Goal: Information Seeking & Learning: Learn about a topic

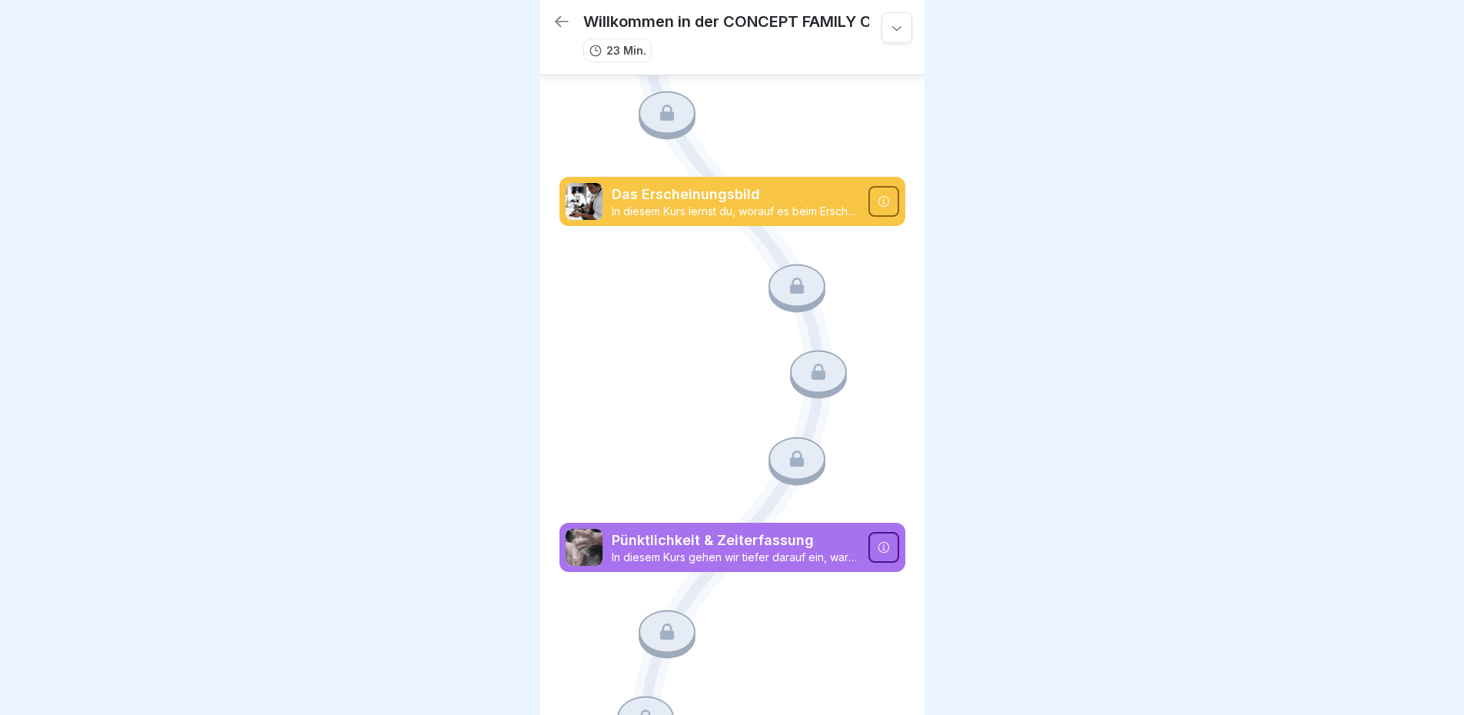
scroll to position [596, 0]
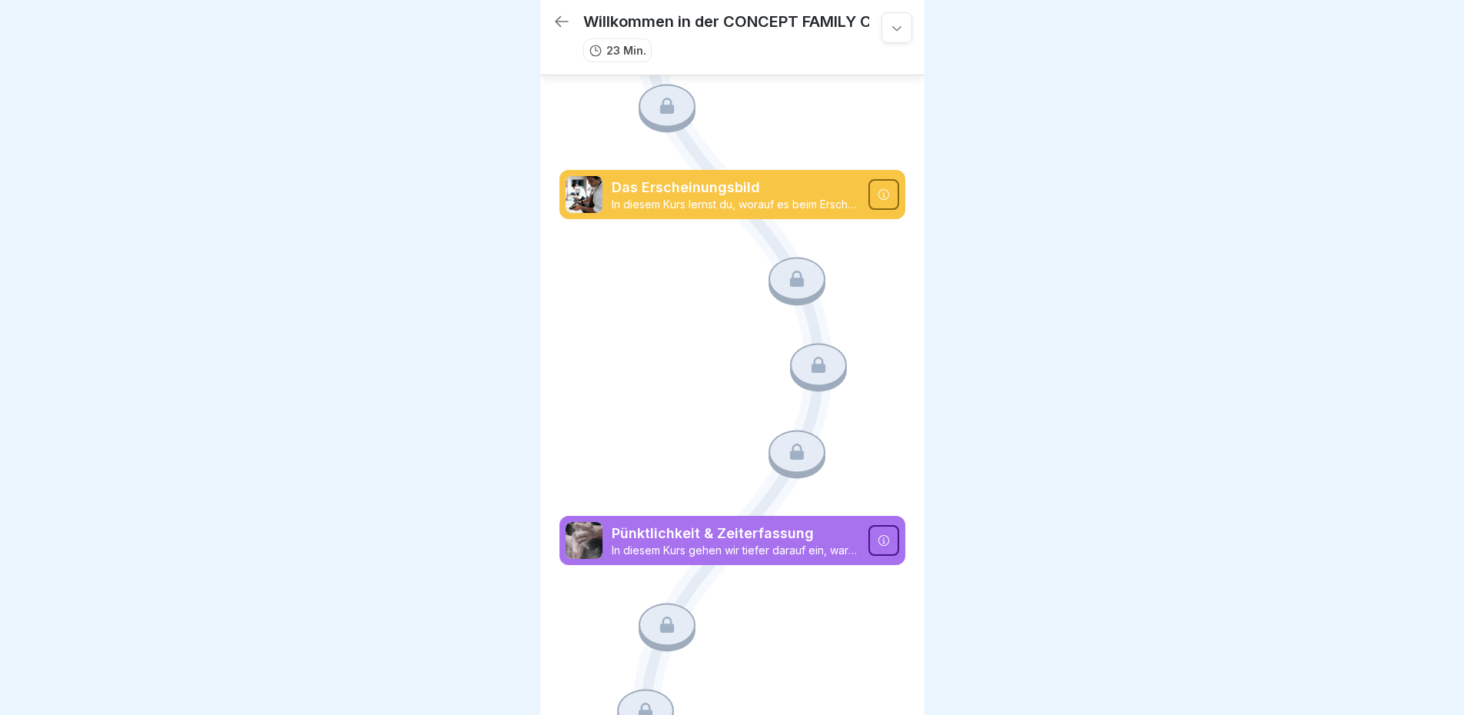
click at [467, 459] on div at bounding box center [732, 357] width 1464 height 715
drag, startPoint x: 467, startPoint y: 459, endPoint x: 491, endPoint y: 398, distance: 65.5
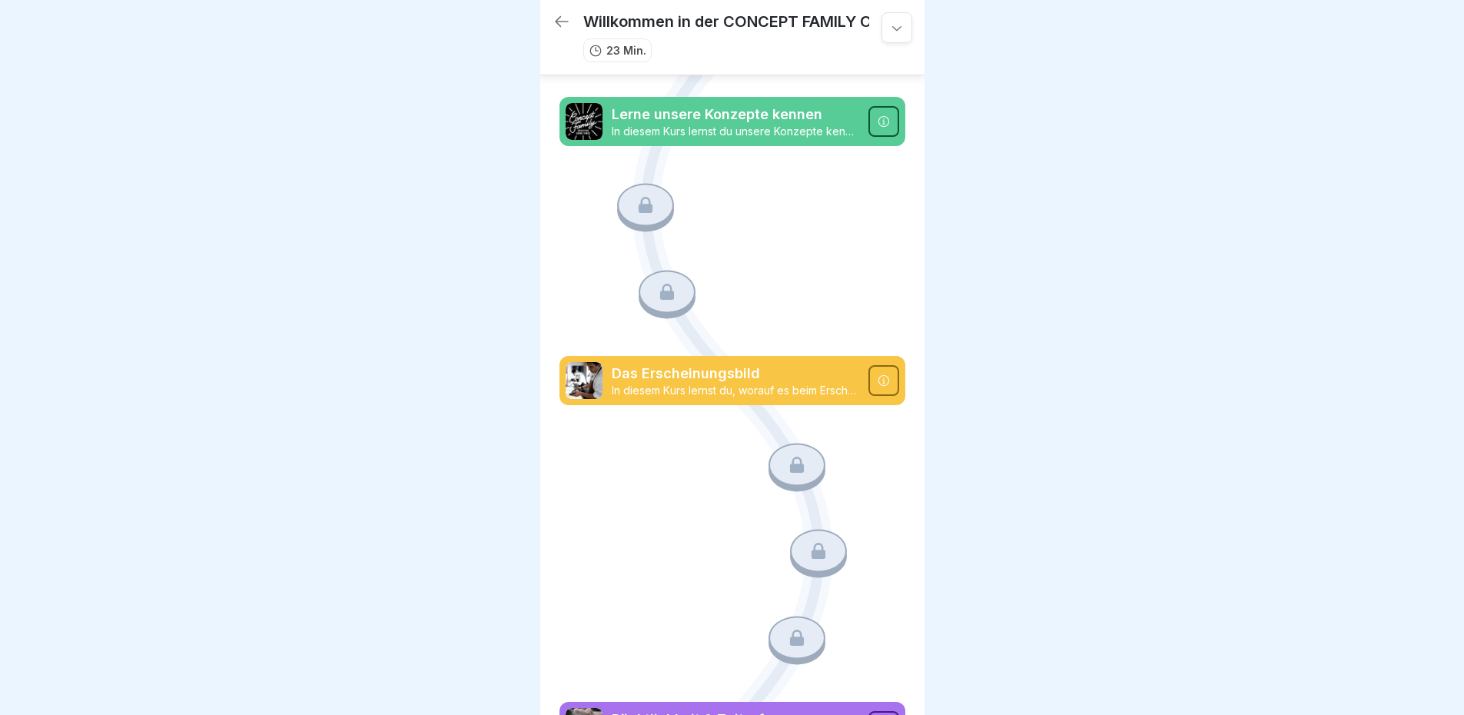
scroll to position [413, 0]
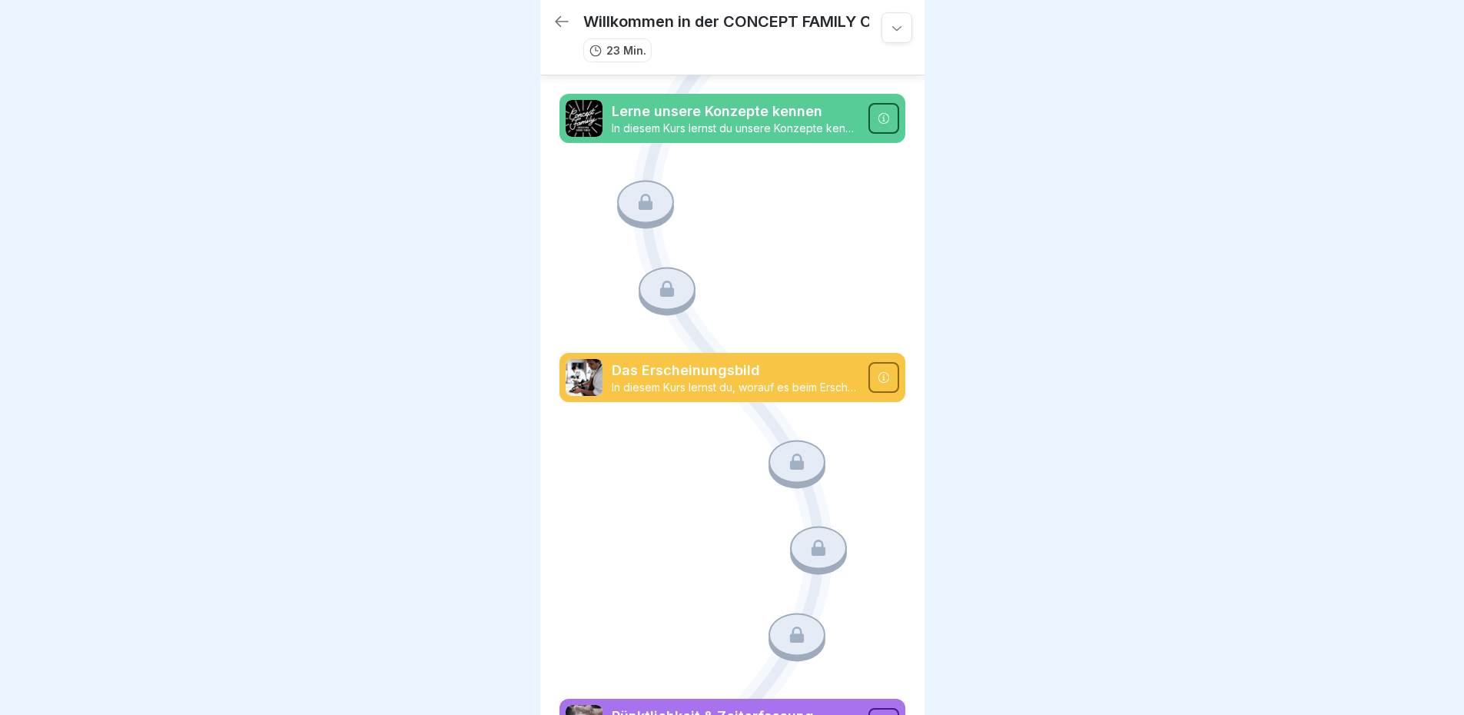
click at [1025, 331] on div at bounding box center [732, 357] width 1464 height 715
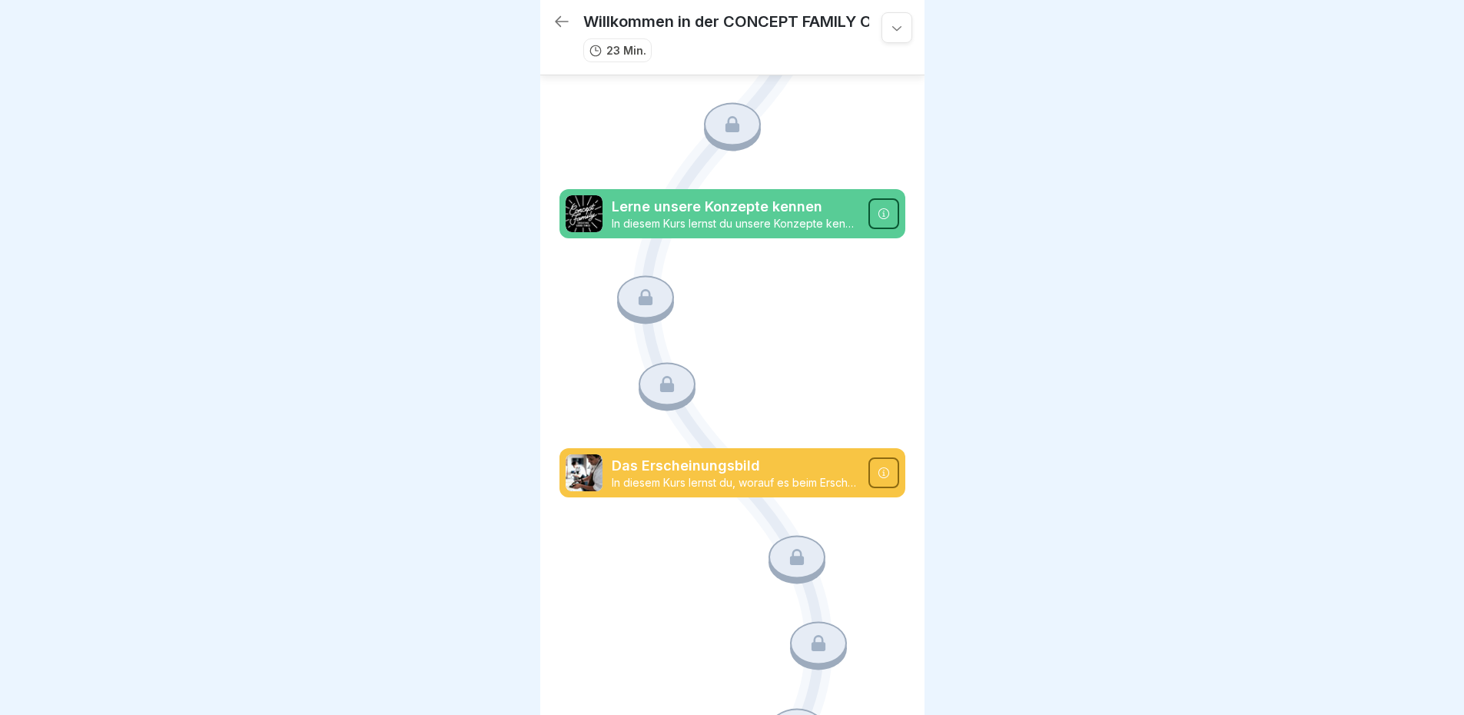
scroll to position [0, 0]
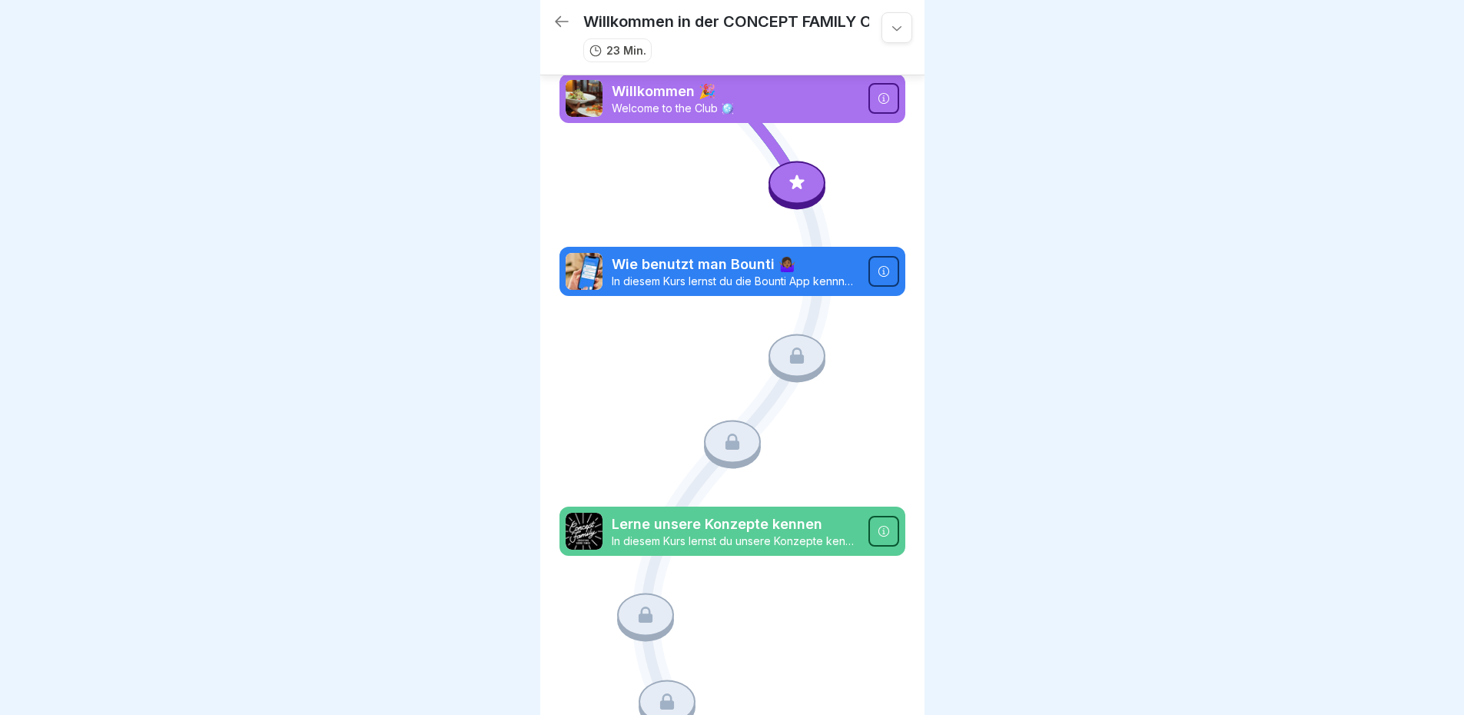
click at [825, 105] on p "Welcome to the Club 🪩" at bounding box center [736, 108] width 248 height 14
click at [790, 193] on div at bounding box center [797, 182] width 57 height 43
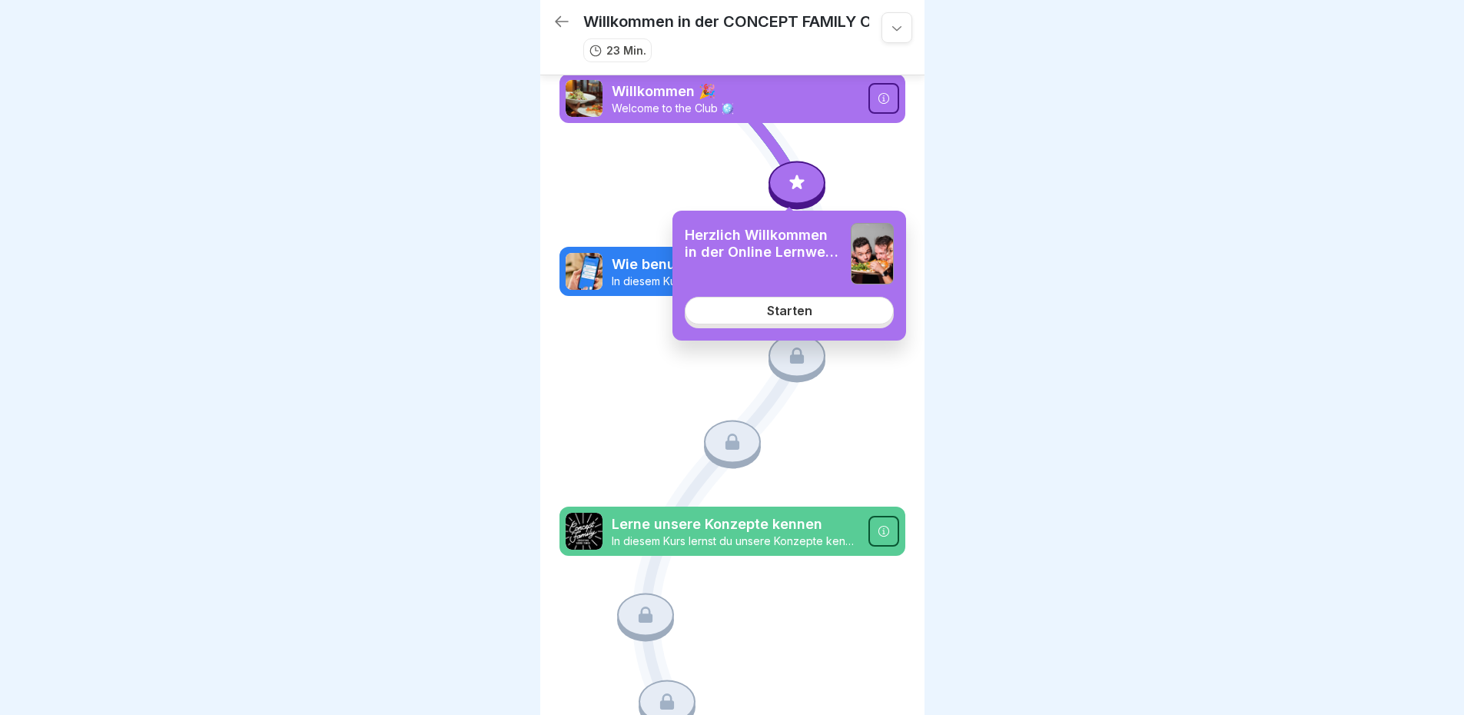
click at [827, 321] on link "Starten" at bounding box center [789, 311] width 209 height 28
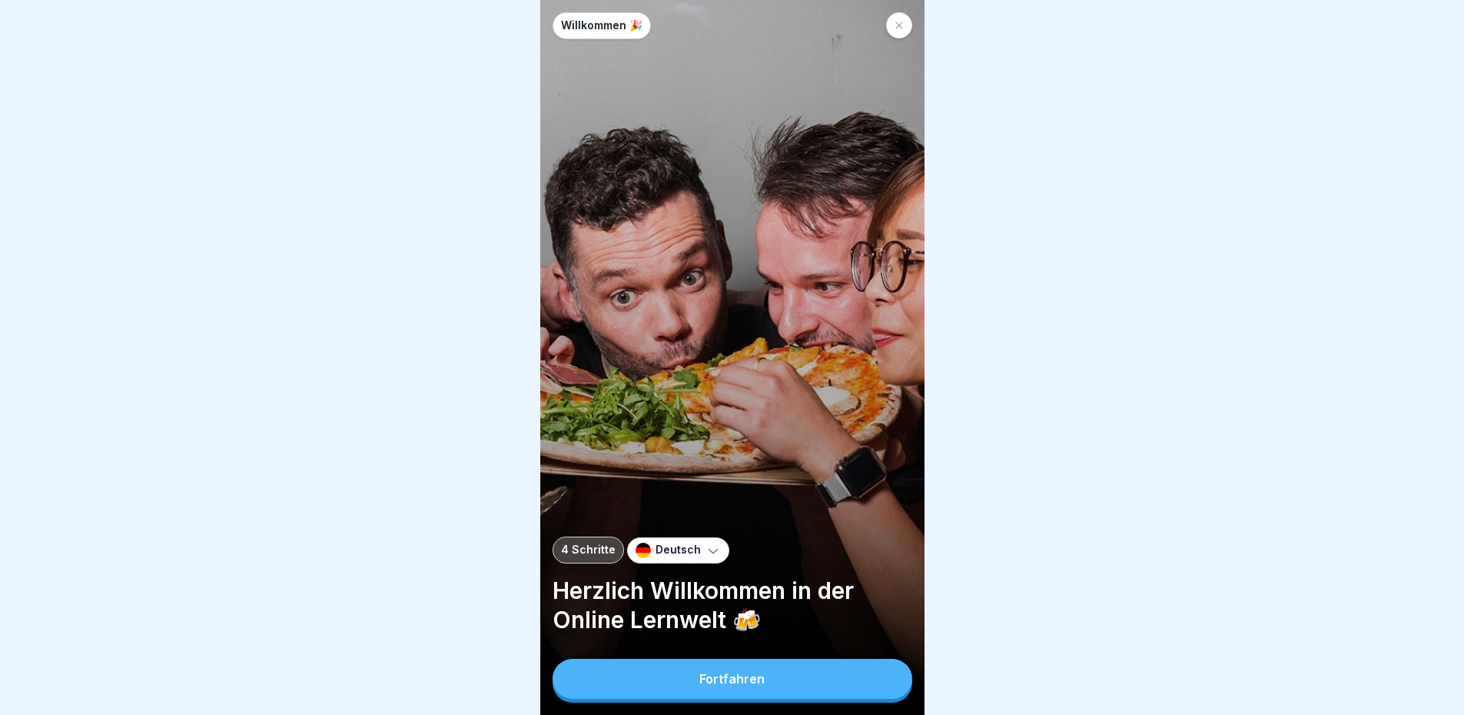
click at [678, 556] on p "Deutsch" at bounding box center [678, 549] width 45 height 13
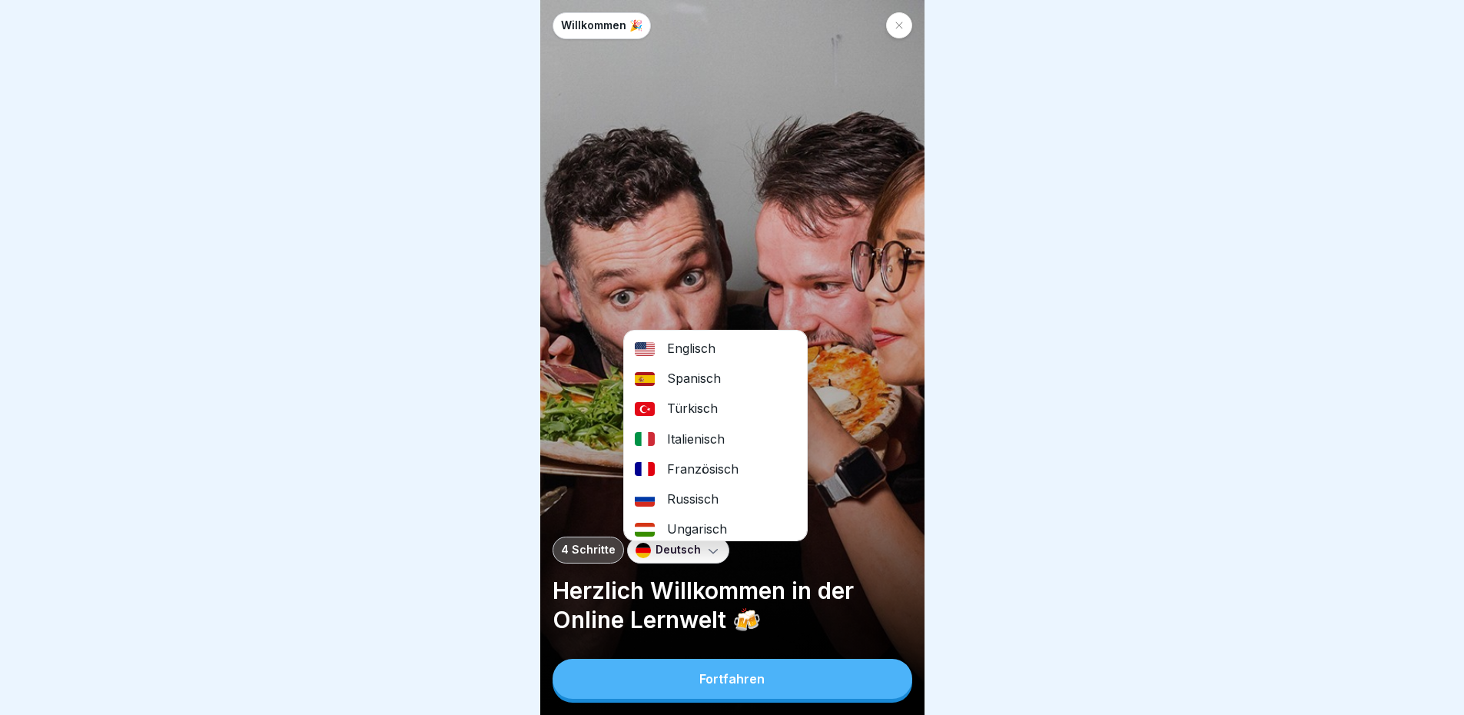
click at [678, 556] on p "Deutsch" at bounding box center [678, 549] width 45 height 13
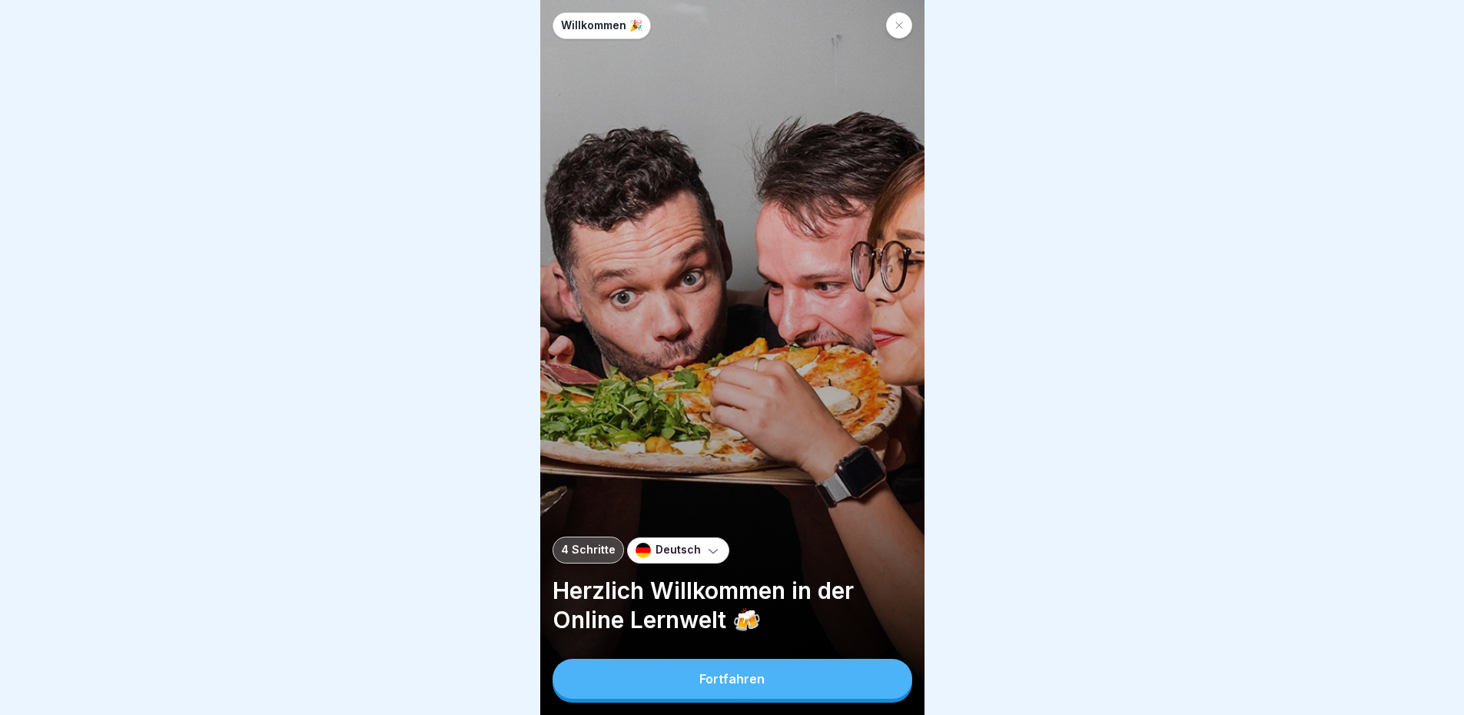
click at [723, 699] on button "Fortfahren" at bounding box center [733, 679] width 360 height 40
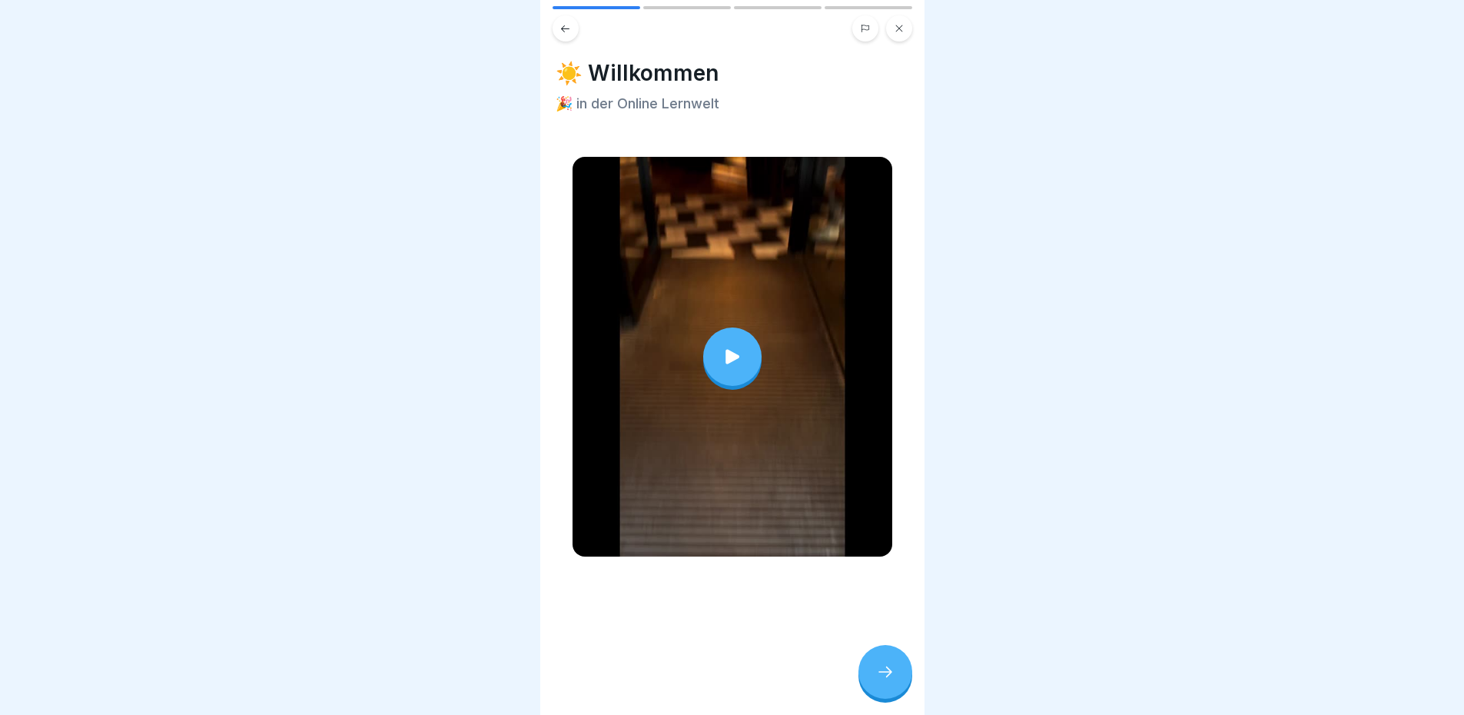
click at [722, 359] on icon at bounding box center [733, 357] width 22 height 22
click at [892, 663] on div at bounding box center [886, 672] width 54 height 54
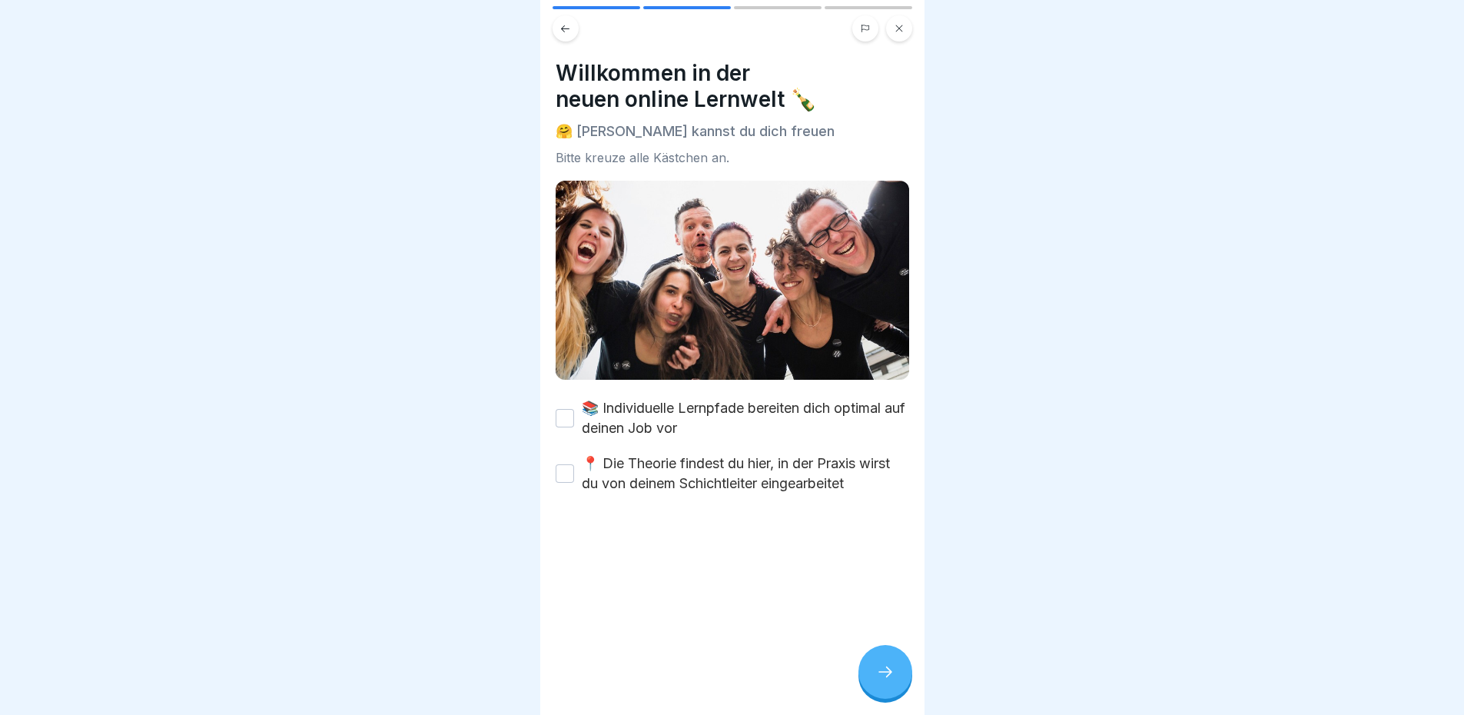
click at [700, 471] on label "📍 Die Theorie findest du hier, in der Praxis wirst du von deinem Schichtleiter …" at bounding box center [745, 473] width 327 height 40
click at [574, 471] on button "📍 Die Theorie findest du hier, in der Praxis wirst du von deinem Schichtleiter …" at bounding box center [565, 473] width 18 height 18
click at [566, 416] on button "📚 Individuelle Lernpfade bereiten dich optimal auf deinen Job vor" at bounding box center [565, 418] width 18 height 18
click at [876, 681] on icon at bounding box center [885, 672] width 18 height 18
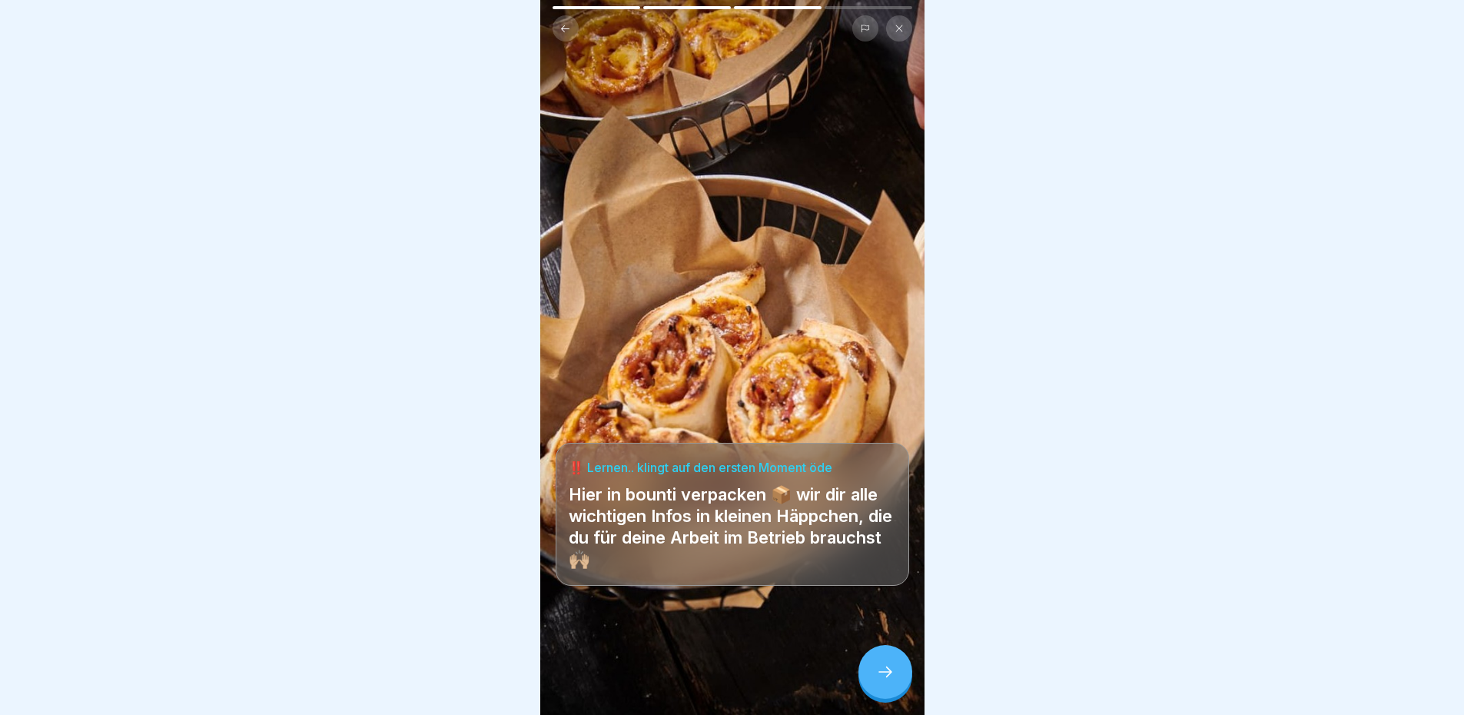
click at [888, 681] on icon at bounding box center [885, 672] width 18 height 18
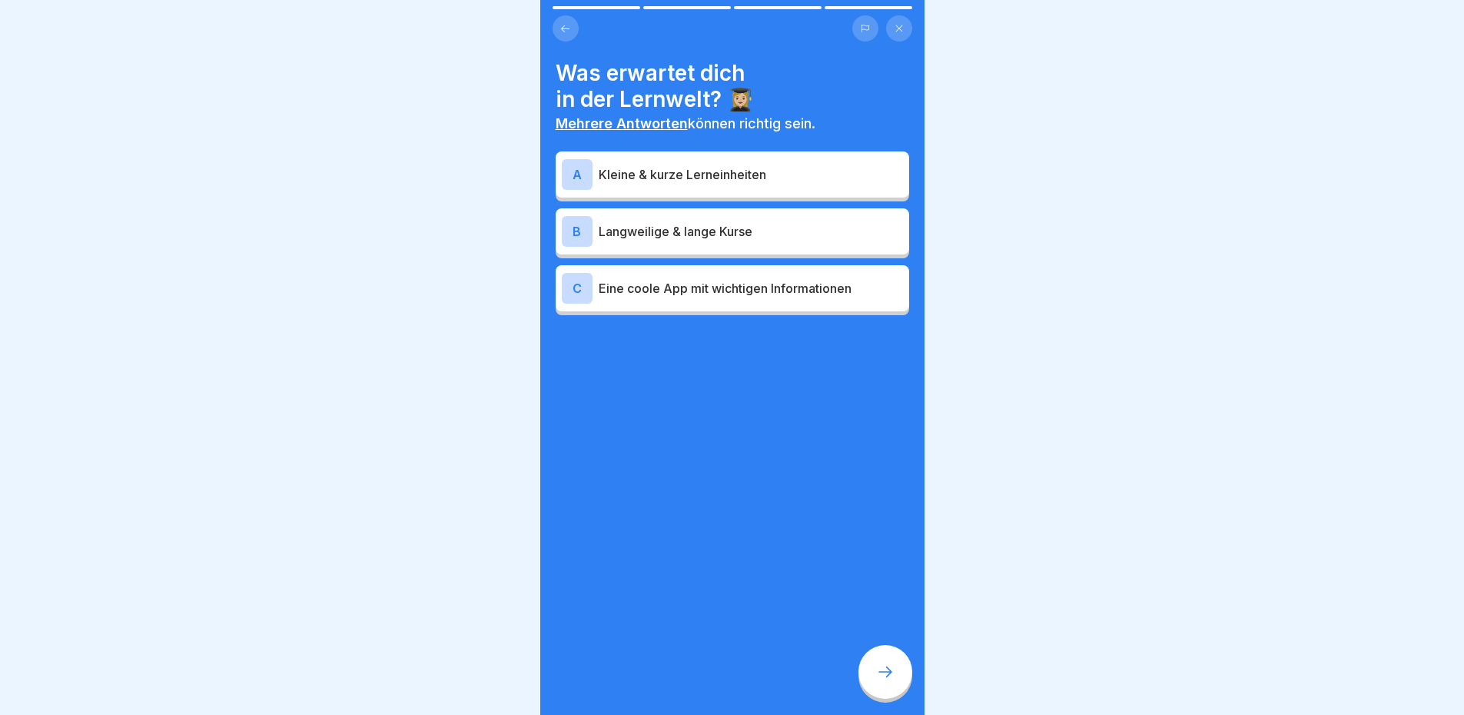
click at [670, 168] on p "Kleine & kurze Lerneinheiten" at bounding box center [751, 174] width 304 height 18
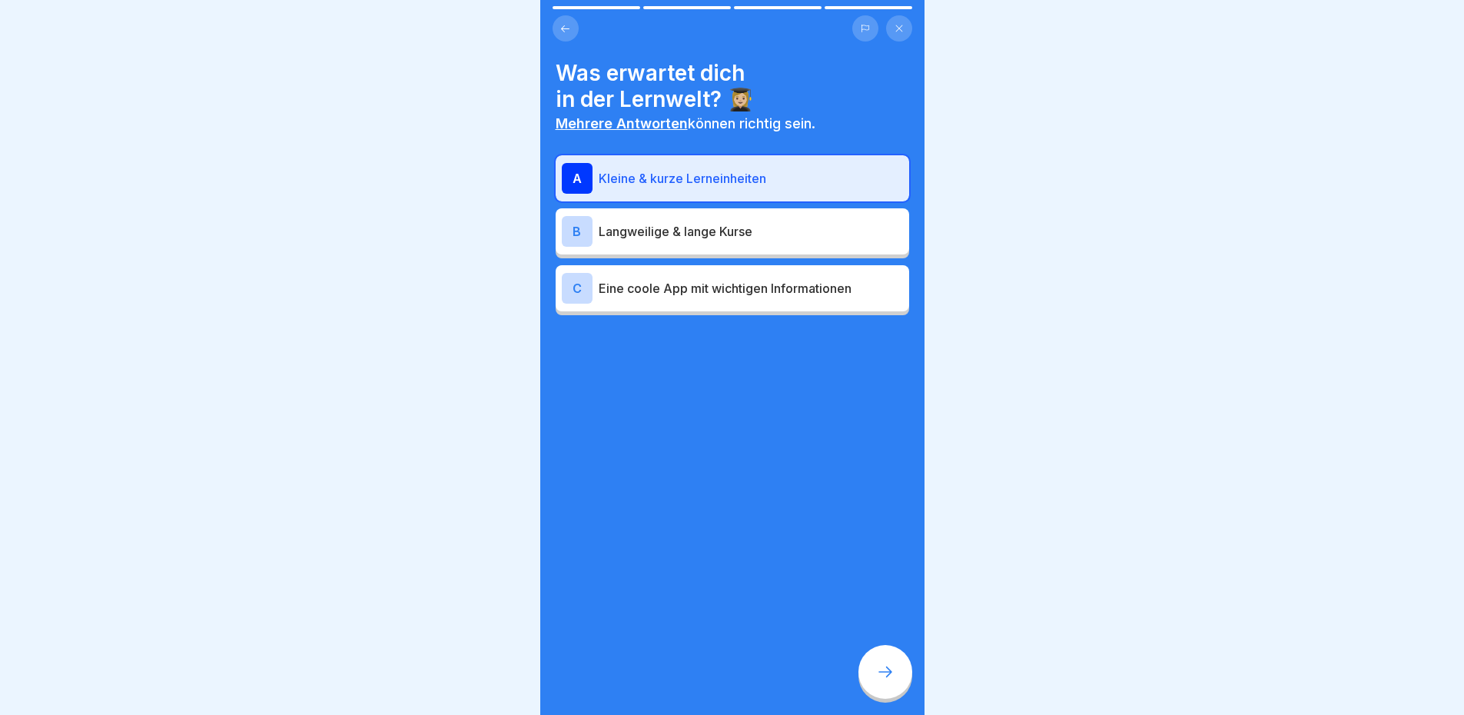
click at [713, 299] on div "C Eine coole App mit wichtigen Informationen" at bounding box center [732, 288] width 341 height 31
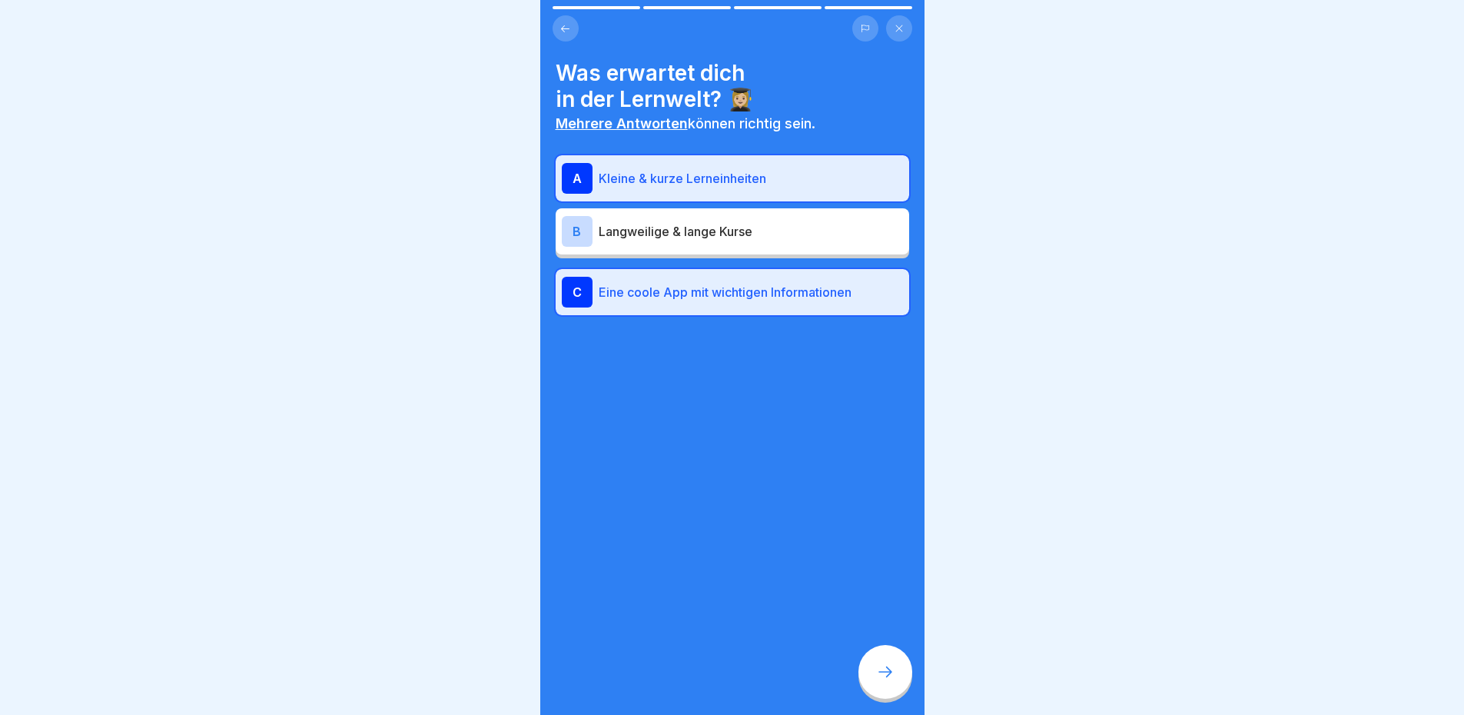
click at [878, 662] on div at bounding box center [886, 672] width 54 height 54
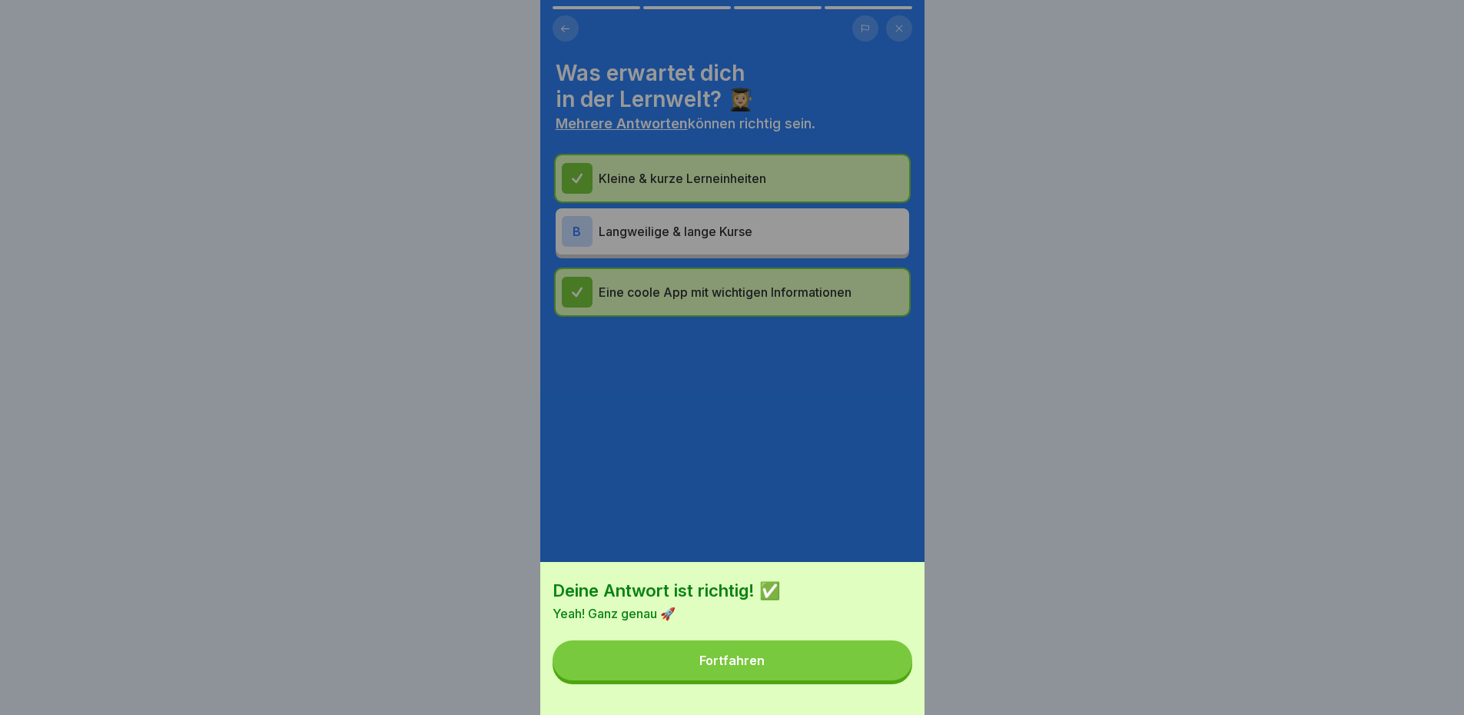
click at [716, 667] on div "Fortfahren" at bounding box center [731, 660] width 65 height 14
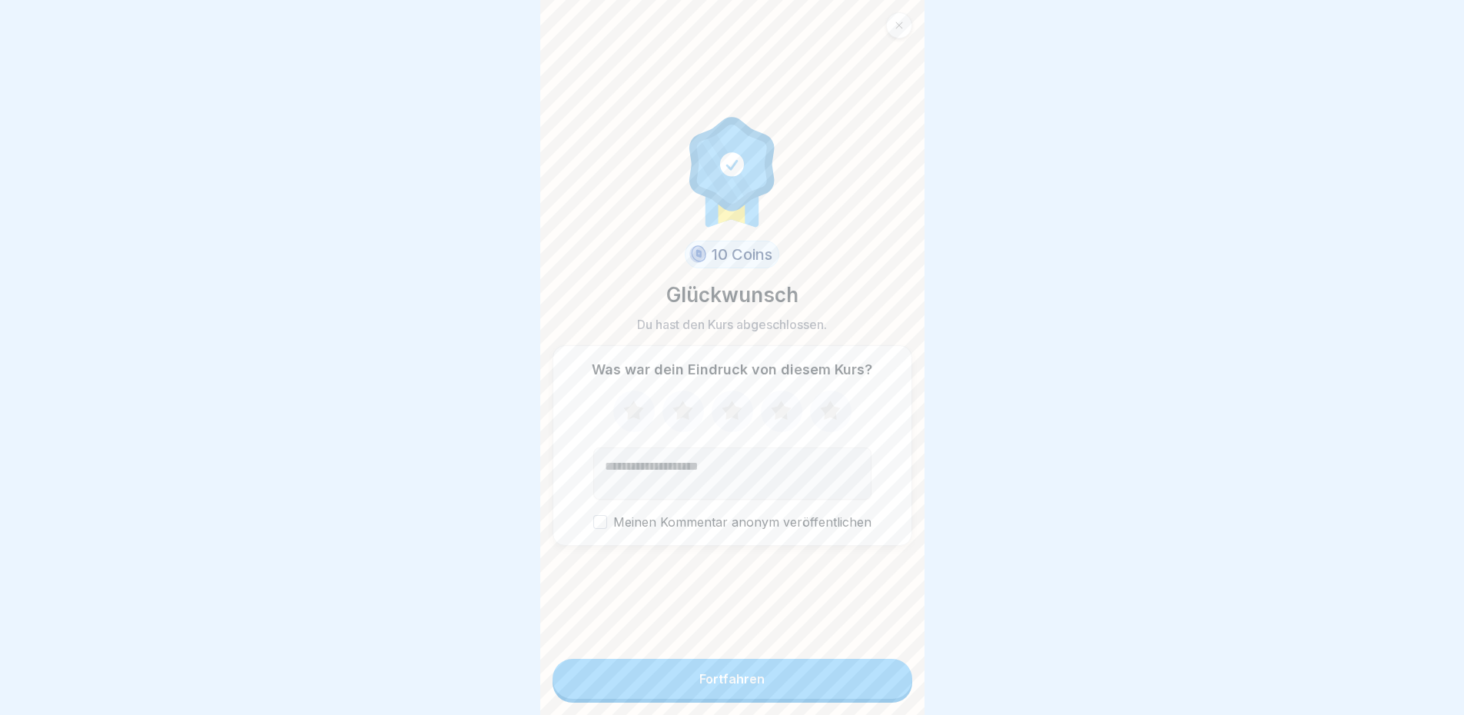
click at [832, 404] on icon at bounding box center [830, 411] width 41 height 40
click at [789, 453] on textarea "Kommentar (optional)" at bounding box center [732, 473] width 278 height 52
type textarea "**********"
click at [756, 698] on button "Fortfahren" at bounding box center [733, 679] width 360 height 40
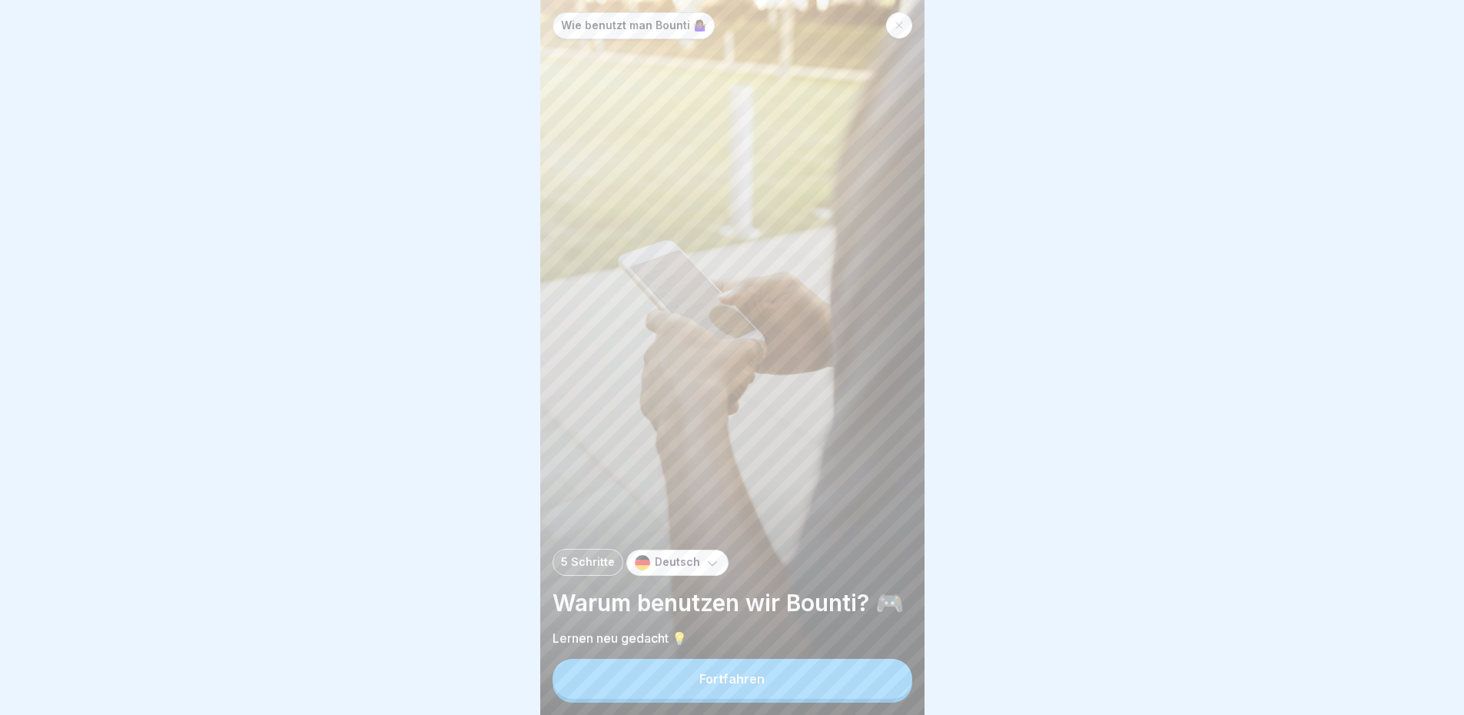
scroll to position [12, 0]
click at [712, 674] on div "Fortfahren" at bounding box center [731, 679] width 65 height 14
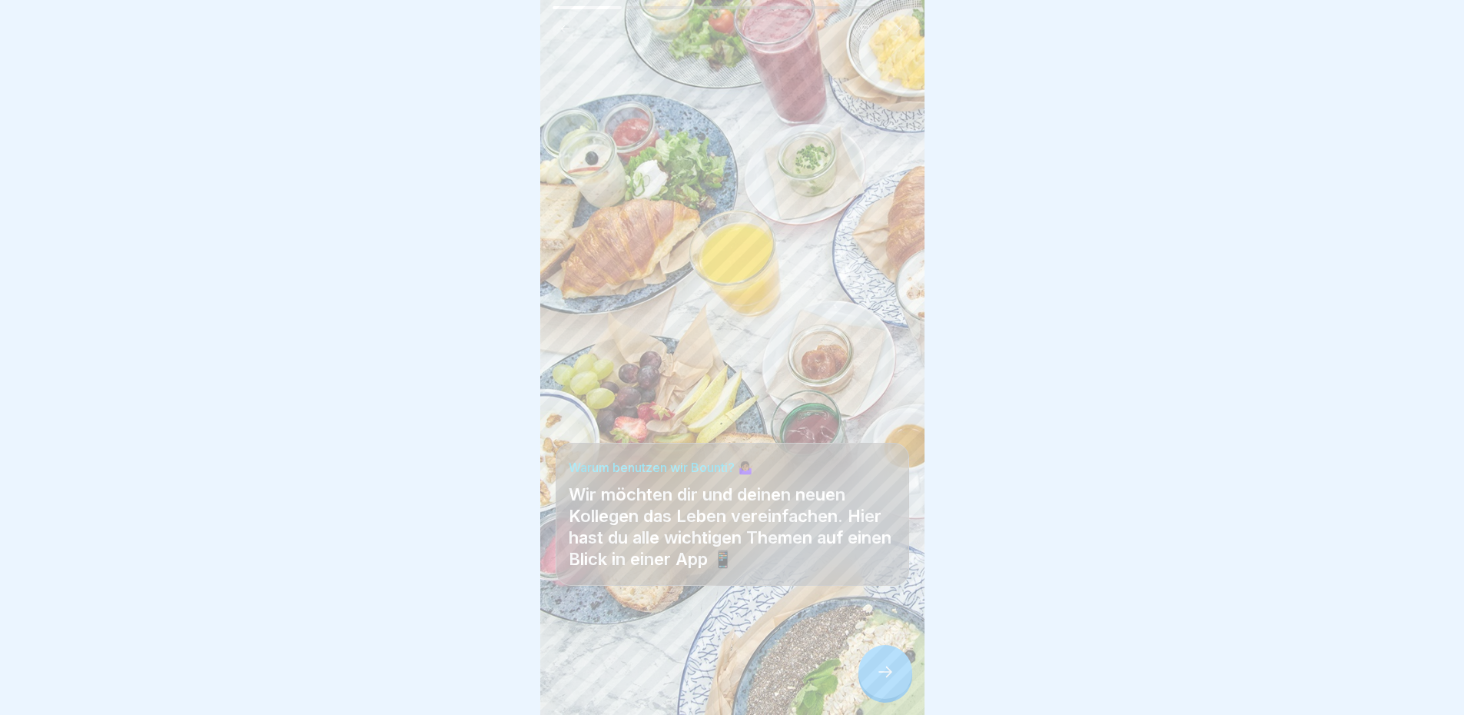
click at [806, 312] on div "Warum benutzen wir Bounti? 🤷🏾‍♀️ Wir möchten dir und deinen neuen Kollegen das …" at bounding box center [732, 357] width 384 height 715
click at [887, 683] on div at bounding box center [886, 672] width 54 height 54
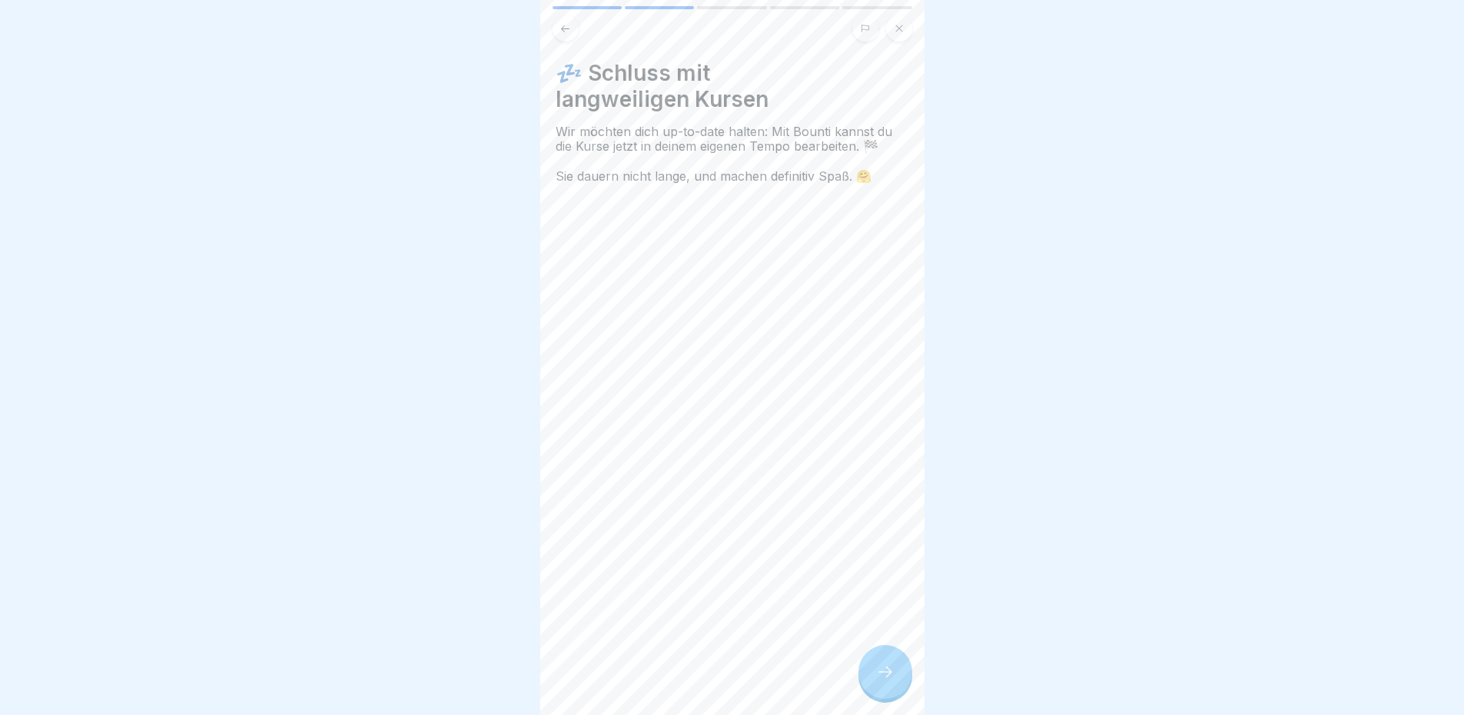
click at [887, 683] on div at bounding box center [886, 672] width 54 height 54
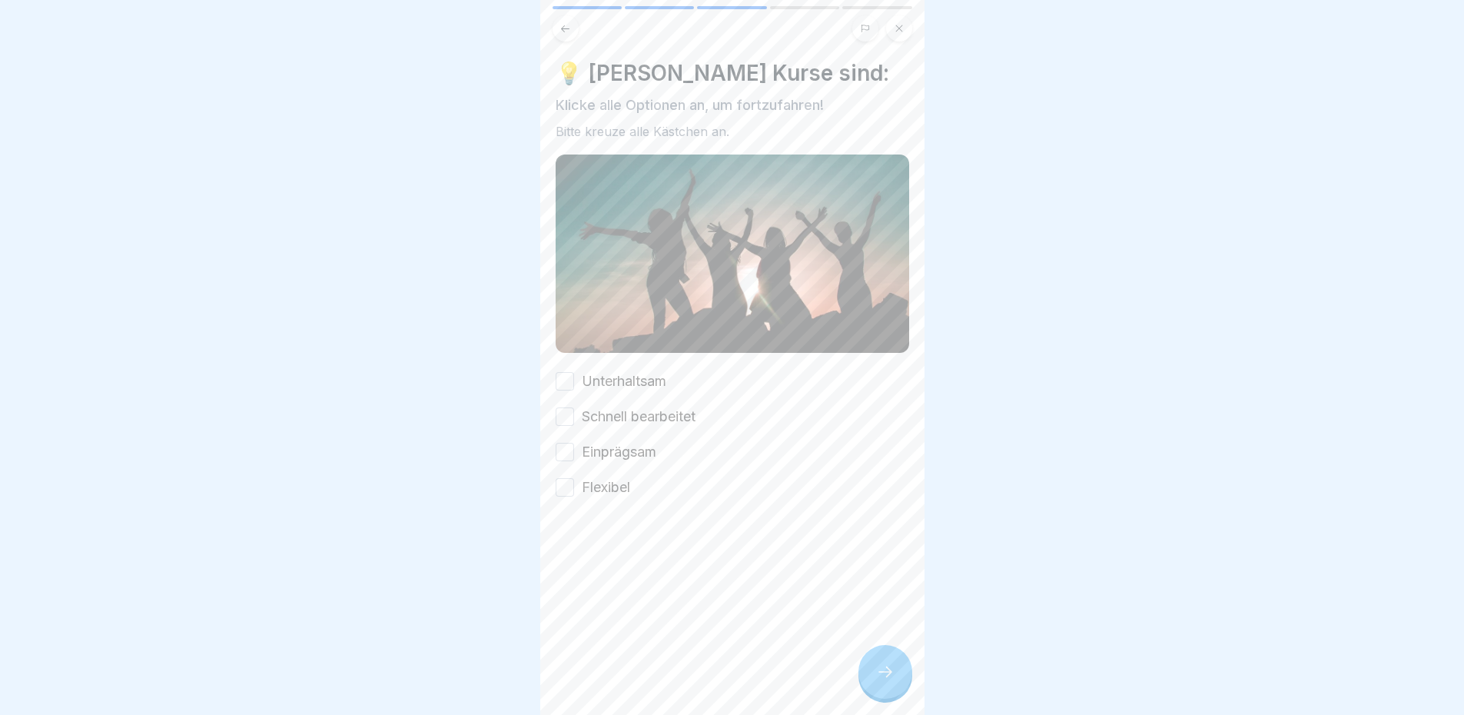
click at [646, 371] on label "Unterhaltsam" at bounding box center [624, 381] width 85 height 20
click at [574, 372] on button "Unterhaltsam" at bounding box center [565, 381] width 18 height 18
click at [659, 407] on label "Schnell bearbeitet" at bounding box center [639, 417] width 114 height 20
click at [574, 407] on button "Schnell bearbeitet" at bounding box center [565, 416] width 18 height 18
click at [646, 442] on label "Einprägsam" at bounding box center [619, 452] width 75 height 20
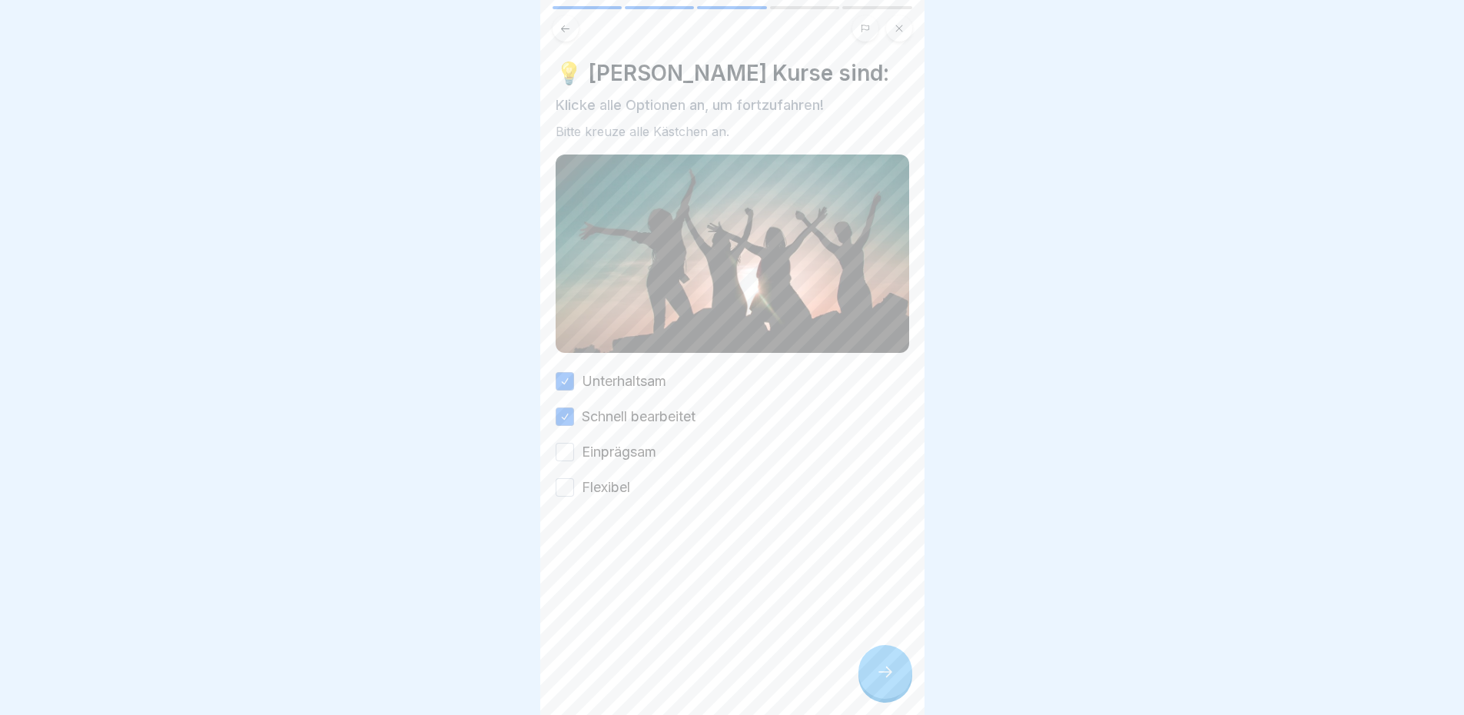
click at [574, 443] on button "Einprägsam" at bounding box center [565, 452] width 18 height 18
click at [611, 477] on label "Flexibel" at bounding box center [606, 487] width 48 height 20
click at [574, 478] on button "Flexibel" at bounding box center [565, 487] width 18 height 18
click at [872, 669] on div at bounding box center [886, 672] width 54 height 54
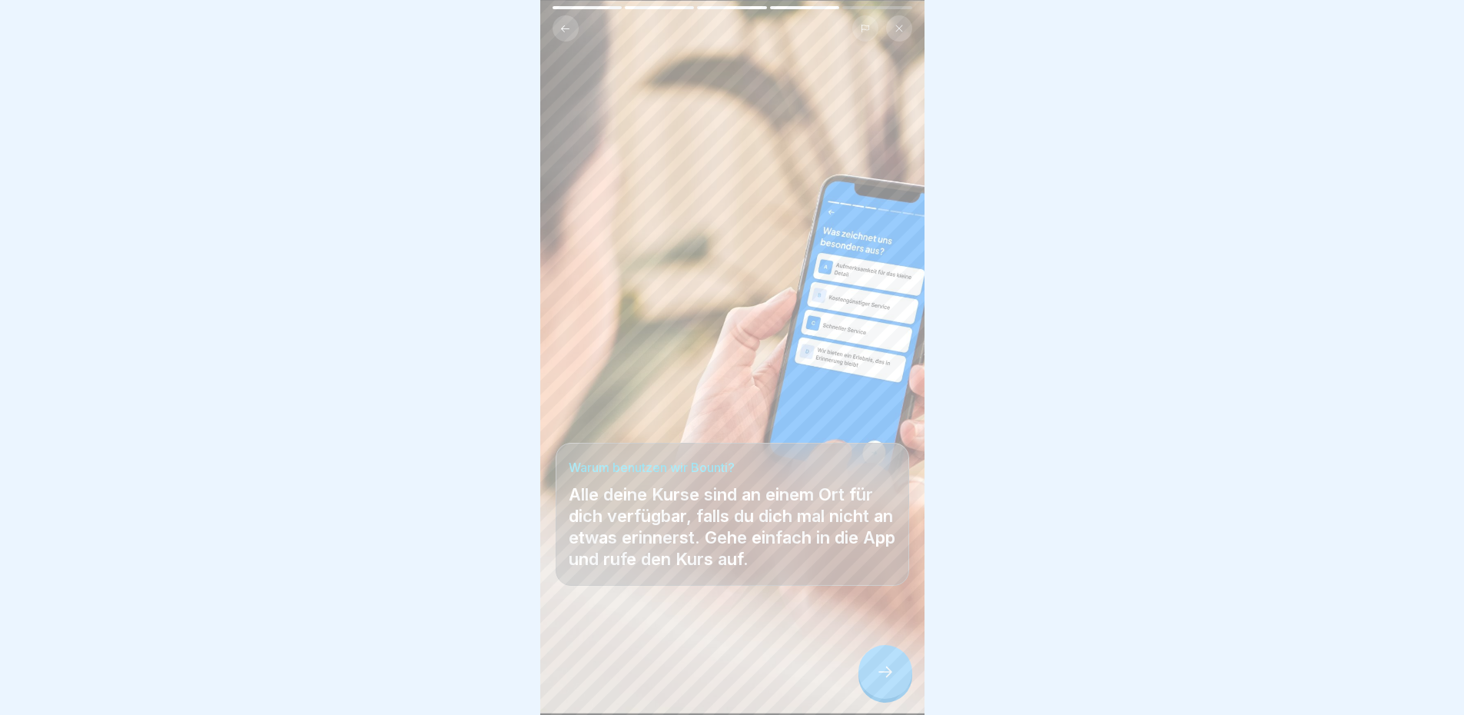
click at [875, 694] on div at bounding box center [886, 672] width 54 height 54
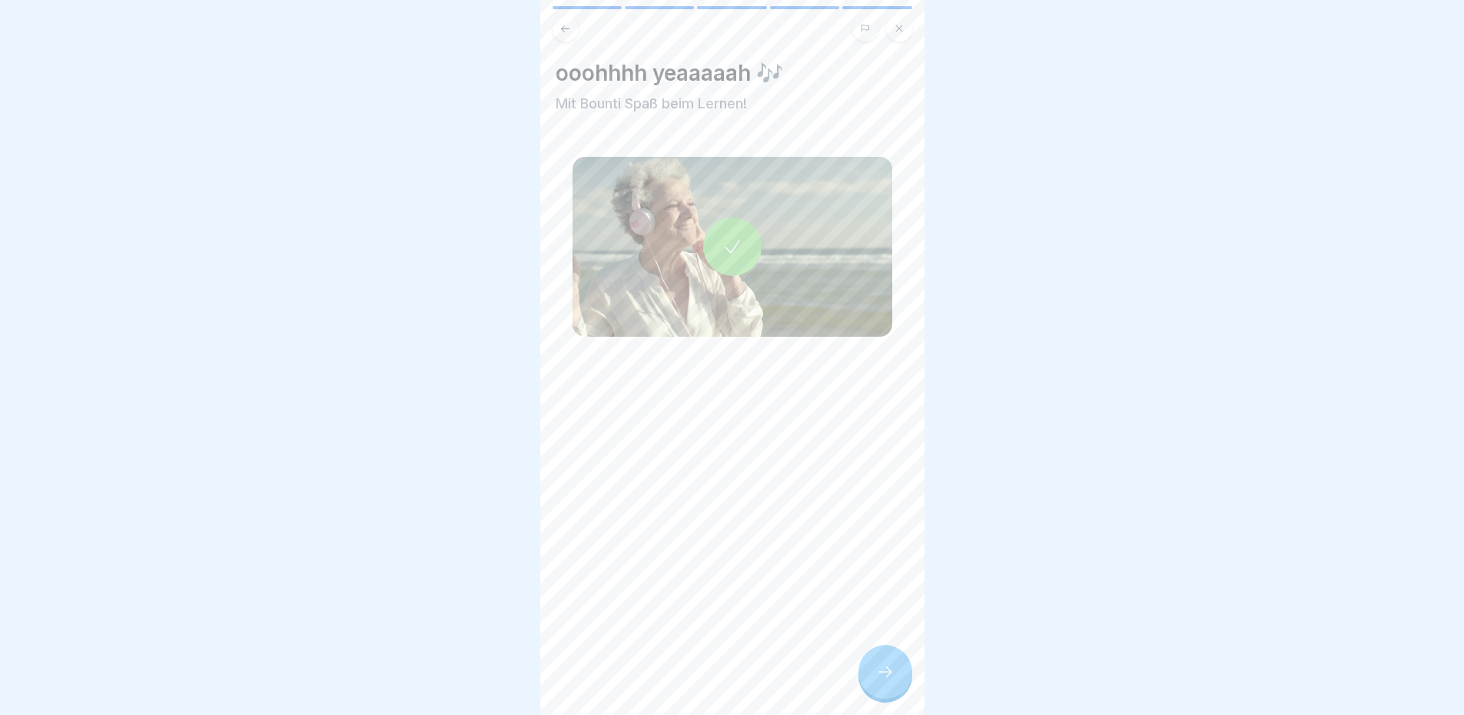
click at [732, 246] on div at bounding box center [732, 247] width 58 height 58
click at [869, 666] on div at bounding box center [886, 672] width 54 height 54
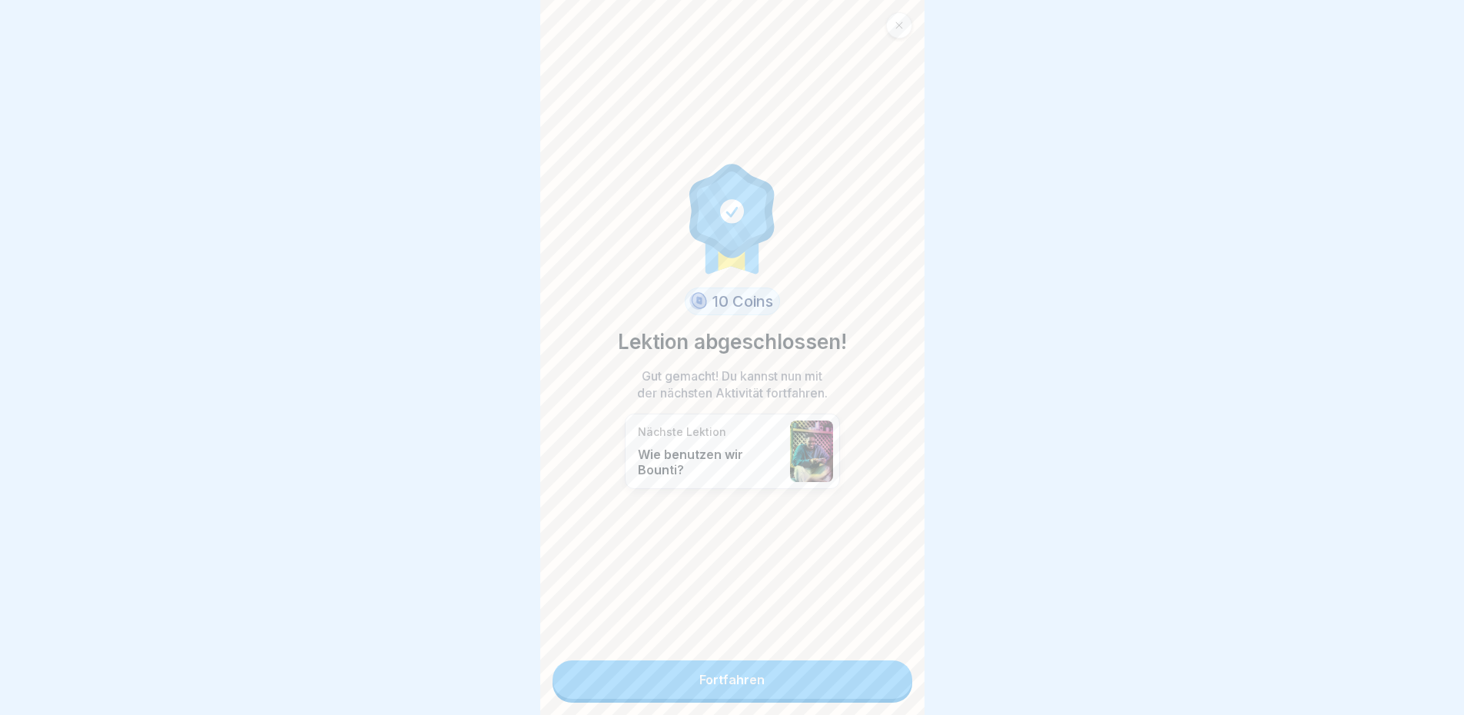
click at [741, 670] on link "Fortfahren" at bounding box center [733, 679] width 360 height 38
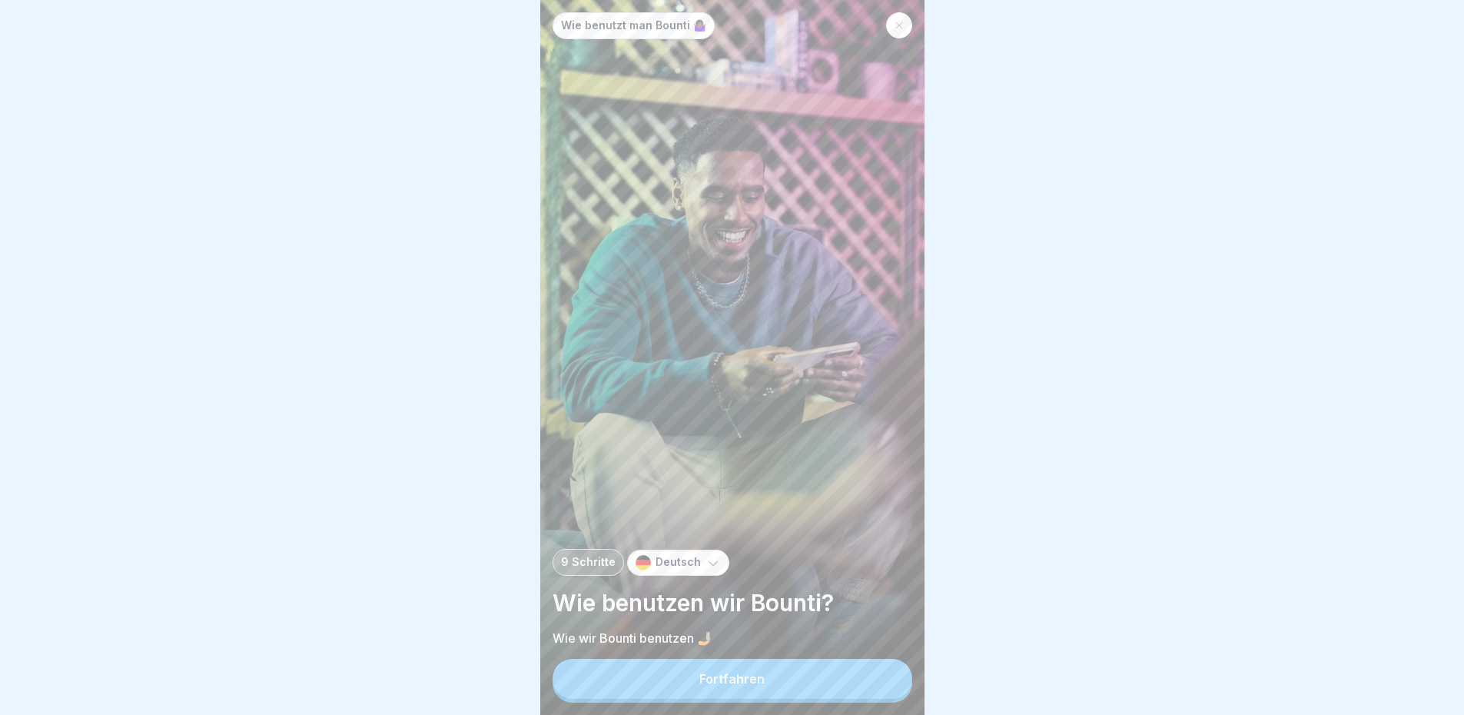
click at [745, 676] on div "Fortfahren" at bounding box center [731, 679] width 65 height 14
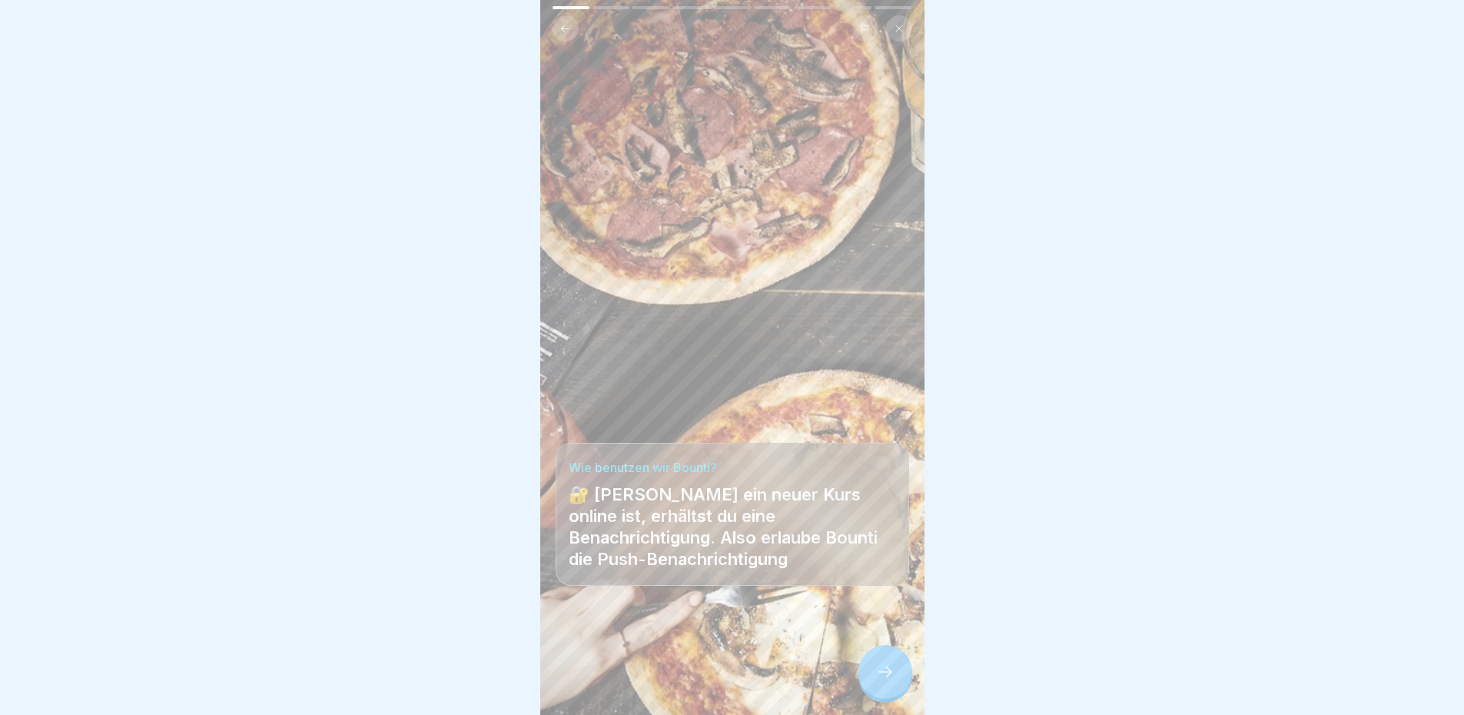
click at [883, 676] on icon at bounding box center [885, 672] width 18 height 18
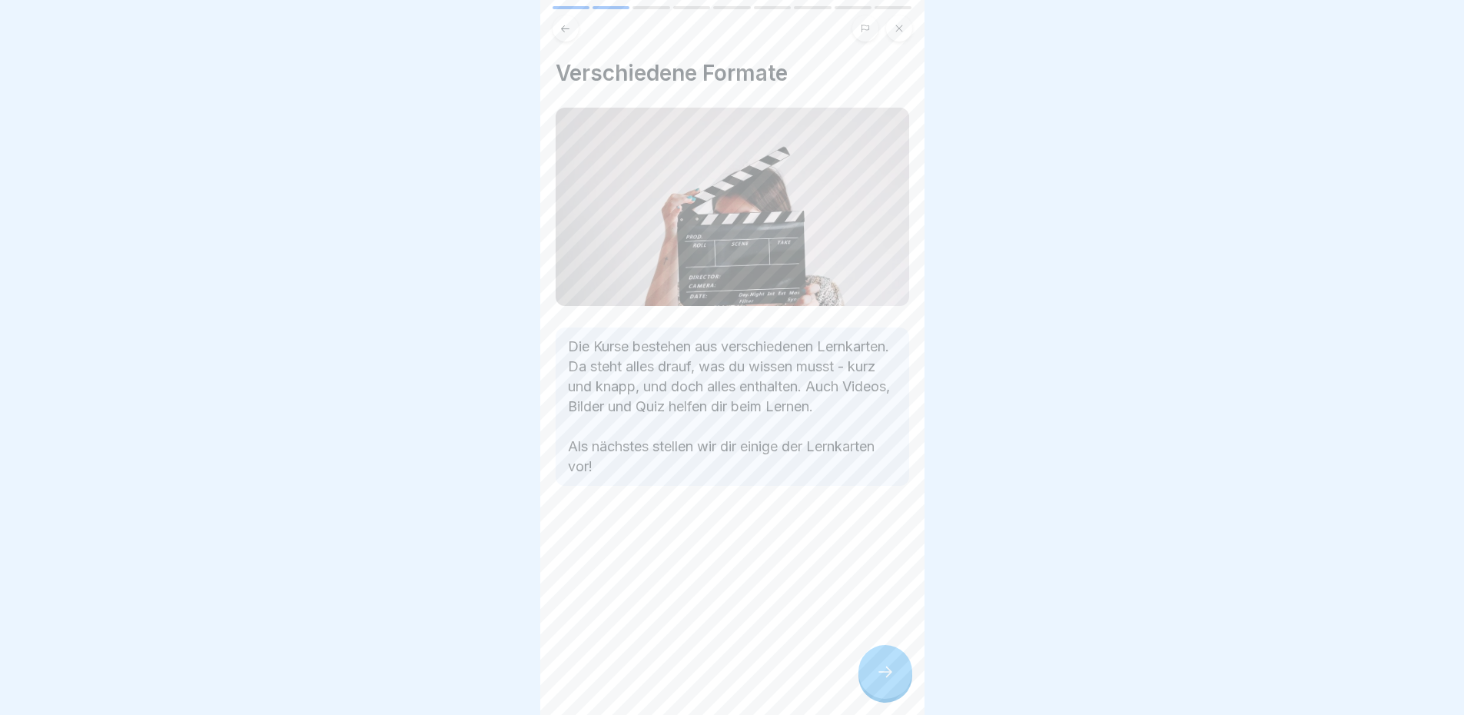
click at [883, 676] on icon at bounding box center [885, 672] width 18 height 18
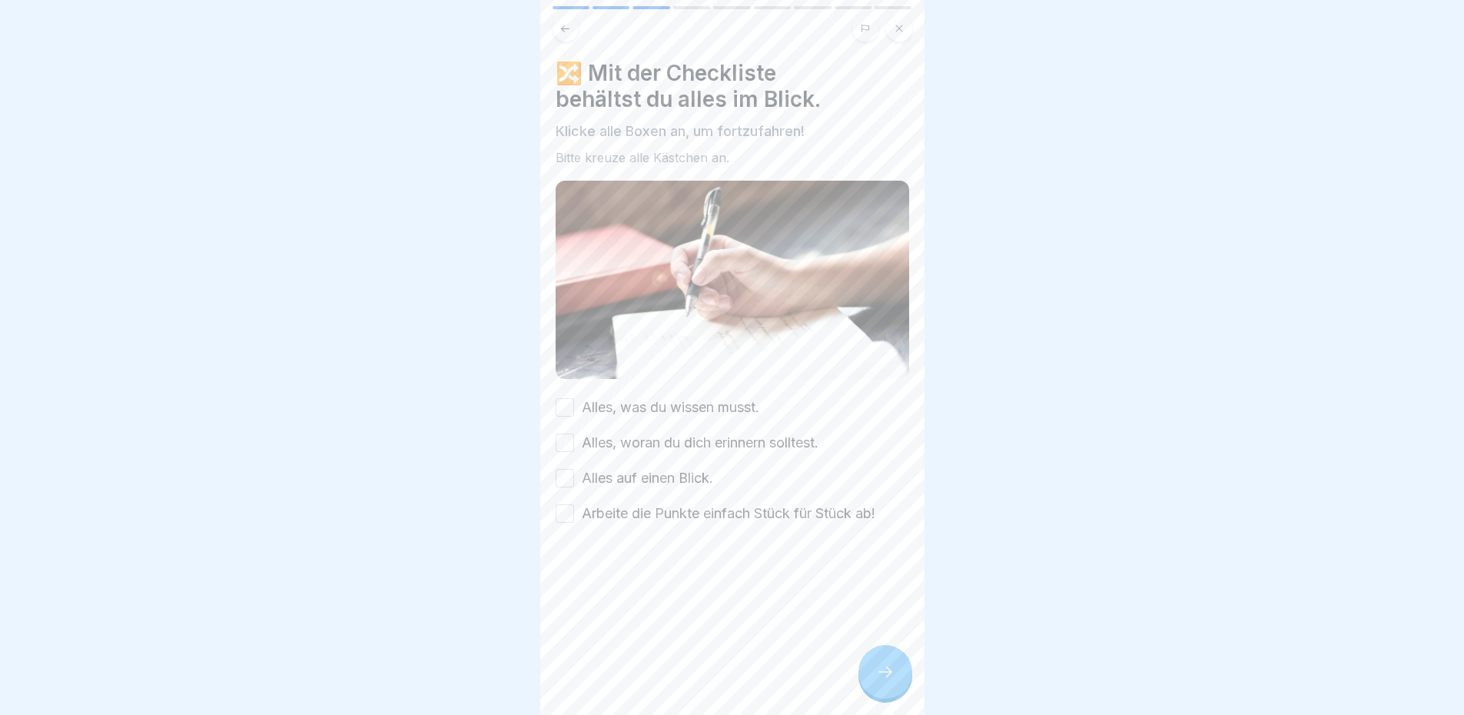
click at [610, 397] on label "Alles, was du wissen musst." at bounding box center [671, 407] width 178 height 20
click at [574, 398] on button "Alles, was du wissen musst." at bounding box center [565, 407] width 18 height 18
click at [607, 433] on label "Alles, woran du dich erinnern solltest." at bounding box center [700, 443] width 237 height 20
click at [574, 434] on button "Alles, woran du dich erinnern solltest." at bounding box center [565, 443] width 18 height 18
click at [610, 447] on div "Alles, was du wissen musst. Alles, woran du dich erinnern solltest. Alles auf e…" at bounding box center [733, 460] width 354 height 126
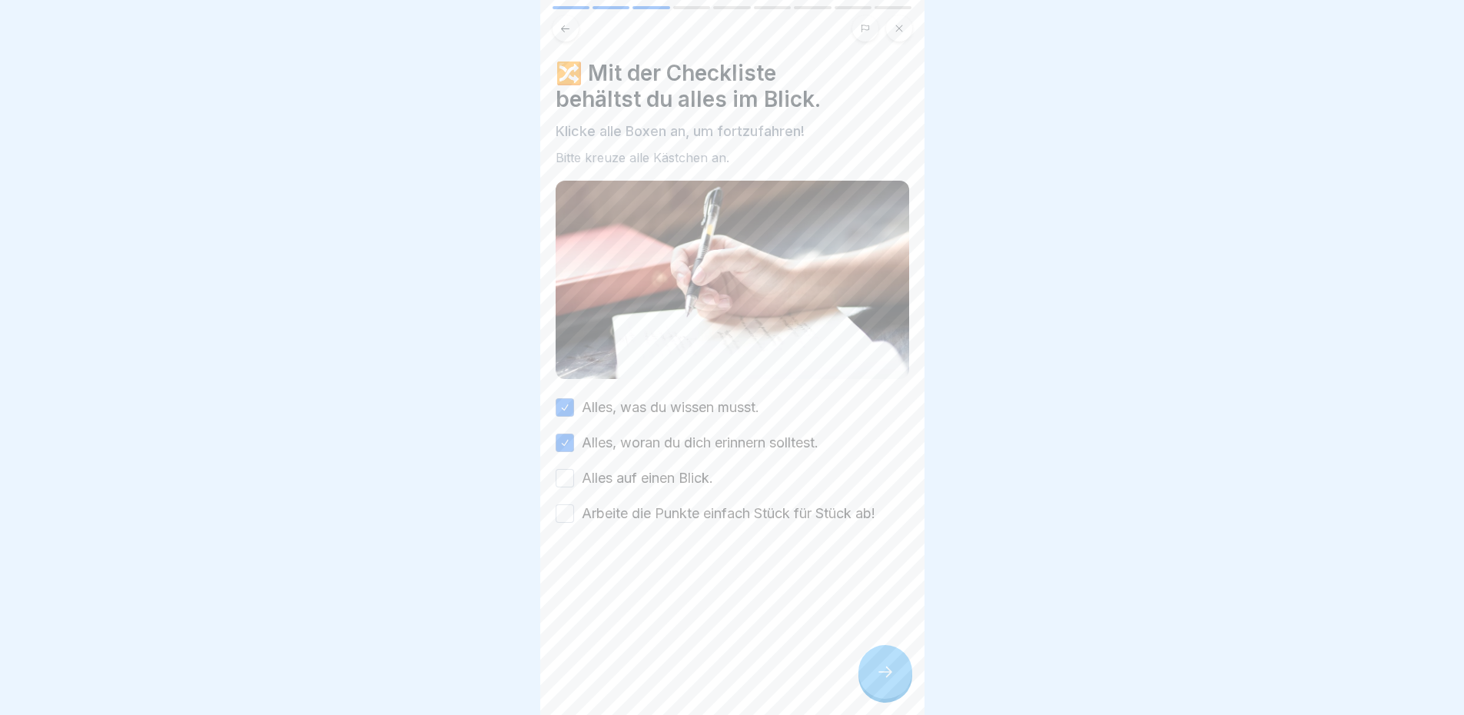
click at [614, 468] on label "Alles auf einen Blick." at bounding box center [647, 478] width 131 height 20
click at [574, 469] on button "Alles auf einen Blick." at bounding box center [565, 478] width 18 height 18
click at [615, 503] on label "Arbeite die Punkte einfach Stück für Stück ab!" at bounding box center [729, 513] width 294 height 20
click at [574, 504] on button "Arbeite die Punkte einfach Stück für Stück ab!" at bounding box center [565, 513] width 18 height 18
click at [862, 679] on div at bounding box center [886, 672] width 54 height 54
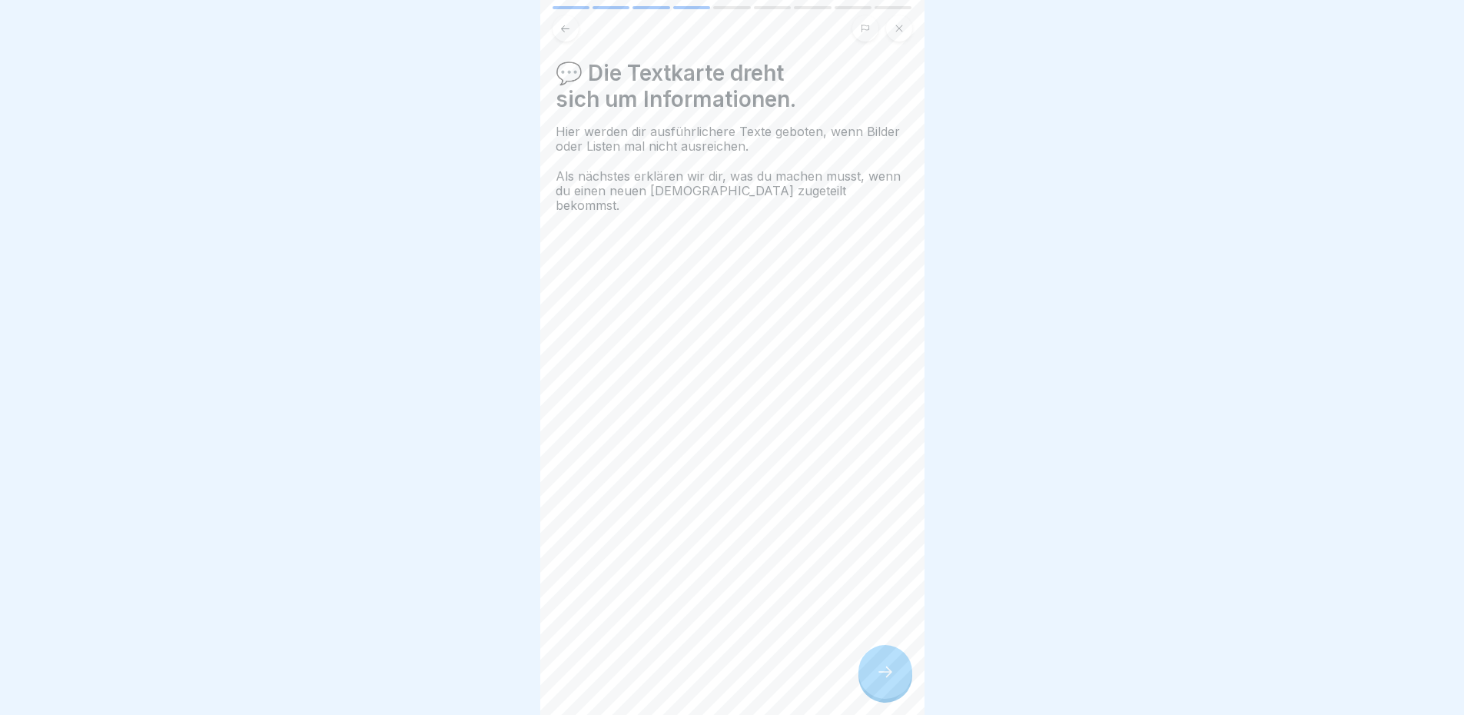
click at [889, 670] on icon at bounding box center [885, 672] width 18 height 18
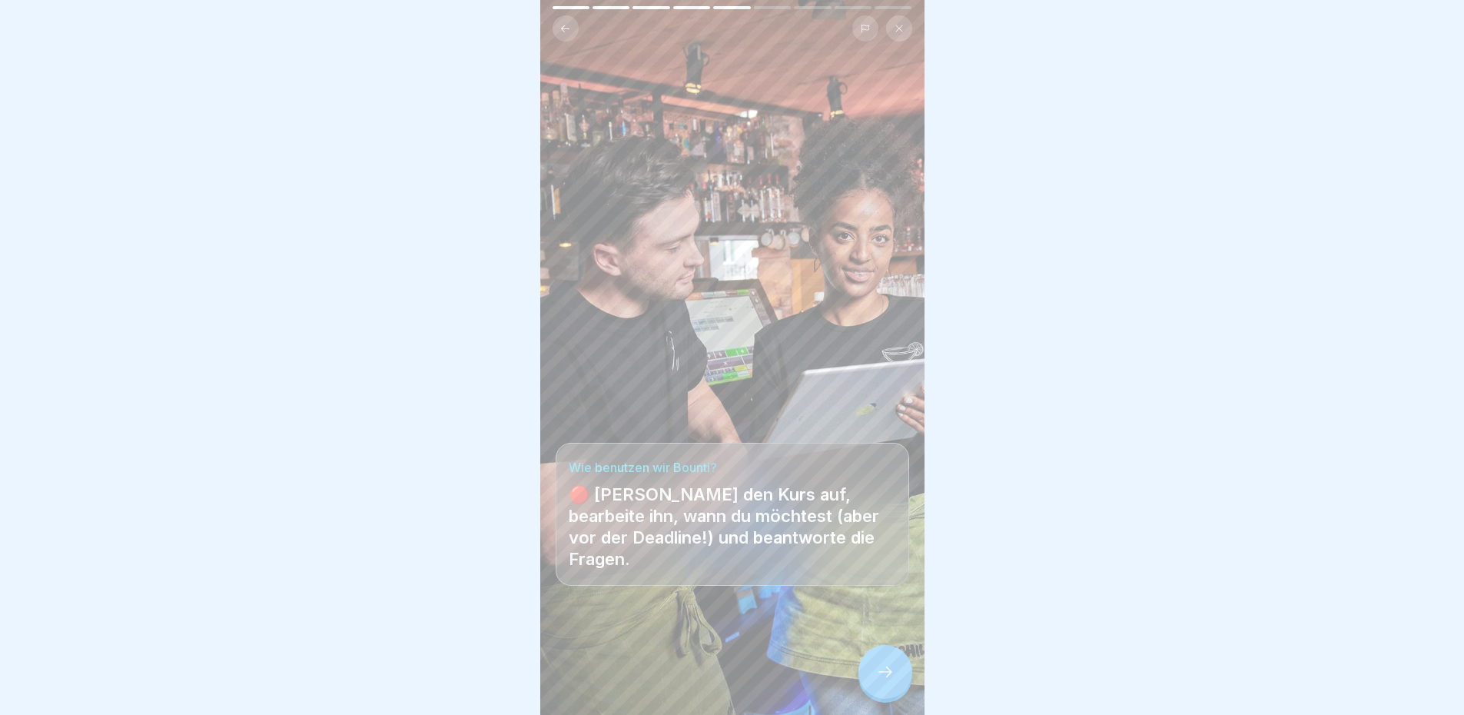
click at [889, 670] on icon at bounding box center [885, 672] width 18 height 18
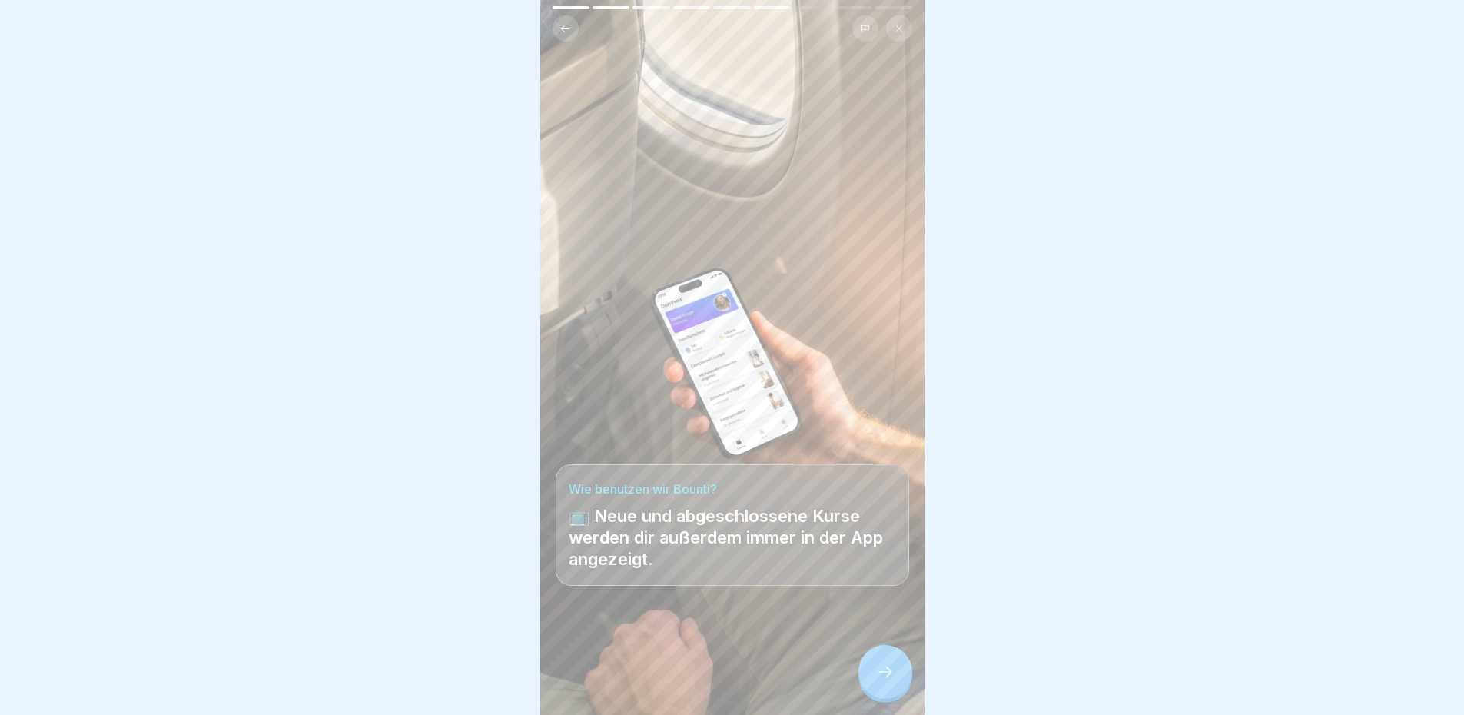
click at [889, 670] on icon at bounding box center [885, 672] width 18 height 18
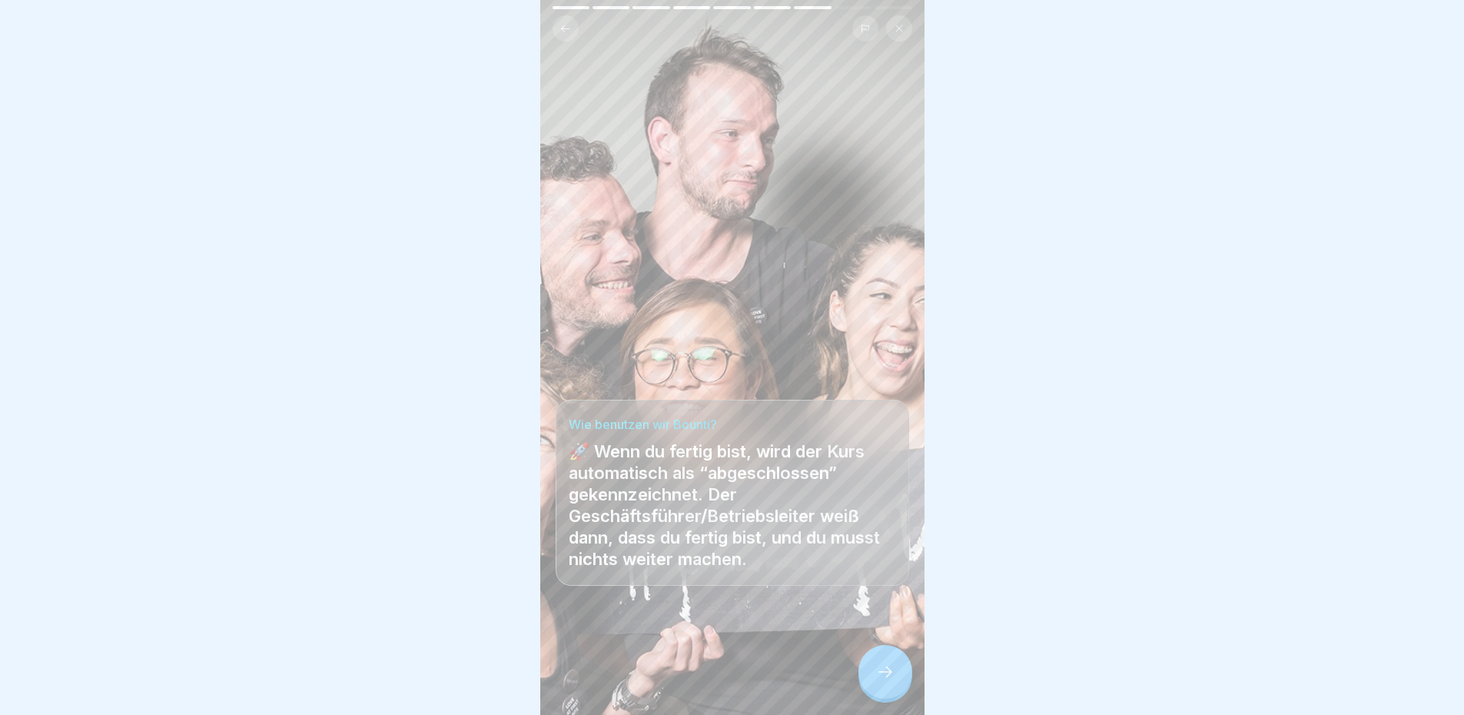
click at [889, 670] on icon at bounding box center [885, 672] width 18 height 18
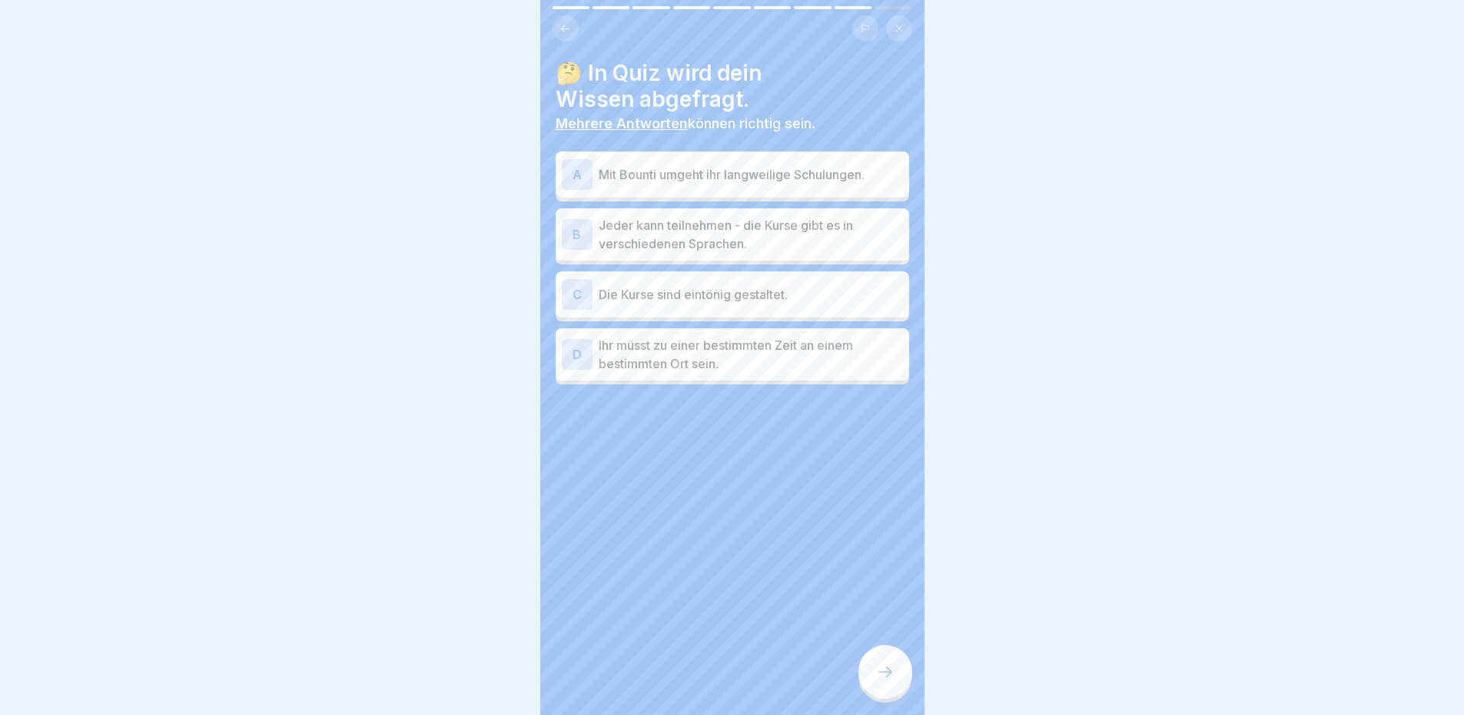
click at [678, 165] on p "Mit Bounti umgeht ihr langweilige Schulungen." at bounding box center [751, 174] width 304 height 18
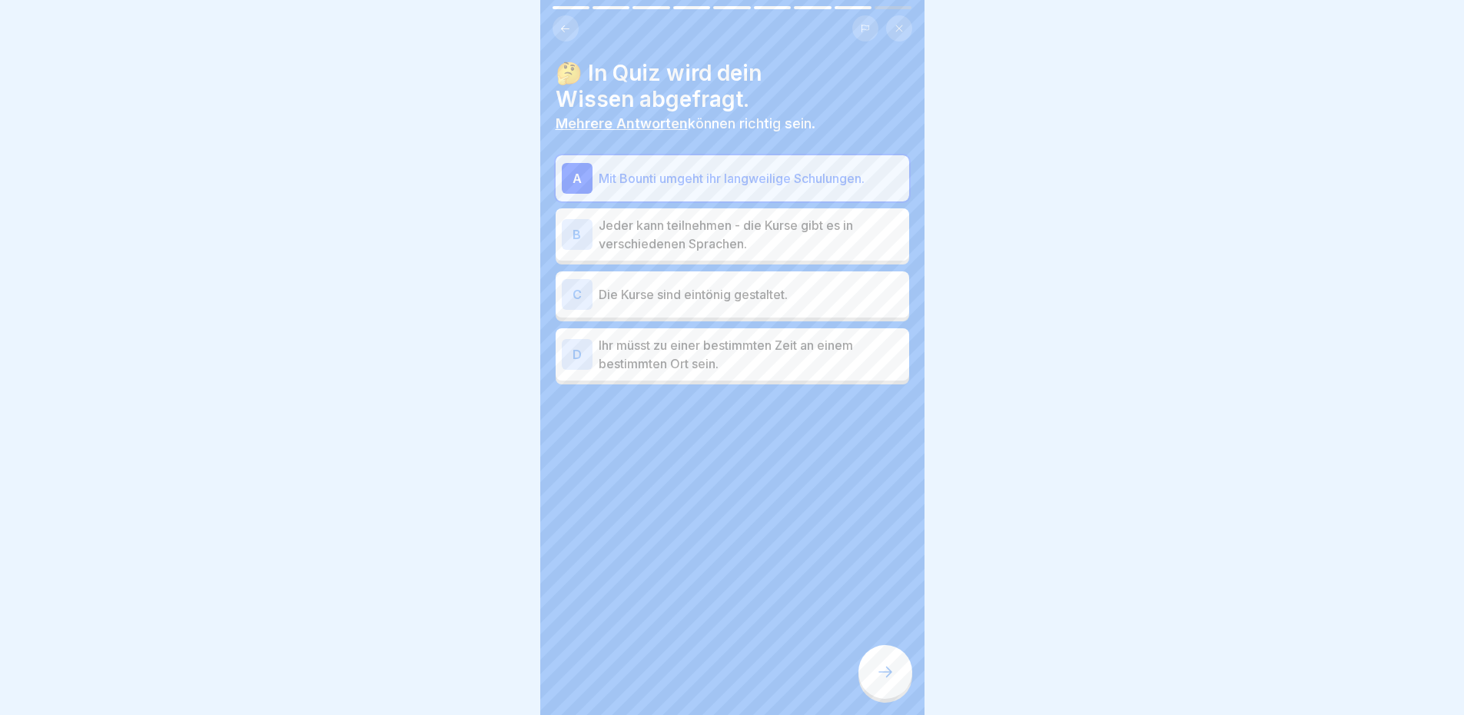
click at [709, 217] on p "Jeder kann teilnehmen - die Kurse gibt es in verschiedenen Sprachen." at bounding box center [751, 234] width 304 height 37
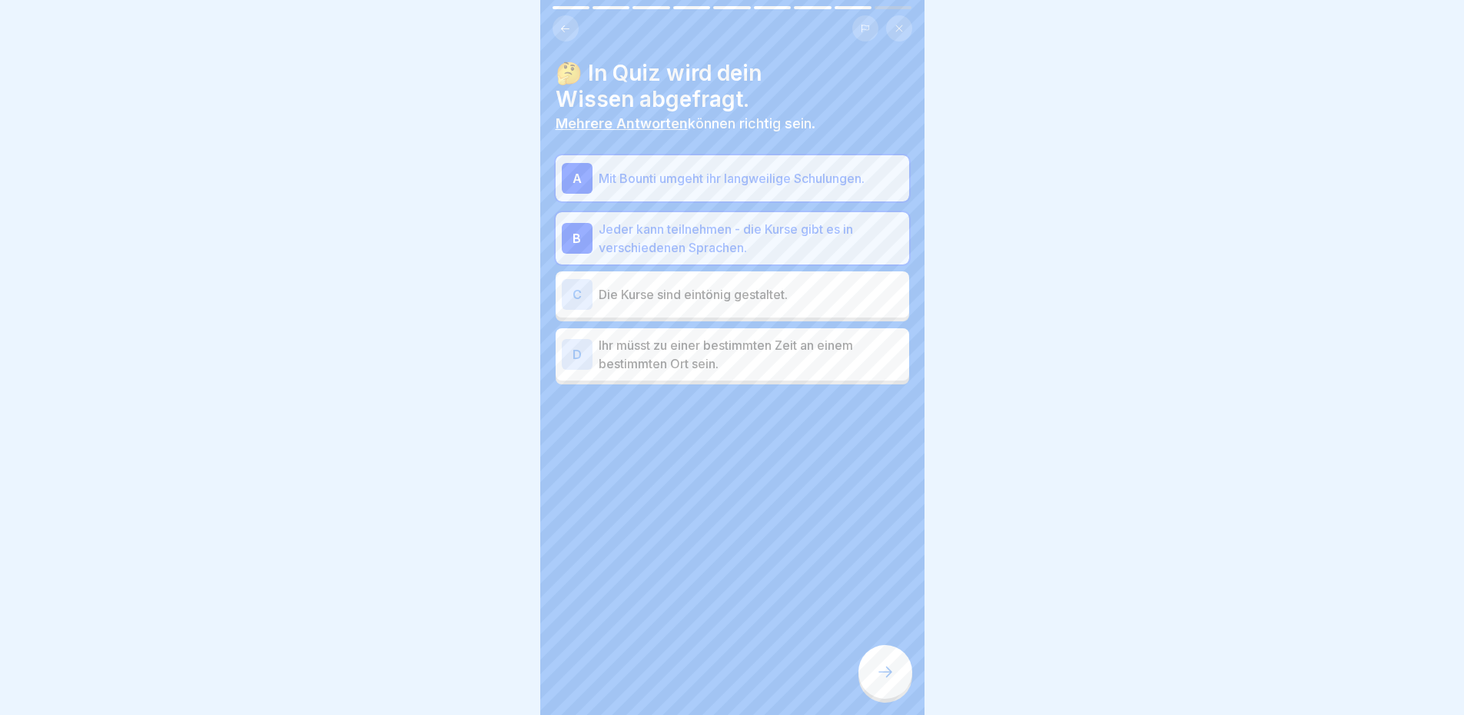
click at [879, 678] on icon at bounding box center [885, 672] width 18 height 18
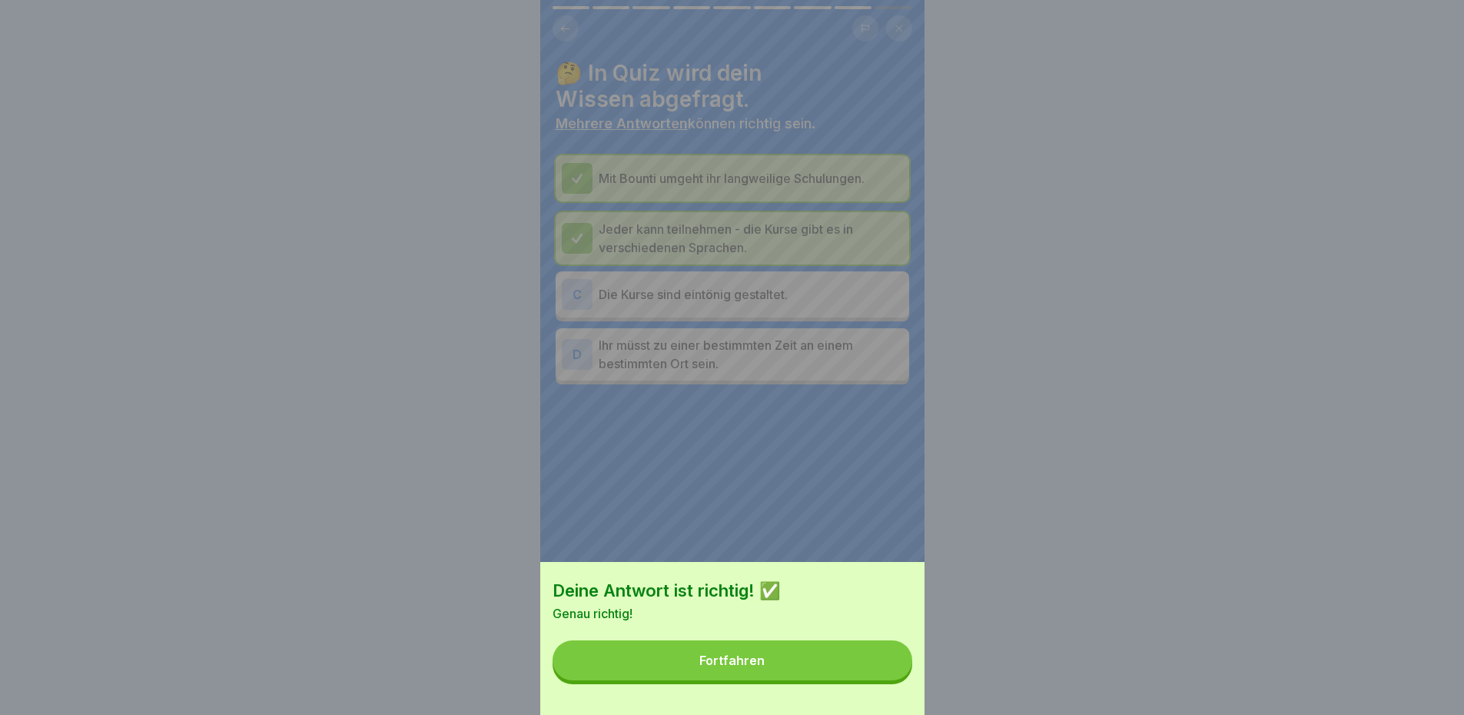
click at [865, 677] on button "Fortfahren" at bounding box center [733, 660] width 360 height 40
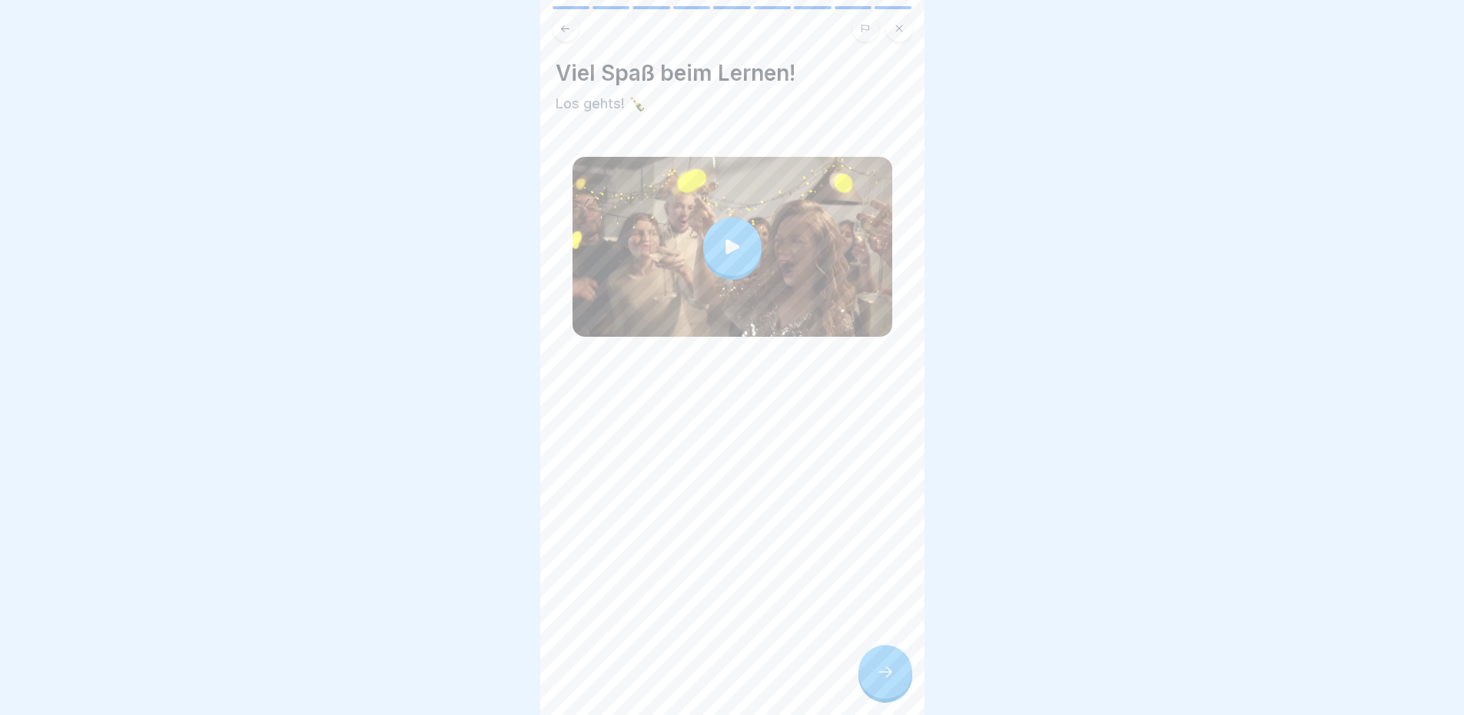
click at [707, 237] on div at bounding box center [732, 247] width 58 height 58
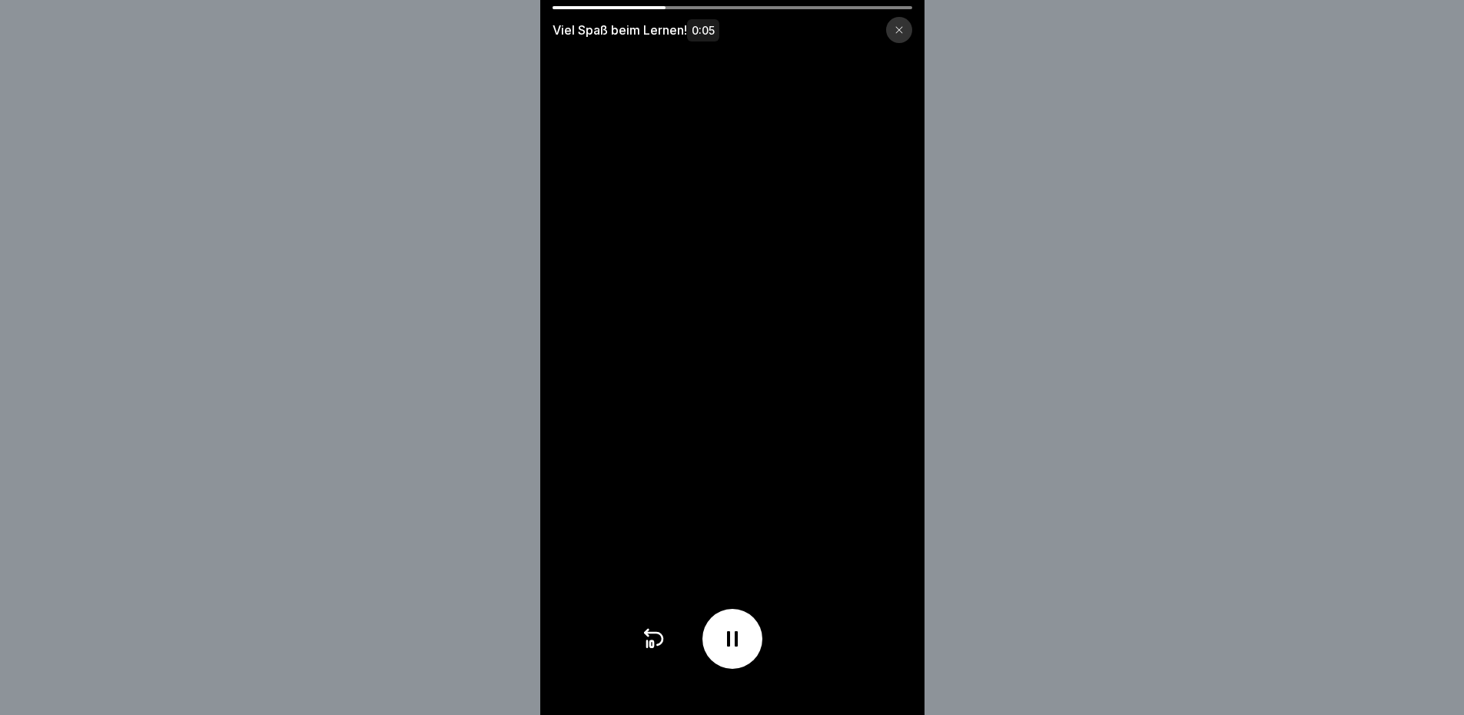
click at [912, 29] on div at bounding box center [899, 30] width 26 height 26
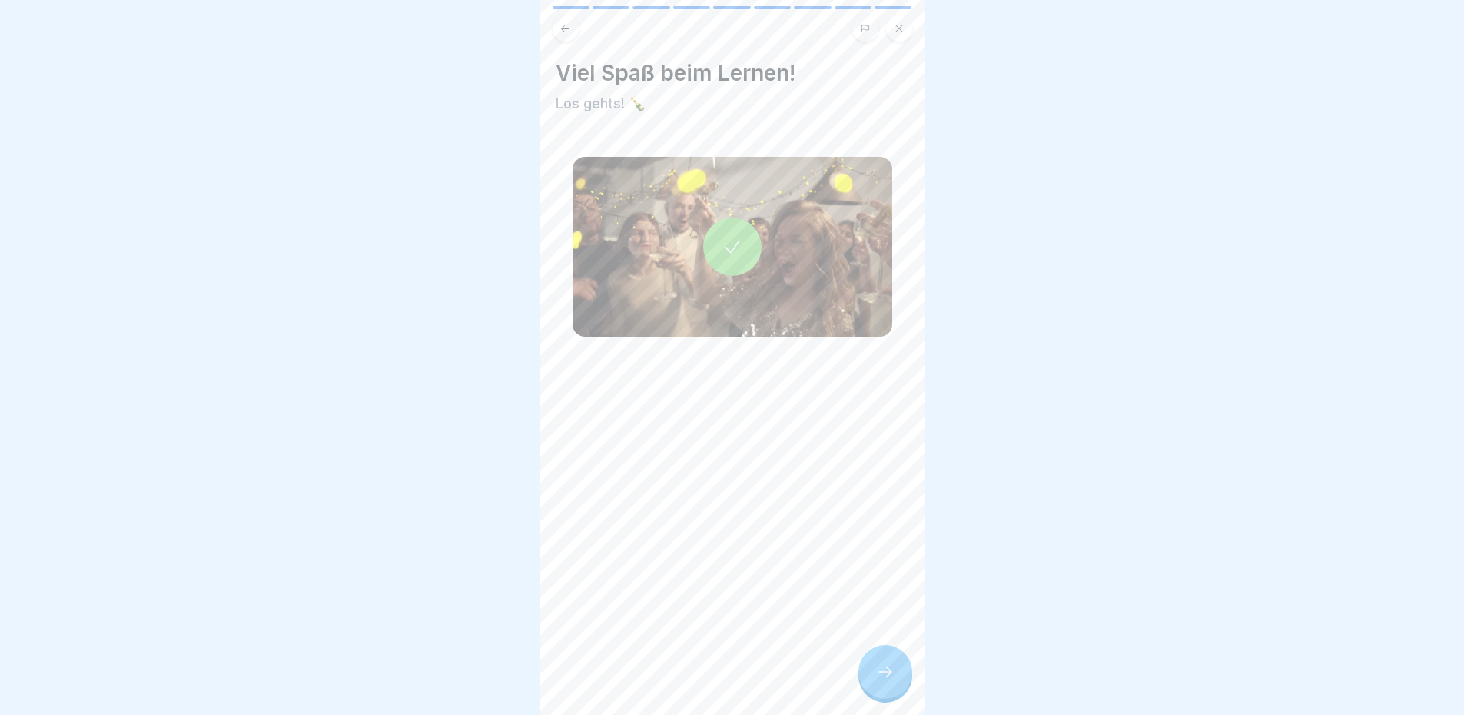
click at [887, 672] on icon at bounding box center [885, 672] width 18 height 18
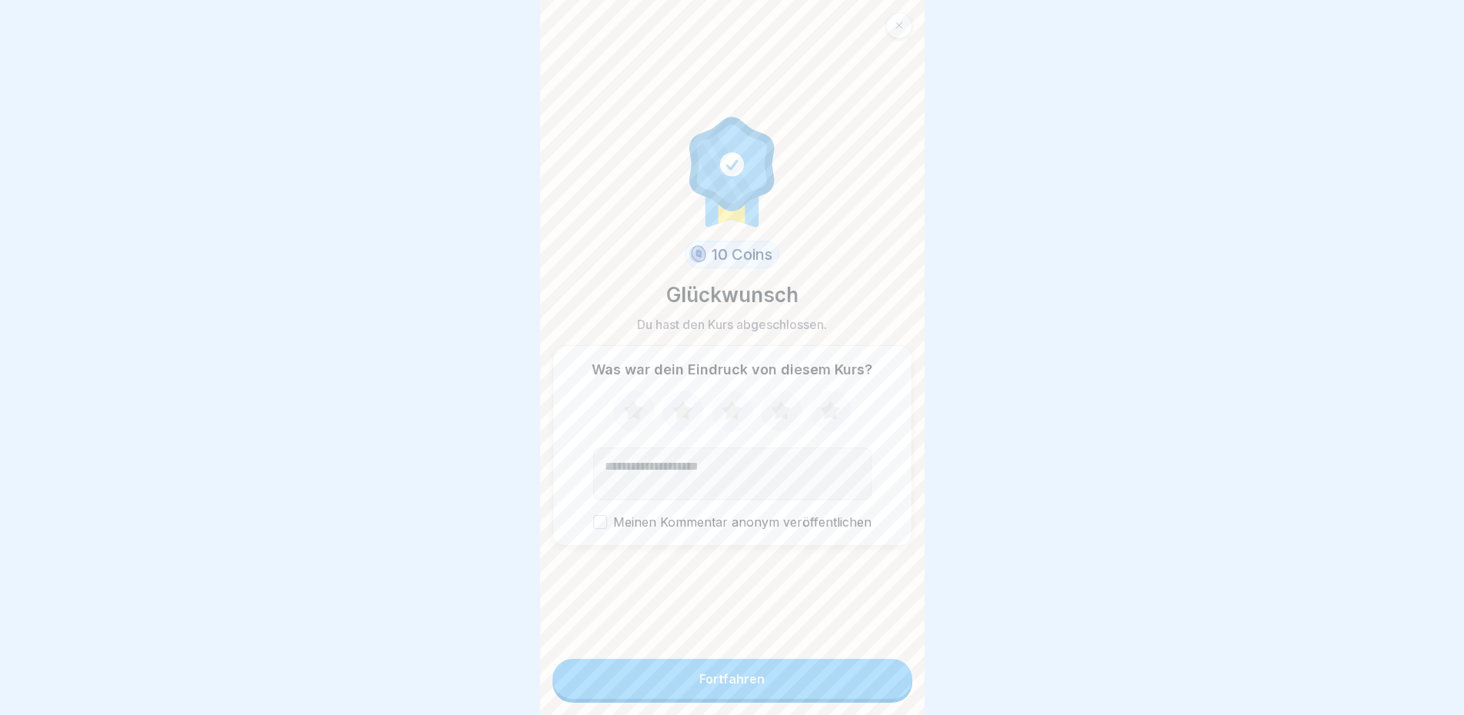
click at [824, 404] on icon at bounding box center [830, 409] width 20 height 19
click at [739, 678] on div "Fortfahren" at bounding box center [731, 679] width 65 height 14
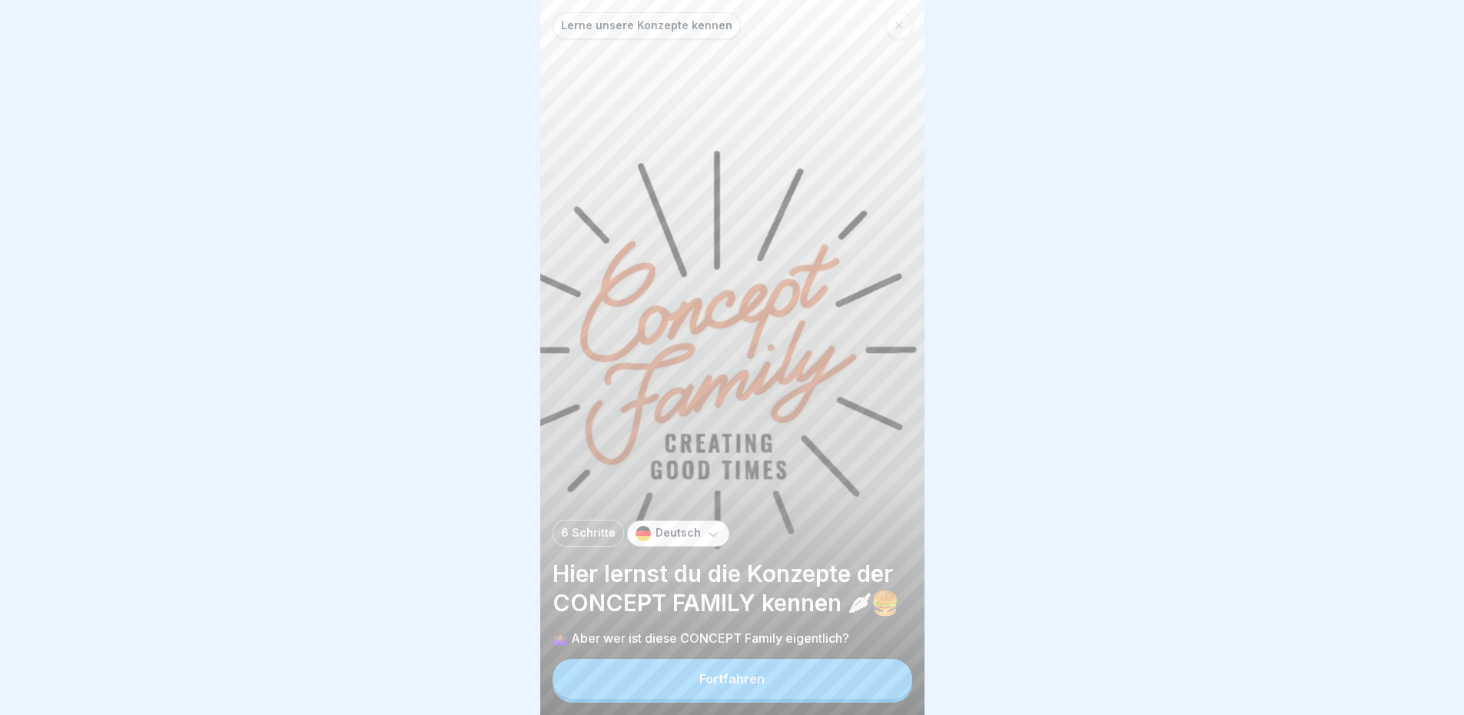
click at [686, 687] on button "Fortfahren" at bounding box center [733, 679] width 360 height 40
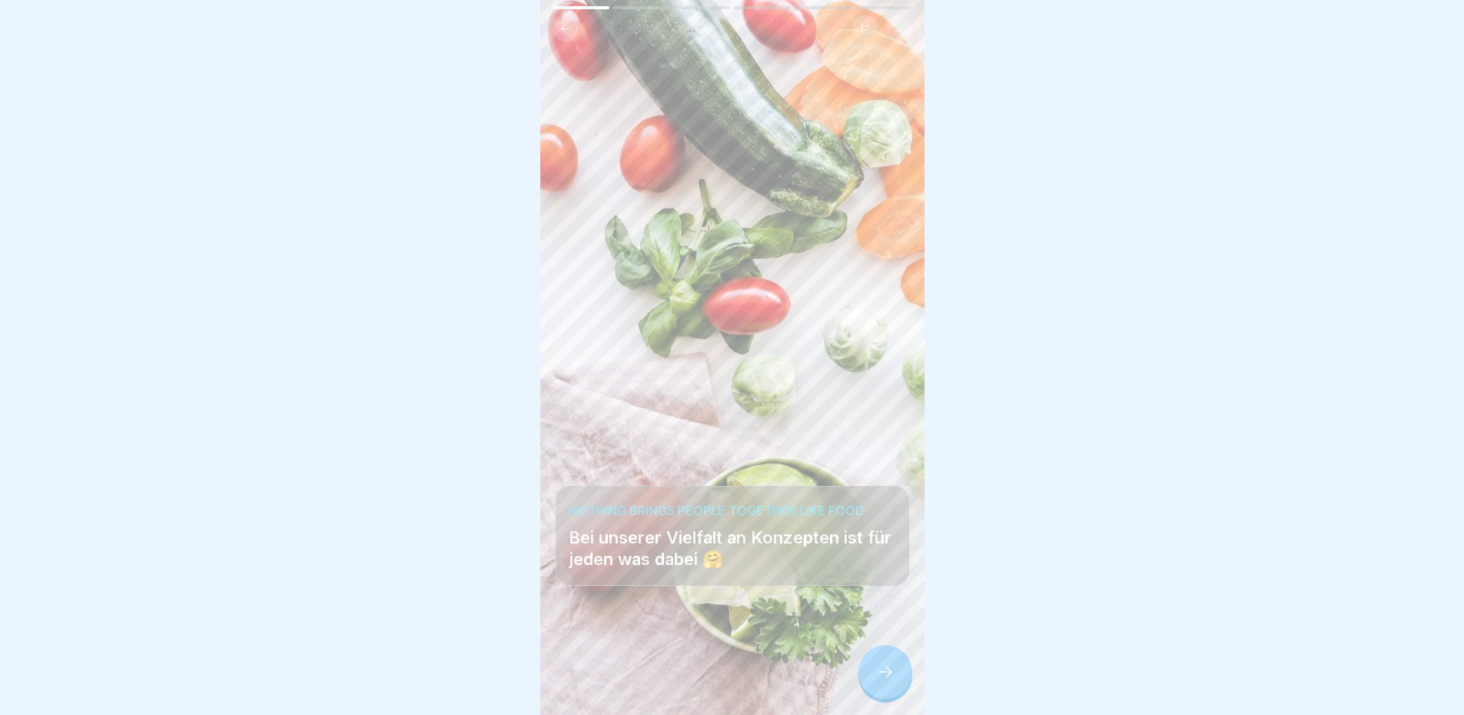
click at [874, 676] on div at bounding box center [886, 672] width 54 height 54
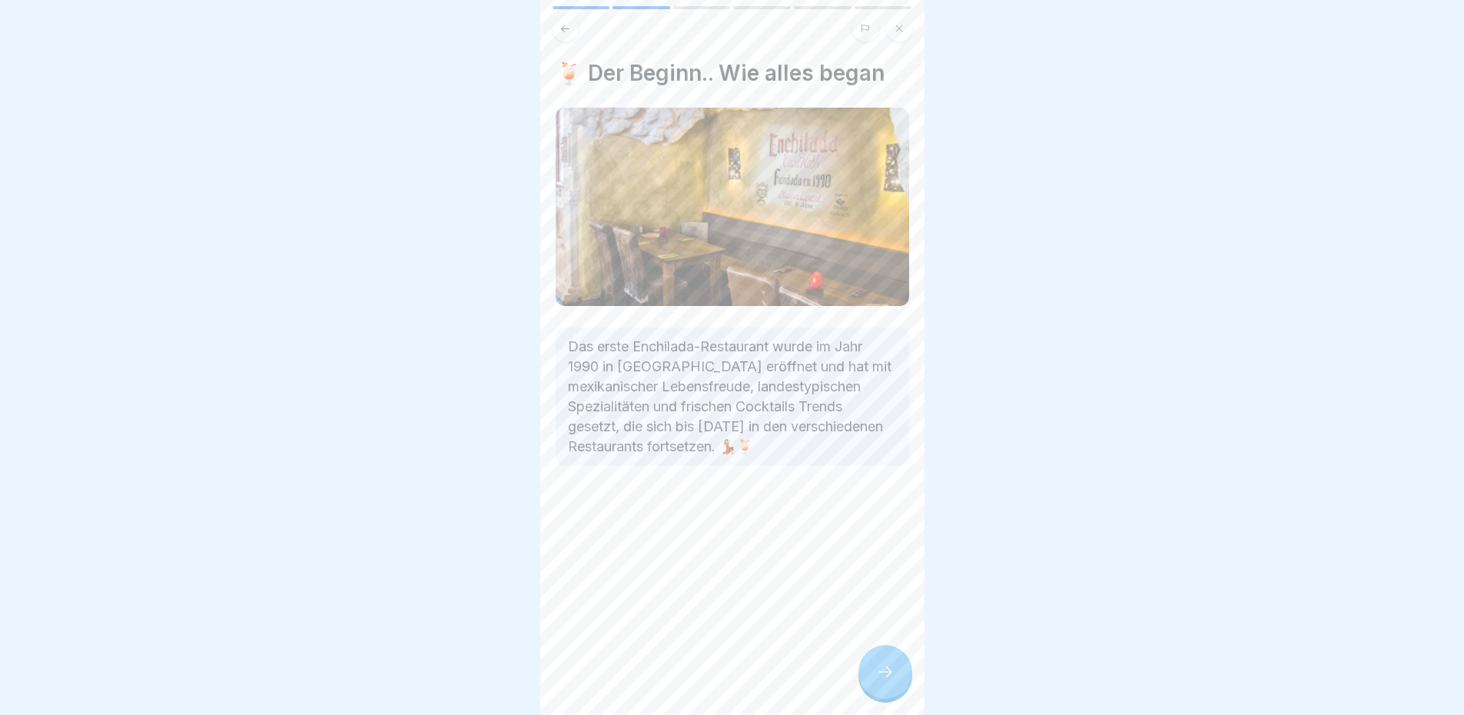
click at [646, 362] on p "Das erste Enchilada-Restaurant wurde im Jahr 1990 in [GEOGRAPHIC_DATA] eröffnet…" at bounding box center [732, 397] width 329 height 120
click at [707, 392] on p "Das erste Enchilada-Restaurant wurde im Jahr 1990 in [GEOGRAPHIC_DATA] eröffnet…" at bounding box center [732, 397] width 329 height 120
click at [899, 673] on div at bounding box center [886, 672] width 54 height 54
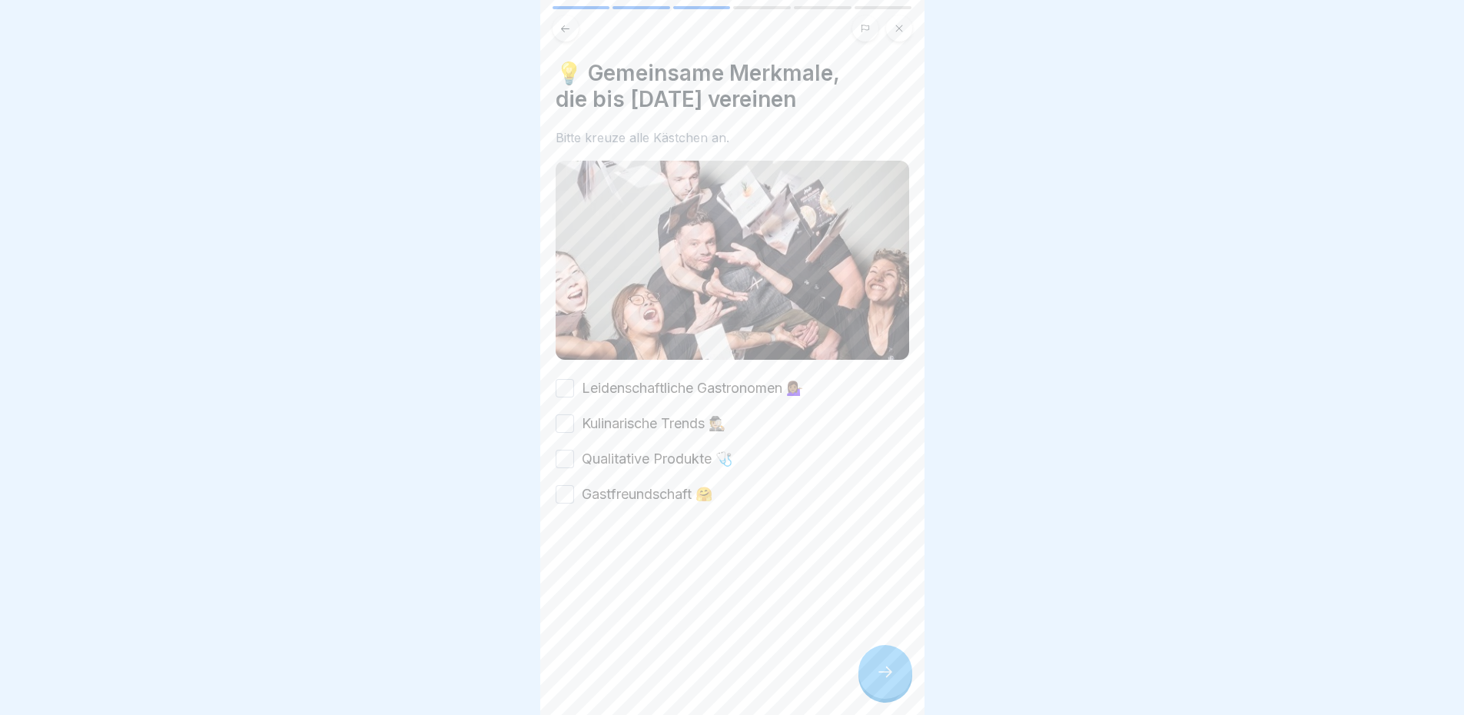
click at [739, 378] on label "Leidenschaftliche Gastronomen 💁🏽‍♀️" at bounding box center [692, 388] width 221 height 20
click at [574, 379] on button "Leidenschaftliche Gastronomen 💁🏽‍♀️" at bounding box center [565, 388] width 18 height 18
click at [693, 414] on label "Kulinarische Trends 🕵🏼" at bounding box center [654, 424] width 144 height 20
click at [574, 414] on button "Kulinarische Trends 🕵🏼" at bounding box center [565, 423] width 18 height 18
click at [691, 449] on label "Qualitative Produkte 🩺" at bounding box center [657, 459] width 151 height 20
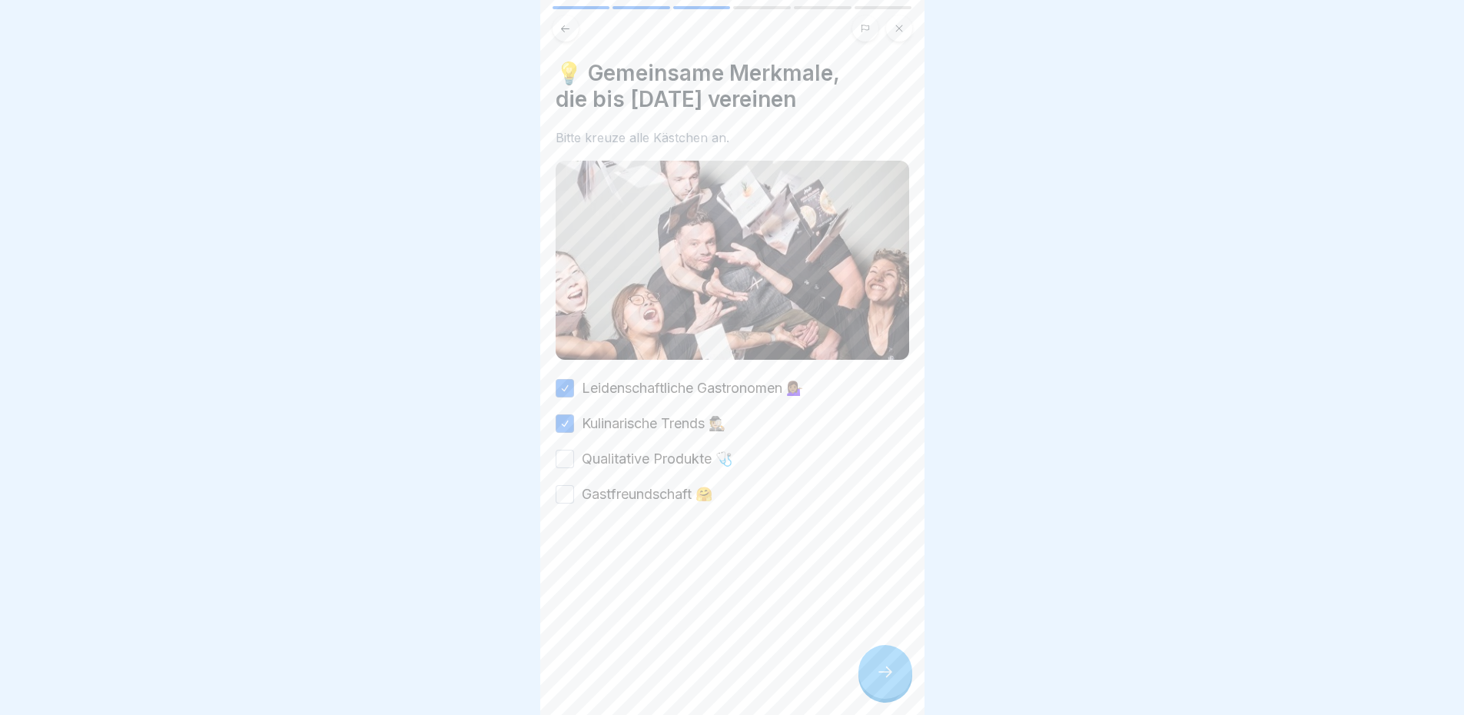
click at [574, 450] on button "Qualitative Produkte 🩺" at bounding box center [565, 459] width 18 height 18
click at [650, 484] on label "Gastfreundschaft 🤗" at bounding box center [647, 494] width 131 height 20
click at [574, 485] on button "Gastfreundschaft 🤗" at bounding box center [565, 494] width 18 height 18
click at [899, 672] on div at bounding box center [886, 672] width 54 height 54
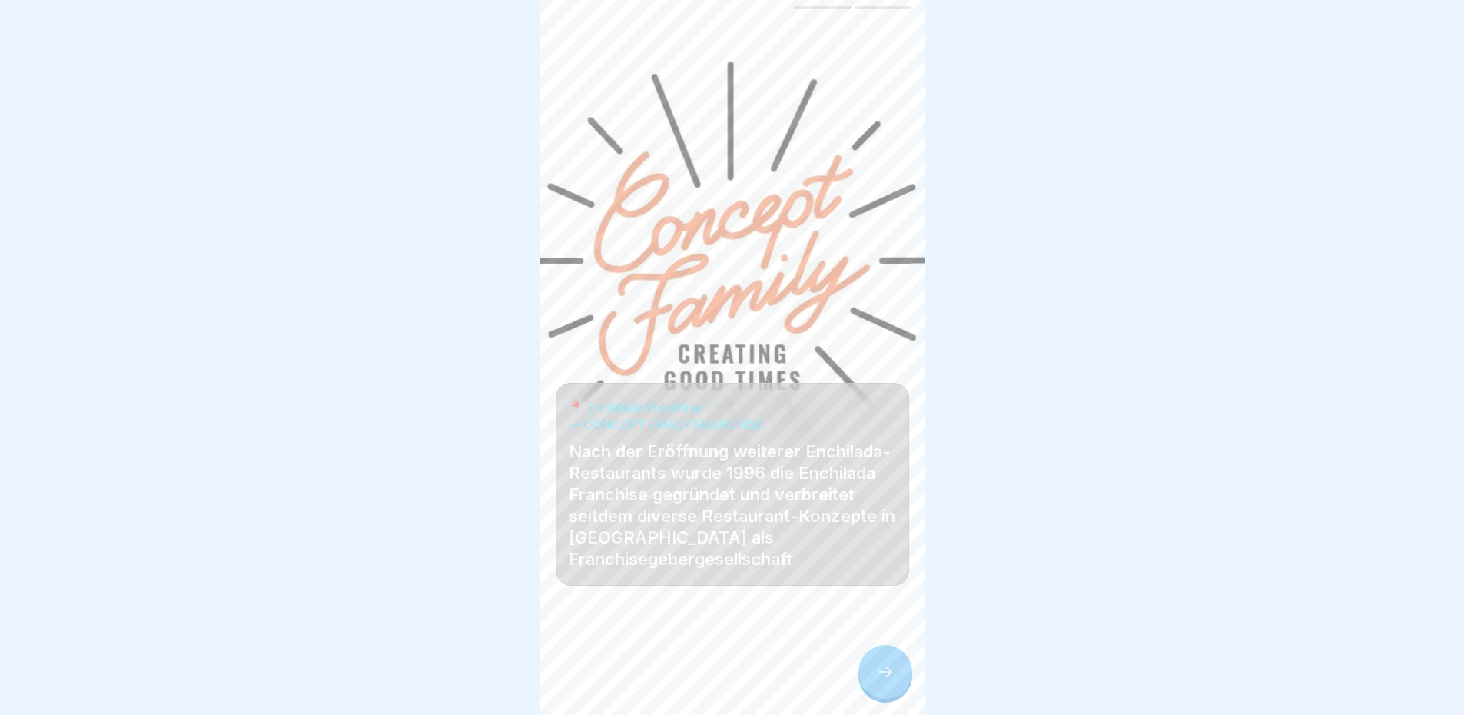
click at [894, 670] on icon at bounding box center [885, 672] width 18 height 18
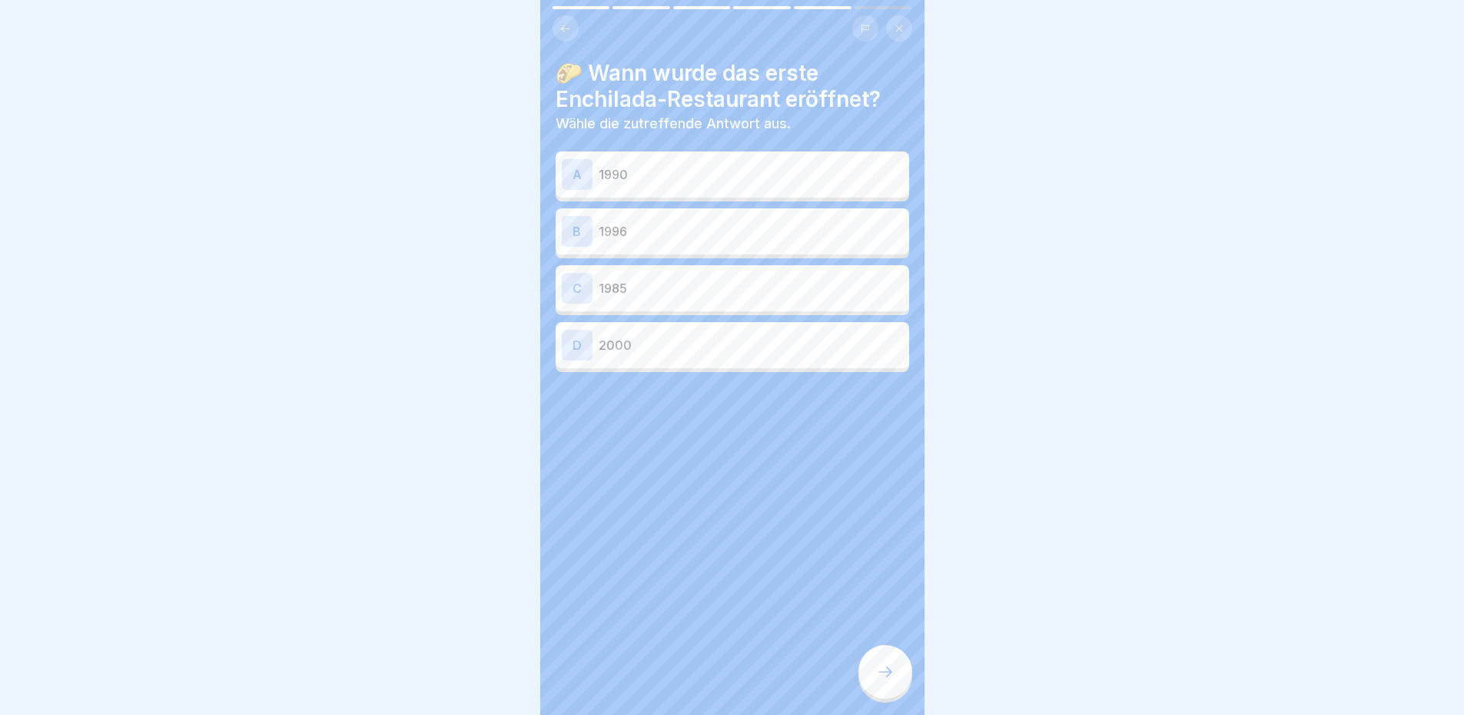
click at [679, 171] on p "1990" at bounding box center [751, 174] width 304 height 18
click at [900, 668] on div at bounding box center [886, 672] width 54 height 54
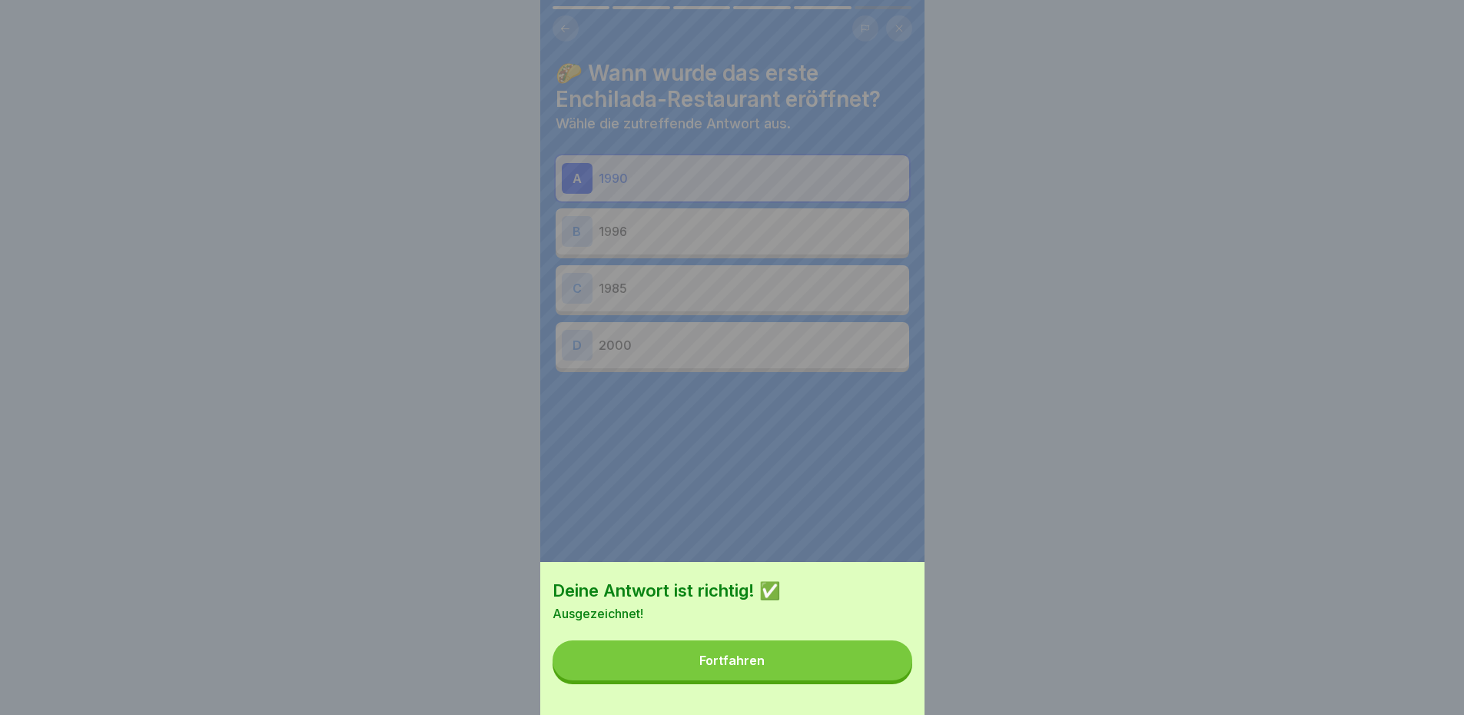
click at [853, 678] on button "Fortfahren" at bounding box center [733, 660] width 360 height 40
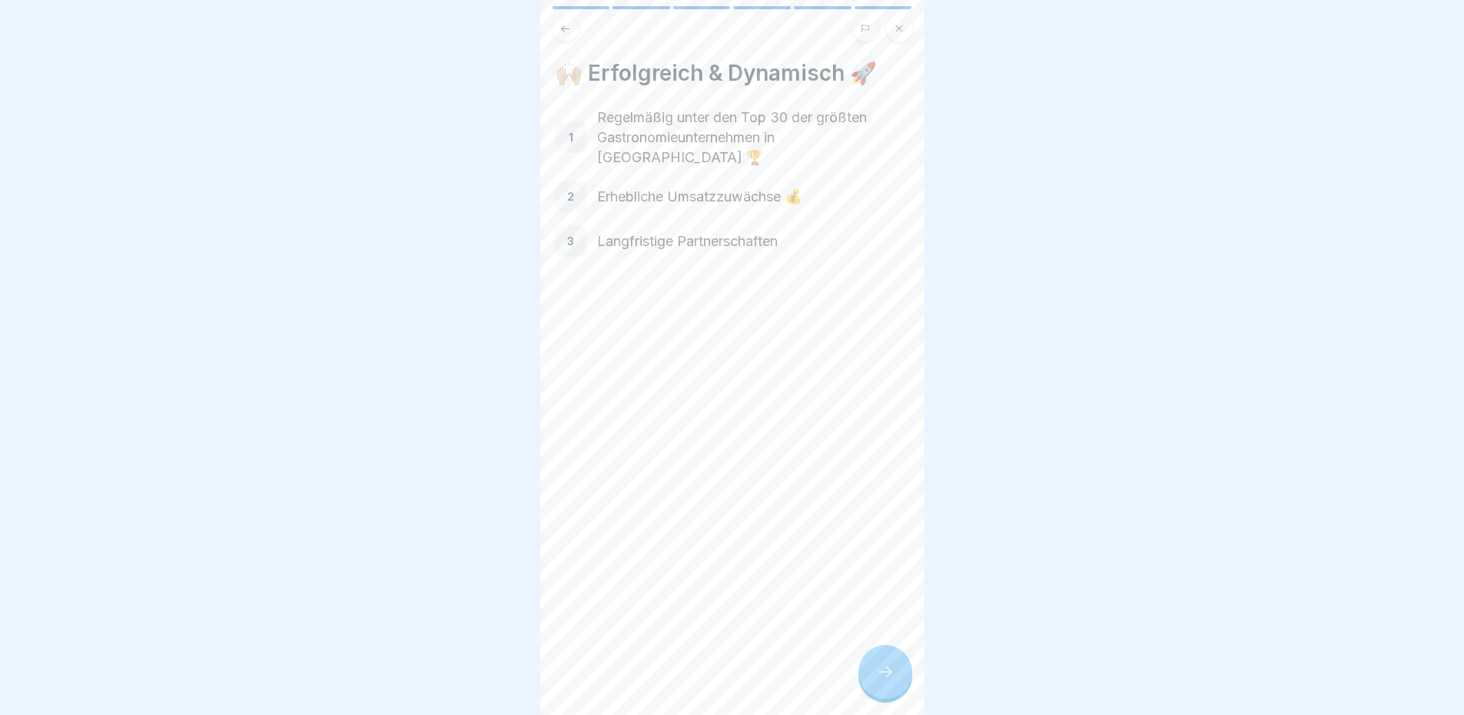
click at [566, 122] on div "1" at bounding box center [571, 137] width 31 height 31
click at [679, 117] on p "Regelmäßig unter den Top 30 der größten Gastronomieunternehmen in [GEOGRAPHIC_D…" at bounding box center [753, 138] width 312 height 60
click at [887, 664] on icon at bounding box center [885, 672] width 18 height 18
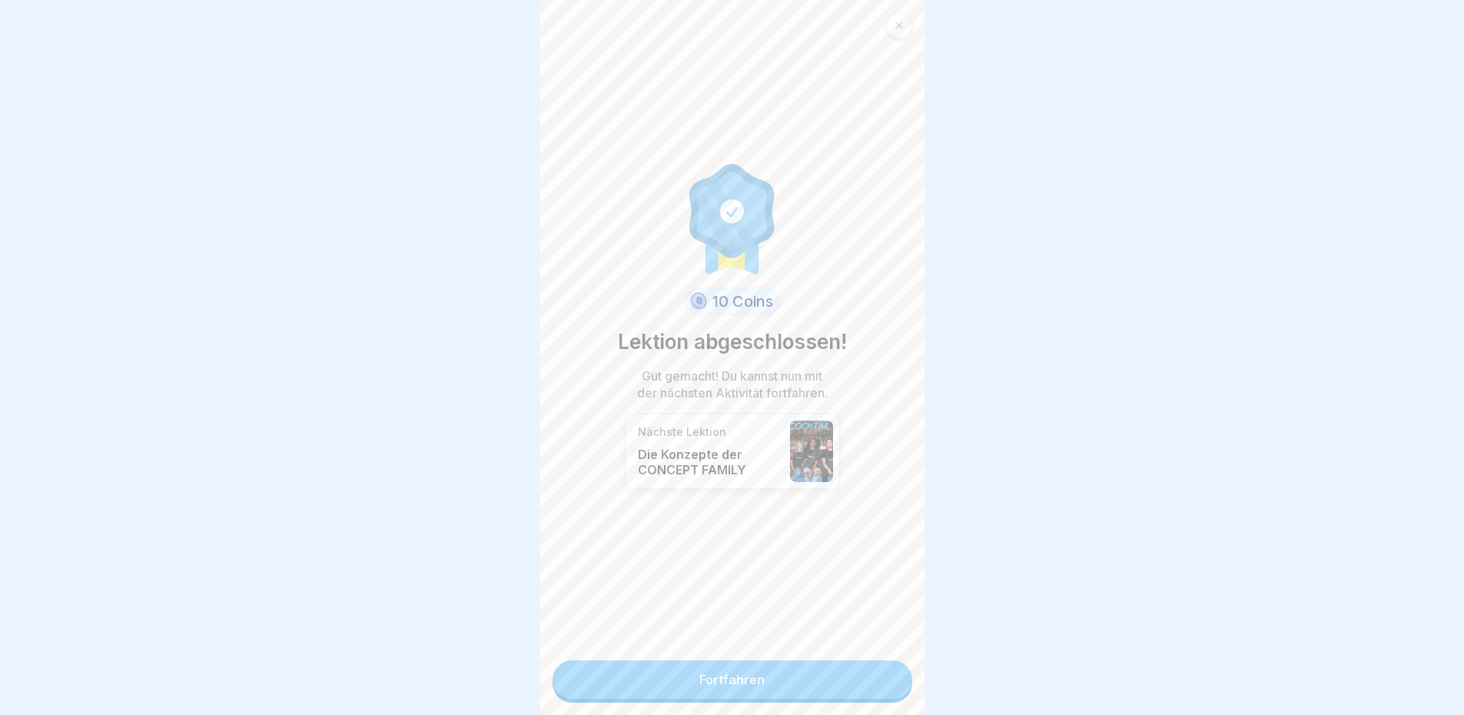
click at [762, 667] on link "Fortfahren" at bounding box center [733, 679] width 360 height 38
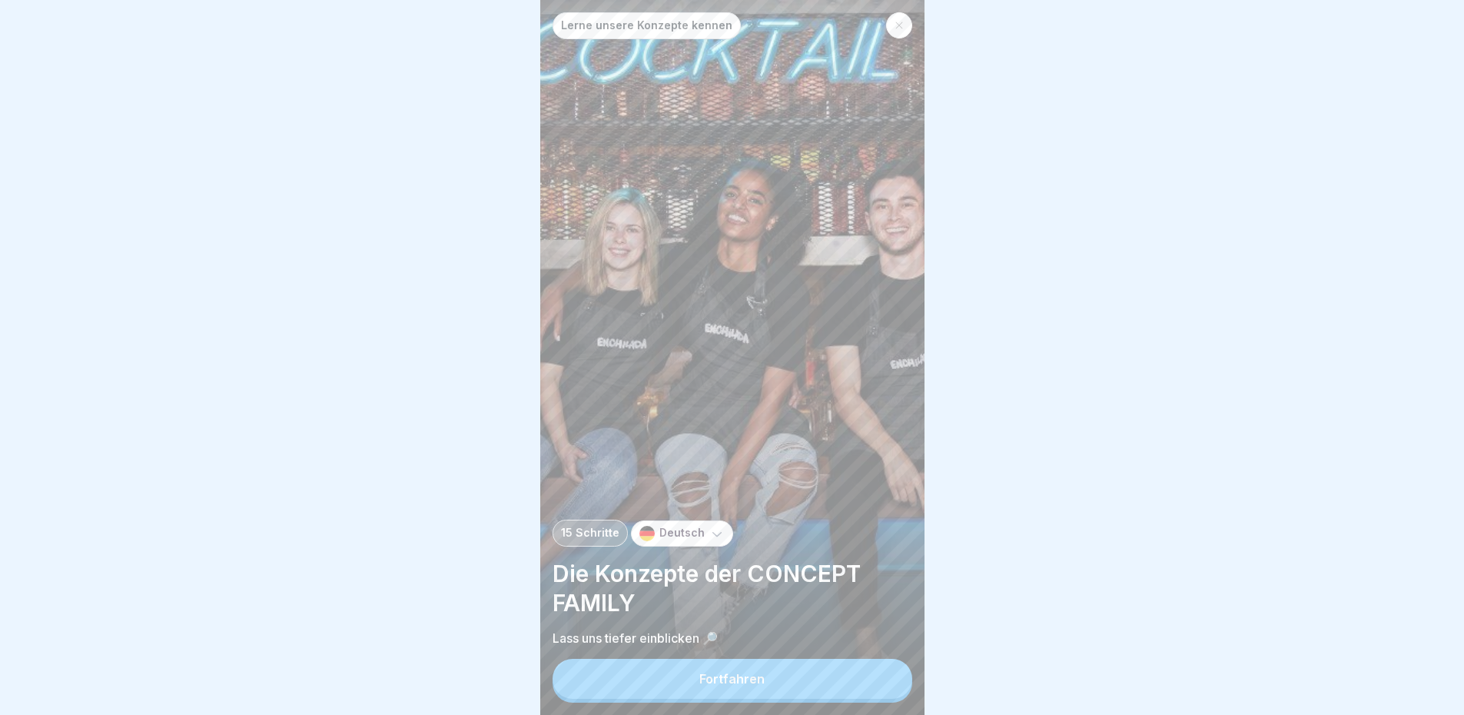
click at [781, 678] on button "Fortfahren" at bounding box center [733, 679] width 360 height 40
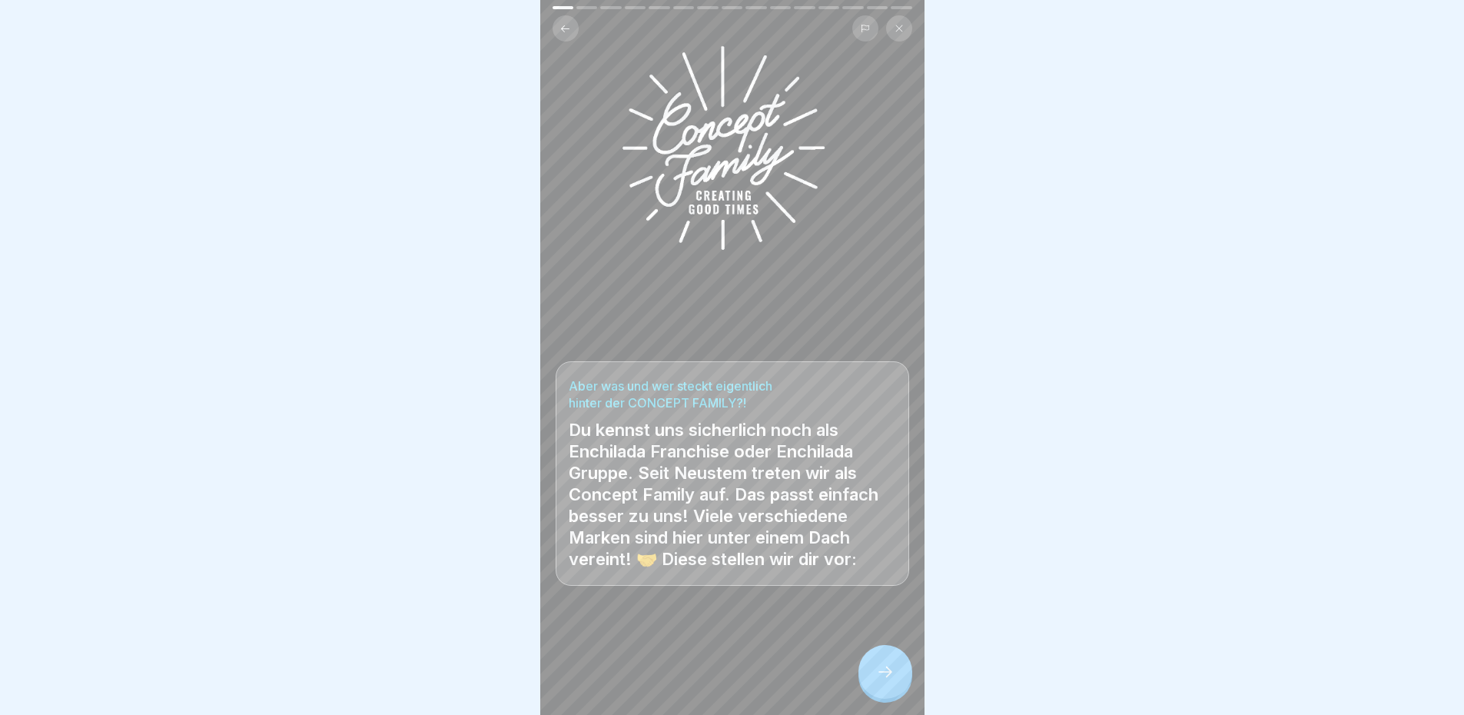
click at [889, 681] on div at bounding box center [886, 672] width 54 height 54
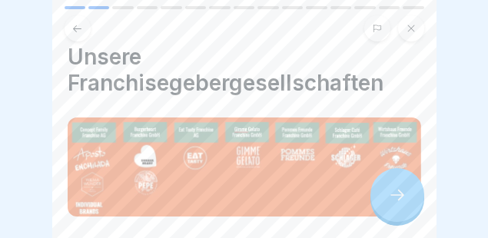
scroll to position [25, 0]
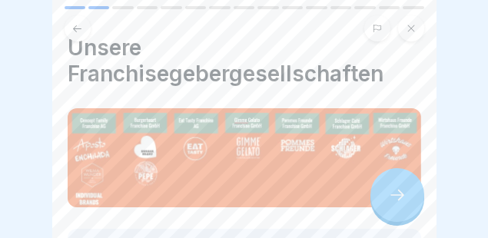
click at [410, 198] on div at bounding box center [397, 195] width 54 height 54
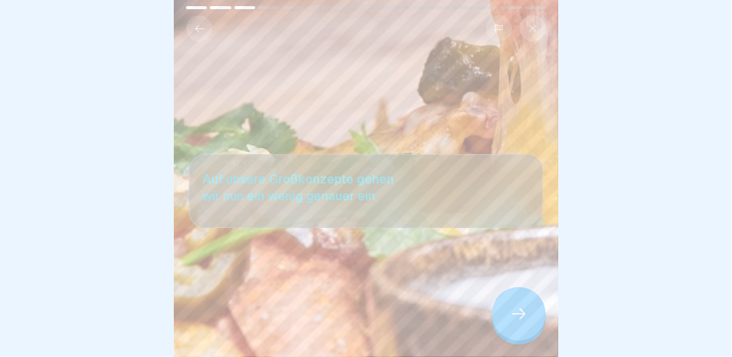
scroll to position [5, 0]
click at [521, 294] on div at bounding box center [519, 314] width 54 height 54
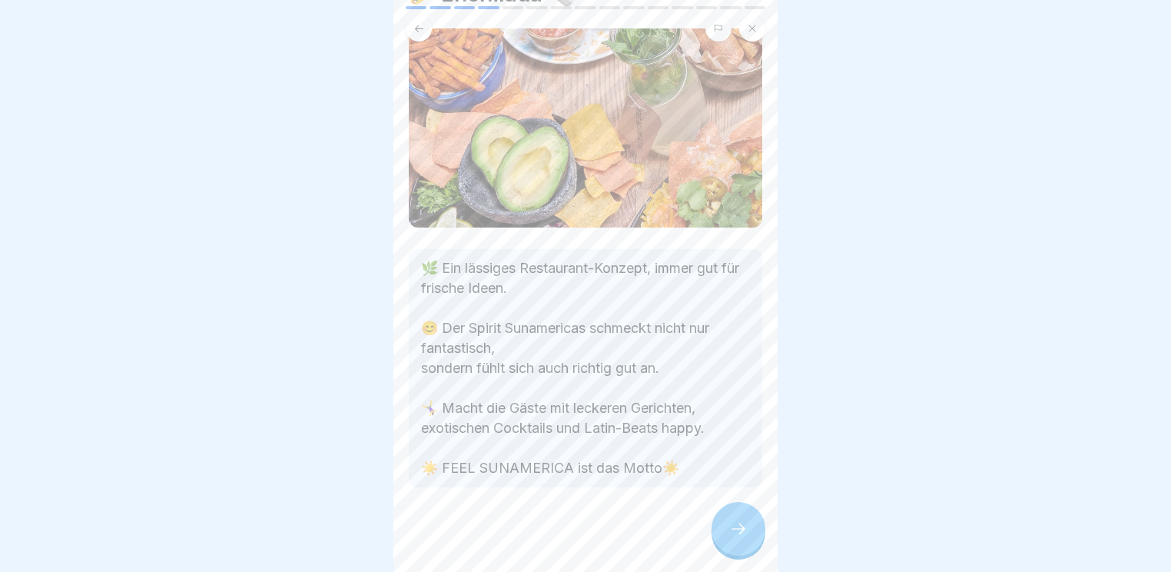
scroll to position [81, 0]
click at [741, 516] on div at bounding box center [739, 529] width 54 height 54
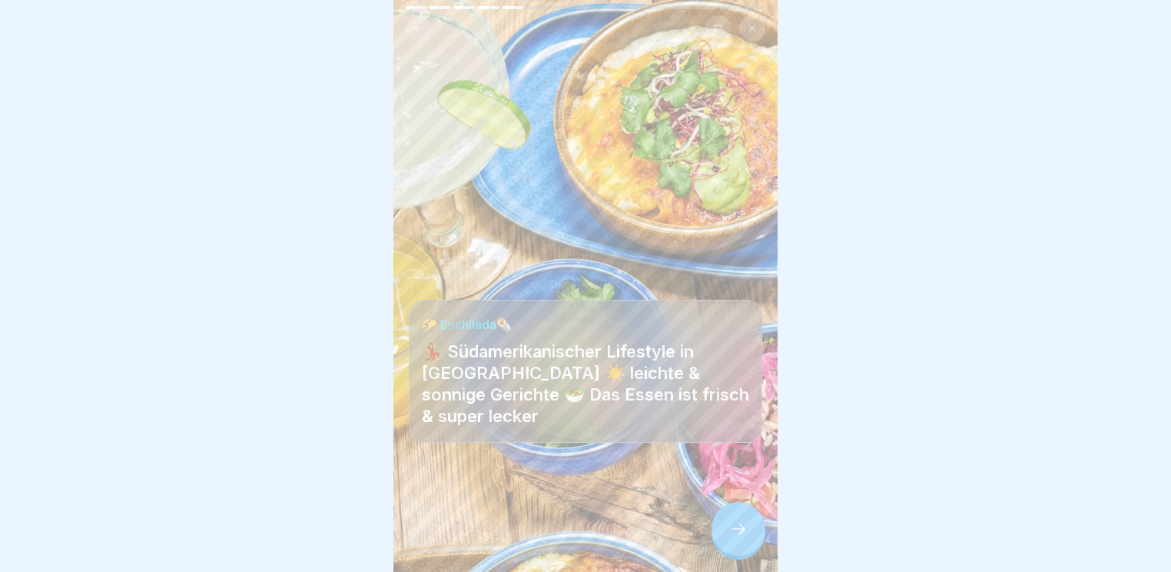
click at [746, 535] on icon at bounding box center [738, 529] width 18 height 18
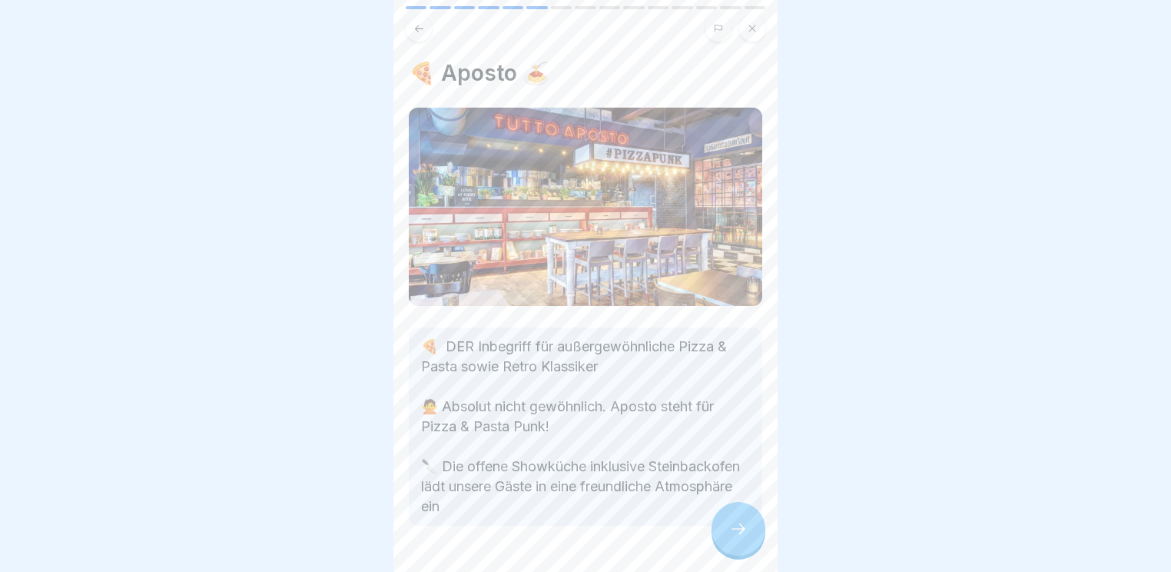
click at [746, 535] on icon at bounding box center [738, 529] width 18 height 18
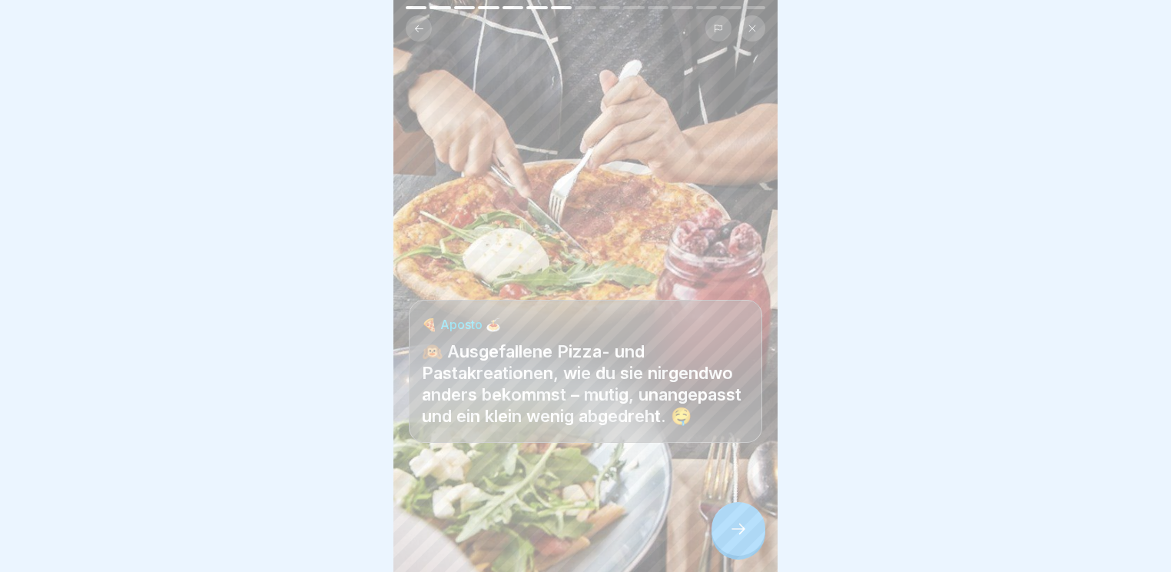
click at [746, 535] on icon at bounding box center [738, 529] width 18 height 18
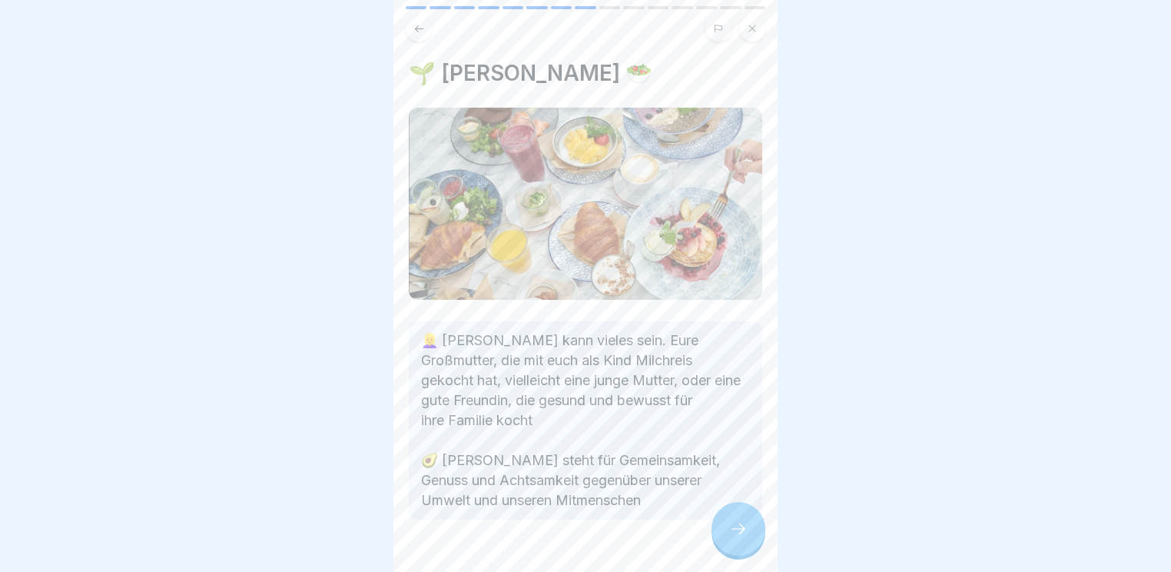
click at [746, 535] on icon at bounding box center [738, 529] width 18 height 18
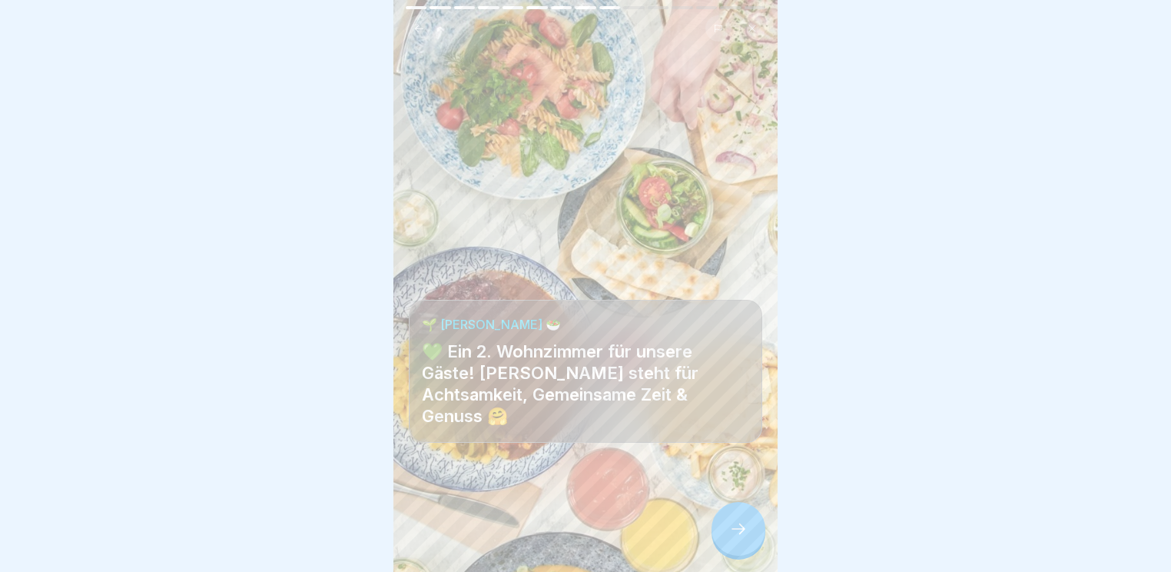
click at [746, 535] on icon at bounding box center [738, 529] width 18 height 18
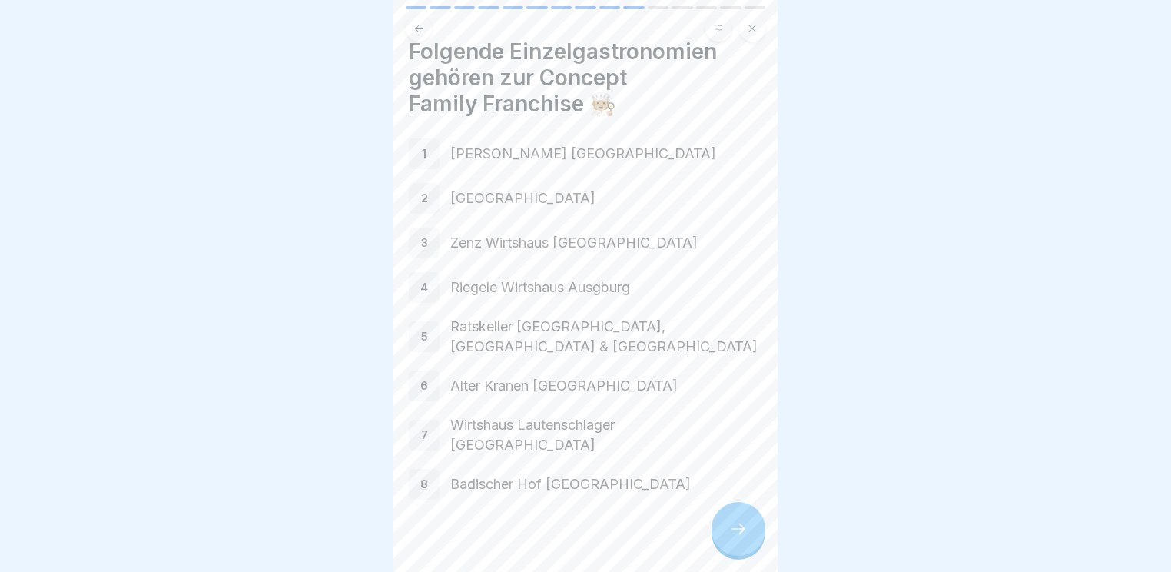
scroll to position [32, 0]
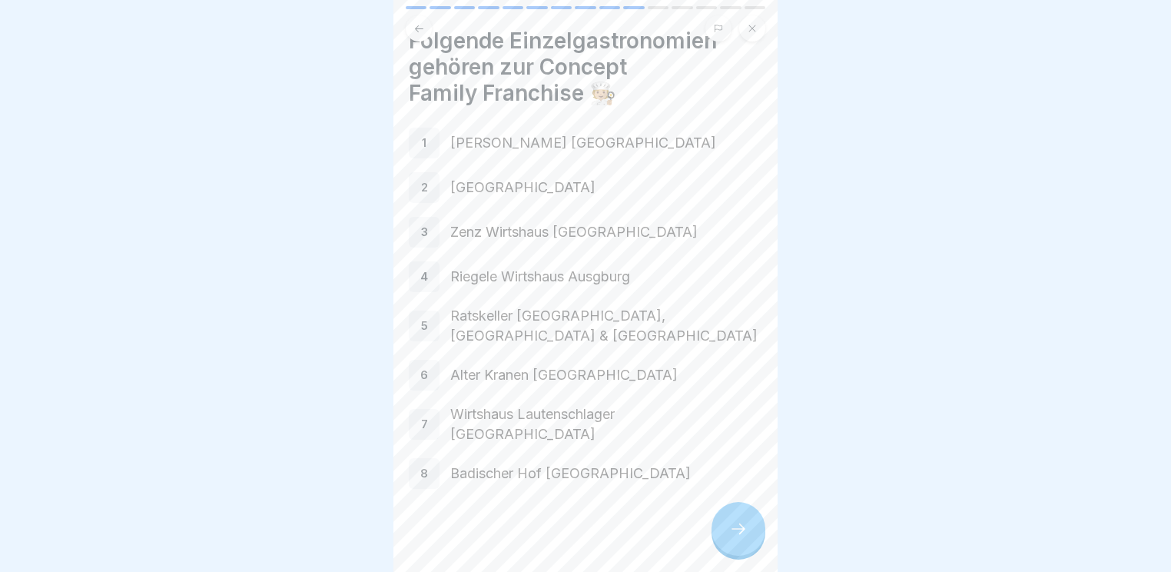
click at [743, 504] on div at bounding box center [739, 529] width 54 height 54
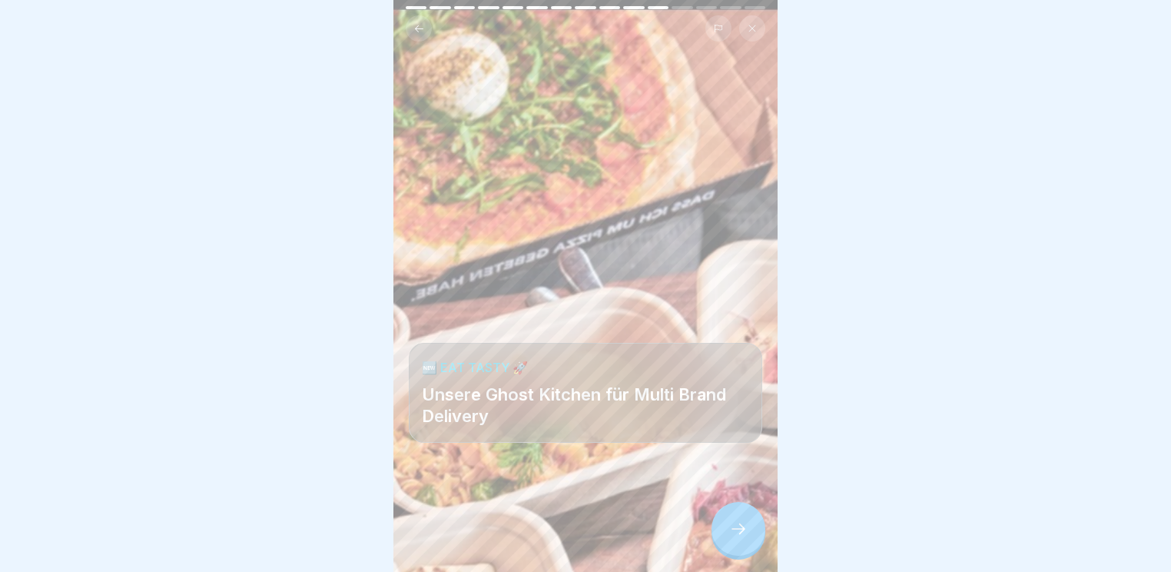
click at [750, 513] on div at bounding box center [739, 529] width 54 height 54
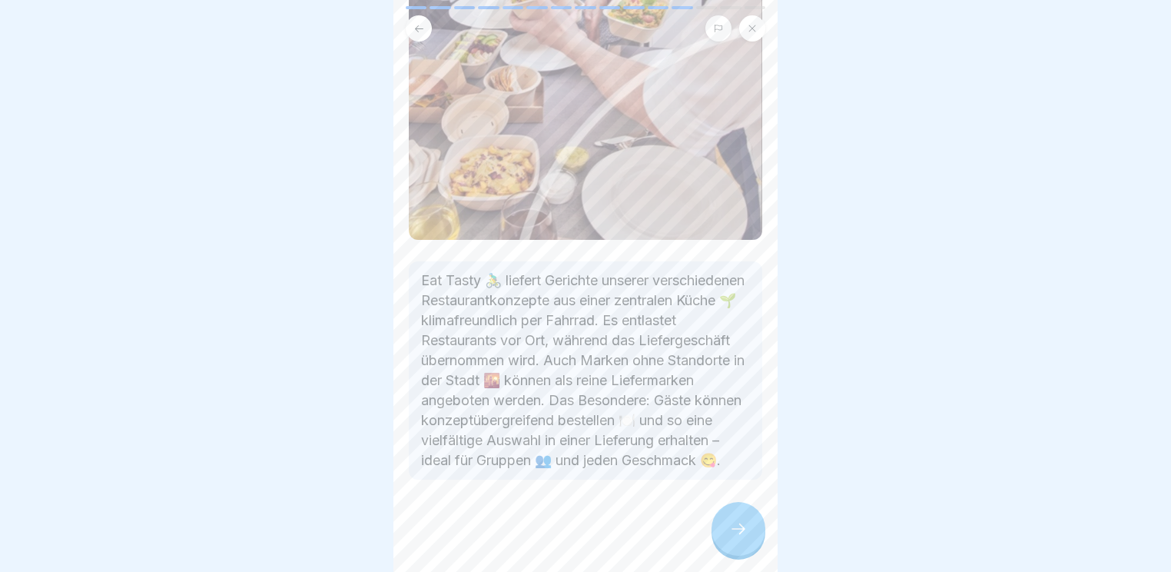
scroll to position [214, 0]
click at [736, 519] on div at bounding box center [739, 529] width 54 height 54
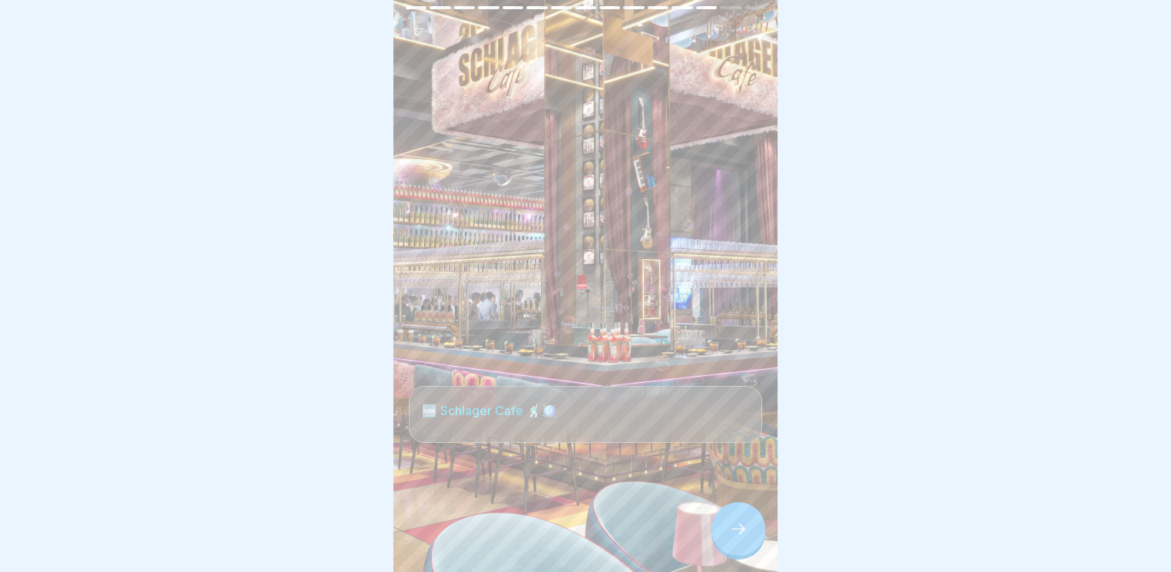
click at [744, 523] on icon at bounding box center [738, 529] width 18 height 18
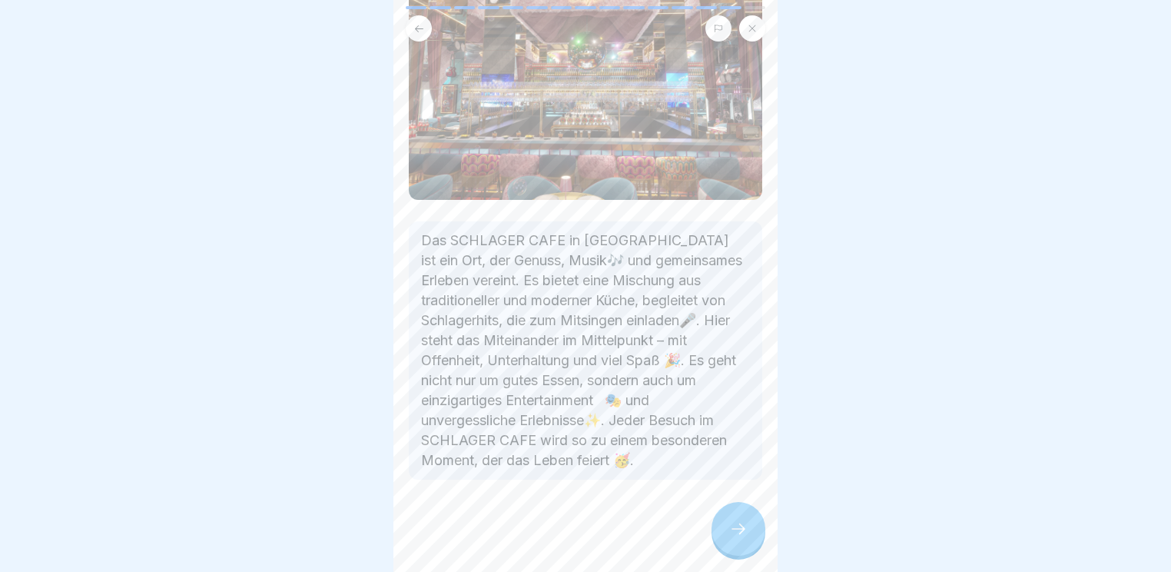
scroll to position [192, 0]
click at [719, 517] on div at bounding box center [739, 529] width 54 height 54
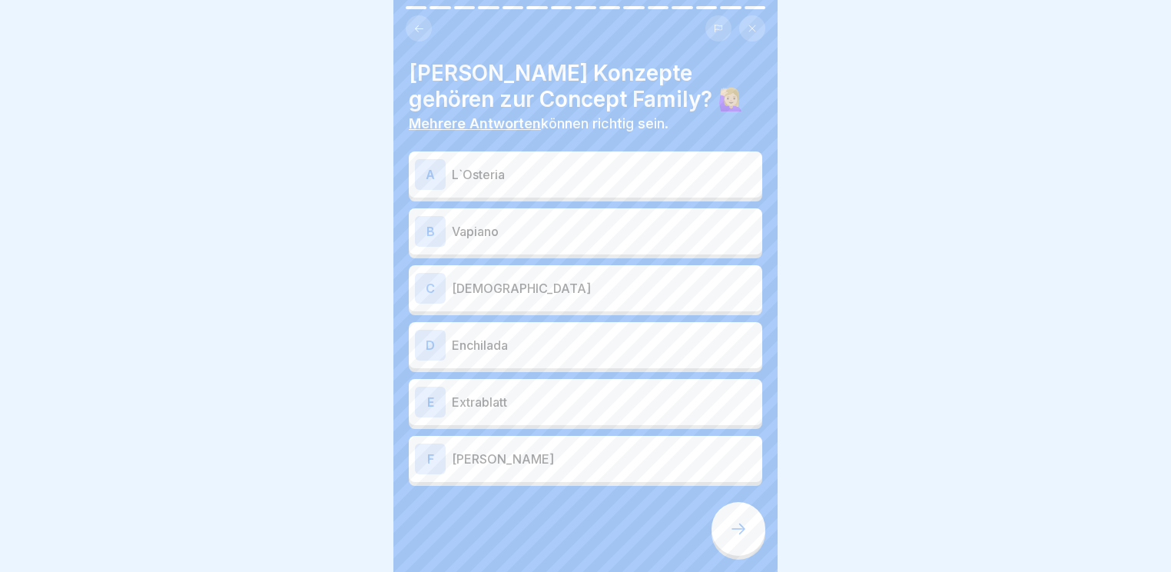
click at [523, 287] on p "[DEMOGRAPHIC_DATA]" at bounding box center [604, 288] width 304 height 18
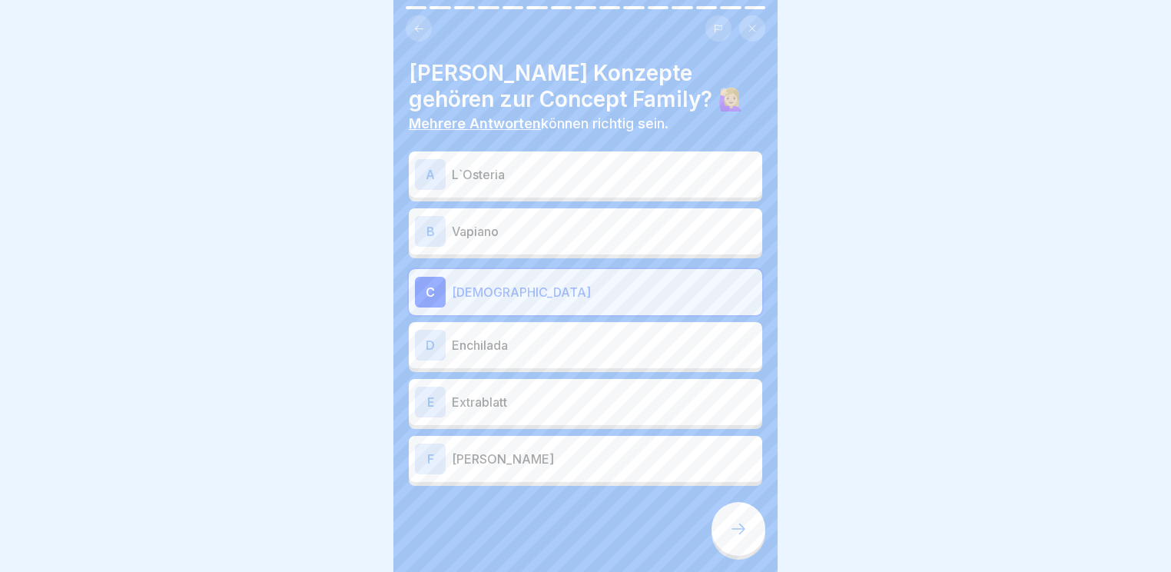
click at [501, 336] on p "Enchilada" at bounding box center [604, 345] width 304 height 18
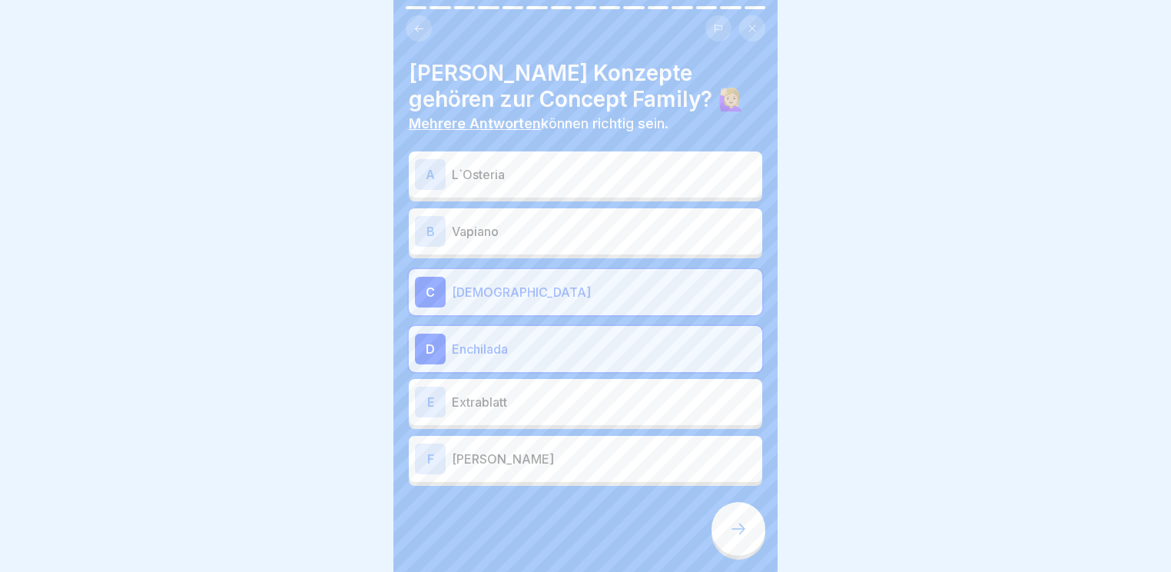
click at [507, 450] on p "[PERSON_NAME]" at bounding box center [604, 459] width 304 height 18
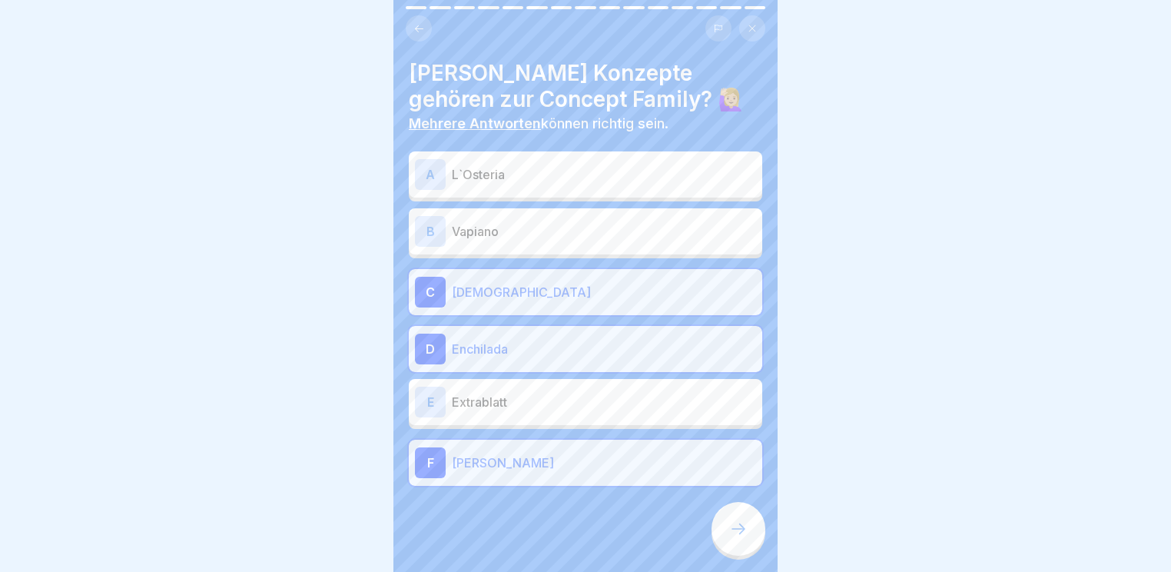
click at [744, 536] on icon at bounding box center [738, 529] width 18 height 18
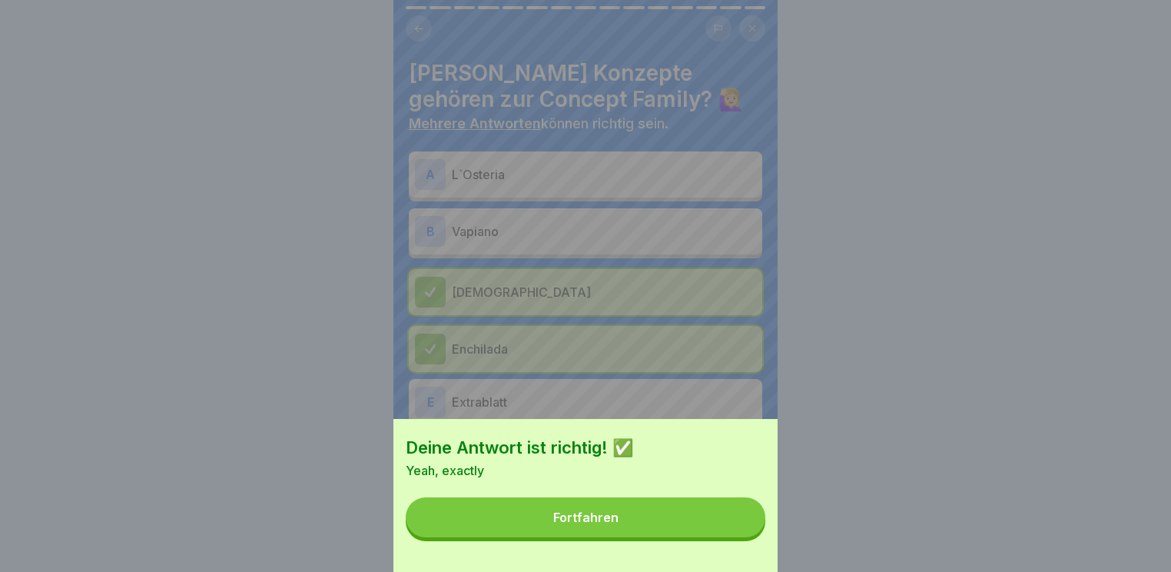
click at [659, 535] on button "Fortfahren" at bounding box center [586, 517] width 360 height 40
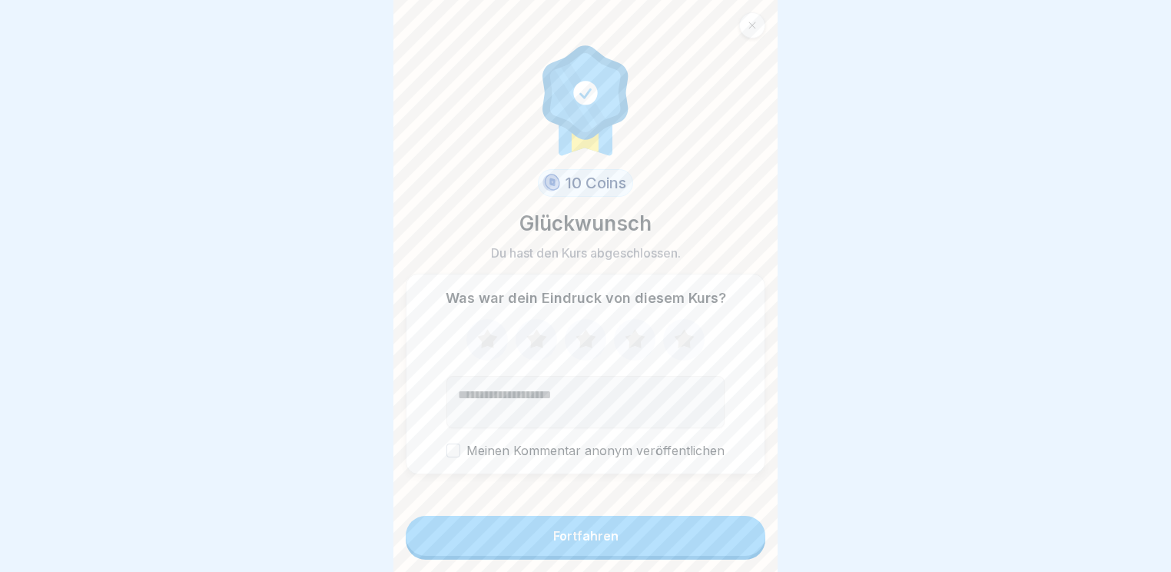
click at [693, 334] on icon at bounding box center [684, 340] width 41 height 40
click at [658, 527] on button "Fortfahren" at bounding box center [586, 536] width 360 height 40
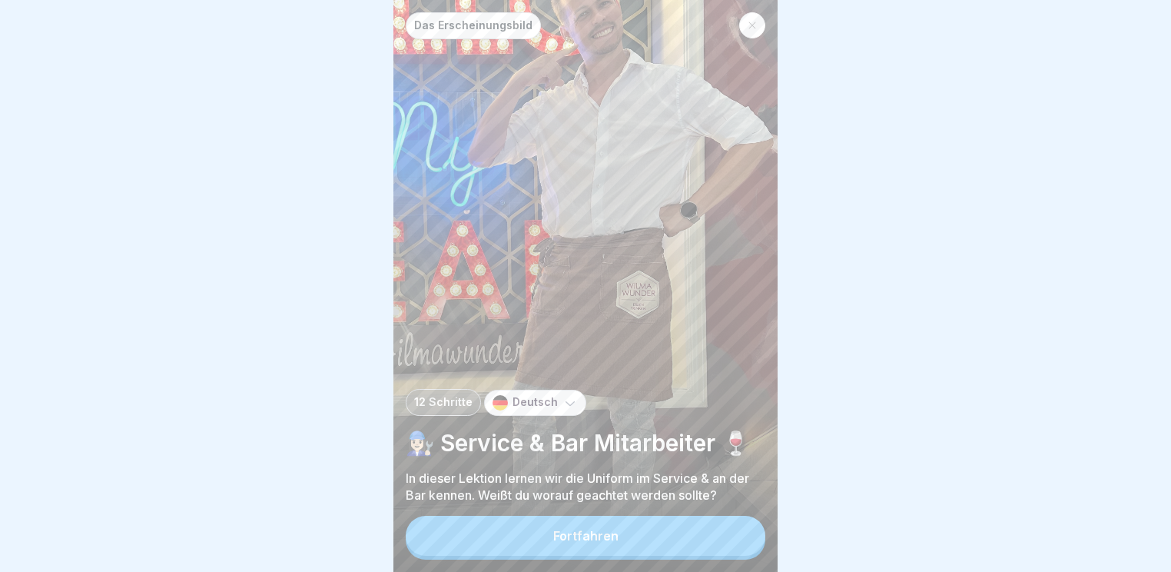
click at [663, 538] on button "Fortfahren" at bounding box center [586, 536] width 360 height 40
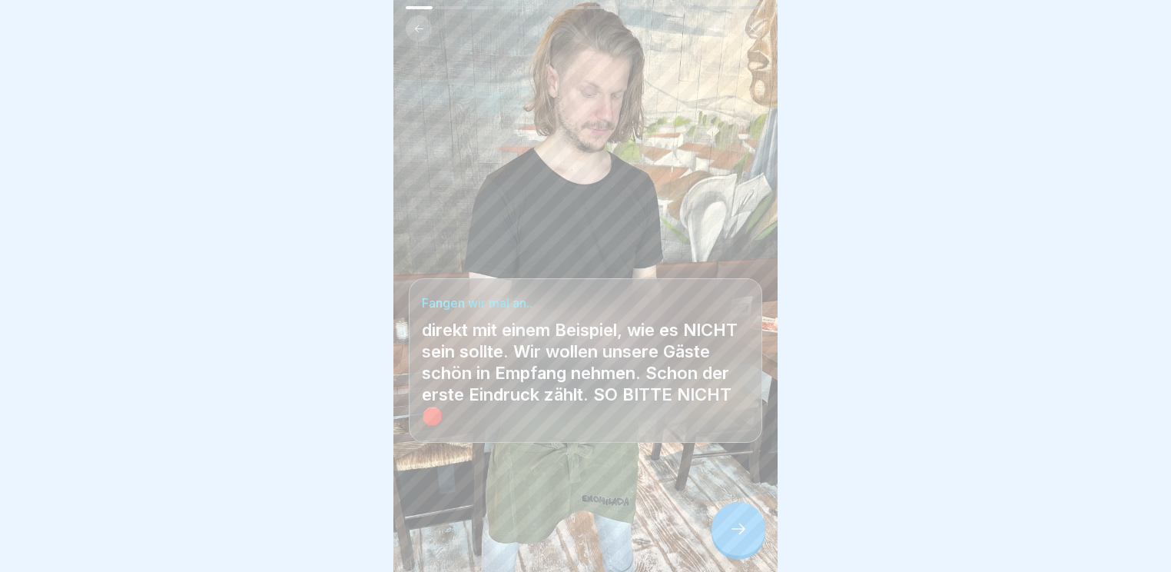
click at [730, 537] on icon at bounding box center [738, 529] width 18 height 18
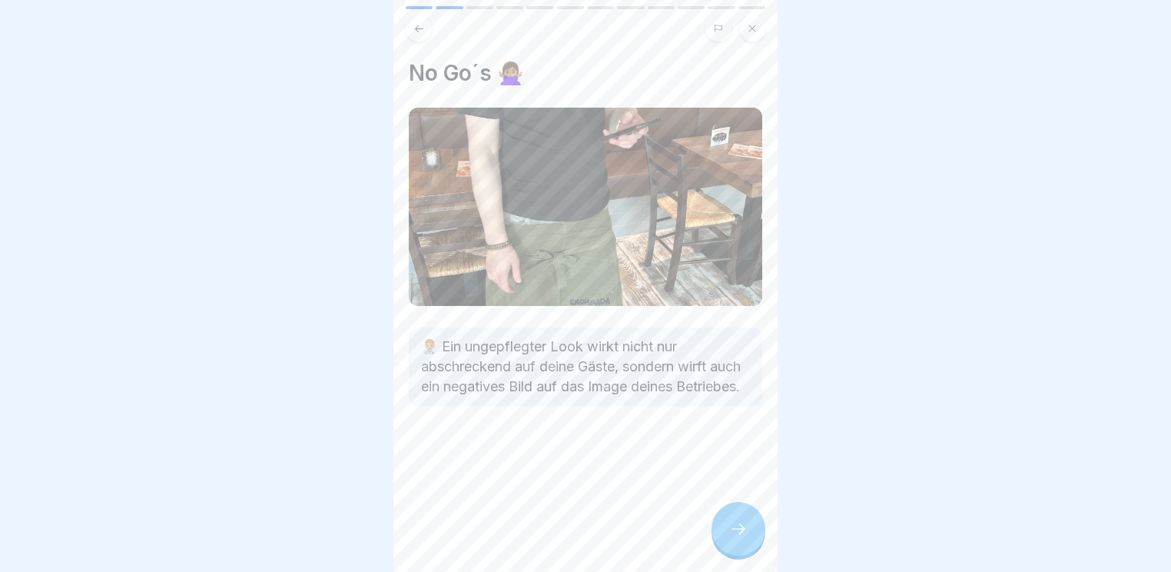
click at [732, 543] on div at bounding box center [739, 529] width 54 height 54
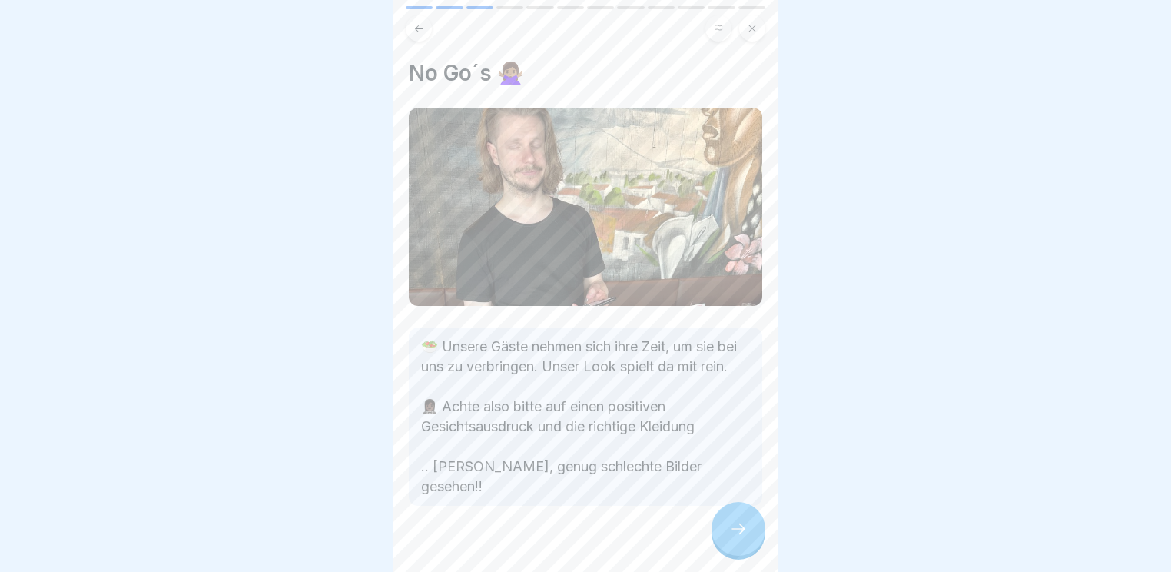
click at [727, 526] on div at bounding box center [739, 529] width 54 height 54
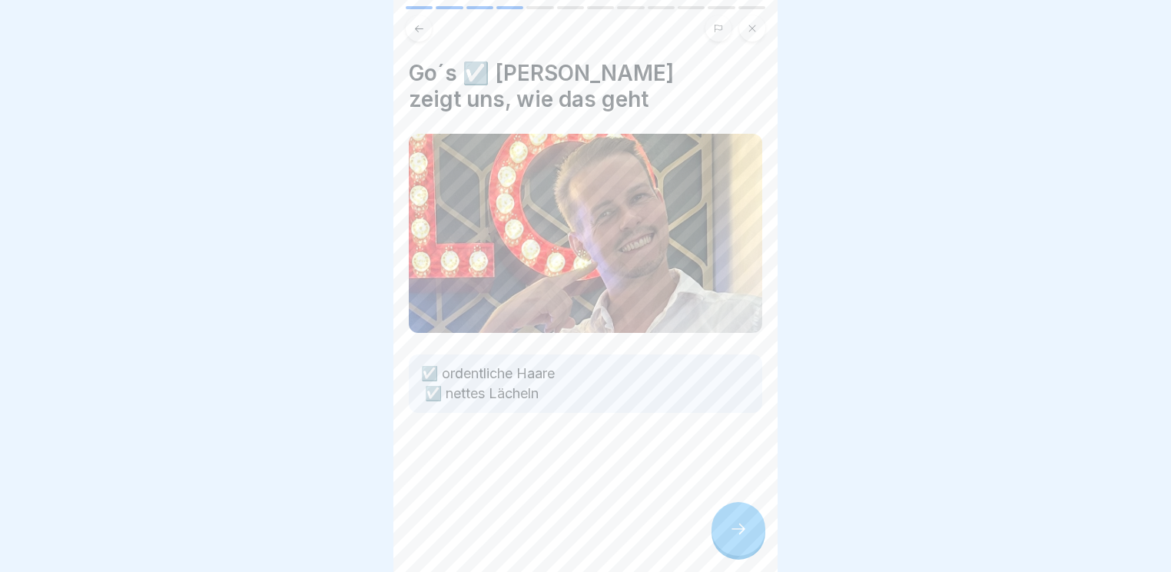
click at [727, 526] on div at bounding box center [739, 529] width 54 height 54
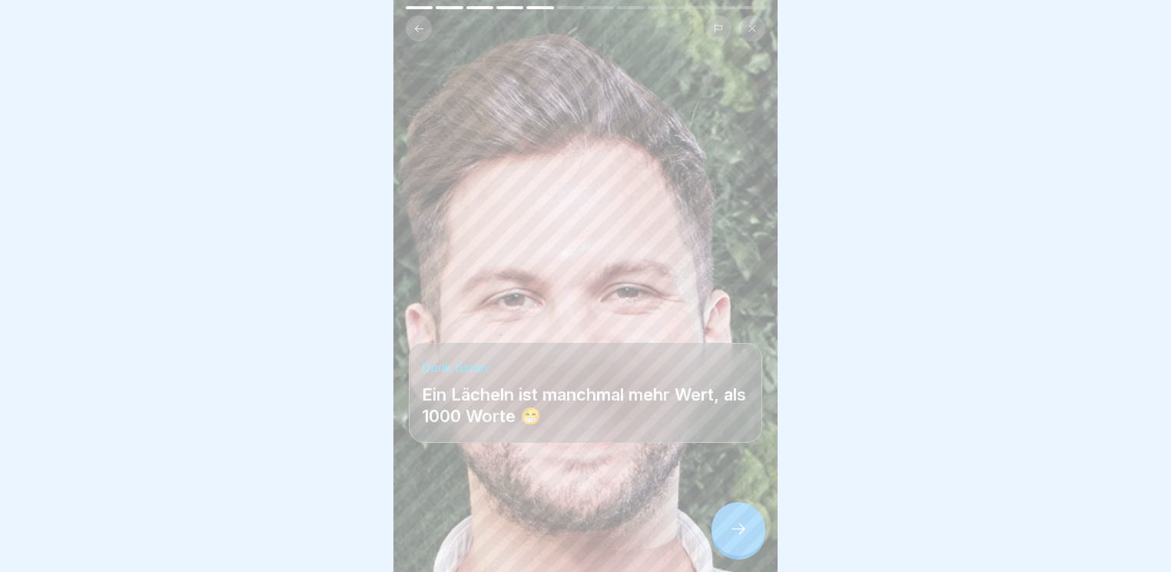
click at [731, 527] on icon at bounding box center [738, 529] width 18 height 18
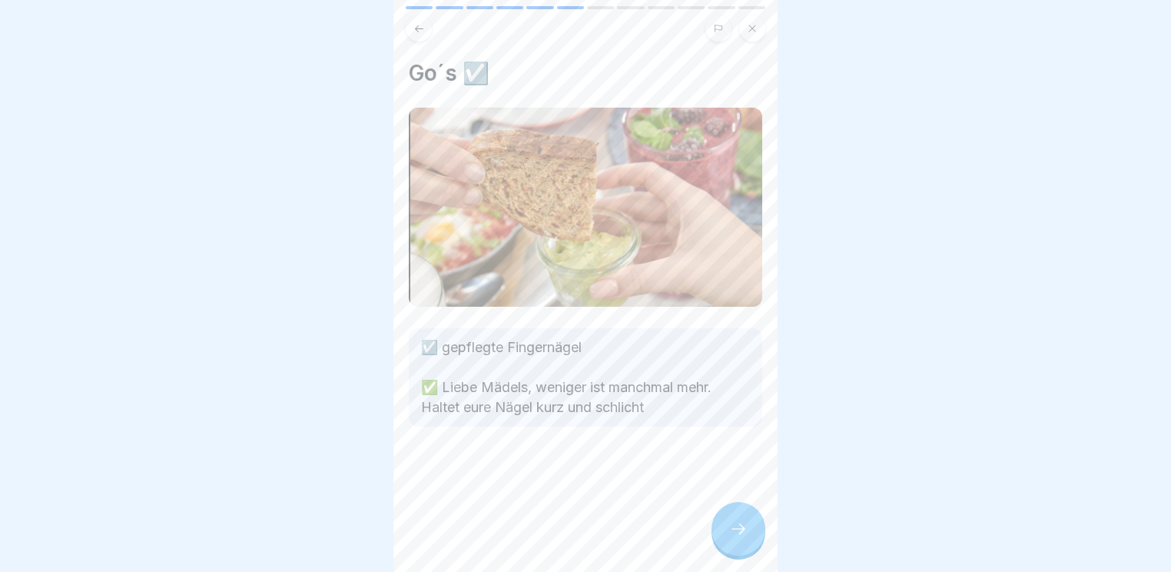
click at [731, 527] on icon at bounding box center [738, 529] width 18 height 18
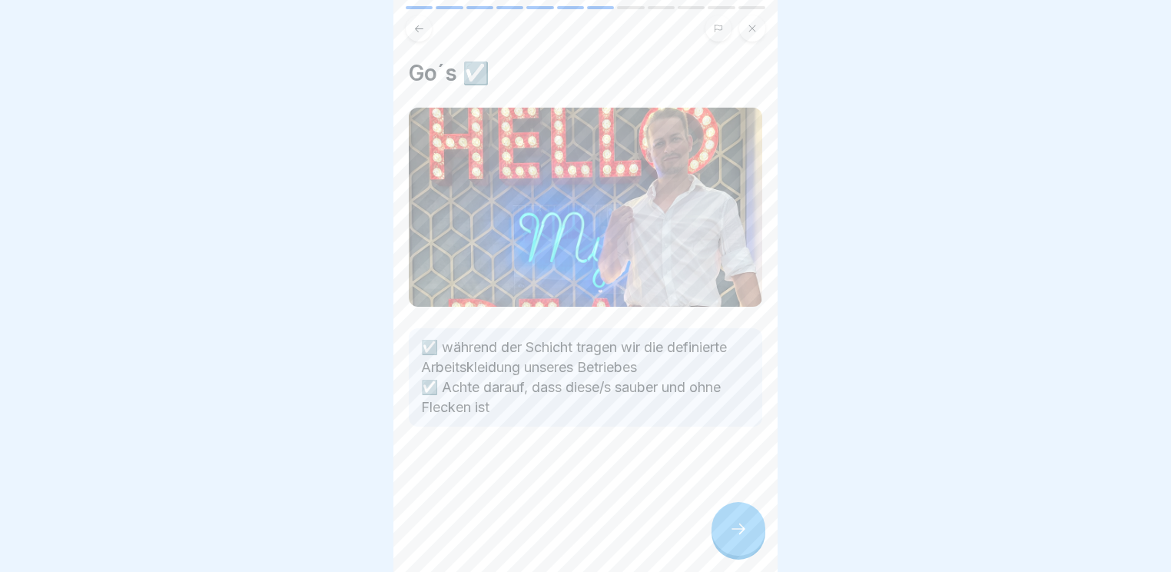
click at [731, 527] on icon at bounding box center [738, 529] width 18 height 18
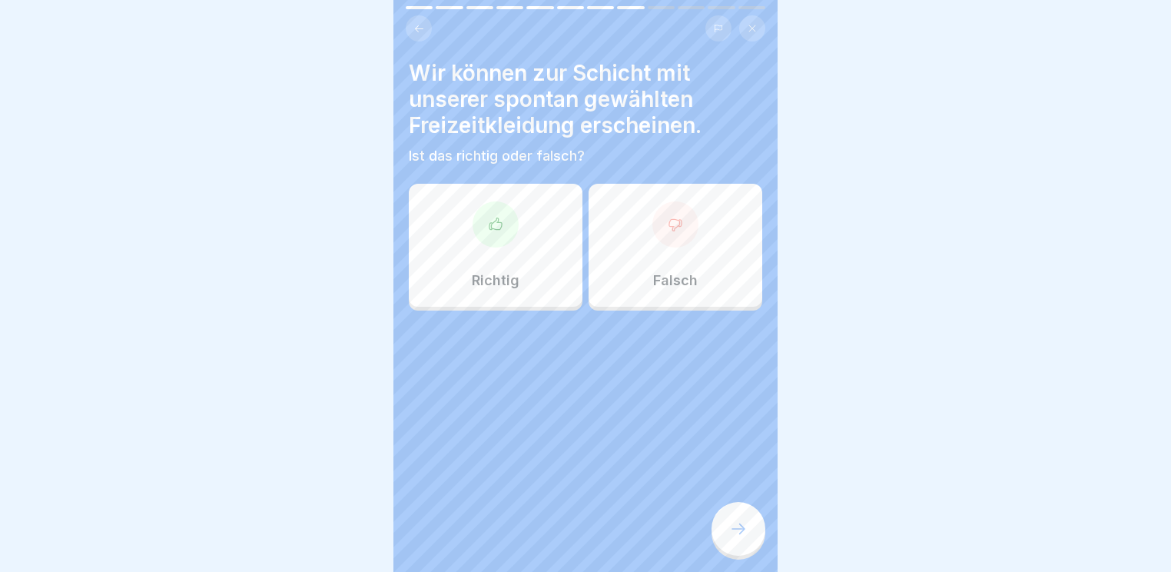
click at [635, 224] on div "Falsch" at bounding box center [676, 245] width 174 height 123
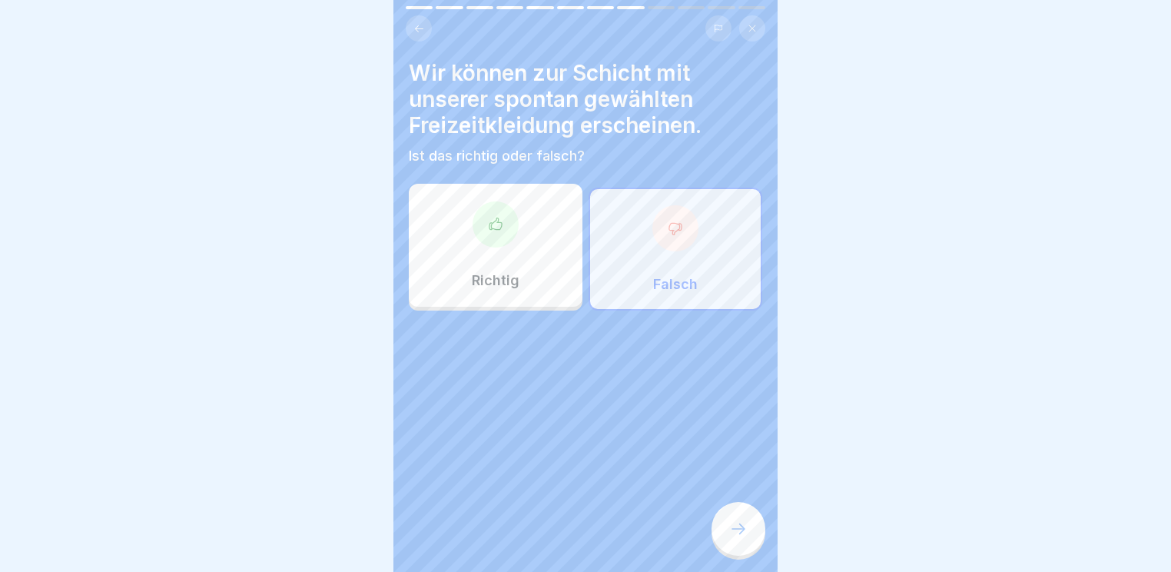
click at [739, 523] on icon at bounding box center [738, 529] width 18 height 18
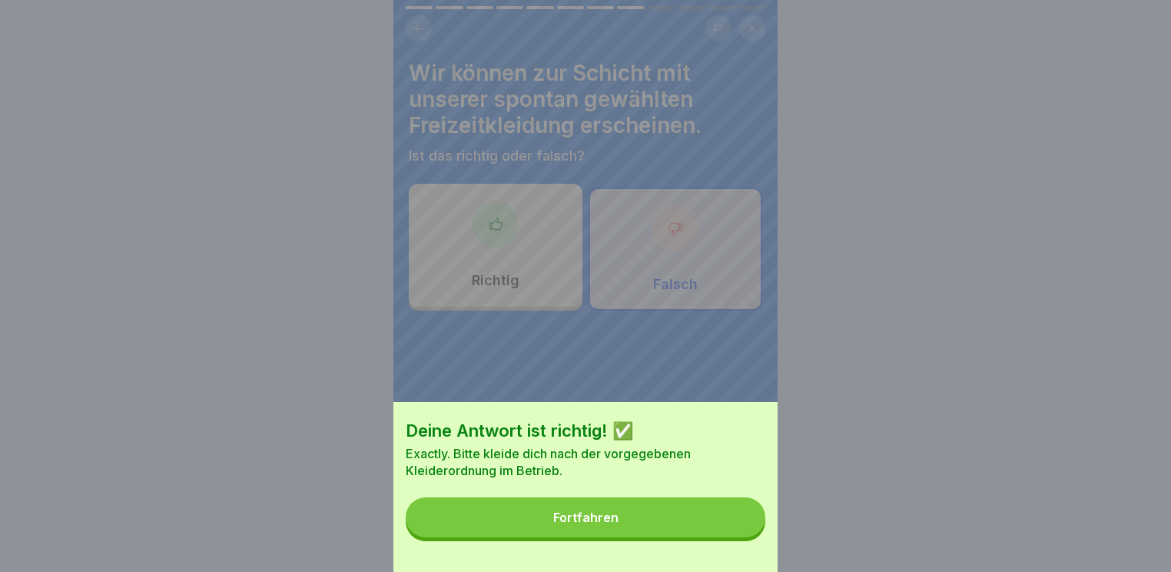
click at [541, 535] on button "Fortfahren" at bounding box center [586, 517] width 360 height 40
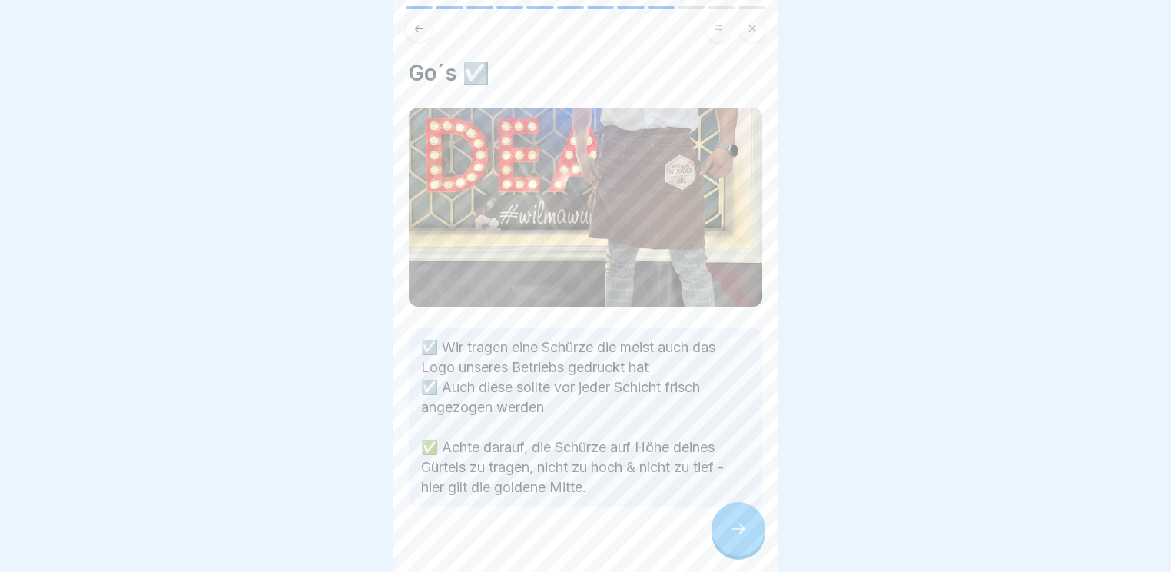
click at [744, 527] on icon at bounding box center [738, 529] width 18 height 18
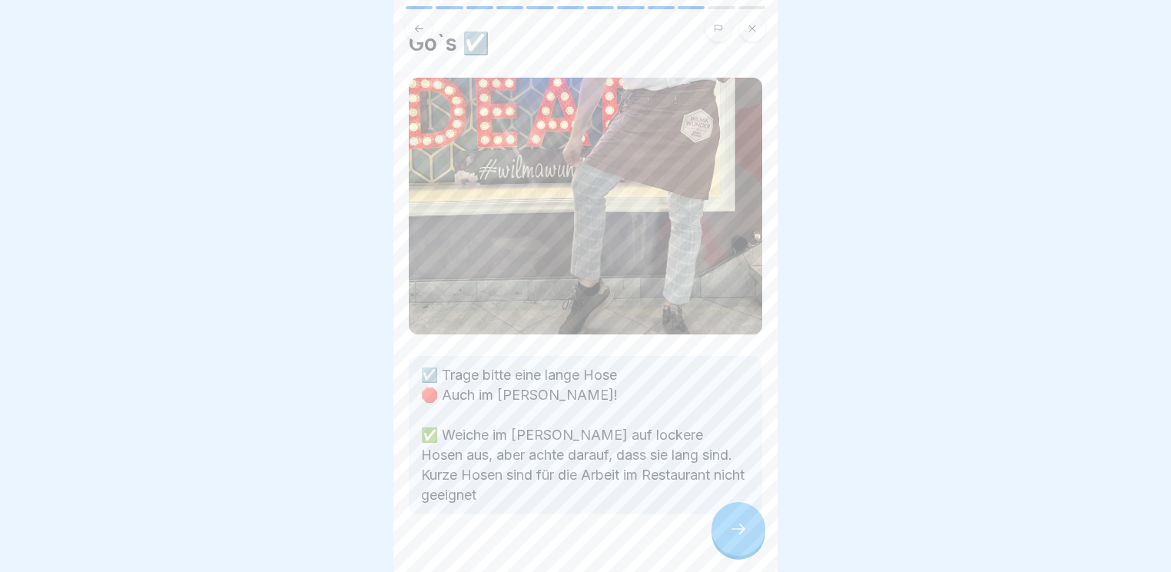
scroll to position [58, 0]
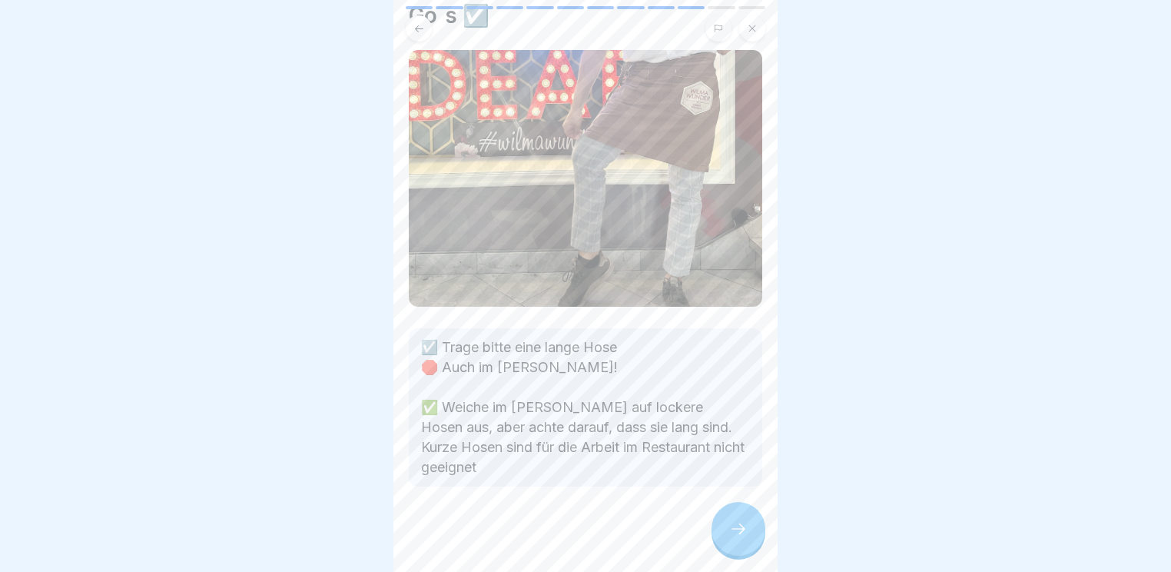
click at [714, 528] on div at bounding box center [739, 529] width 54 height 54
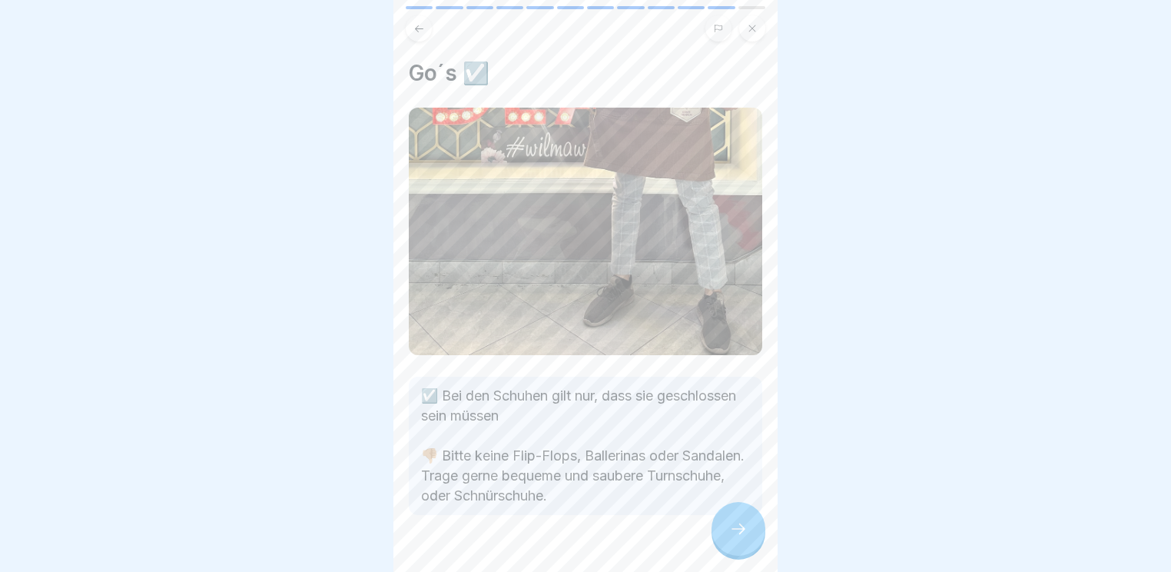
click at [733, 523] on icon at bounding box center [738, 529] width 18 height 18
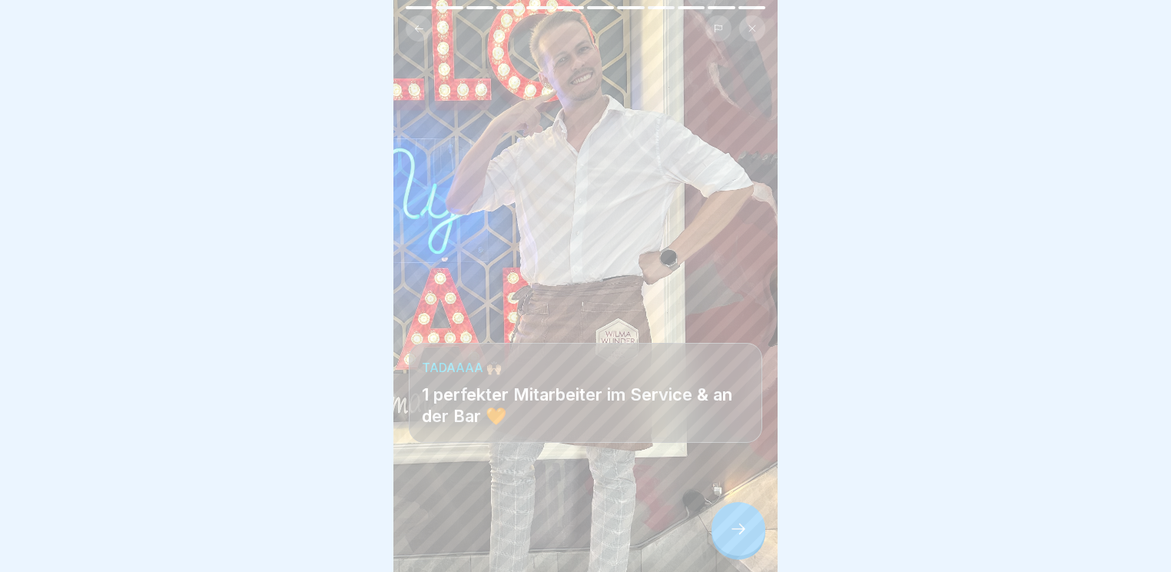
click at [733, 531] on icon at bounding box center [738, 529] width 18 height 18
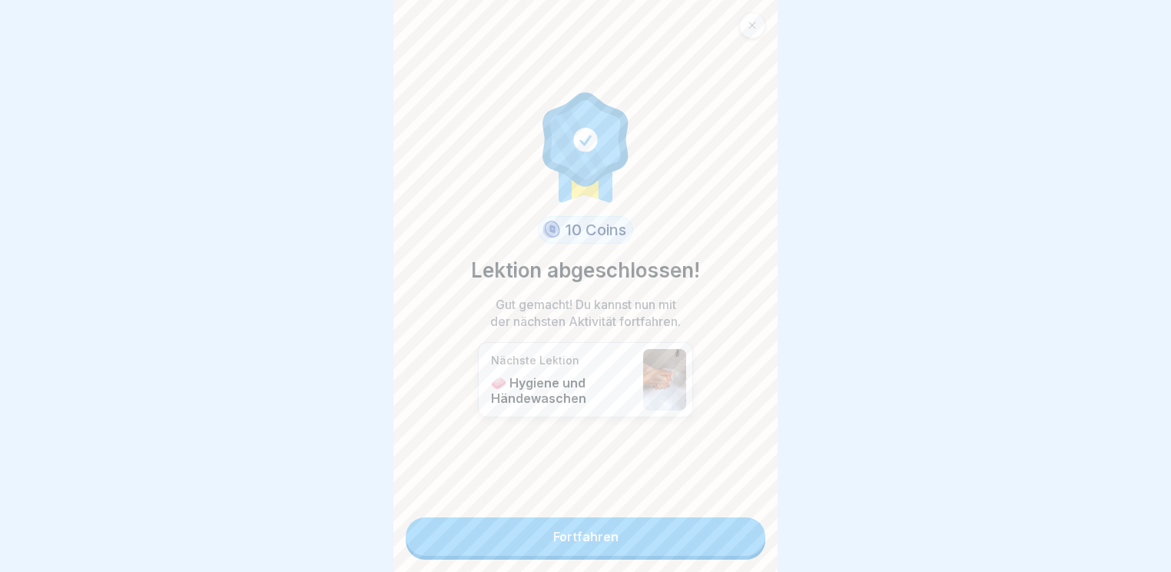
click at [733, 531] on link "Fortfahren" at bounding box center [586, 536] width 360 height 38
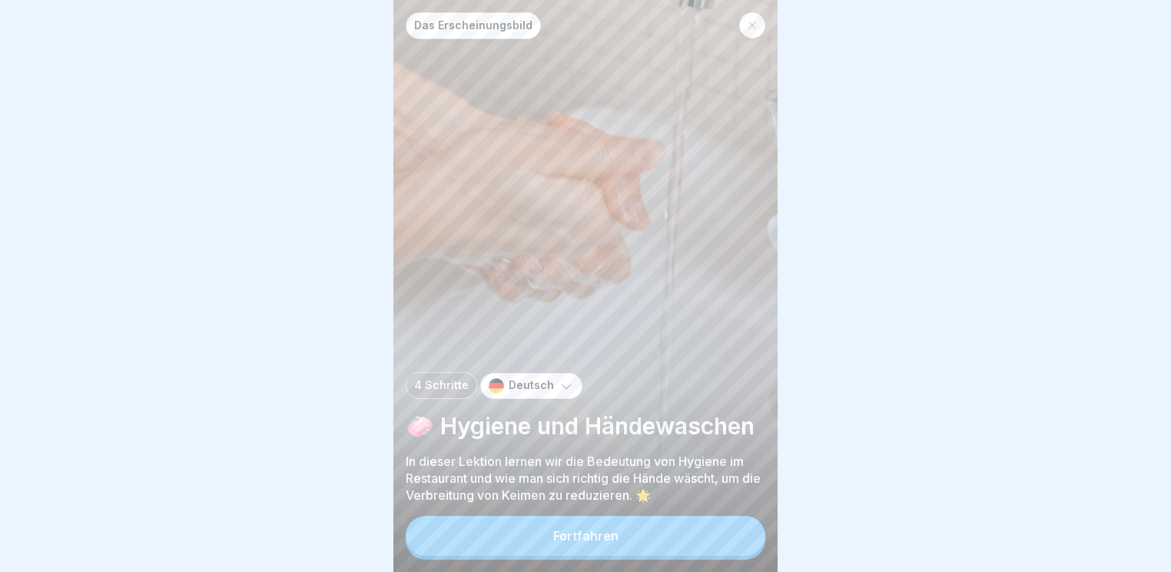
click at [583, 523] on button "Fortfahren" at bounding box center [586, 536] width 360 height 40
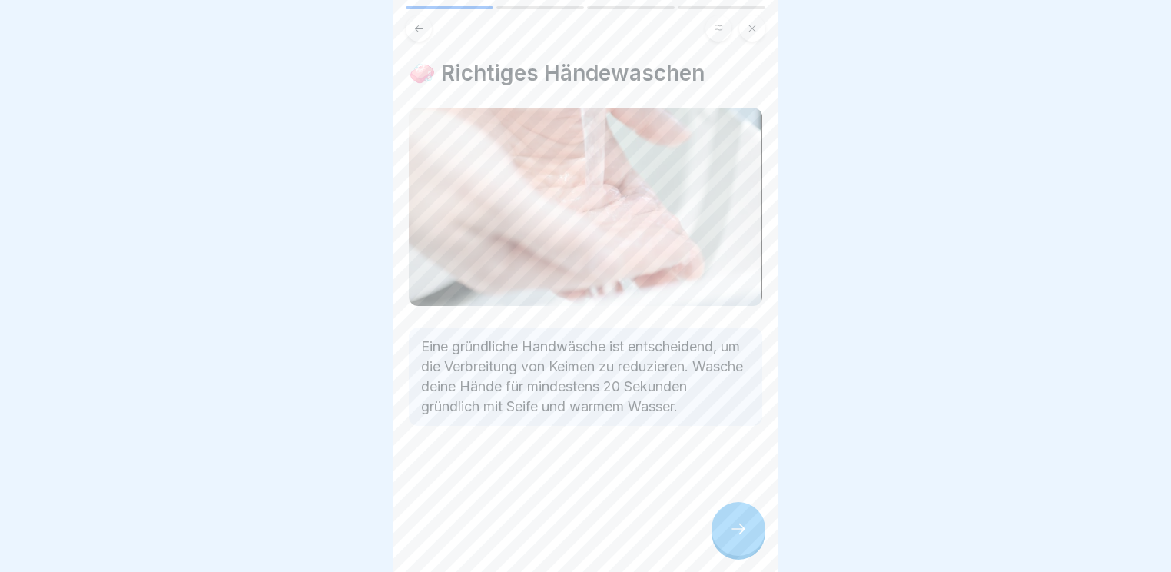
click at [748, 543] on div at bounding box center [739, 529] width 54 height 54
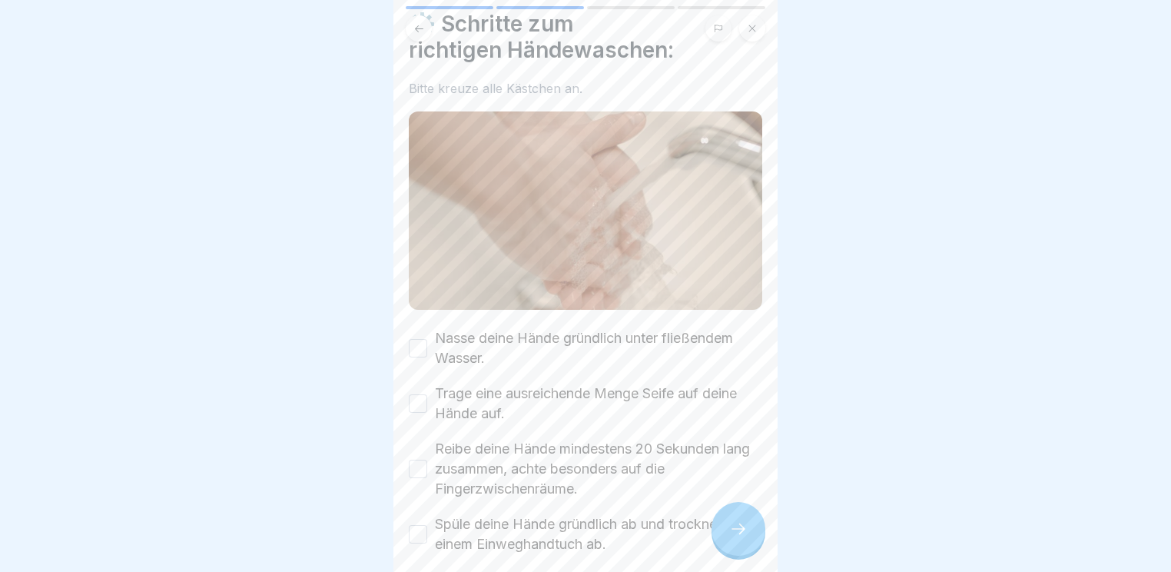
scroll to position [123, 0]
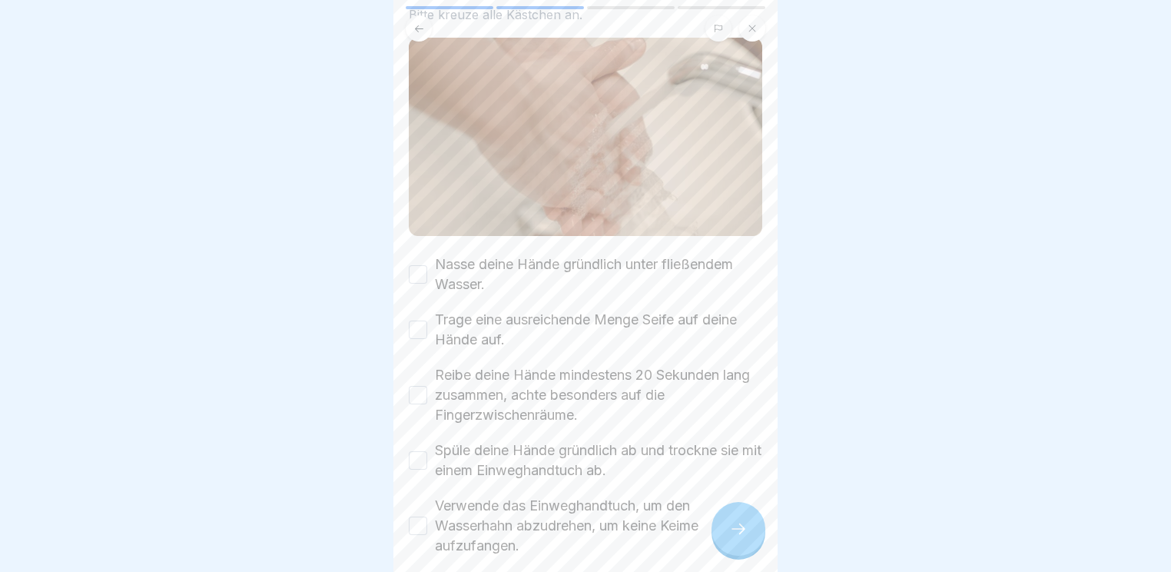
click at [414, 265] on button "Nasse deine Hände gründlich unter fließendem Wasser." at bounding box center [418, 274] width 18 height 18
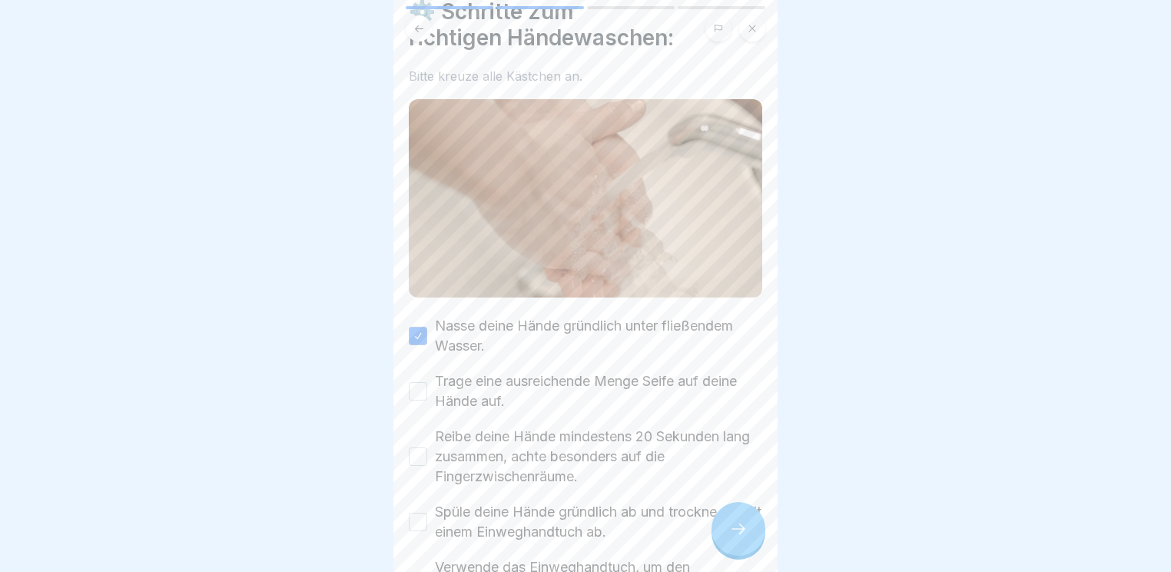
click at [416, 382] on button "Trage eine ausreichende Menge Seife auf deine Hände auf." at bounding box center [418, 391] width 18 height 18
click at [421, 447] on button "Reibe deine Hände mindestens 20 Sekunden lang zusammen, achte besonders auf die…" at bounding box center [418, 456] width 18 height 18
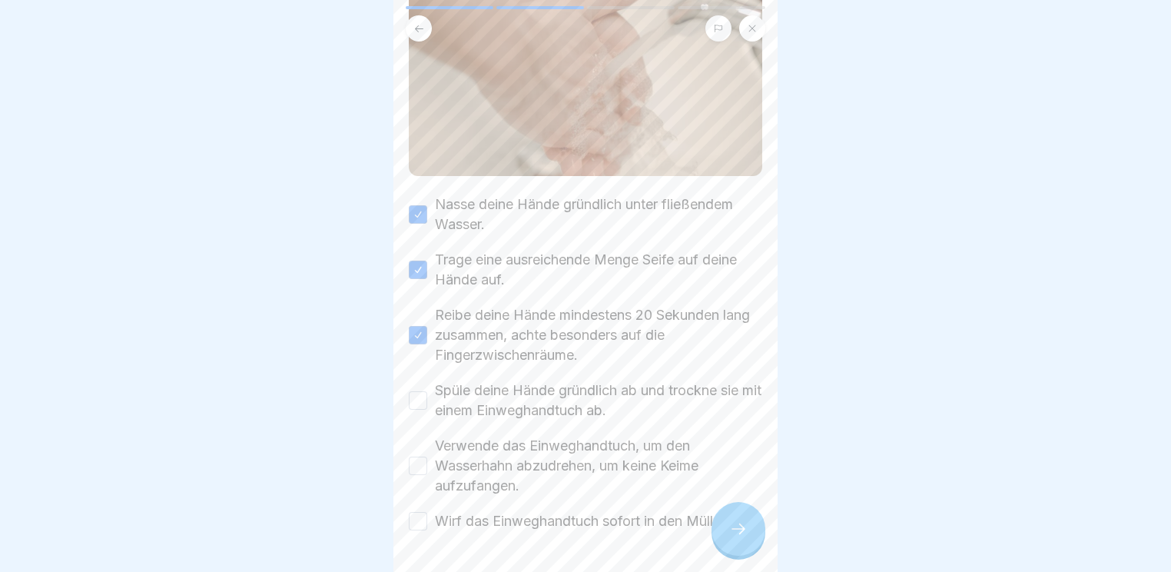
scroll to position [184, 0]
click at [414, 390] on button "Spüle deine Hände gründlich ab und trockne sie mit einem Einweghandtuch ab." at bounding box center [418, 399] width 18 height 18
click at [421, 455] on button "Verwende das Einweghandtuch, um den Wasserhahn abzudrehen, um keine Keime aufzu…" at bounding box center [418, 464] width 18 height 18
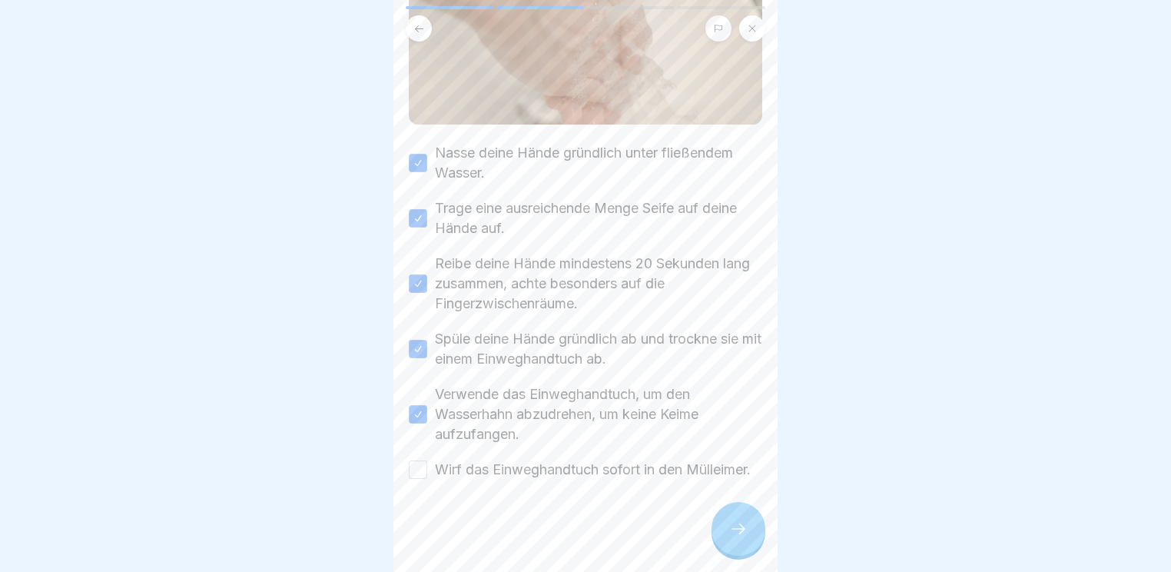
scroll to position [249, 0]
click at [418, 460] on button "Wirf das Einweghandtuch sofort in den Mülleimer." at bounding box center [418, 469] width 18 height 18
click at [755, 531] on div at bounding box center [739, 529] width 54 height 54
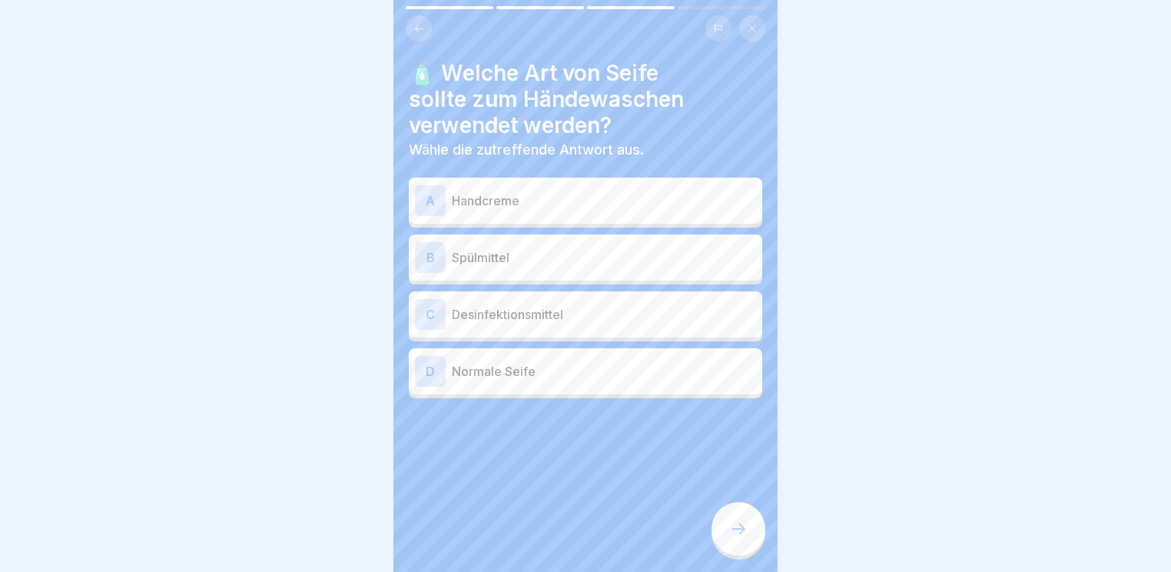
click at [494, 362] on p "Normale Seife" at bounding box center [604, 371] width 304 height 18
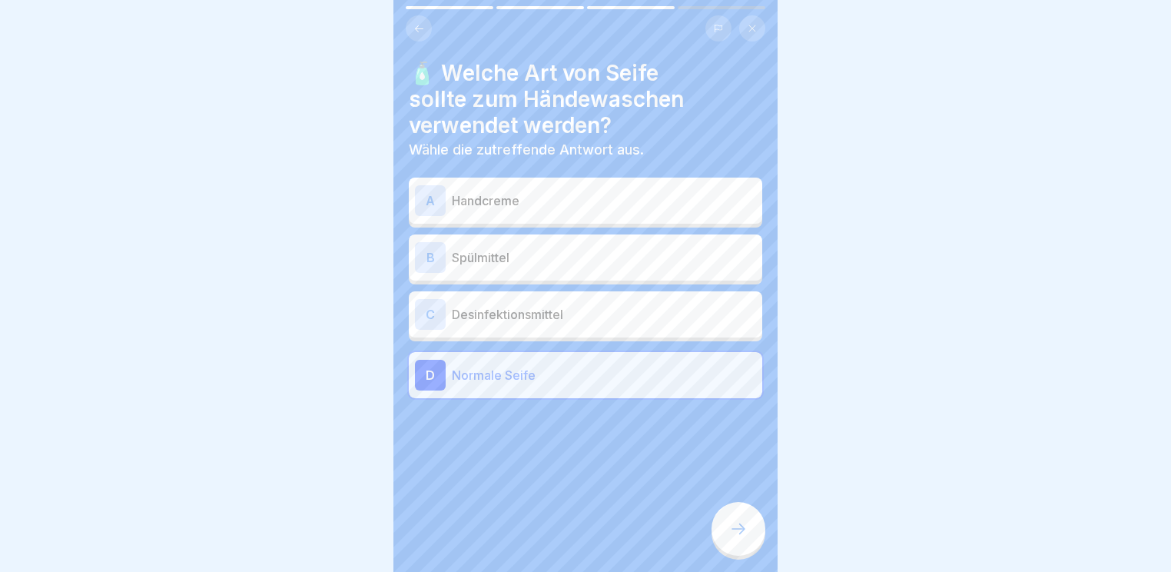
click at [757, 538] on div at bounding box center [739, 529] width 54 height 54
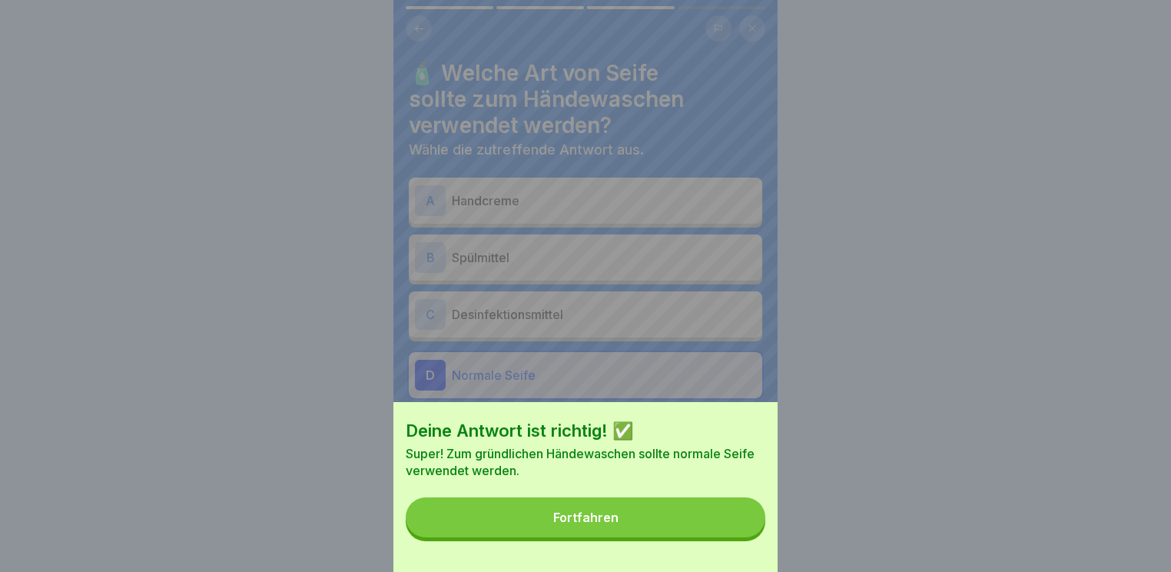
click at [683, 531] on button "Fortfahren" at bounding box center [586, 517] width 360 height 40
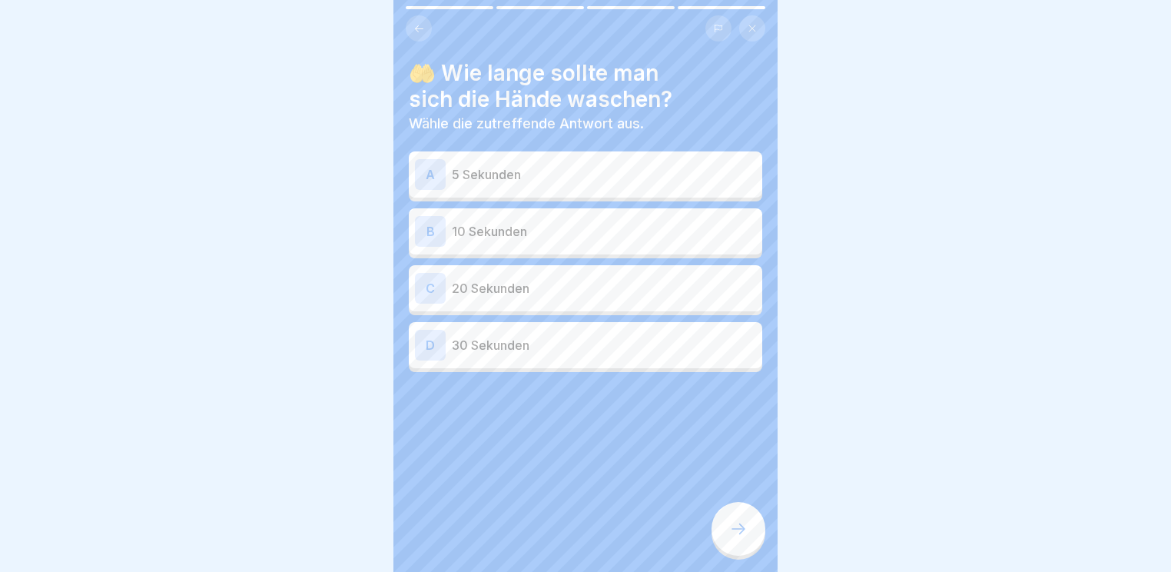
click at [535, 279] on p "20 Sekunden" at bounding box center [604, 288] width 304 height 18
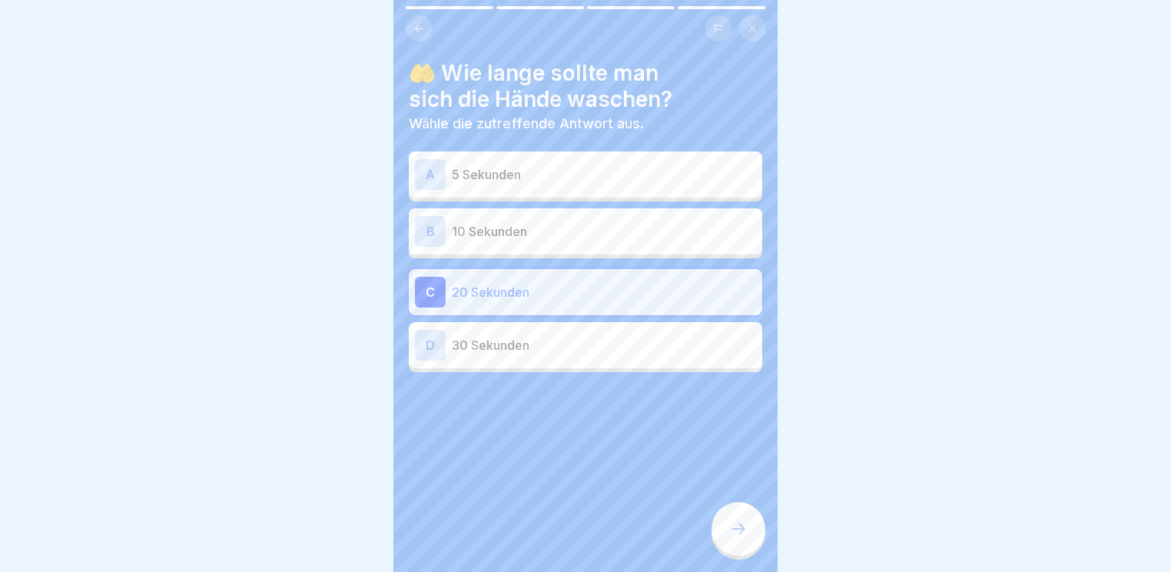
click at [738, 528] on icon at bounding box center [738, 529] width 18 height 18
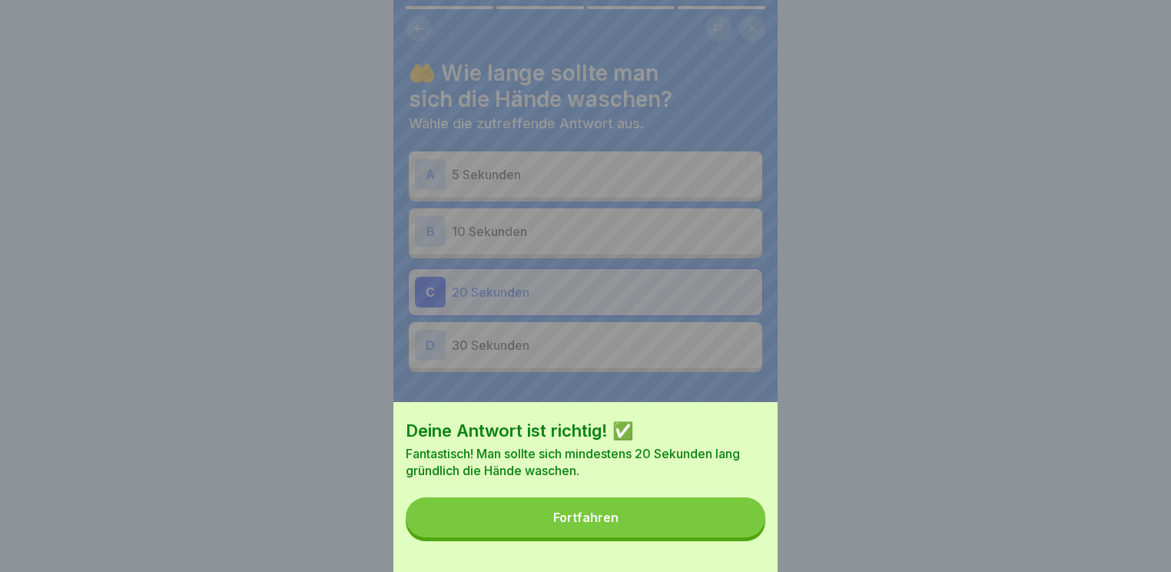
click at [602, 537] on button "Fortfahren" at bounding box center [586, 517] width 360 height 40
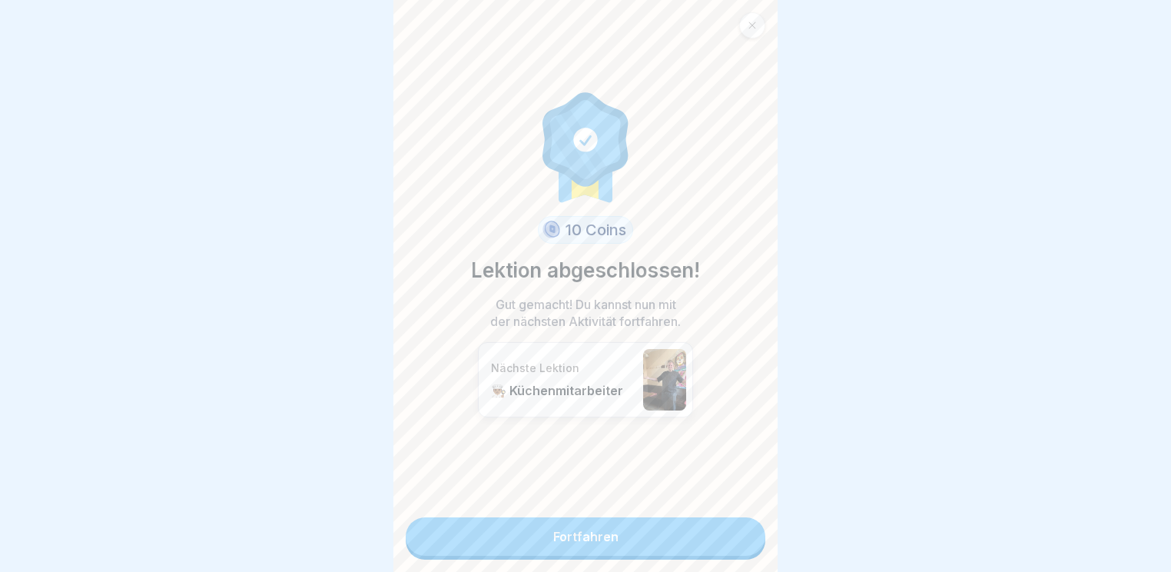
click at [606, 530] on link "Fortfahren" at bounding box center [586, 536] width 360 height 38
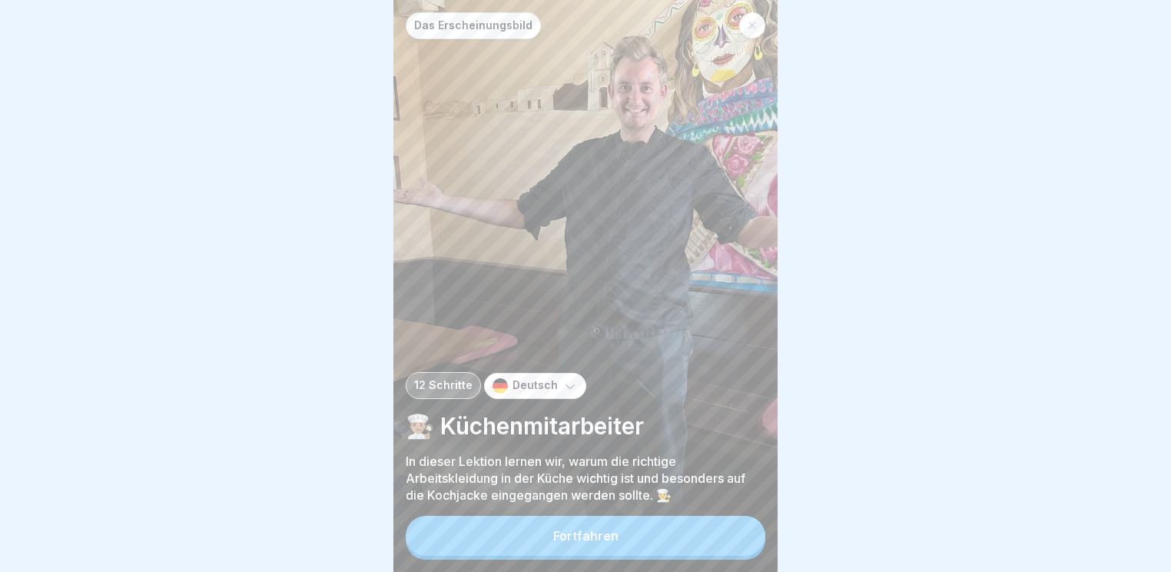
click at [636, 536] on button "Fortfahren" at bounding box center [586, 536] width 360 height 40
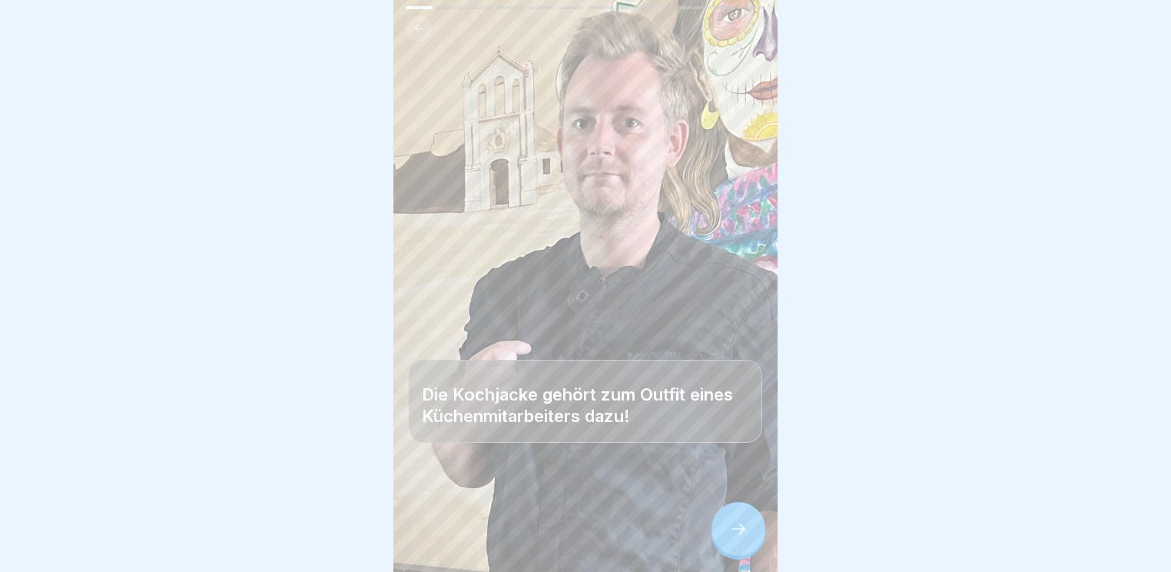
click at [744, 534] on icon at bounding box center [738, 529] width 18 height 18
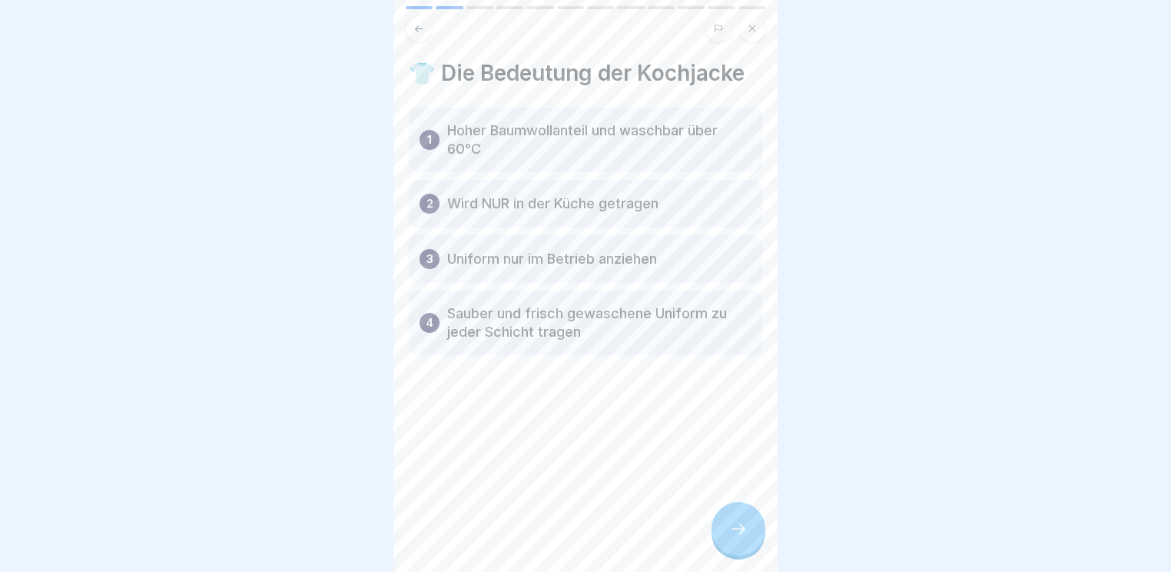
click at [696, 124] on p "Hoher Baumwollanteil und waschbar über 60°C" at bounding box center [599, 139] width 304 height 37
click at [728, 523] on div at bounding box center [739, 529] width 54 height 54
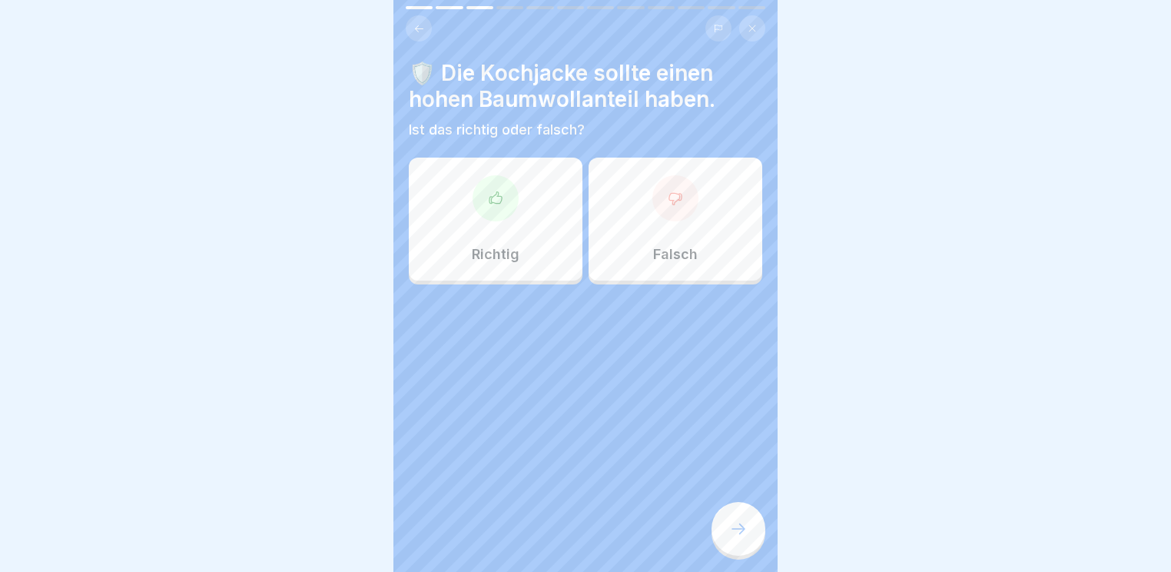
click at [539, 201] on div "Richtig" at bounding box center [496, 219] width 174 height 123
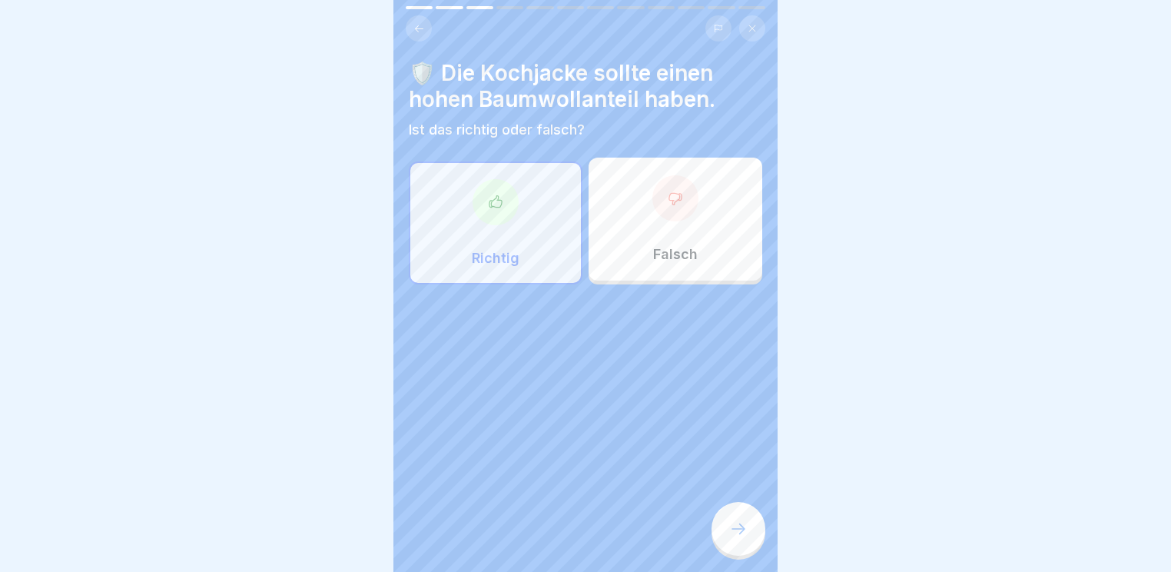
click at [750, 533] on div at bounding box center [739, 529] width 54 height 54
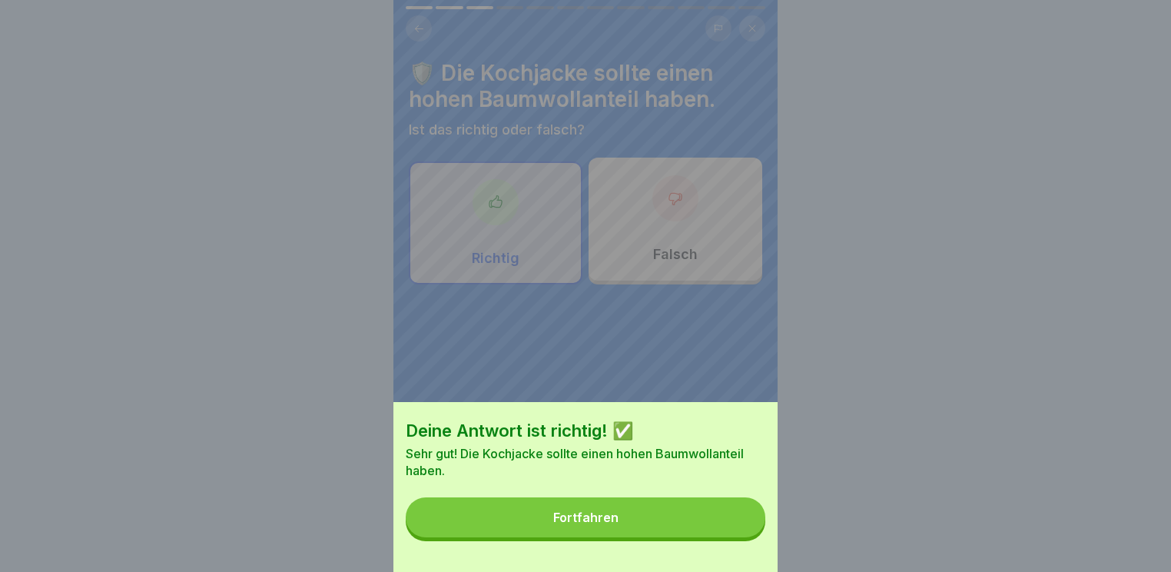
click at [721, 523] on button "Fortfahren" at bounding box center [586, 517] width 360 height 40
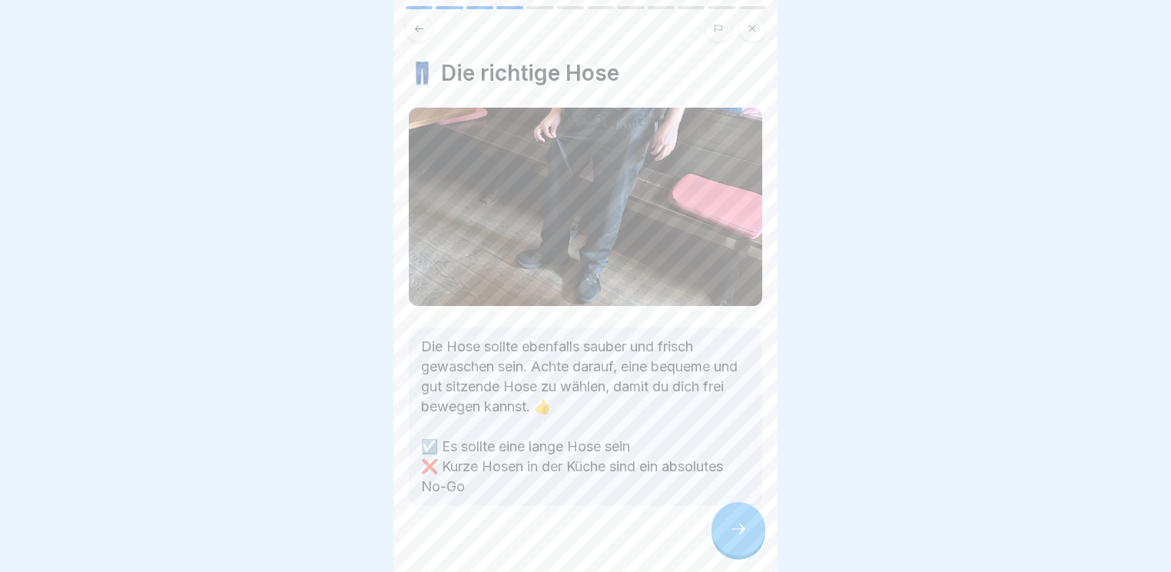
click at [735, 526] on icon at bounding box center [738, 529] width 18 height 18
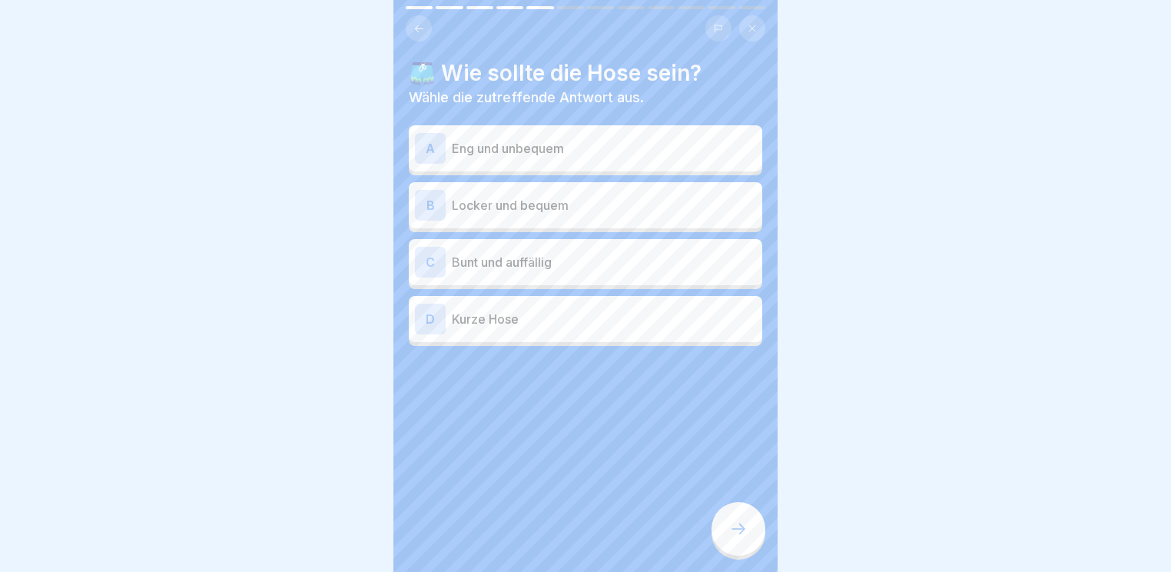
click at [543, 139] on p "Eng und unbequem" at bounding box center [604, 148] width 304 height 18
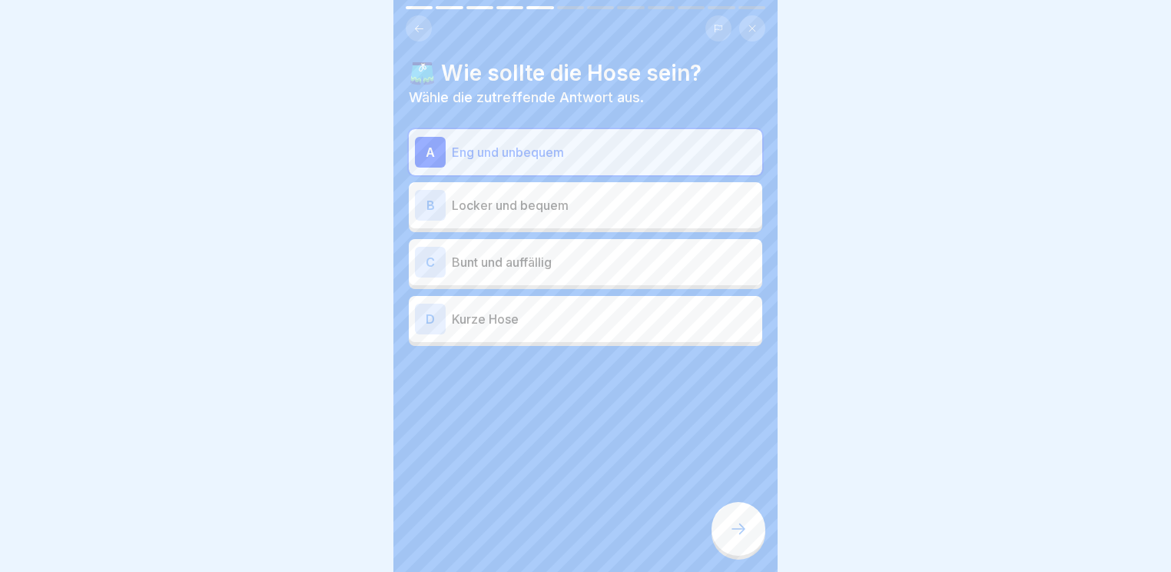
click at [543, 137] on div "A Eng und unbequem" at bounding box center [585, 152] width 341 height 31
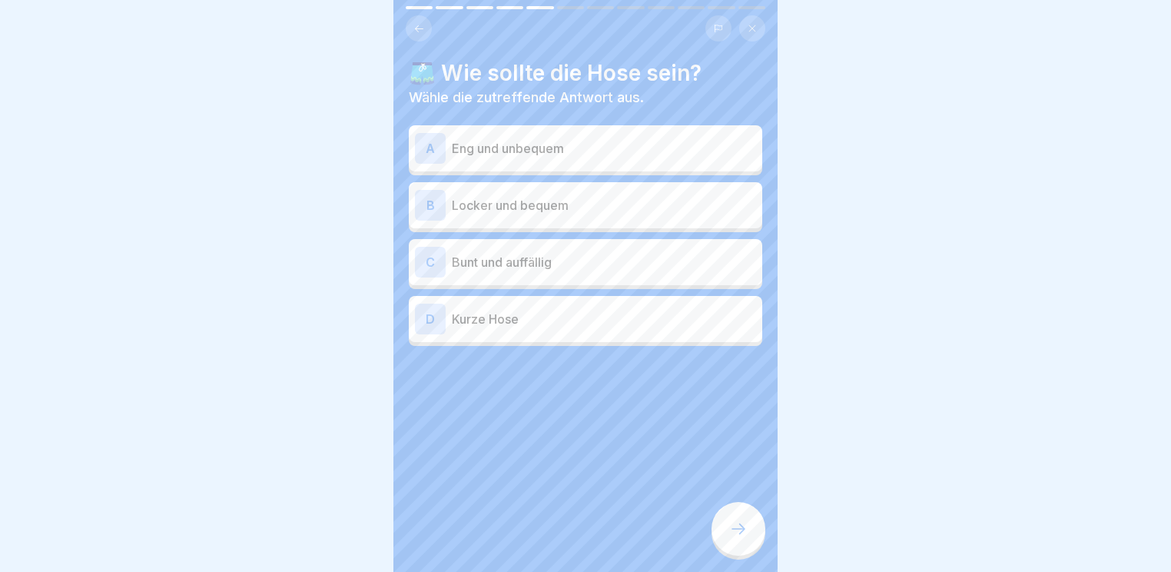
click at [549, 211] on div "B Locker und bequem" at bounding box center [585, 205] width 341 height 31
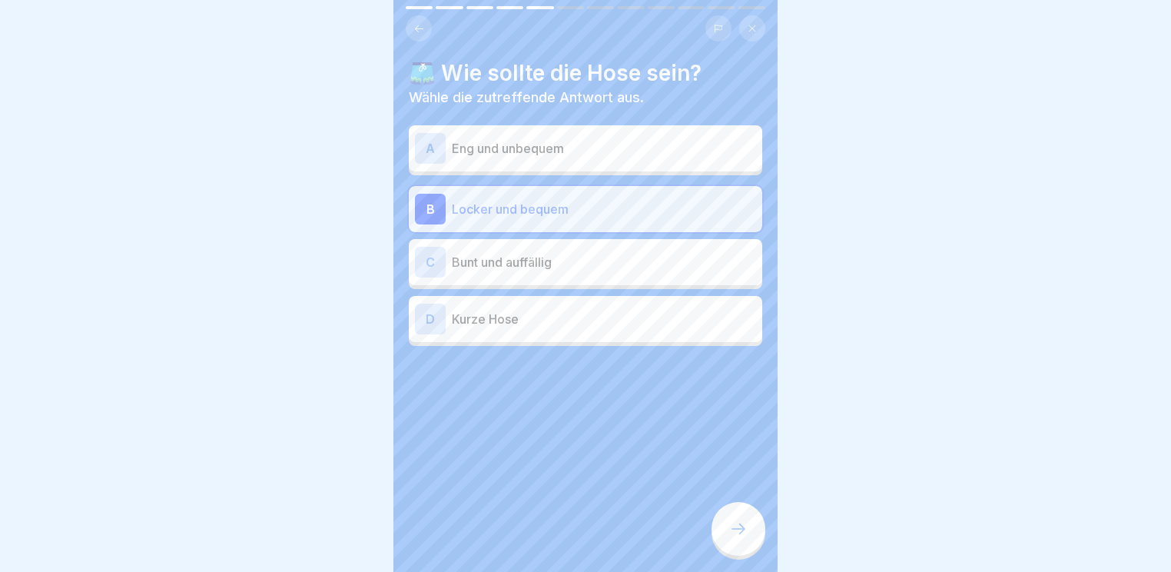
click at [549, 211] on div "B Locker und bequem" at bounding box center [585, 209] width 341 height 31
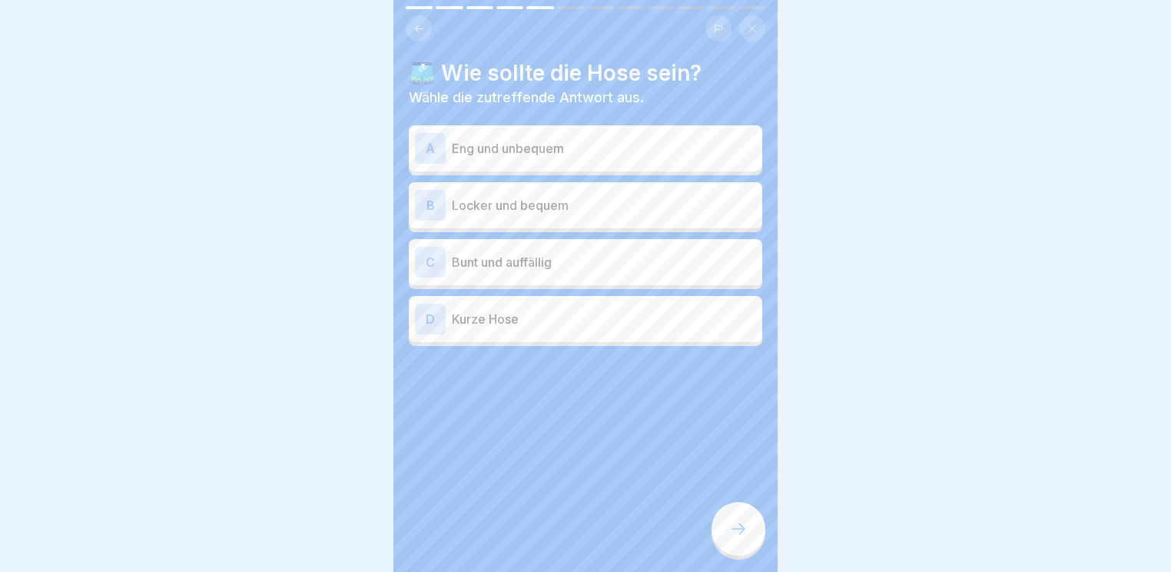
click at [540, 139] on p "Eng und unbequem" at bounding box center [604, 148] width 304 height 18
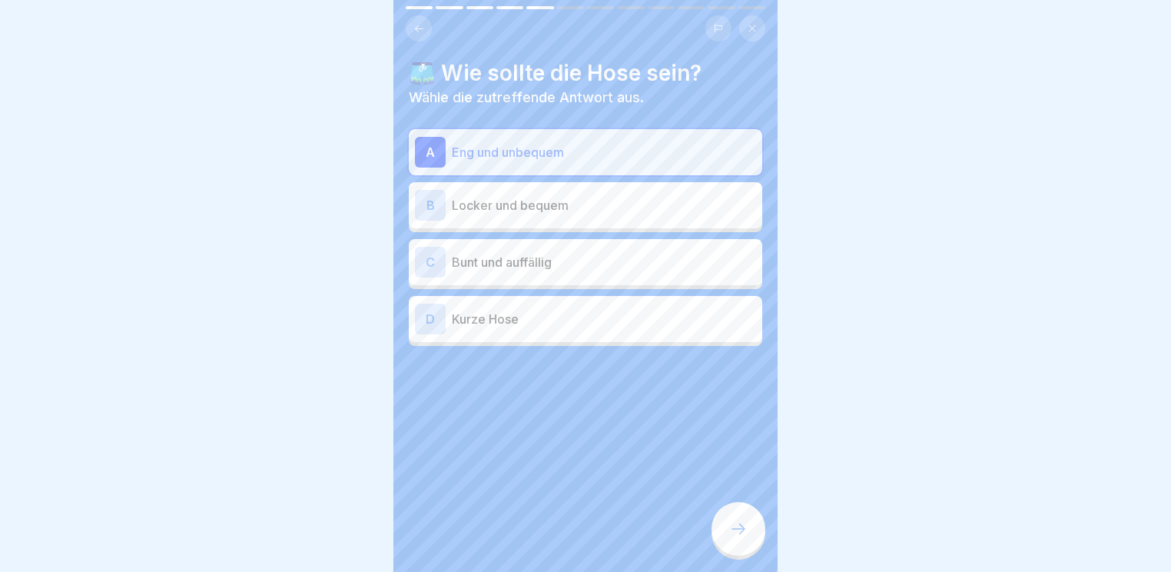
click at [743, 527] on icon at bounding box center [739, 528] width 14 height 11
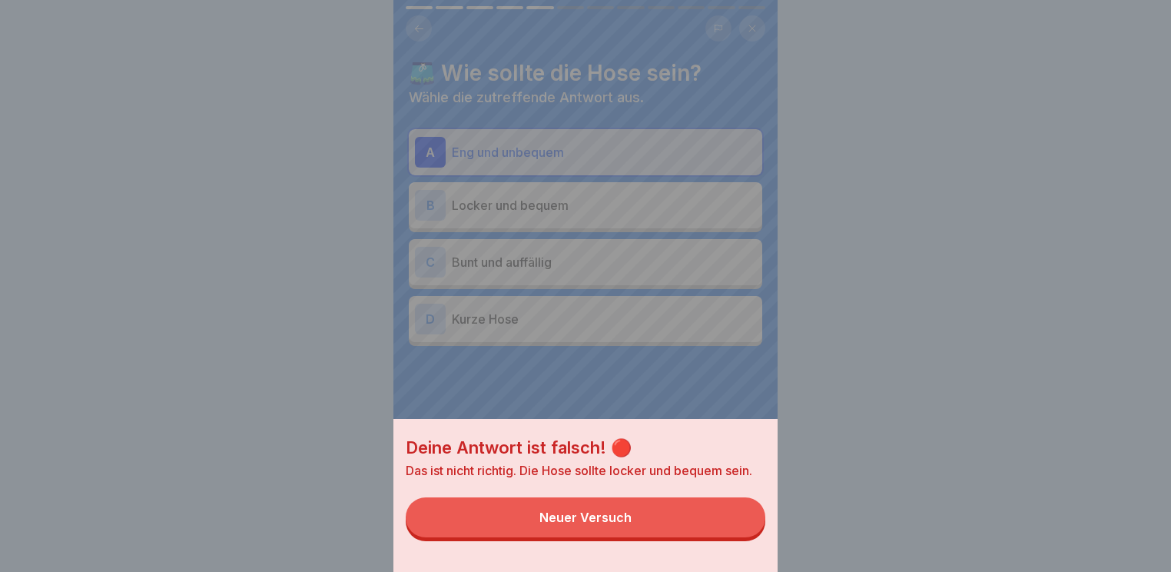
click at [639, 531] on button "Neuer Versuch" at bounding box center [586, 517] width 360 height 40
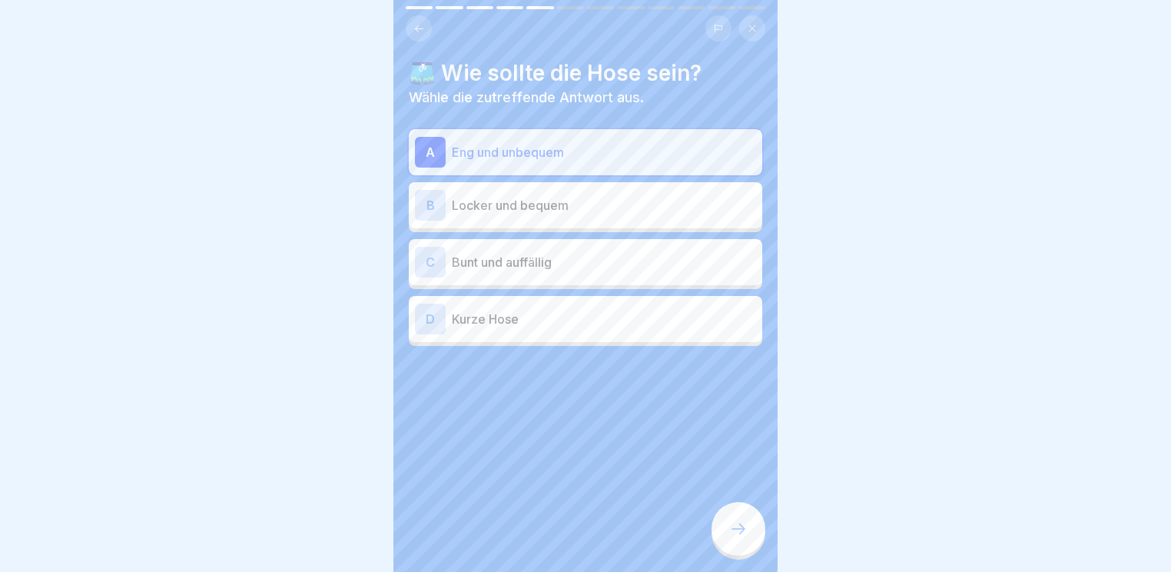
click at [545, 196] on p "Locker und bequem" at bounding box center [604, 205] width 304 height 18
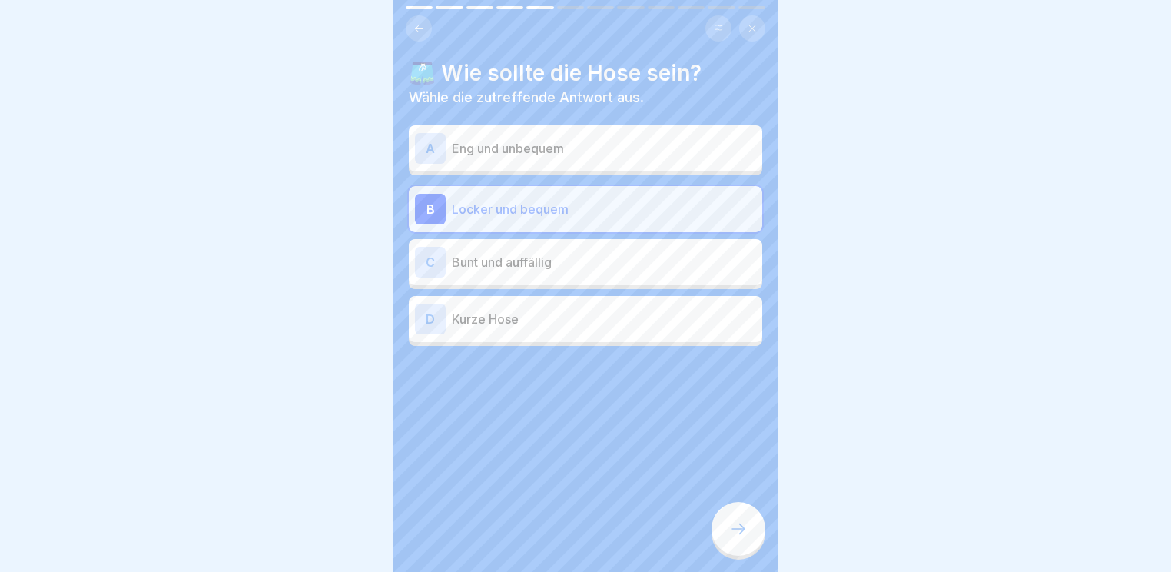
click at [723, 502] on div "🩳 Wie sollte die Hose sein? Wähle die zutreffende Antwort aus. A Eng und unbequ…" at bounding box center [586, 286] width 384 height 572
click at [728, 517] on div at bounding box center [739, 529] width 54 height 54
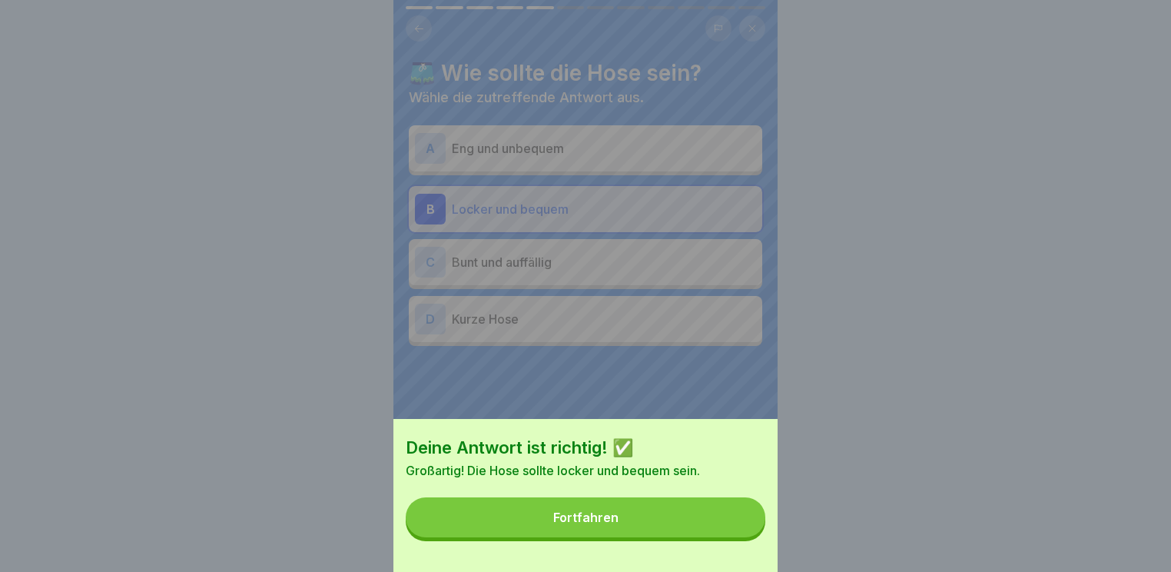
click at [618, 537] on button "Fortfahren" at bounding box center [586, 517] width 360 height 40
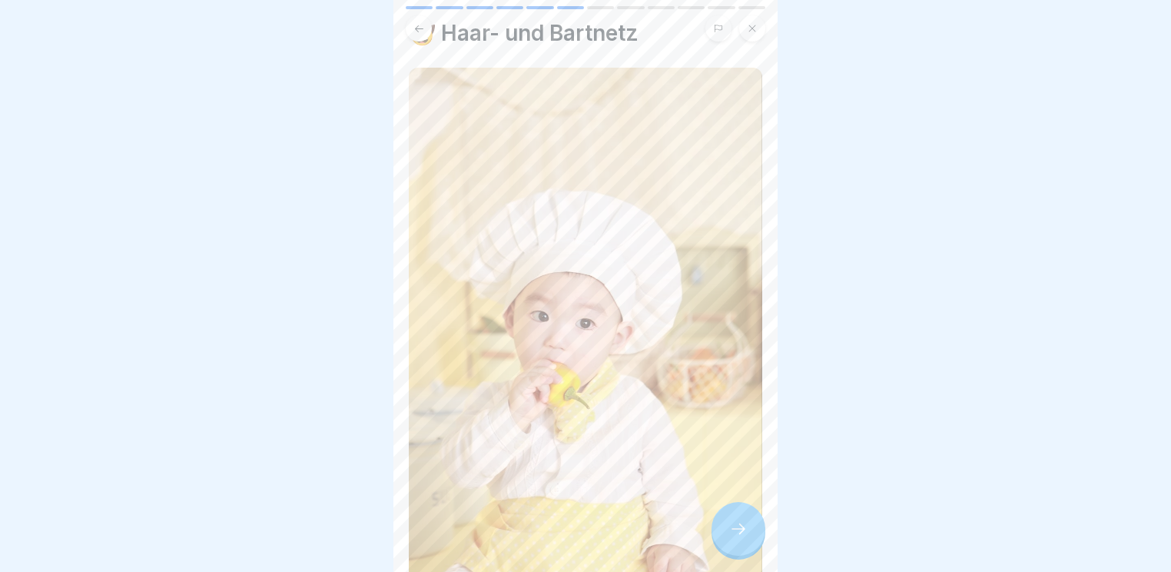
scroll to position [61, 0]
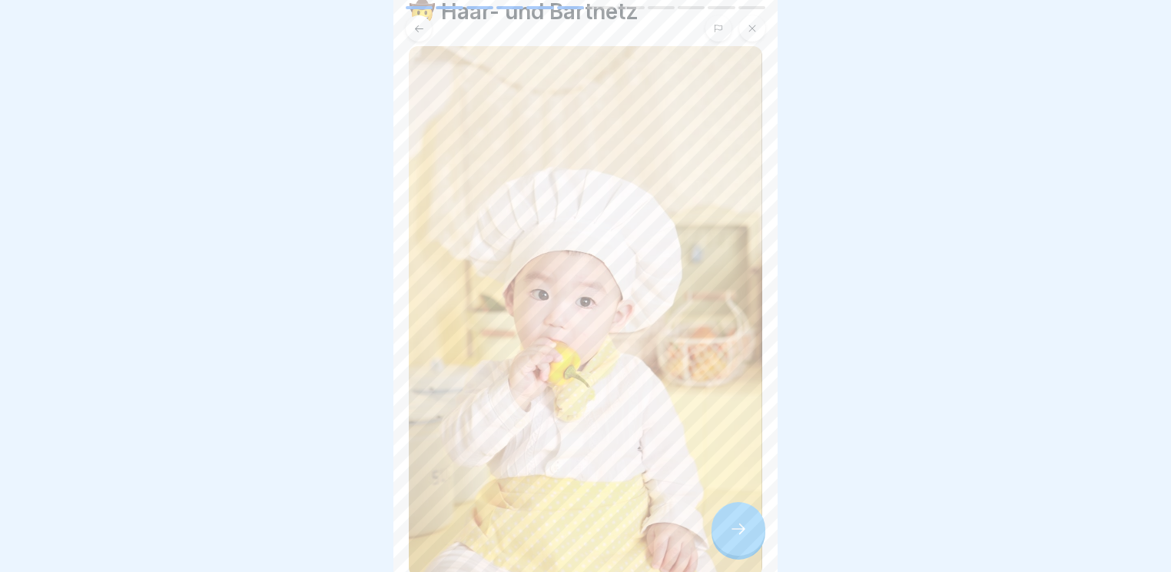
click at [736, 517] on div at bounding box center [739, 529] width 54 height 54
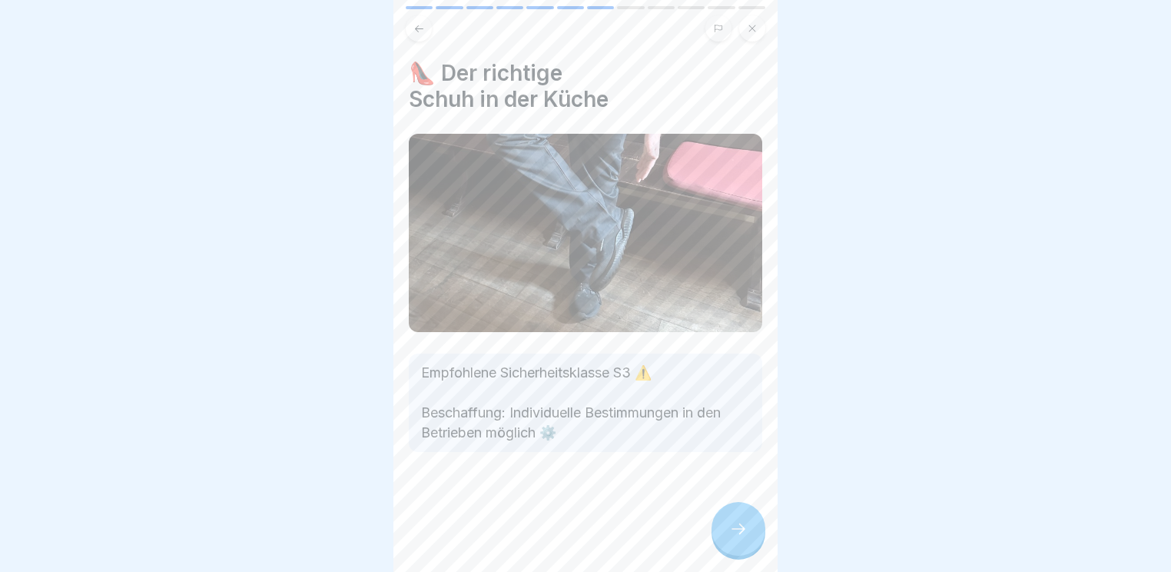
click at [734, 532] on icon at bounding box center [738, 529] width 18 height 18
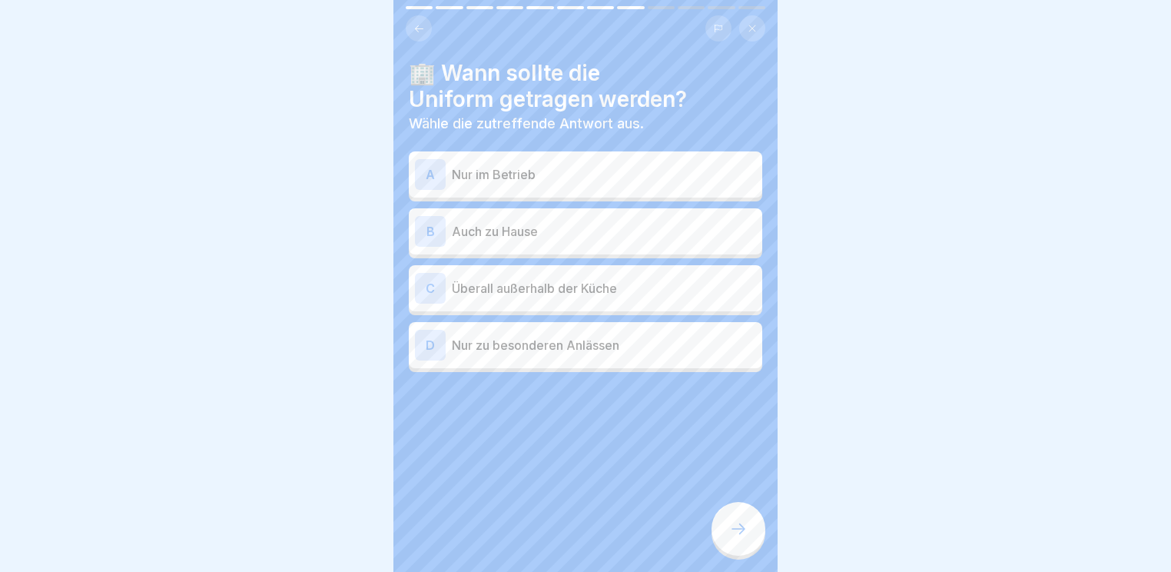
click at [555, 165] on p "Nur im Betrieb" at bounding box center [604, 174] width 304 height 18
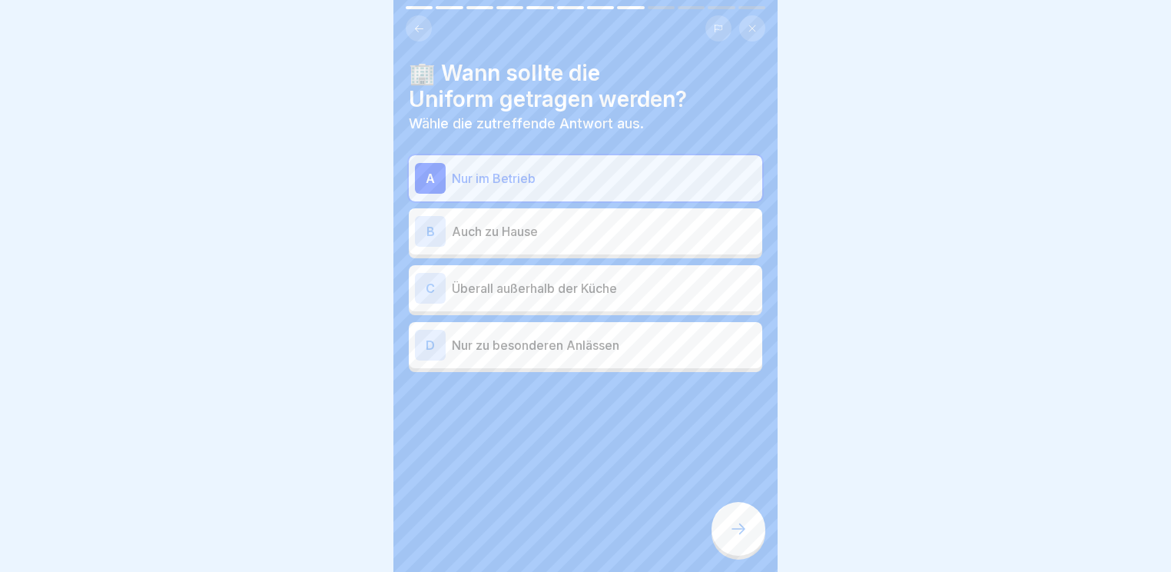
click at [727, 524] on div at bounding box center [739, 529] width 54 height 54
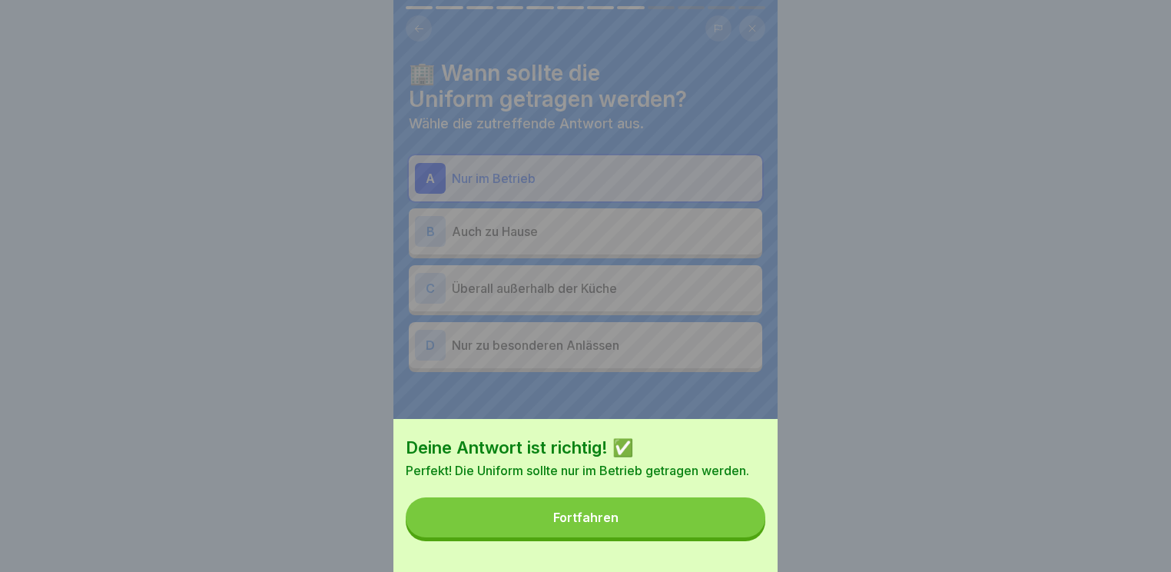
click at [726, 523] on button "Fortfahren" at bounding box center [586, 517] width 360 height 40
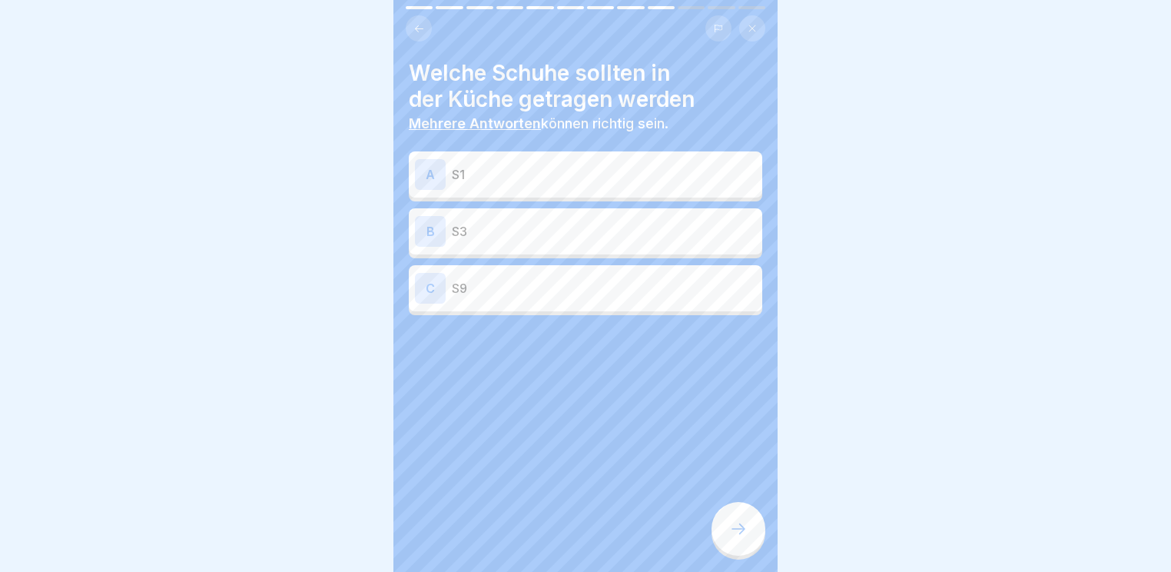
click at [548, 224] on p "S3" at bounding box center [604, 231] width 304 height 18
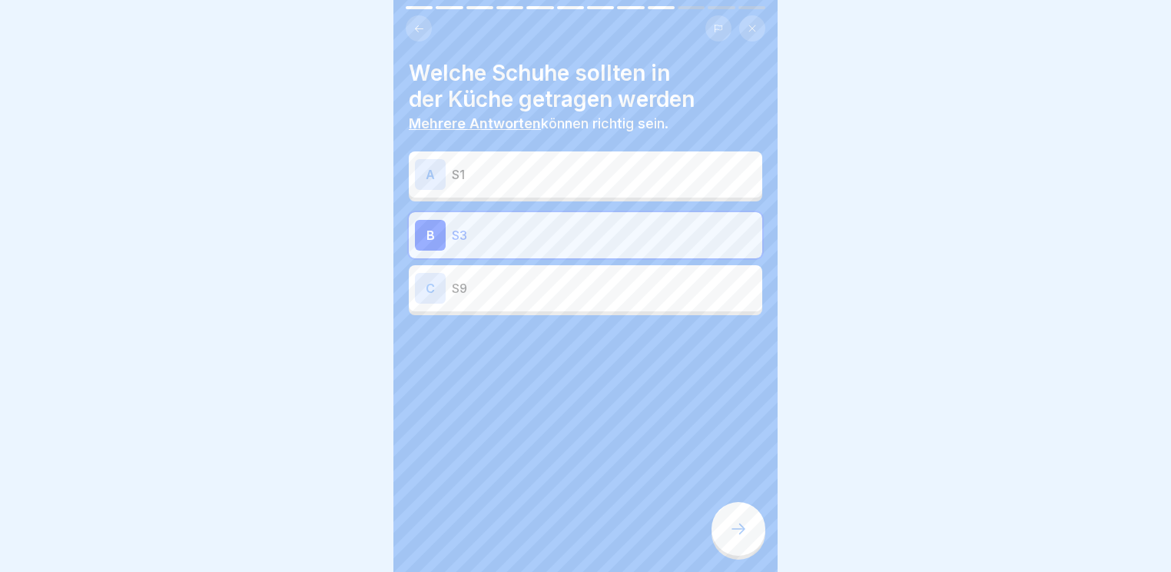
click at [745, 533] on icon at bounding box center [738, 529] width 18 height 18
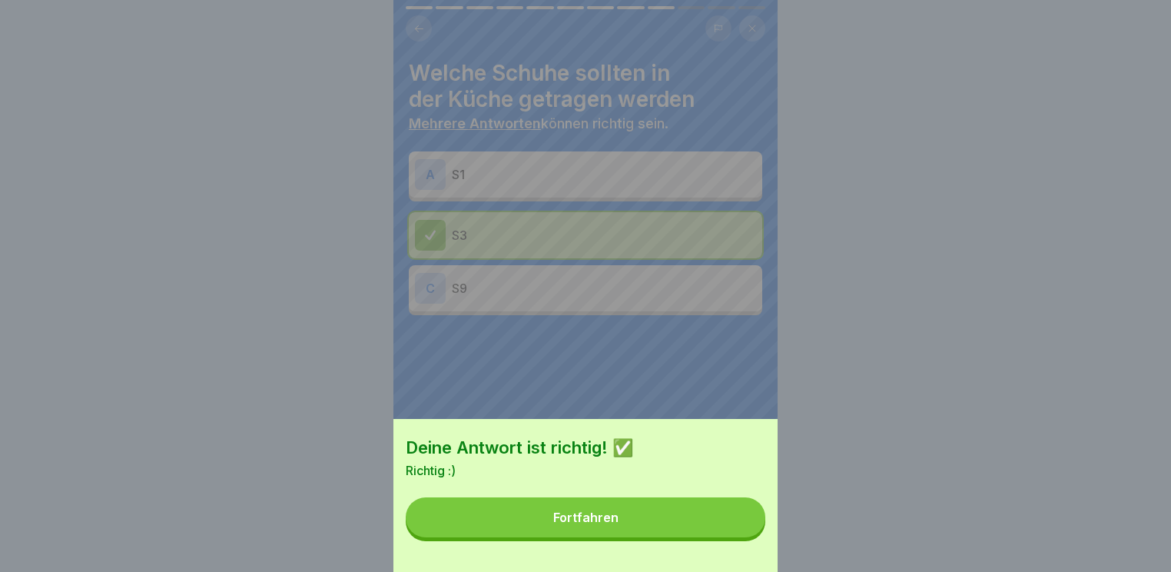
click at [667, 532] on button "Fortfahren" at bounding box center [586, 517] width 360 height 40
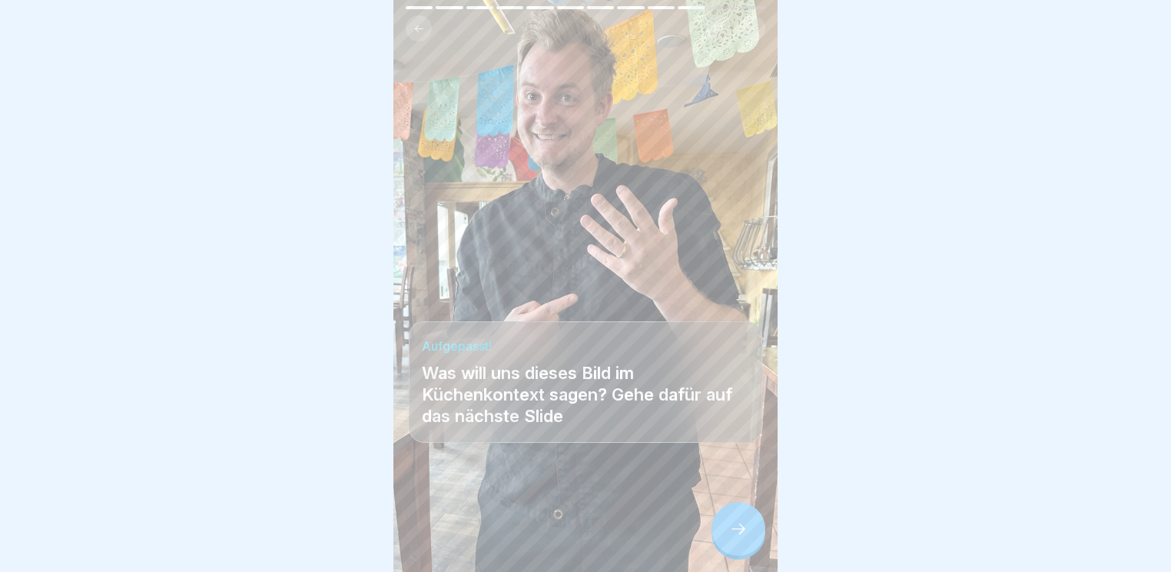
click at [743, 533] on icon at bounding box center [738, 529] width 18 height 18
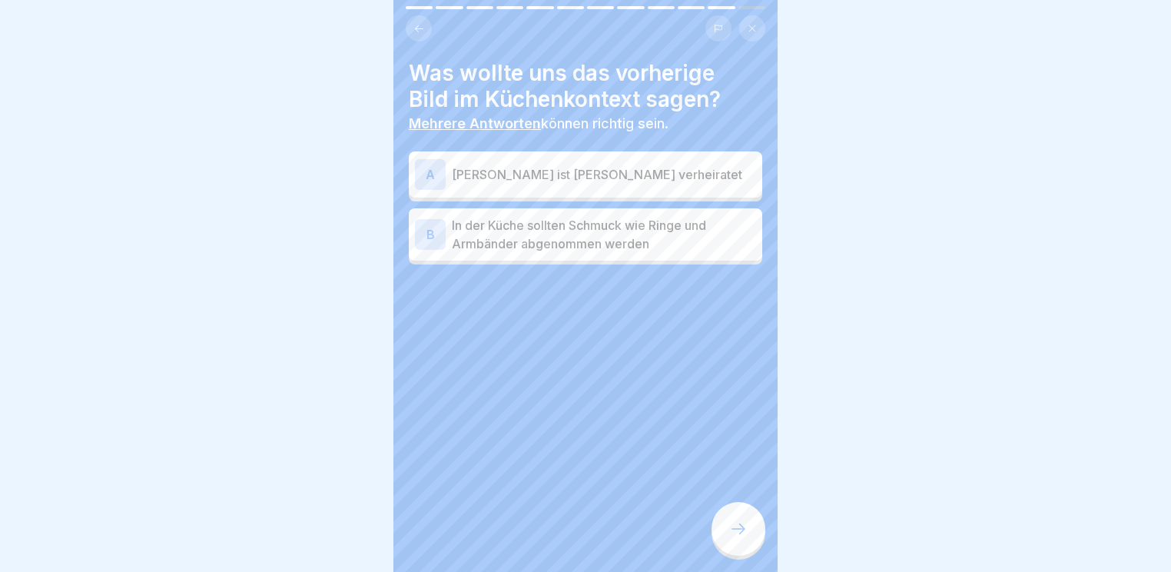
click at [432, 225] on div "B" at bounding box center [430, 234] width 31 height 31
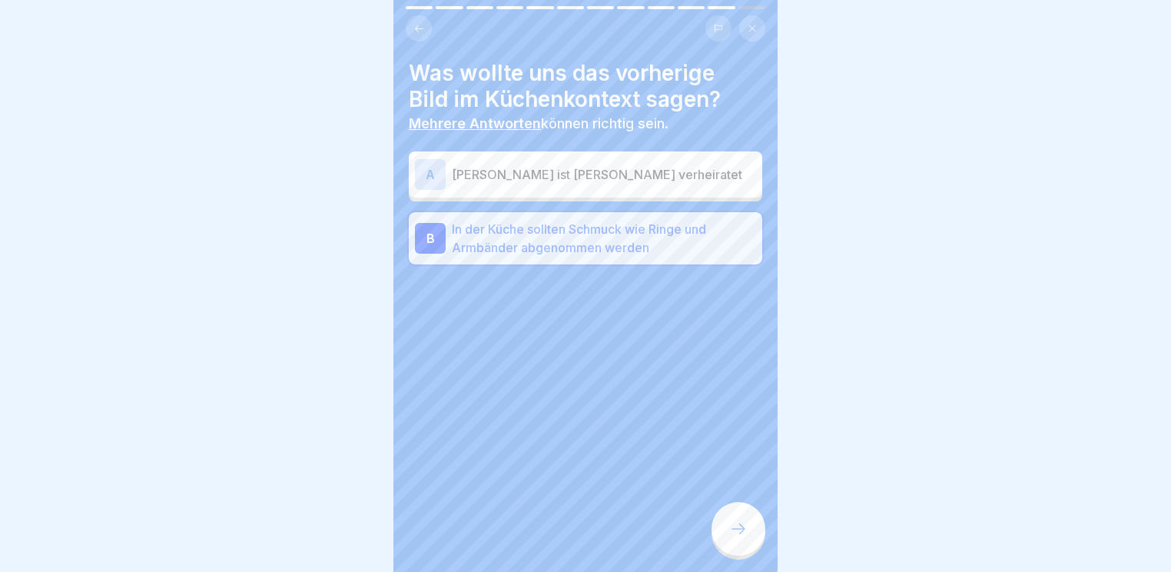
click at [748, 543] on div at bounding box center [739, 529] width 54 height 54
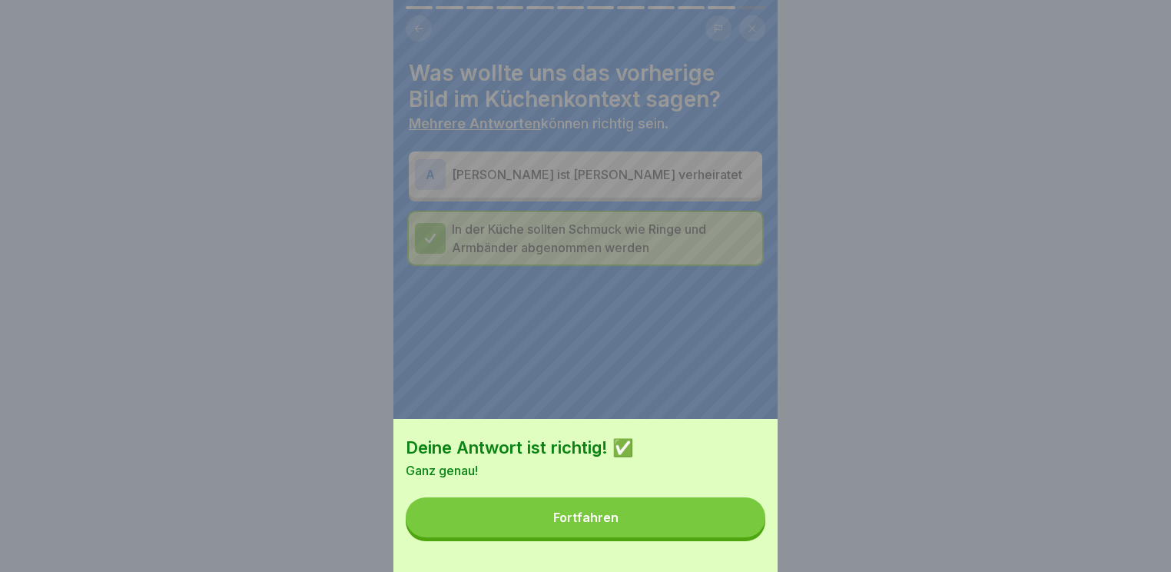
click at [748, 537] on button "Fortfahren" at bounding box center [586, 517] width 360 height 40
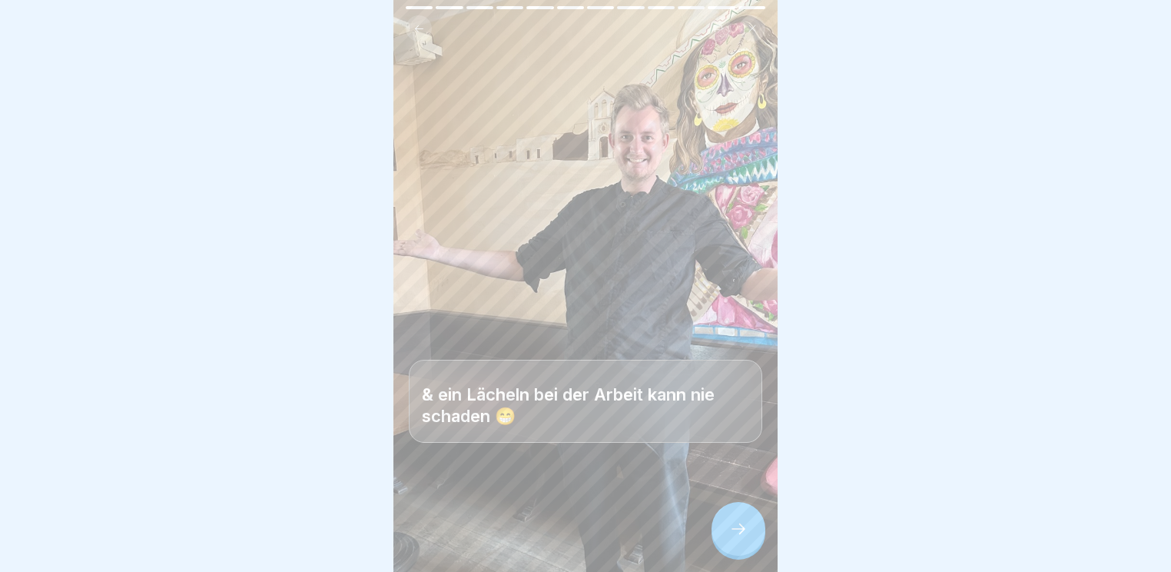
click at [727, 529] on div at bounding box center [739, 529] width 54 height 54
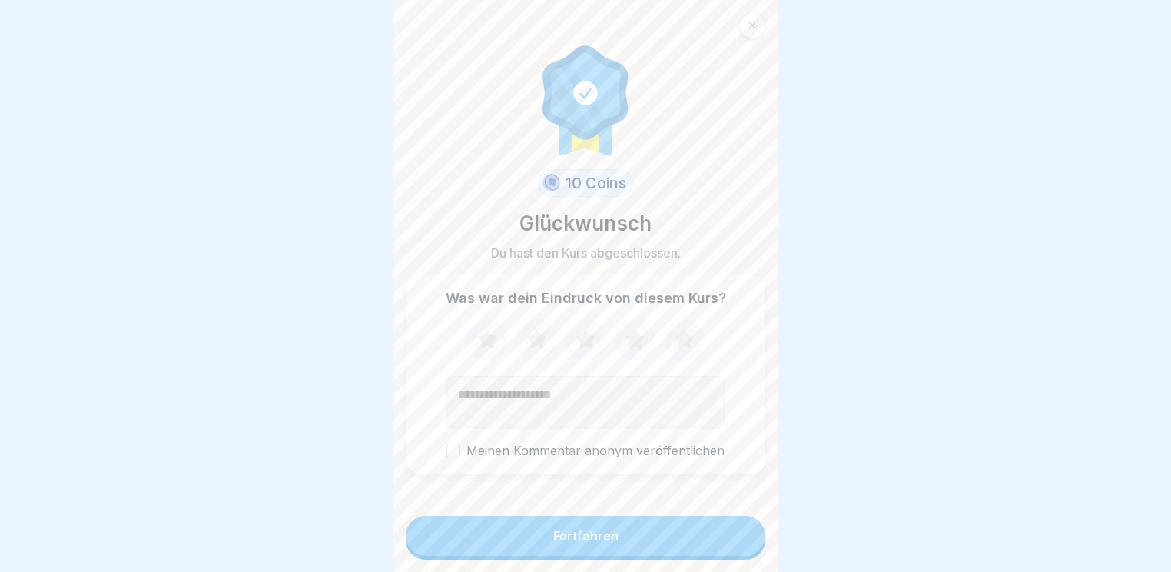
click at [682, 329] on icon at bounding box center [684, 338] width 20 height 19
click at [636, 388] on textarea "Kommentar (optional)" at bounding box center [586, 402] width 278 height 52
type textarea "**********"
click at [629, 541] on button "Fortfahren" at bounding box center [586, 536] width 360 height 40
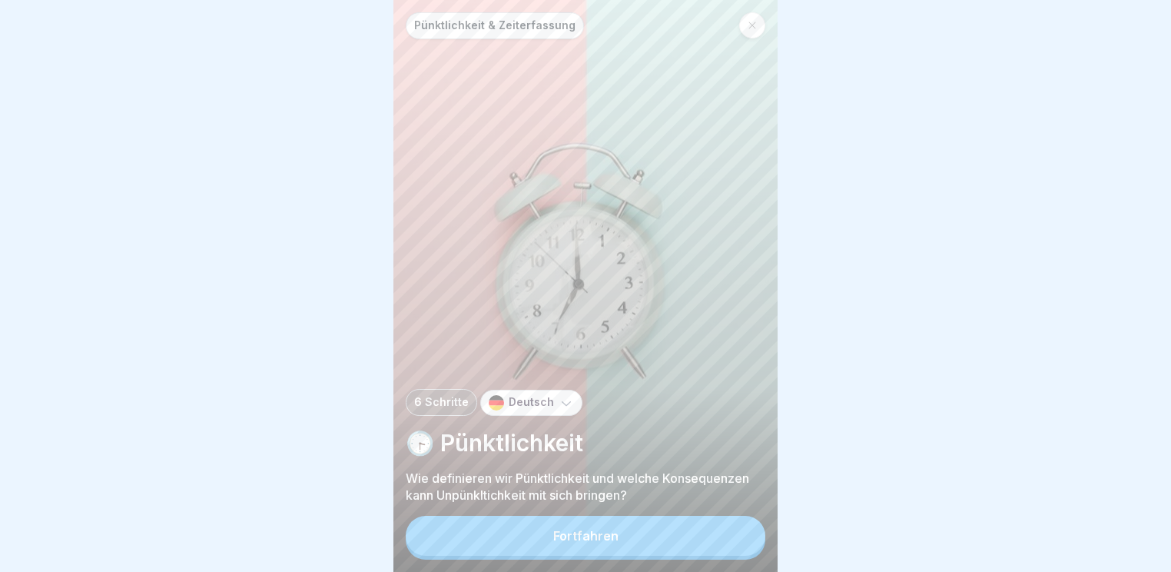
click at [594, 527] on button "Fortfahren" at bounding box center [586, 536] width 360 height 40
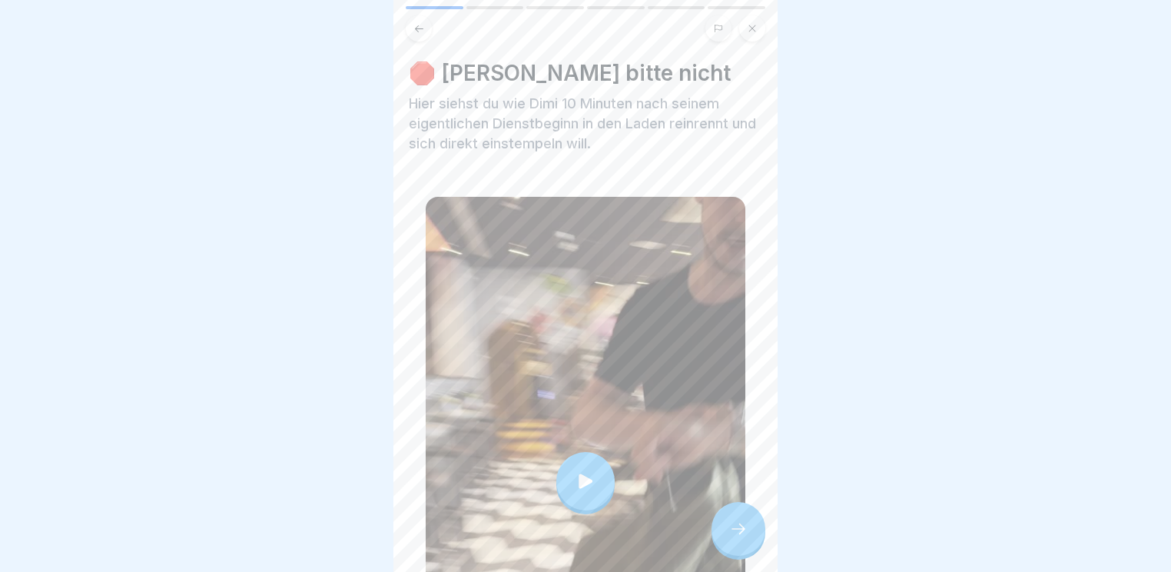
click at [574, 452] on div at bounding box center [585, 481] width 58 height 58
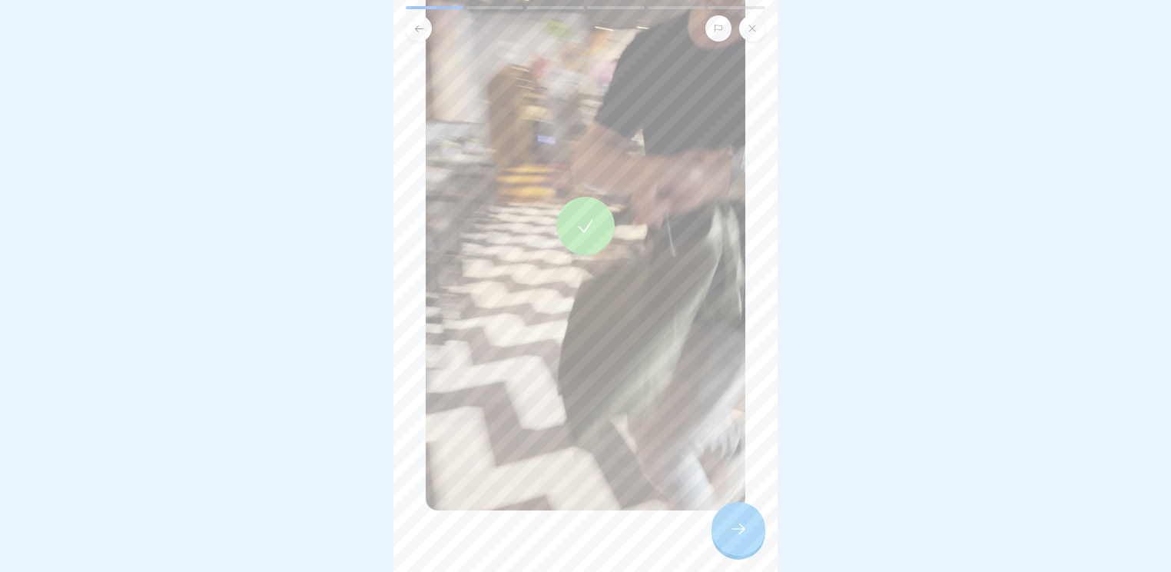
scroll to position [269, 0]
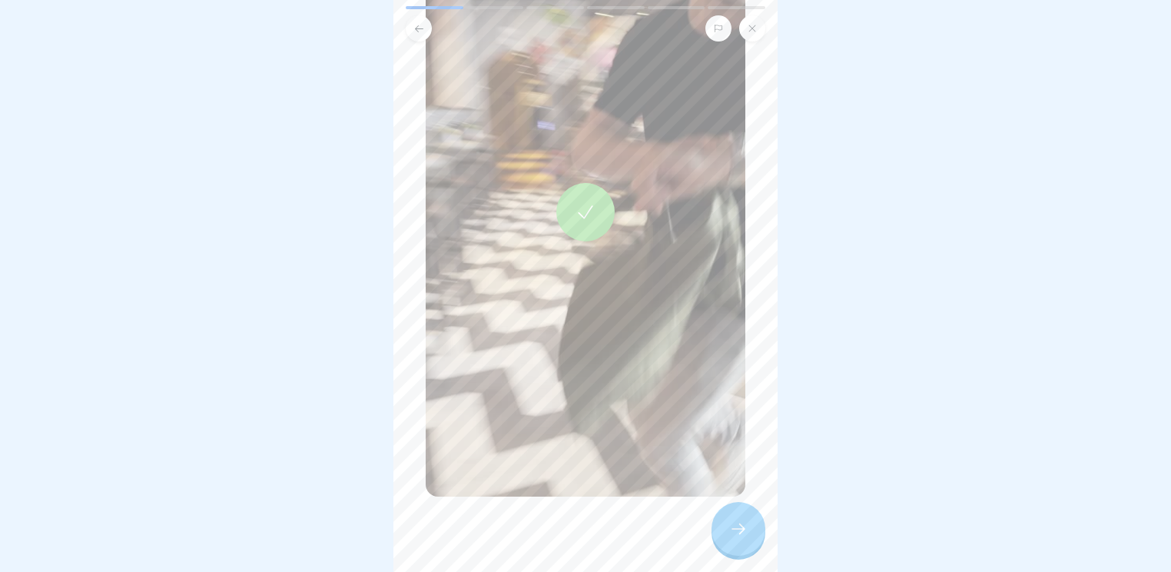
click at [758, 538] on div at bounding box center [739, 529] width 54 height 54
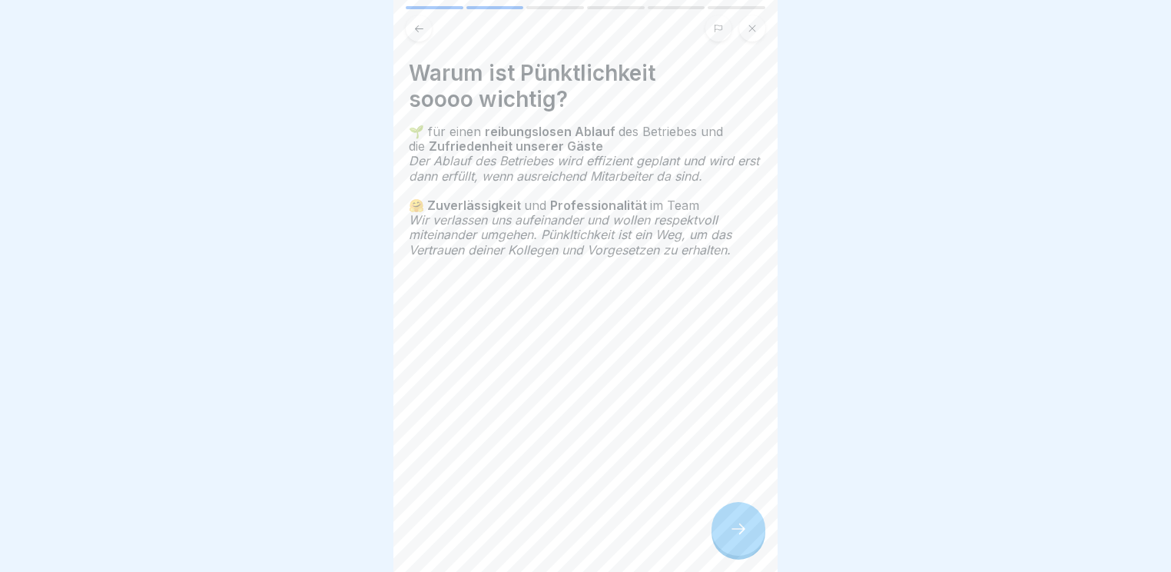
click at [739, 523] on icon at bounding box center [738, 529] width 18 height 18
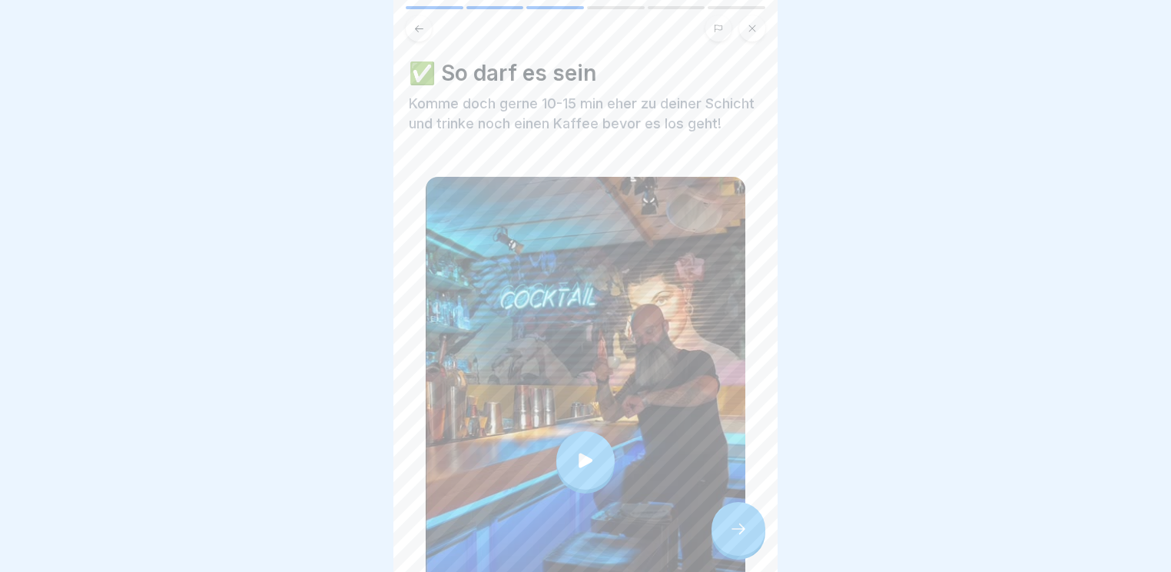
click at [567, 453] on div at bounding box center [585, 460] width 58 height 58
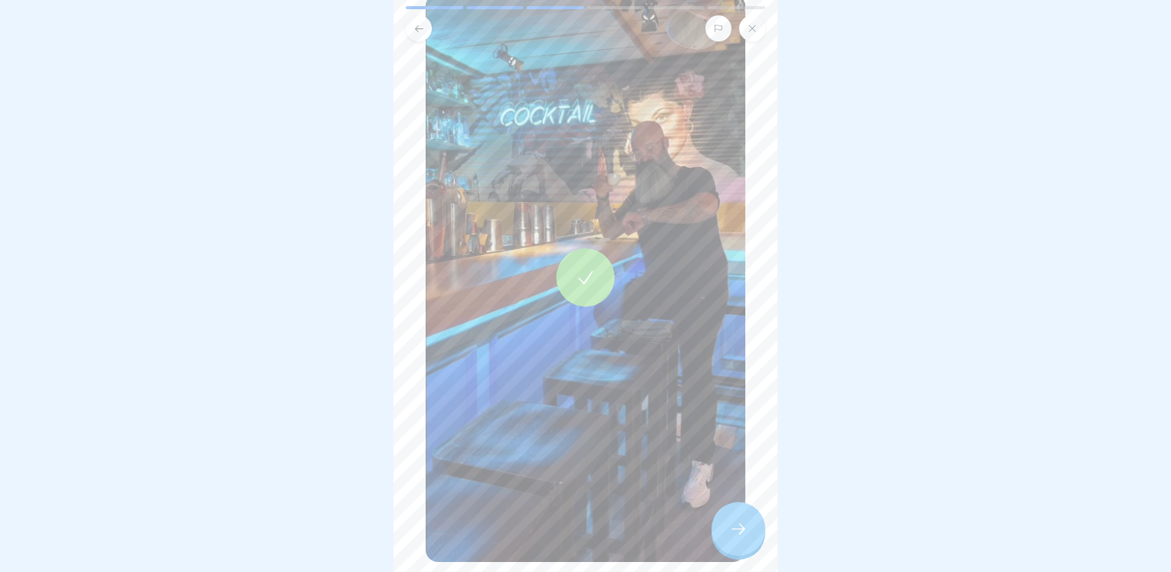
scroll to position [184, 0]
click at [749, 512] on div at bounding box center [739, 529] width 54 height 54
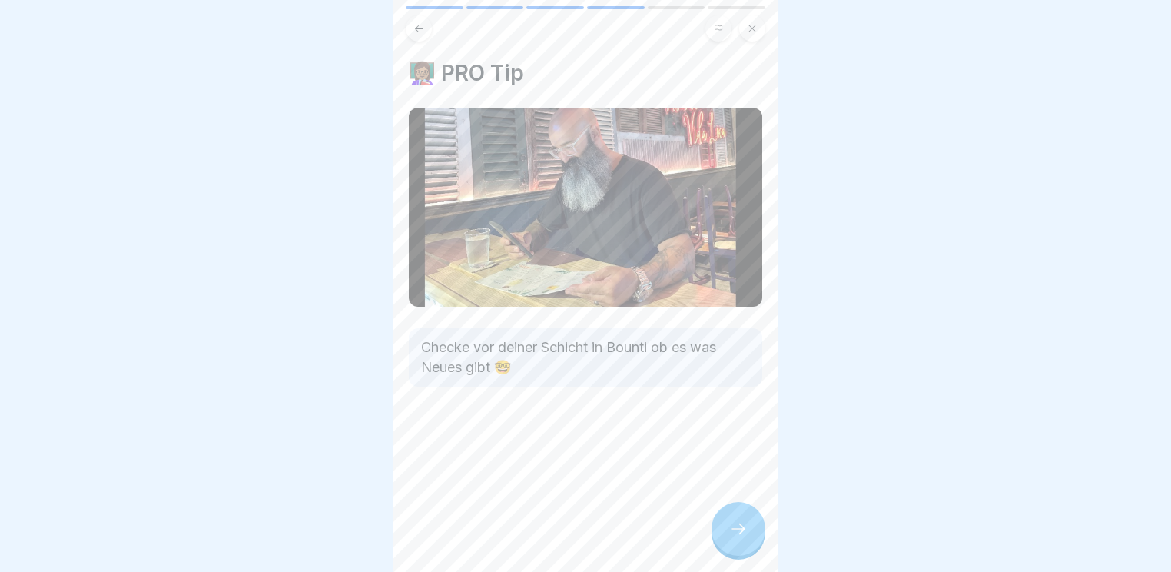
click at [836, 354] on div at bounding box center [585, 286] width 1171 height 572
click at [758, 517] on div at bounding box center [739, 529] width 54 height 54
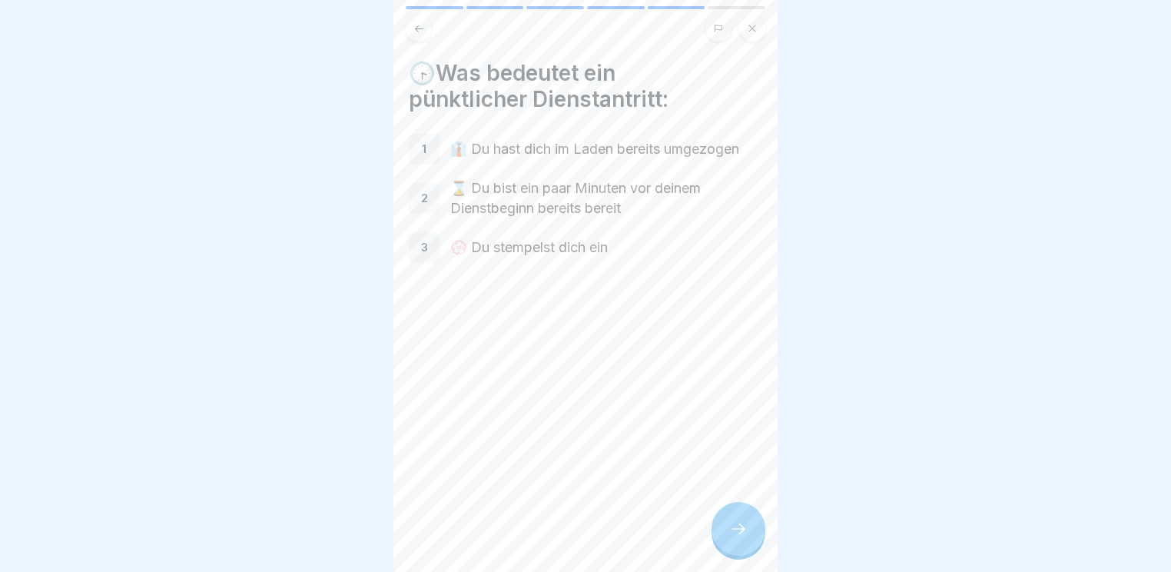
click at [715, 511] on div "🕞Was bedeutet ein pünktlicher Dienstantritt: 1 👔 Du hast dich im Laden bereits …" at bounding box center [586, 286] width 384 height 572
click at [728, 520] on div at bounding box center [739, 529] width 54 height 54
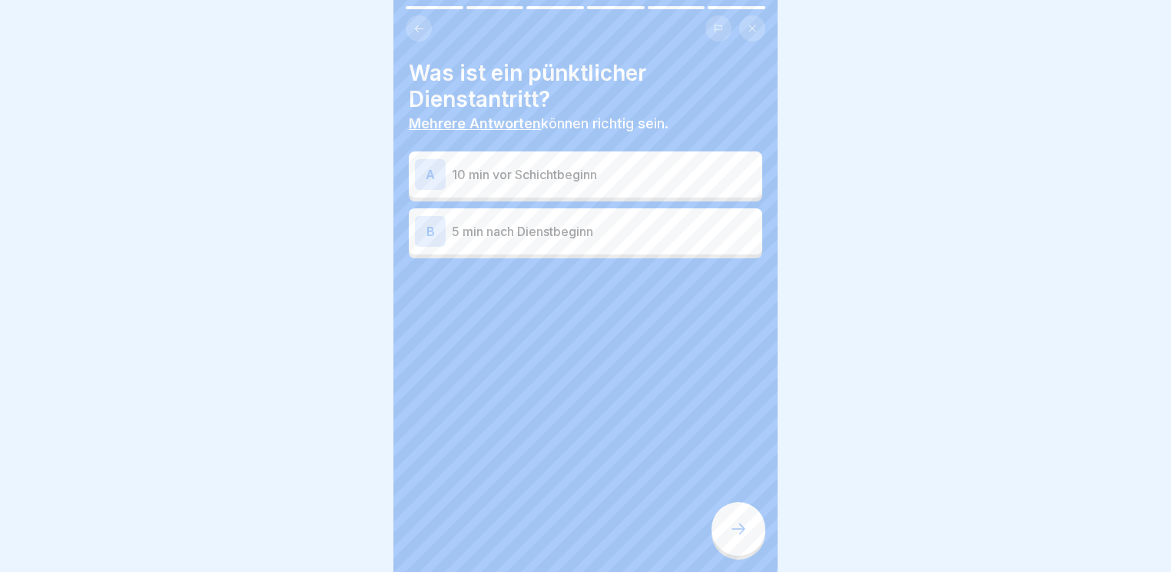
click at [539, 181] on div "A 10 min vor Schichtbeginn" at bounding box center [586, 174] width 354 height 46
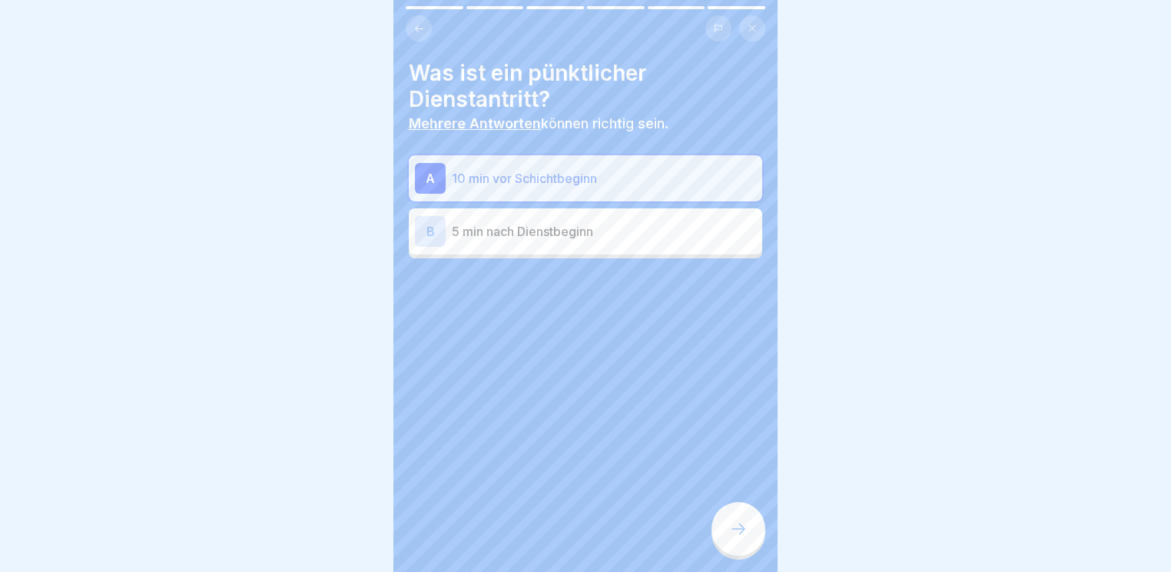
click at [742, 500] on div "Was ist ein pünktlicher Dienstantritt? Mehrere Antworten können richtig sein. A…" at bounding box center [586, 286] width 384 height 572
click at [738, 513] on div at bounding box center [739, 529] width 54 height 54
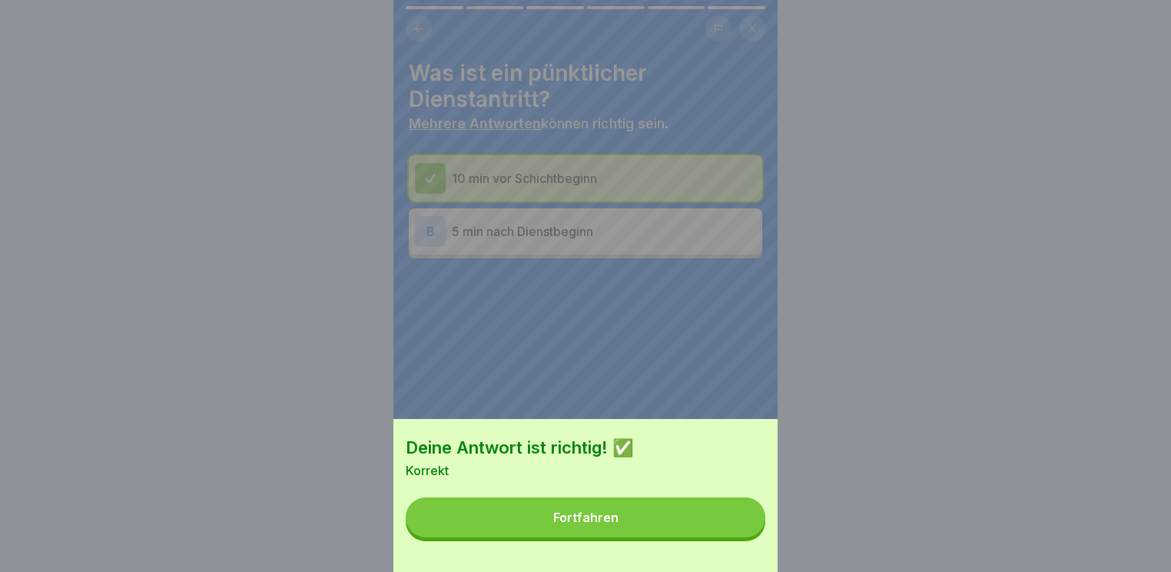
click at [726, 537] on button "Fortfahren" at bounding box center [586, 517] width 360 height 40
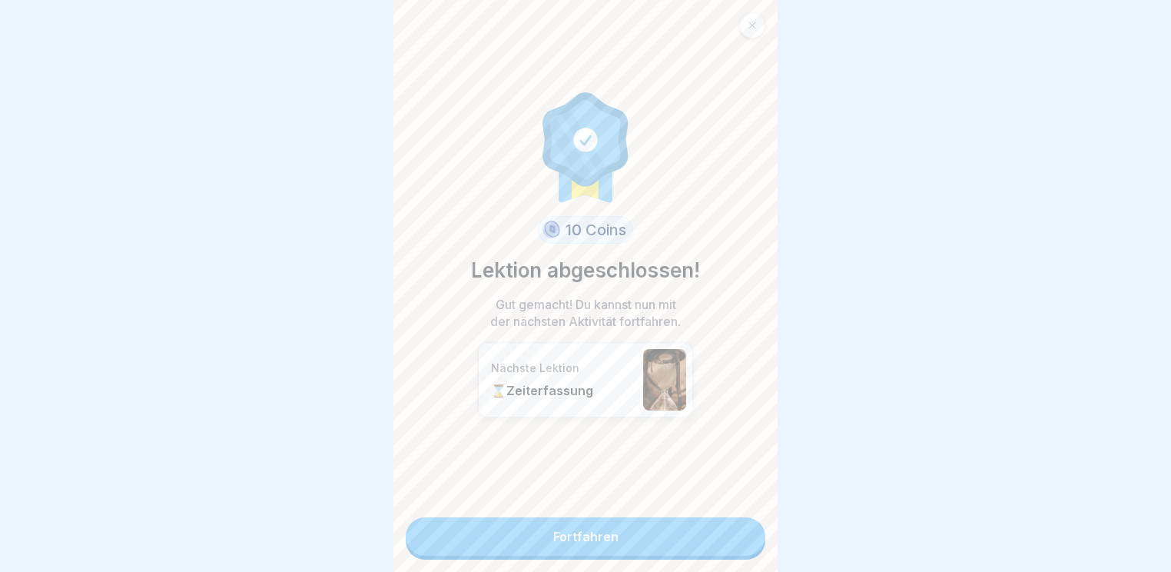
click at [716, 533] on link "Fortfahren" at bounding box center [586, 536] width 360 height 38
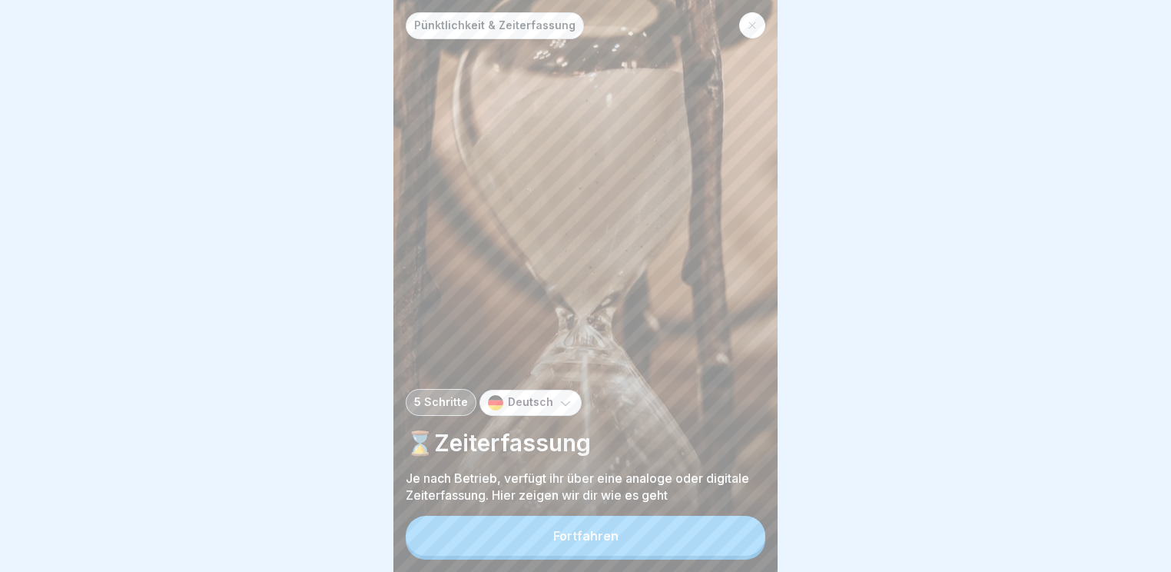
click at [716, 533] on button "Fortfahren" at bounding box center [586, 536] width 360 height 40
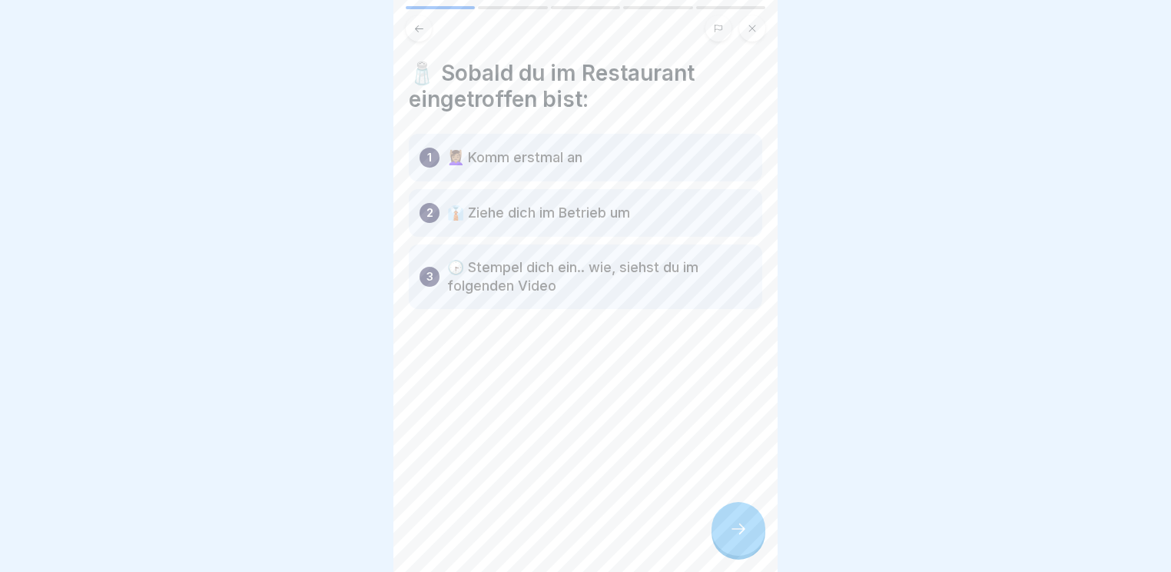
click at [733, 520] on div at bounding box center [739, 529] width 54 height 54
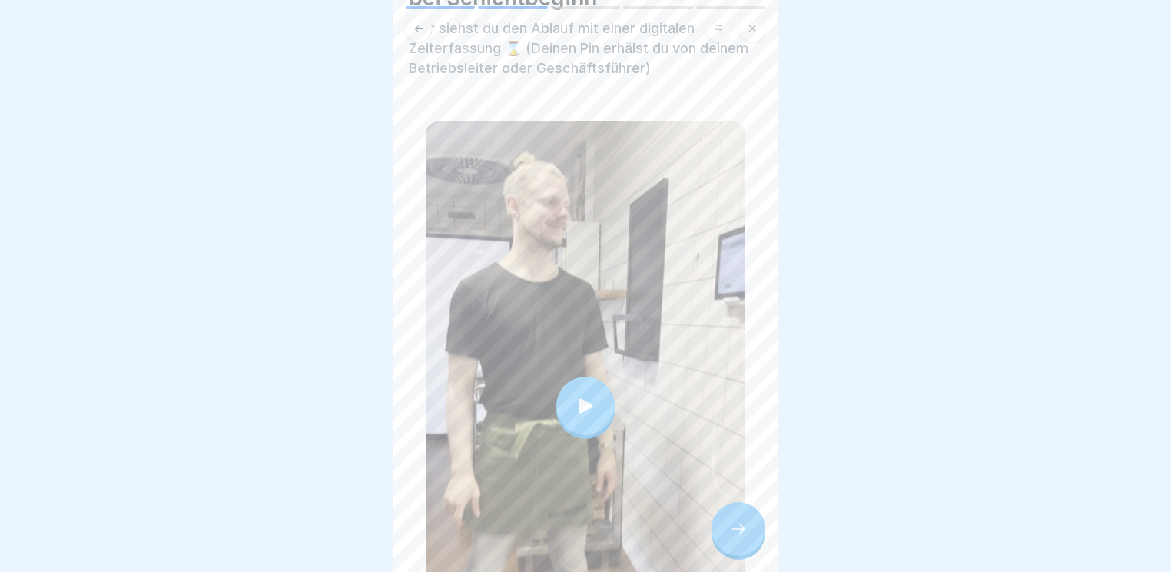
scroll to position [123, 0]
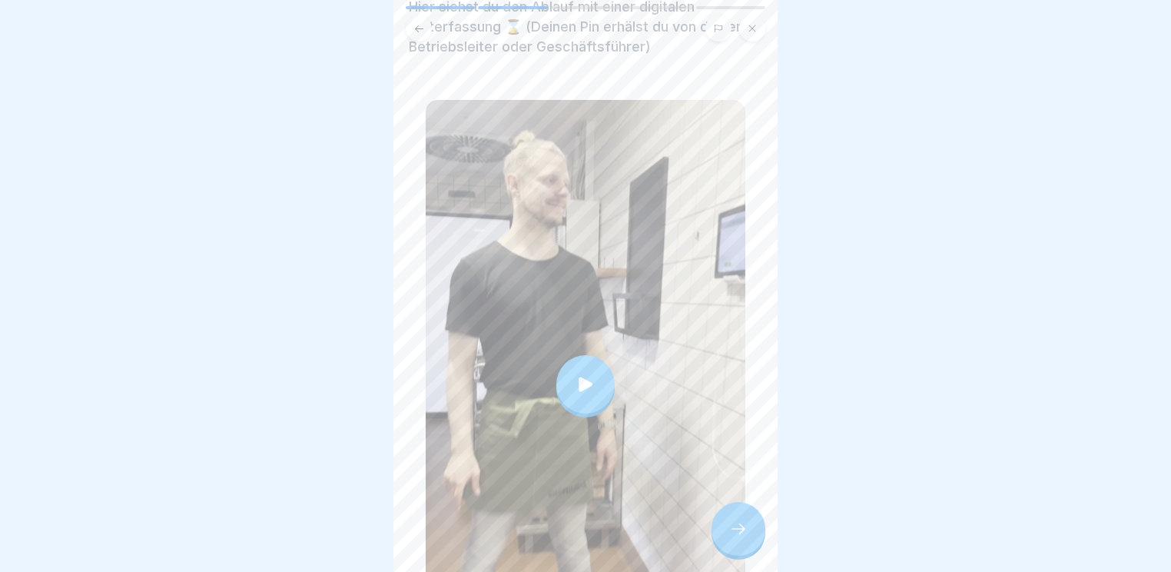
click at [737, 550] on div at bounding box center [739, 529] width 54 height 54
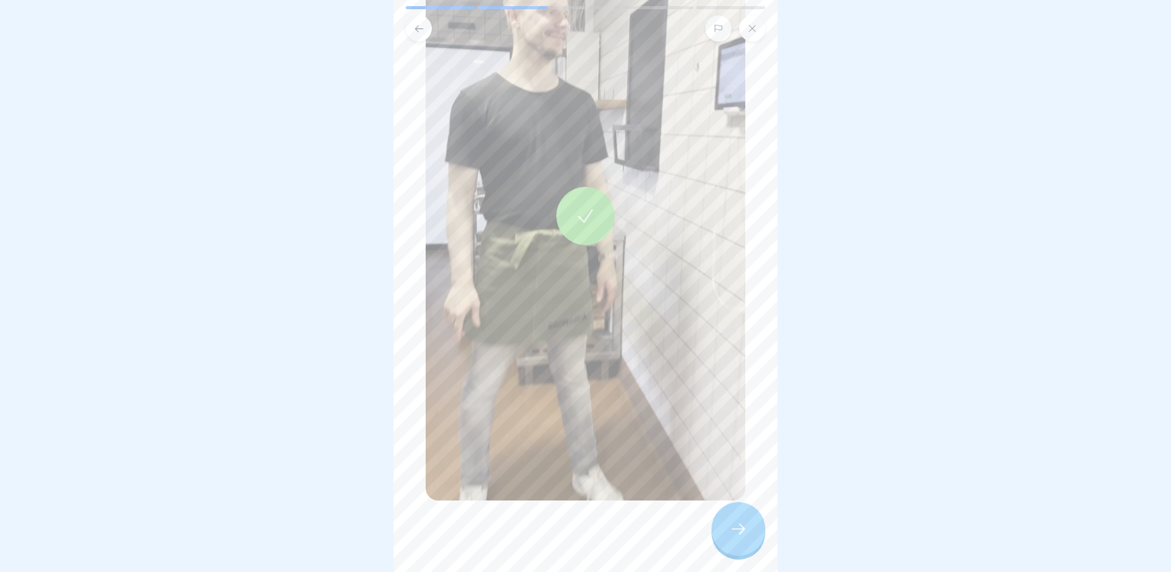
scroll to position [295, 0]
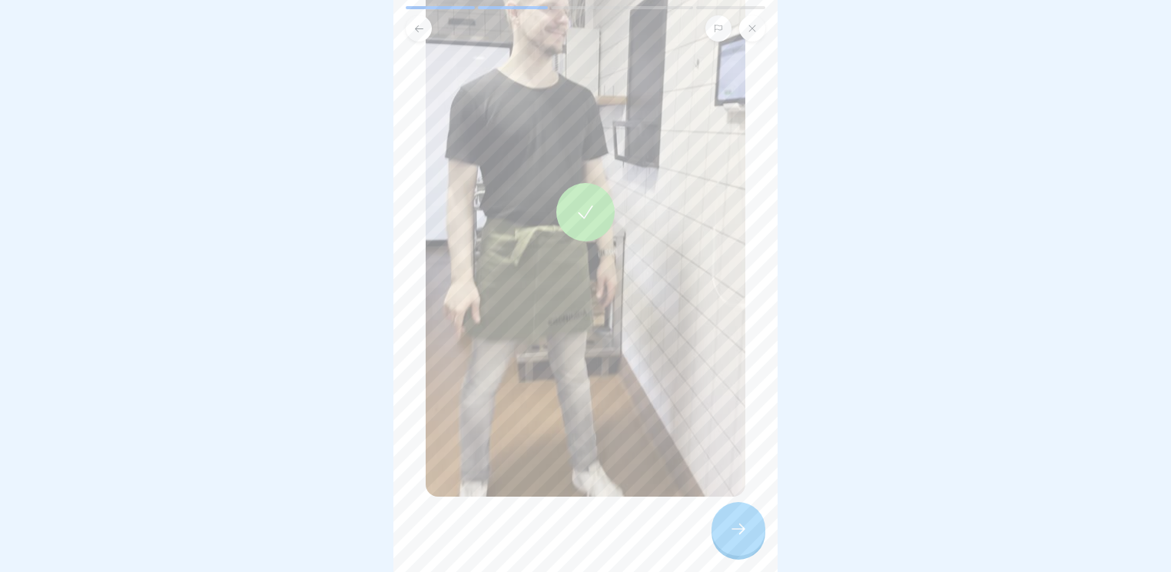
click at [729, 509] on div at bounding box center [739, 529] width 54 height 54
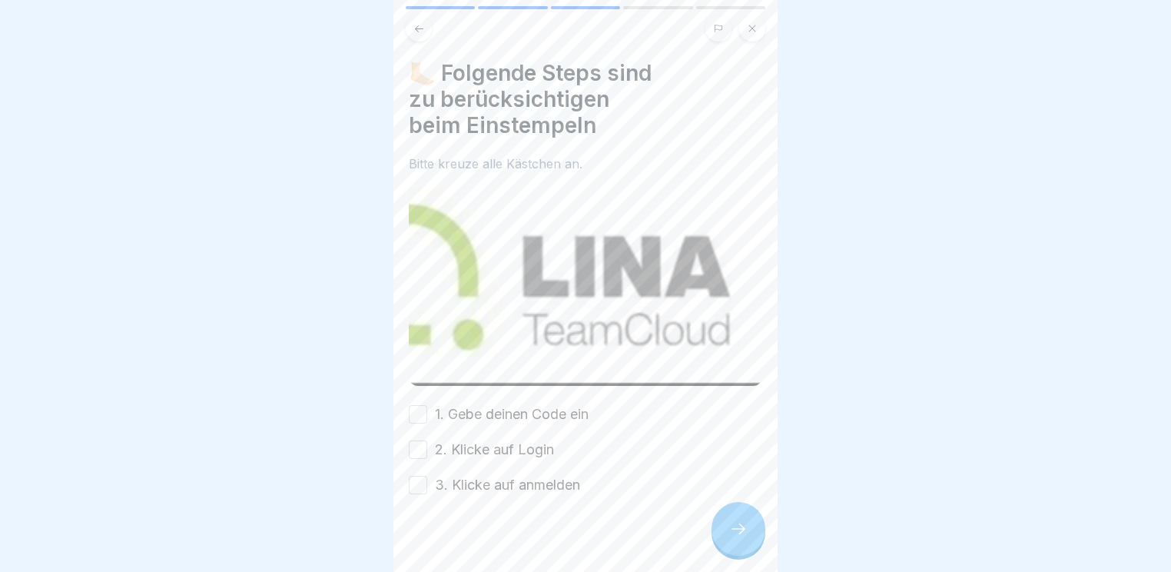
click at [498, 404] on label "1. Gebe deinen Code ein" at bounding box center [512, 414] width 154 height 20
click at [427, 405] on button "1. Gebe deinen Code ein" at bounding box center [418, 414] width 18 height 18
click at [508, 440] on label "2. Klicke auf Login" at bounding box center [494, 450] width 119 height 20
click at [427, 440] on button "2. Klicke auf Login" at bounding box center [418, 449] width 18 height 18
click at [507, 475] on label "3. Klicke auf anmelden" at bounding box center [507, 485] width 145 height 20
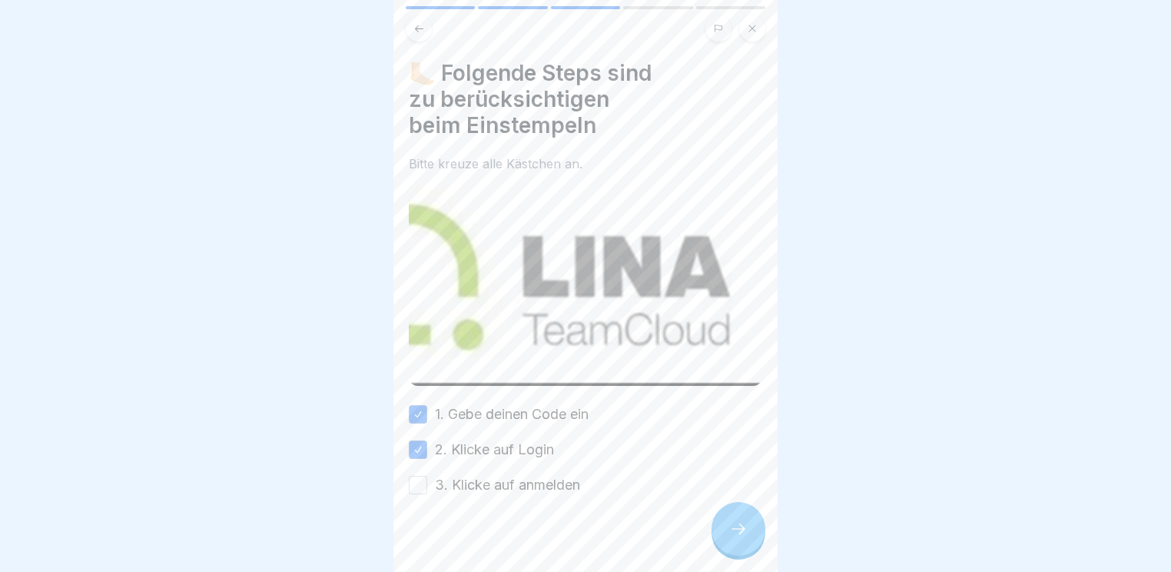
click at [427, 476] on button "3. Klicke auf anmelden" at bounding box center [418, 485] width 18 height 18
click at [730, 527] on icon at bounding box center [738, 529] width 18 height 18
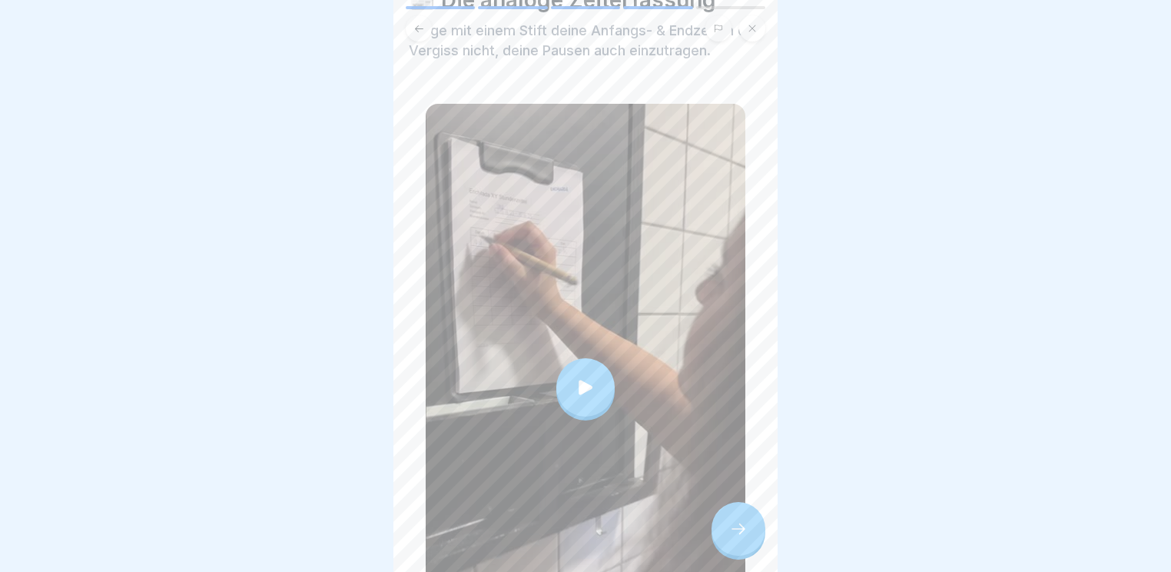
scroll to position [184, 0]
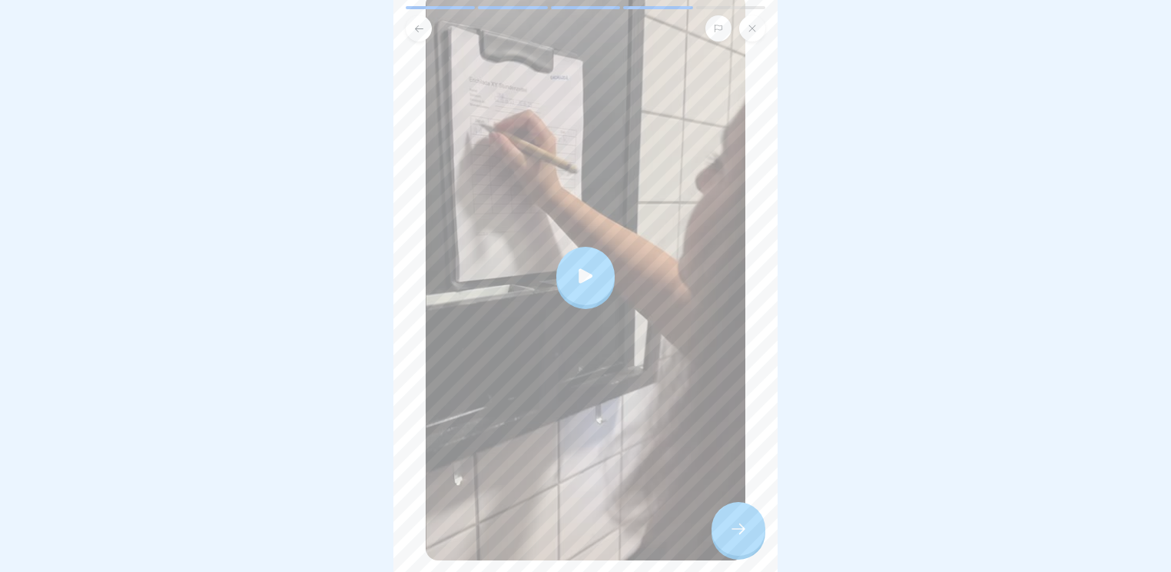
click at [747, 526] on icon at bounding box center [738, 529] width 18 height 18
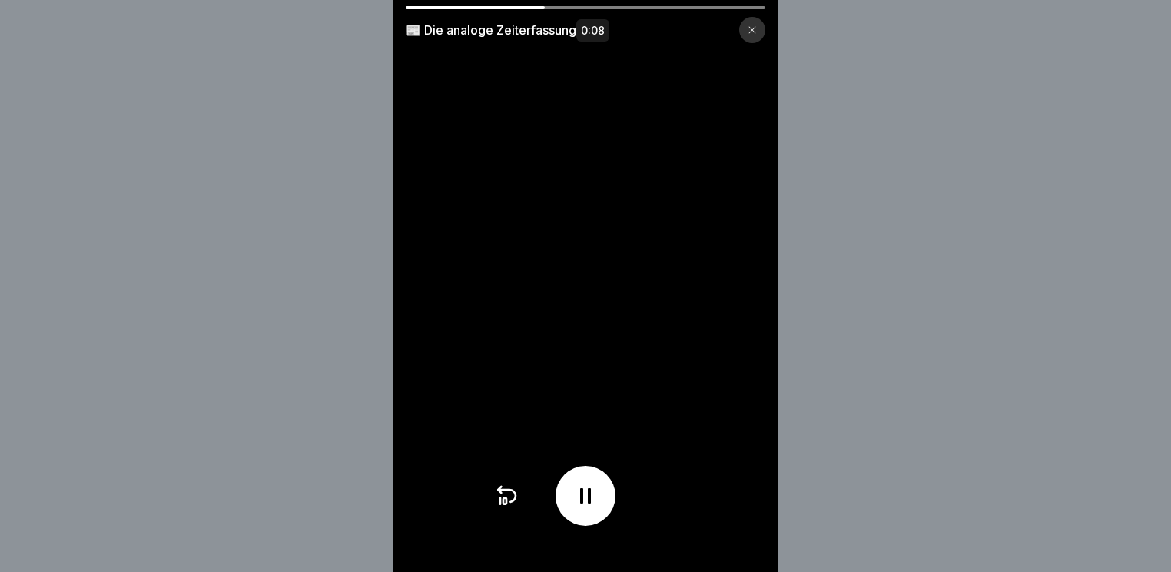
click at [751, 27] on div at bounding box center [752, 30] width 26 height 26
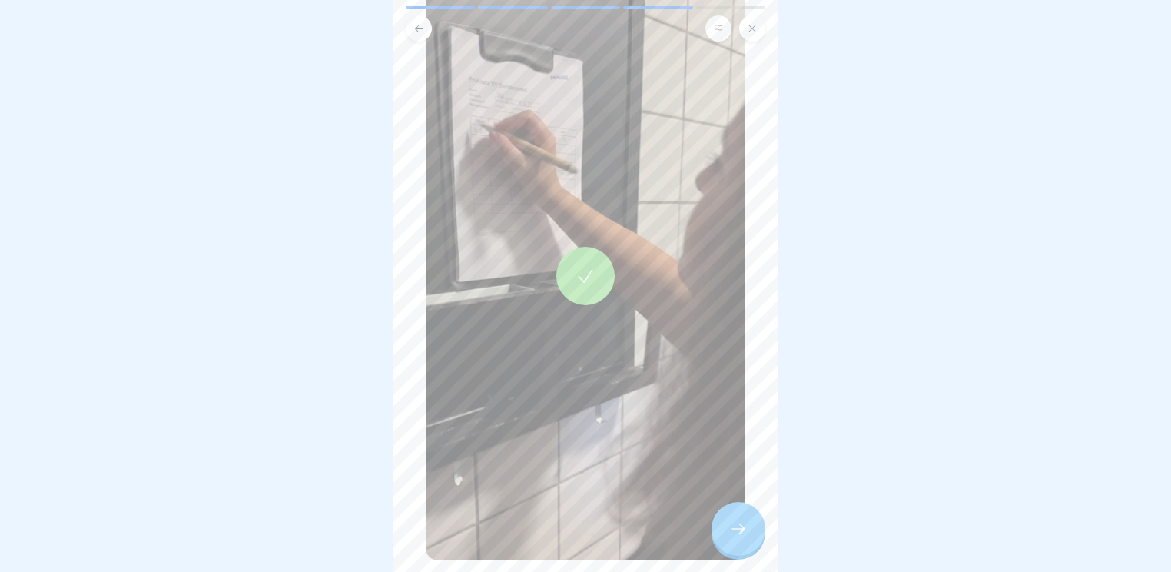
scroll to position [249, 0]
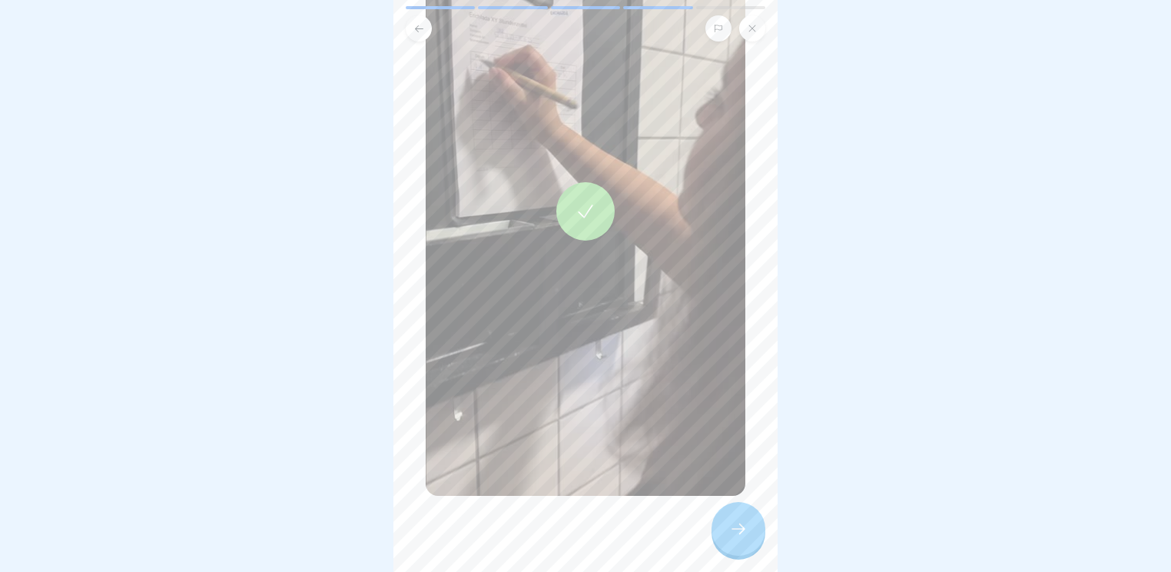
click at [738, 532] on icon at bounding box center [738, 529] width 18 height 18
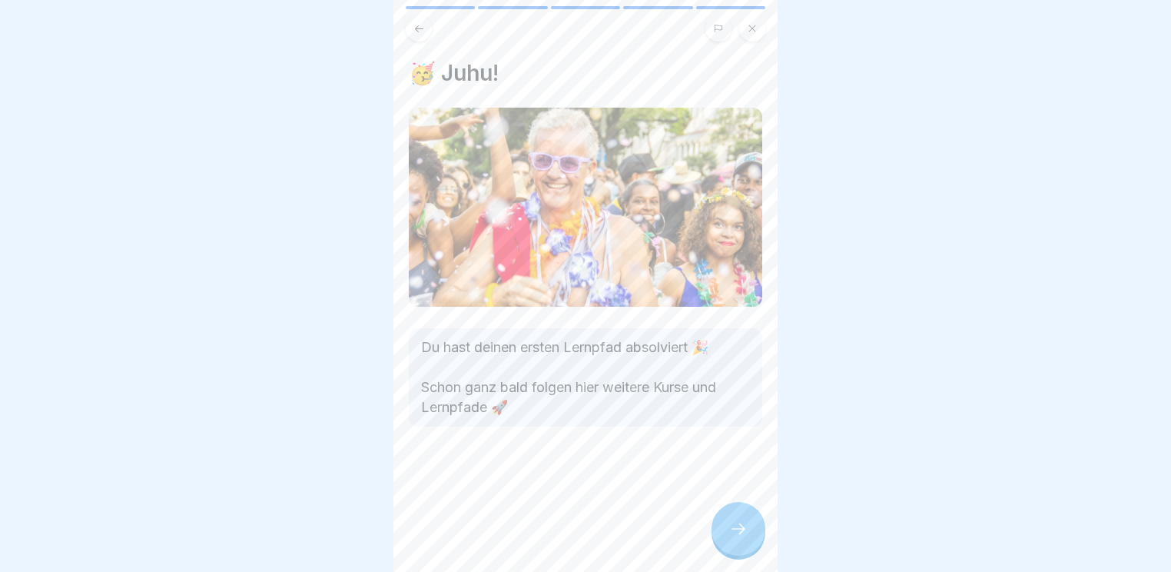
click at [738, 532] on icon at bounding box center [738, 529] width 18 height 18
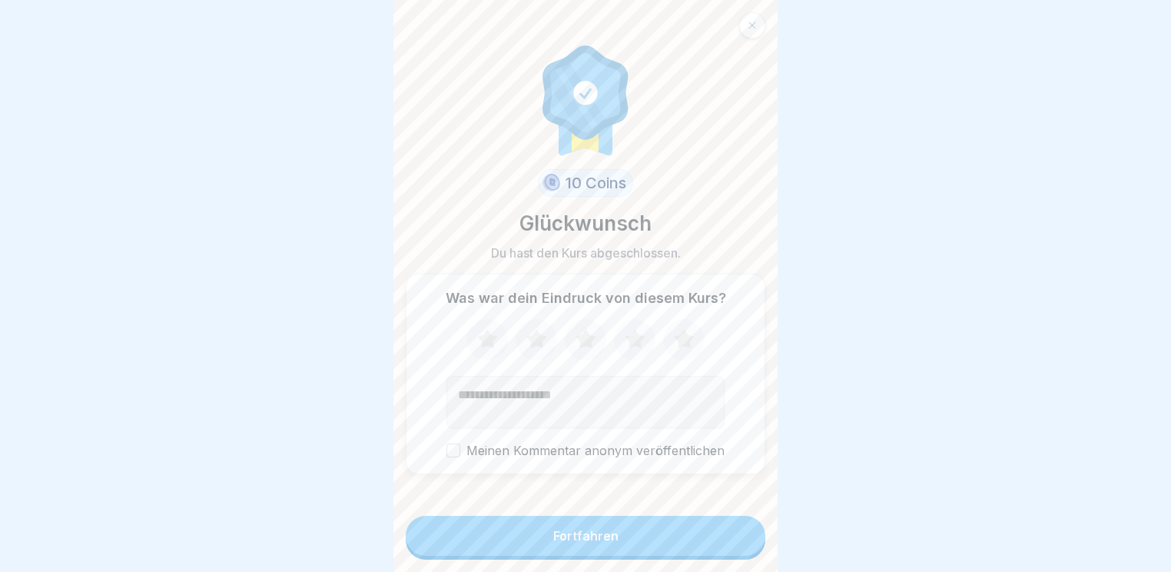
click at [696, 336] on icon at bounding box center [684, 340] width 41 height 40
click at [675, 550] on button "Fortfahren" at bounding box center [586, 536] width 360 height 40
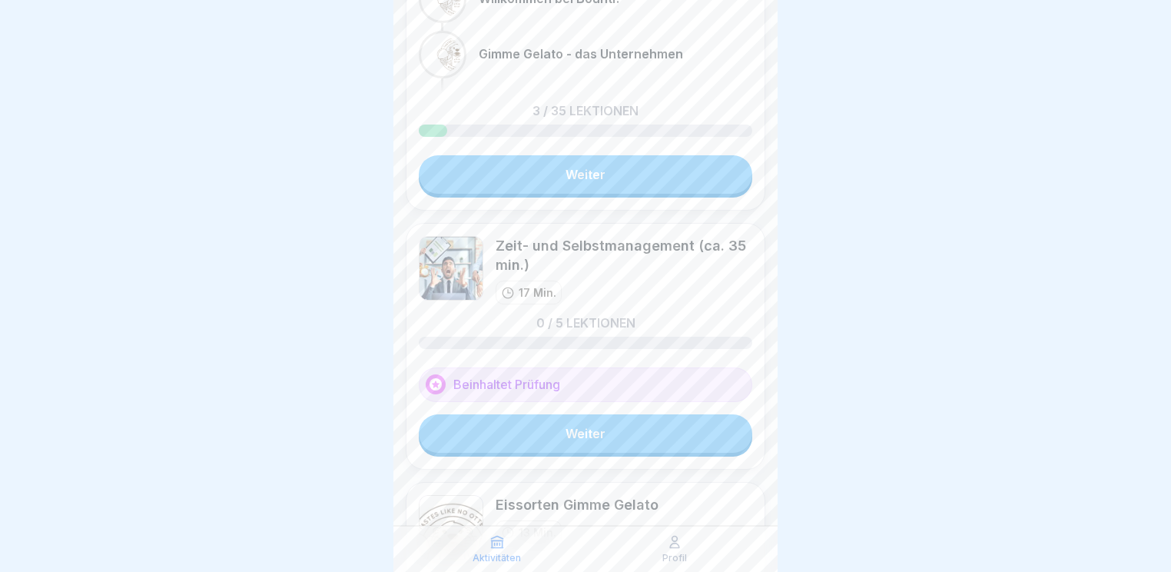
click at [610, 169] on link "Weiter" at bounding box center [586, 174] width 334 height 38
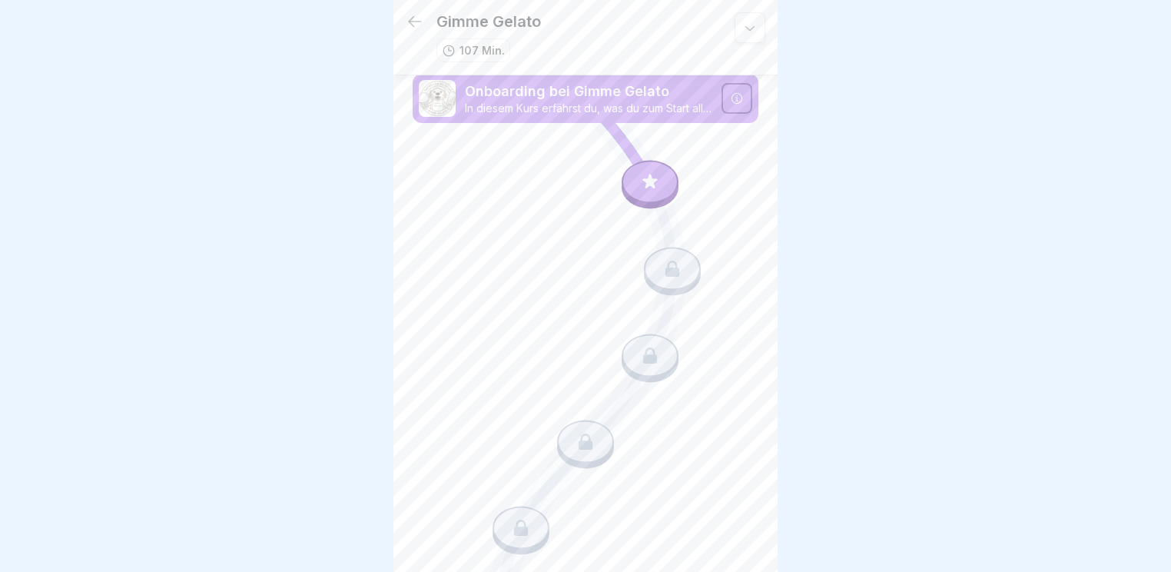
click at [640, 175] on icon at bounding box center [650, 182] width 20 height 20
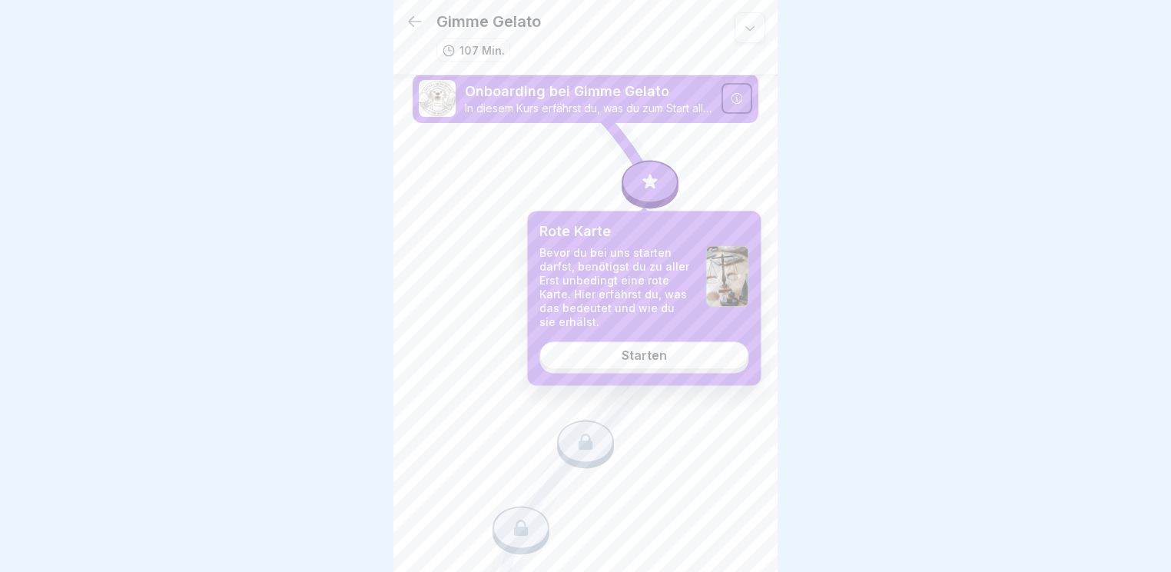
click at [338, 192] on div at bounding box center [585, 286] width 1171 height 572
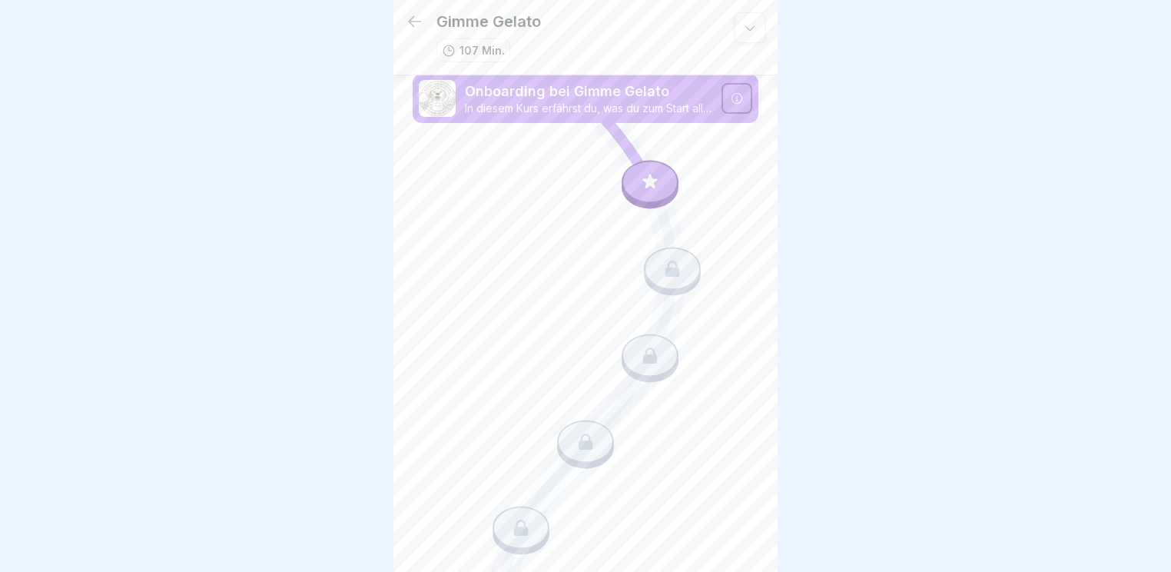
click at [626, 93] on p "Onboarding bei Gimme Gelato" at bounding box center [589, 91] width 248 height 20
drag, startPoint x: 586, startPoint y: 280, endPoint x: 601, endPoint y: 250, distance: 33.3
click at [625, 156] on icon at bounding box center [650, 184] width 111 height 92
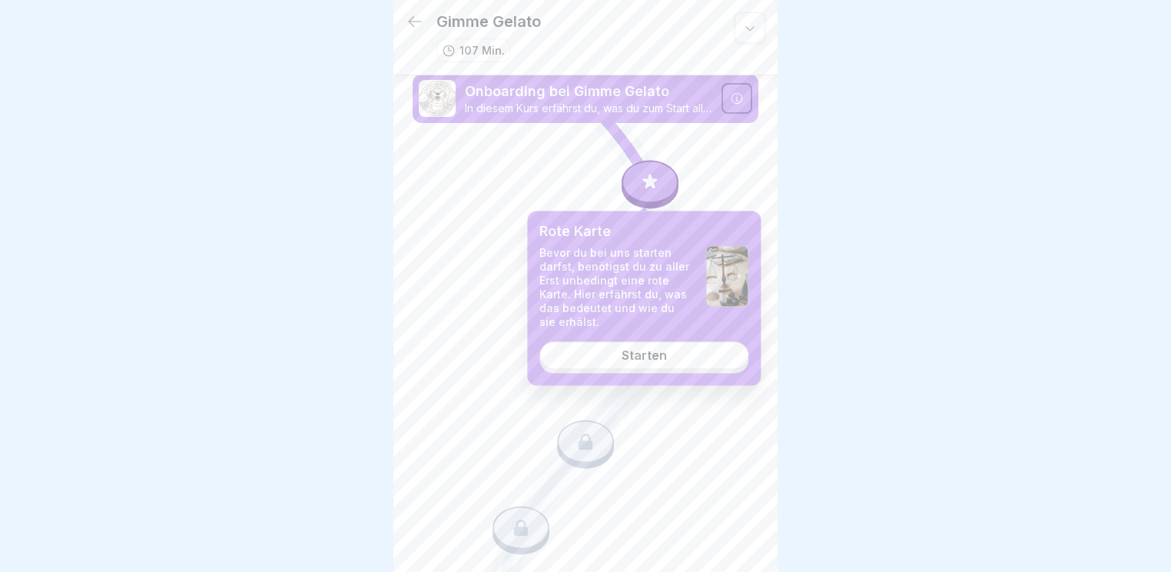
click at [658, 350] on div "Starten" at bounding box center [644, 355] width 45 height 14
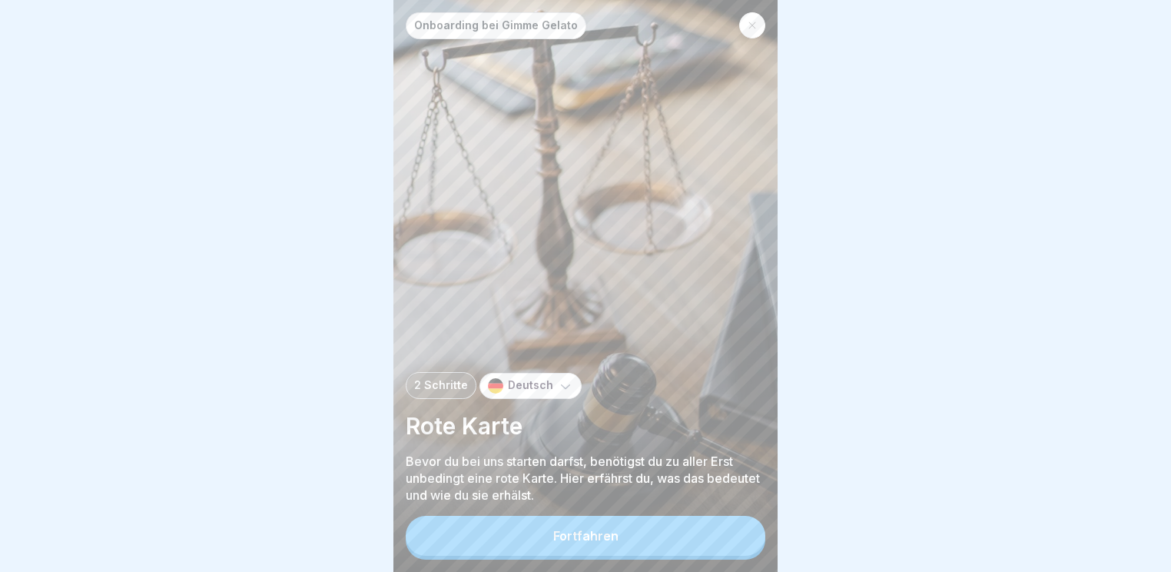
click at [593, 539] on div "Fortfahren" at bounding box center [585, 536] width 65 height 14
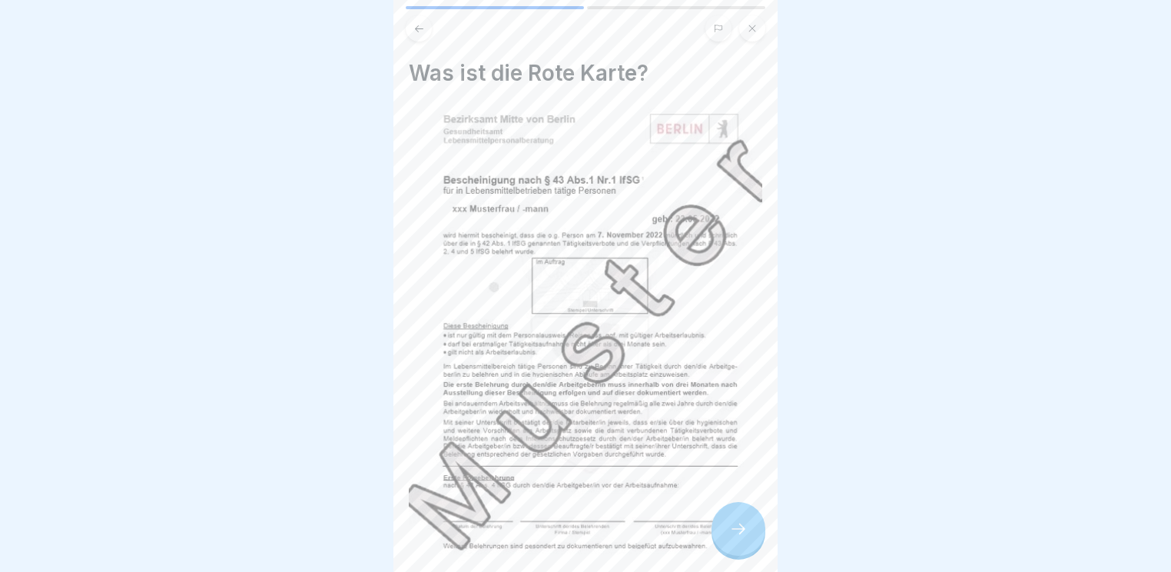
click at [743, 538] on icon at bounding box center [738, 529] width 18 height 18
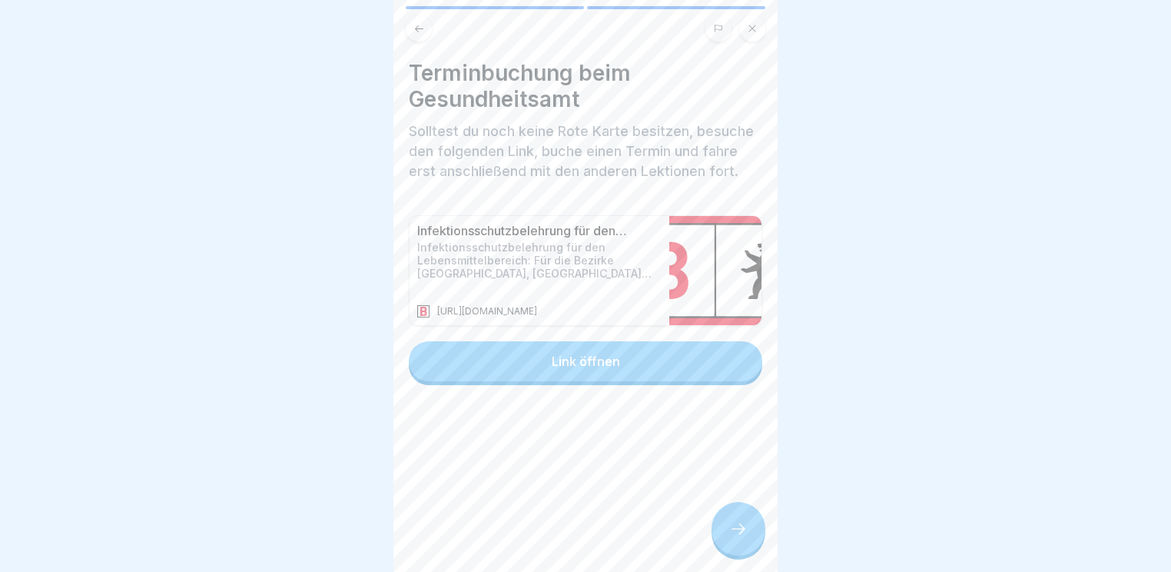
click at [743, 538] on icon at bounding box center [738, 529] width 18 height 18
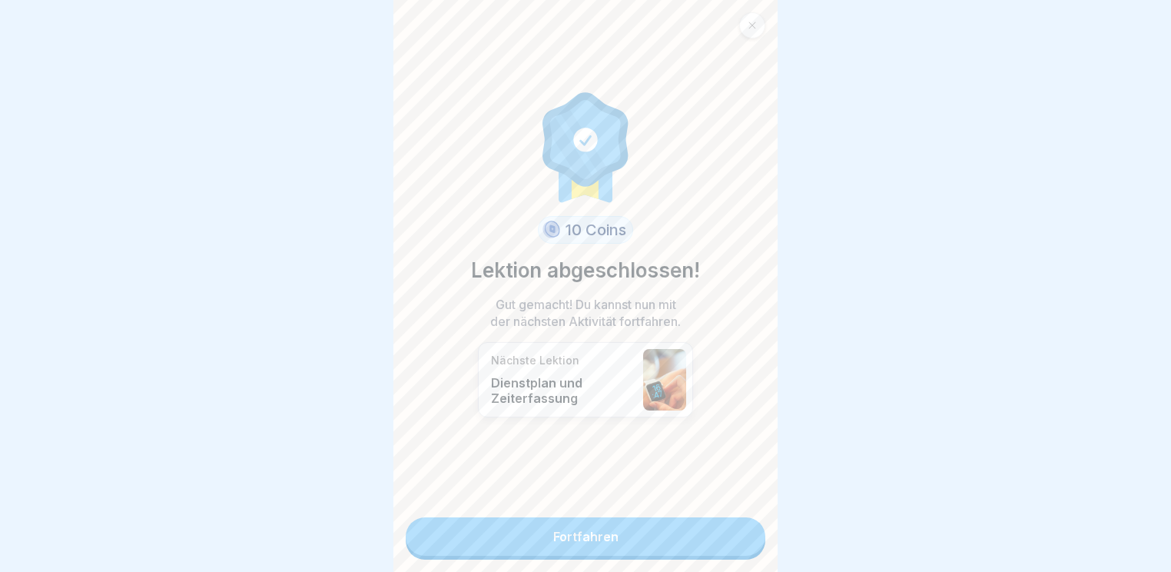
click at [719, 541] on link "Fortfahren" at bounding box center [586, 536] width 360 height 38
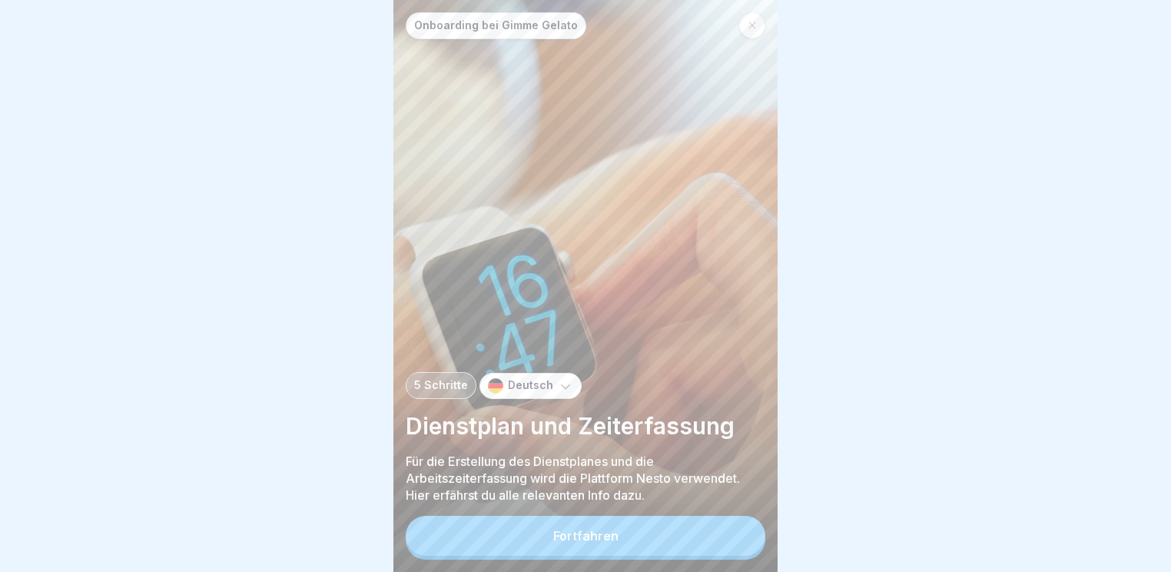
click at [719, 541] on button "Fortfahren" at bounding box center [586, 536] width 360 height 40
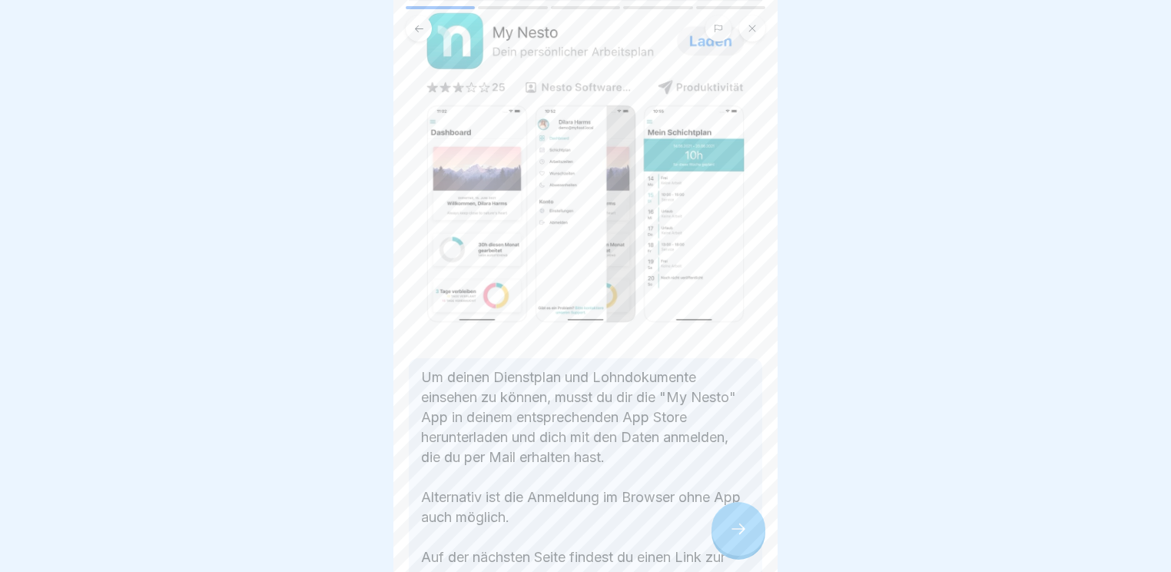
scroll to position [246, 0]
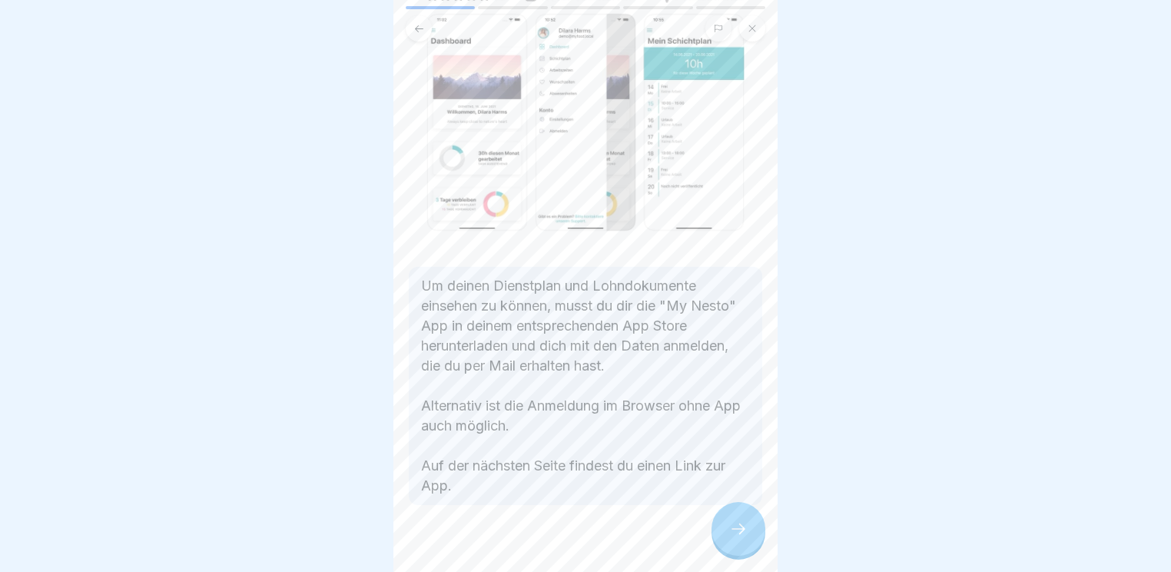
click at [748, 544] on div at bounding box center [739, 529] width 54 height 54
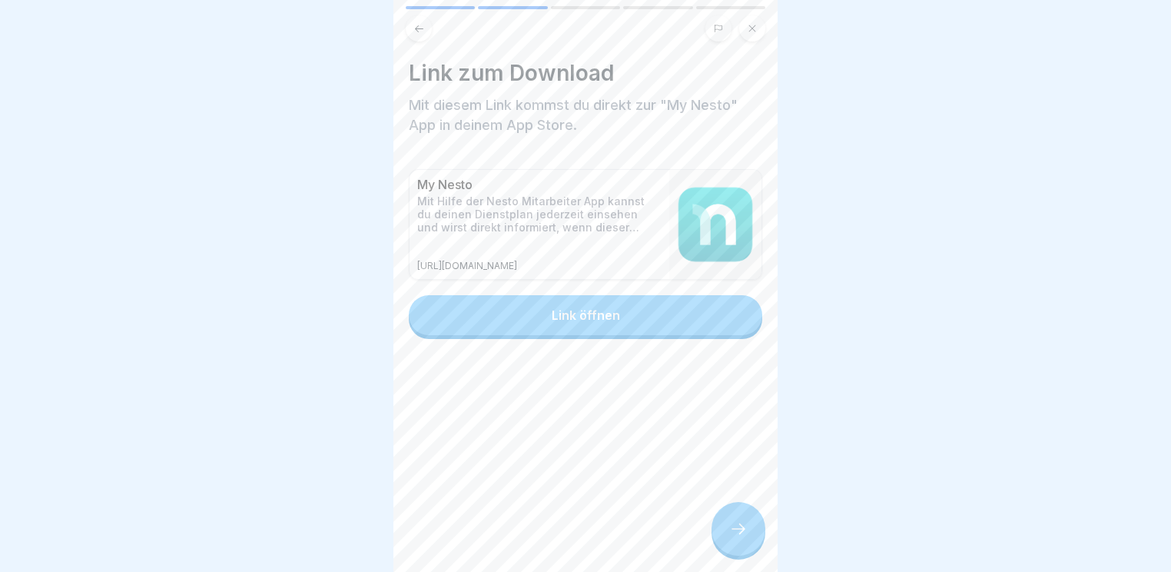
click at [748, 544] on div at bounding box center [739, 529] width 54 height 54
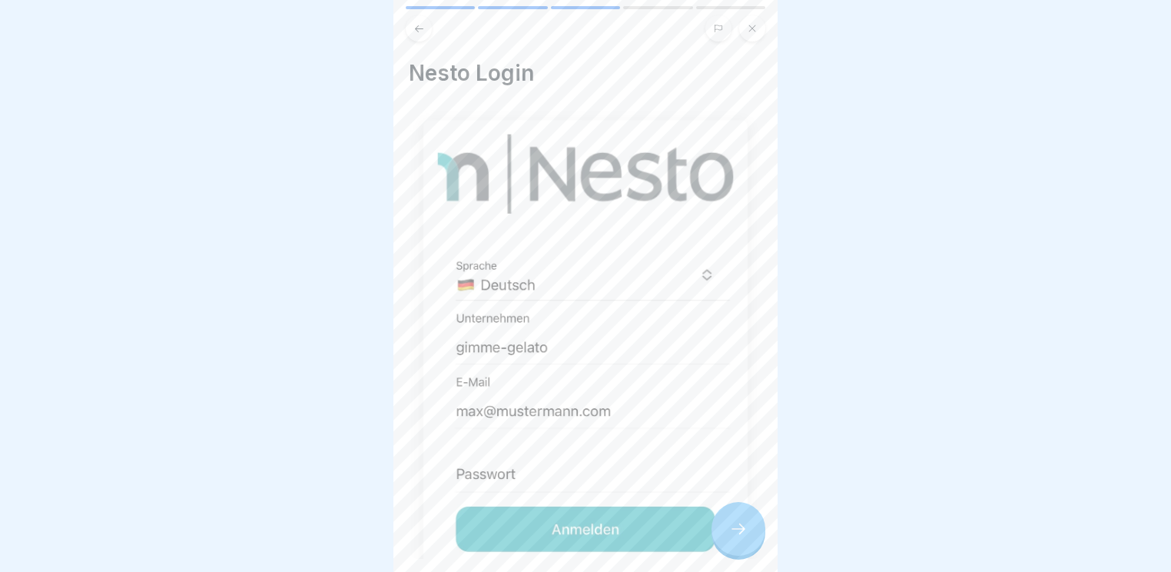
click at [748, 544] on div at bounding box center [739, 529] width 54 height 54
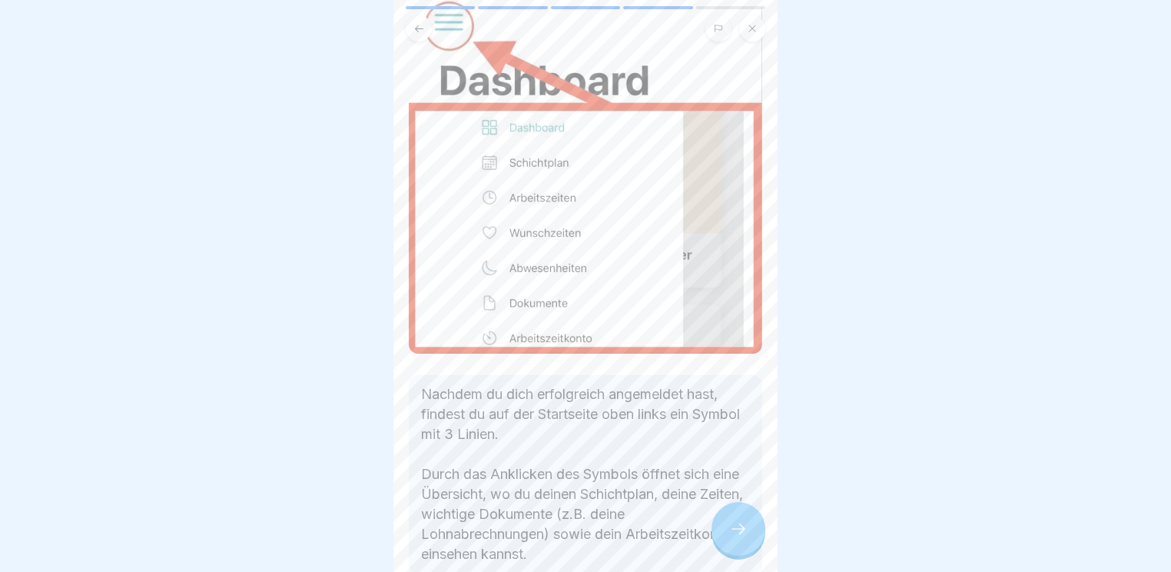
scroll to position [192, 0]
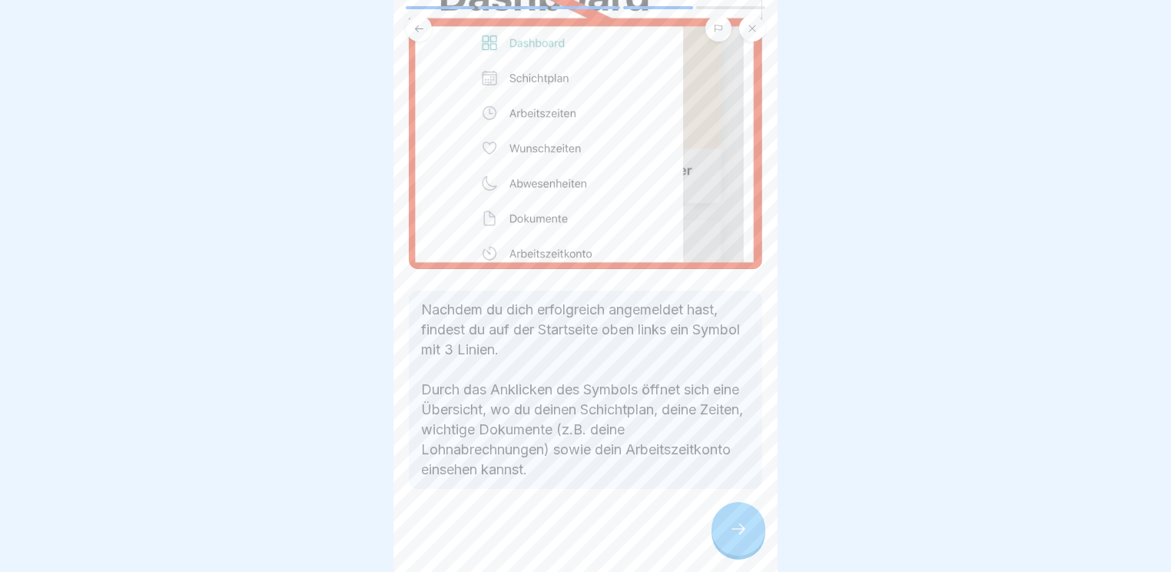
click at [723, 531] on div at bounding box center [739, 529] width 54 height 54
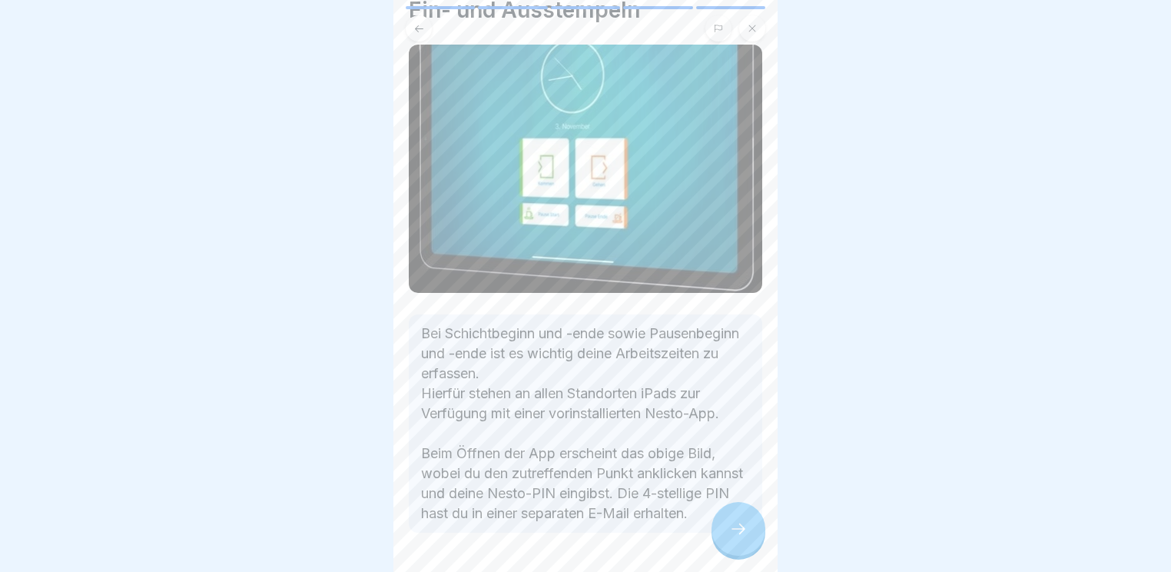
scroll to position [129, 0]
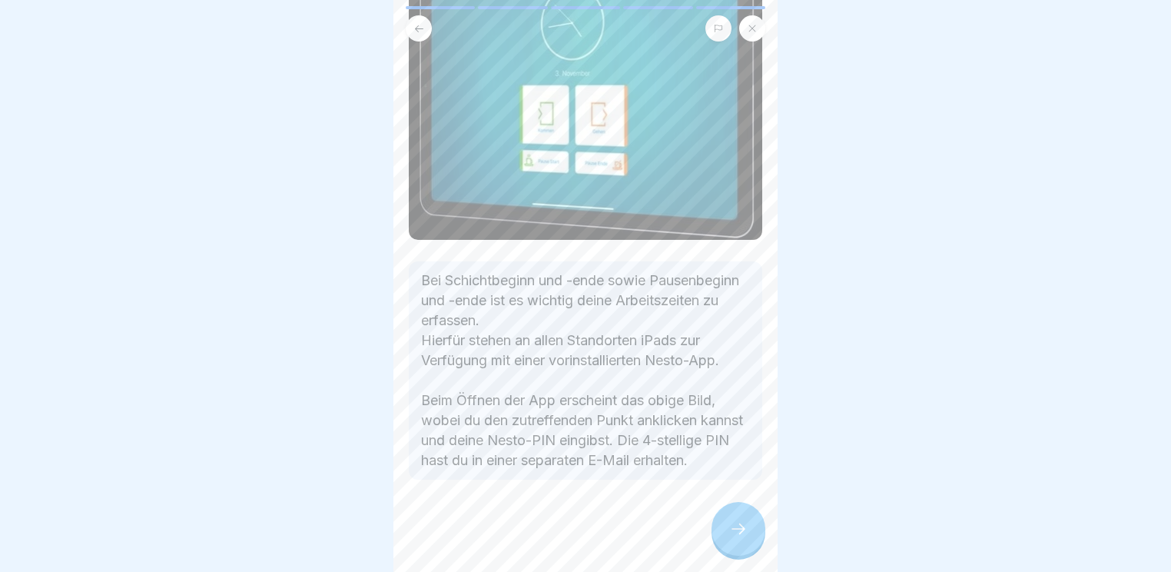
click at [724, 526] on div at bounding box center [739, 529] width 54 height 54
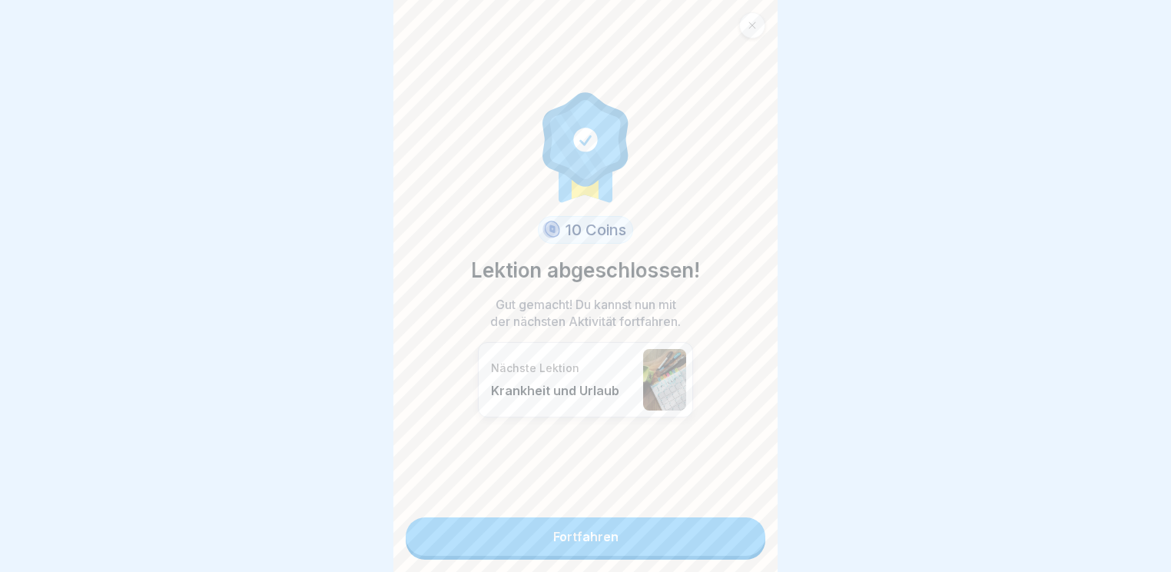
click at [663, 545] on link "Fortfahren" at bounding box center [586, 536] width 360 height 38
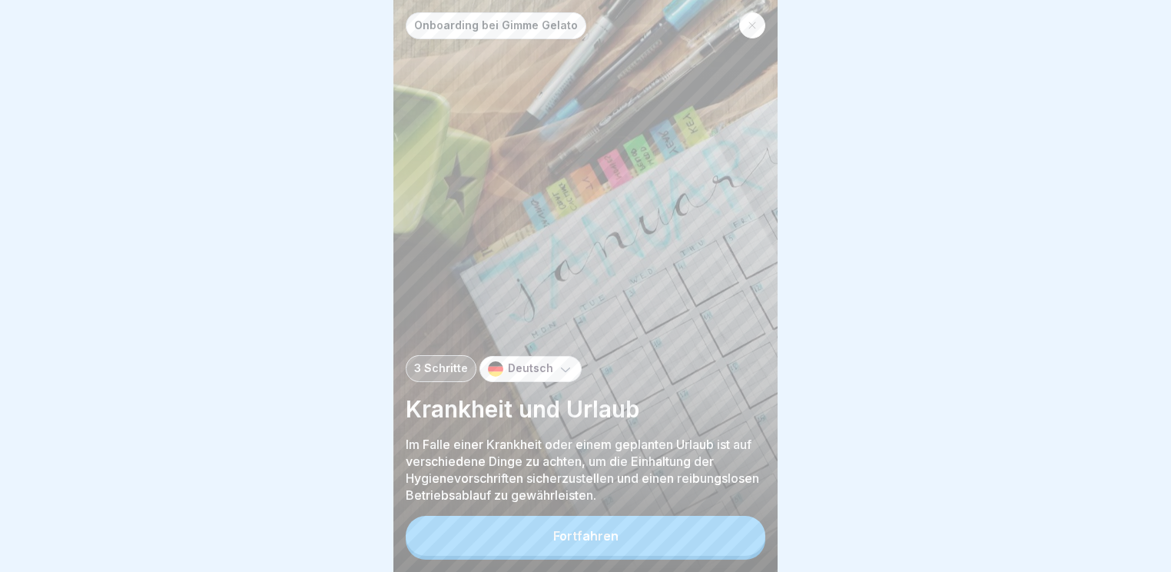
click at [673, 534] on button "Fortfahren" at bounding box center [586, 536] width 360 height 40
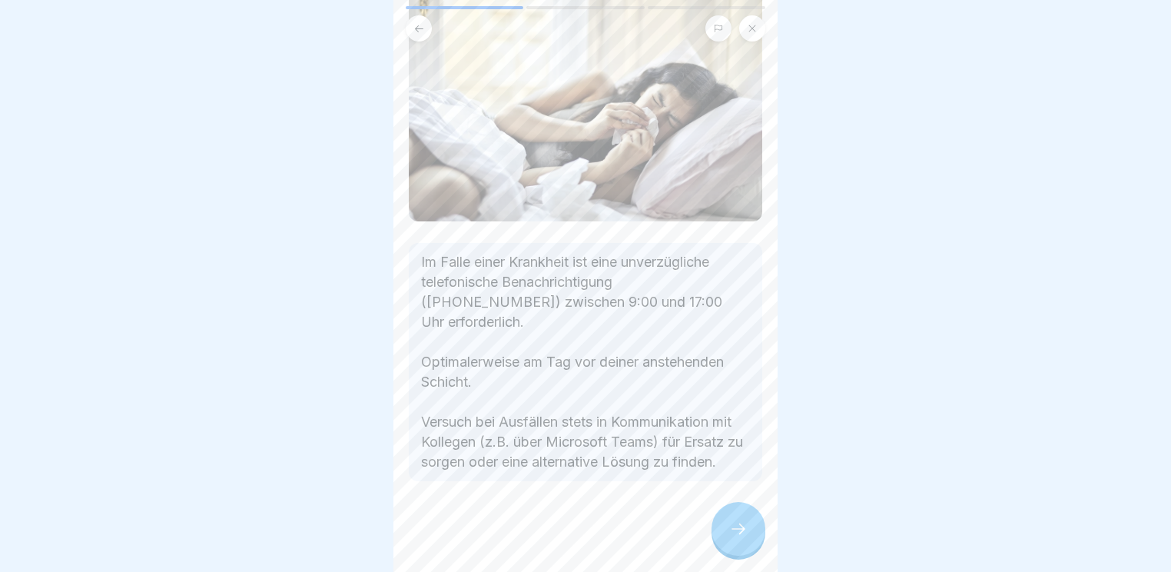
scroll to position [138, 0]
click at [735, 530] on icon at bounding box center [738, 529] width 18 height 18
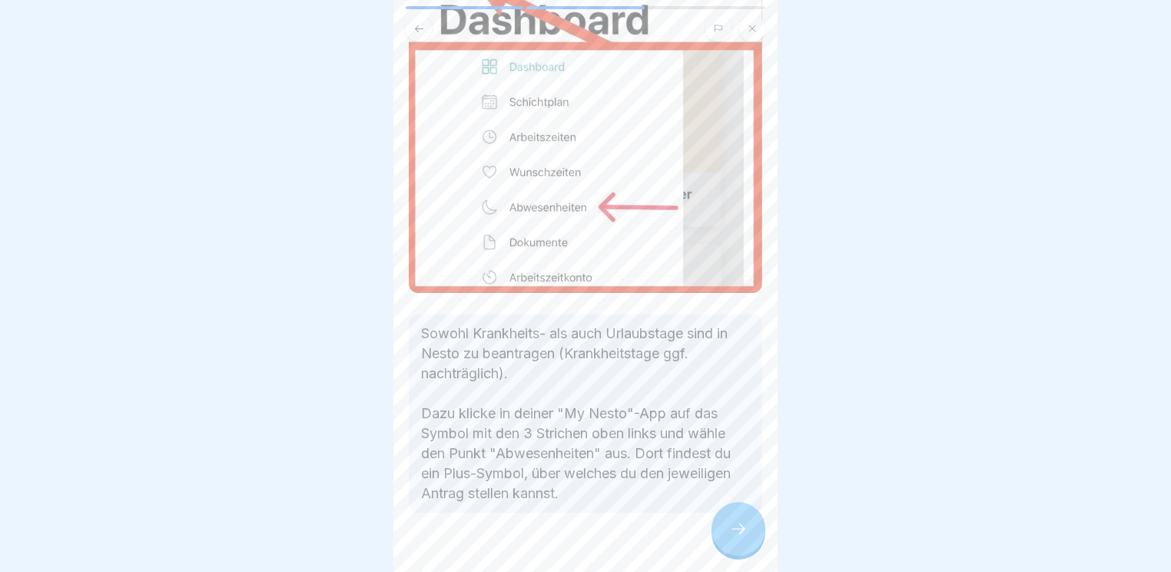
scroll to position [184, 0]
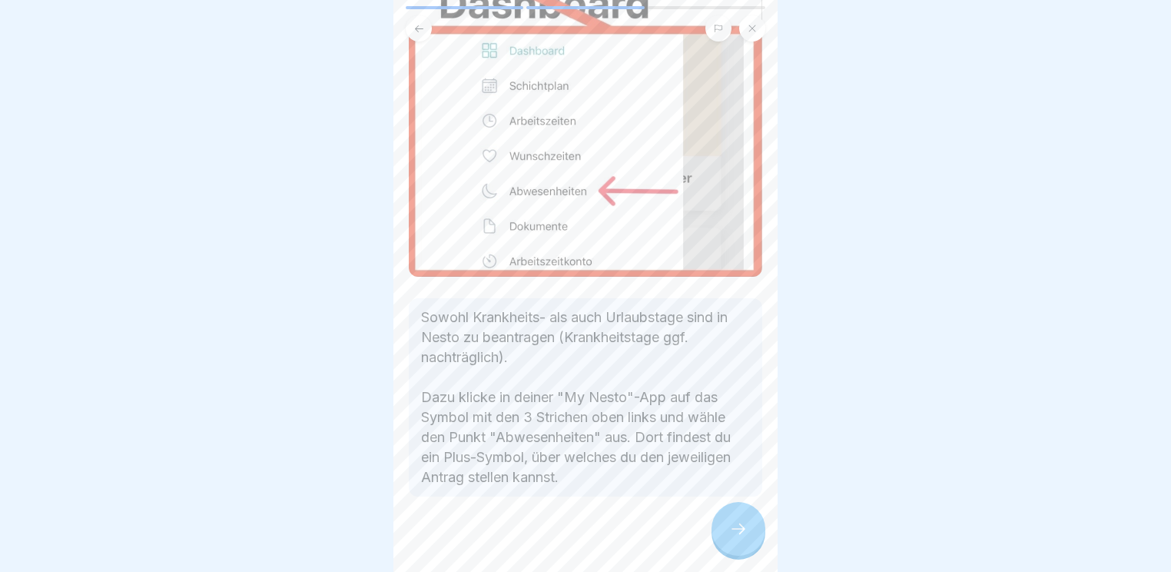
click at [727, 543] on div at bounding box center [739, 529] width 54 height 54
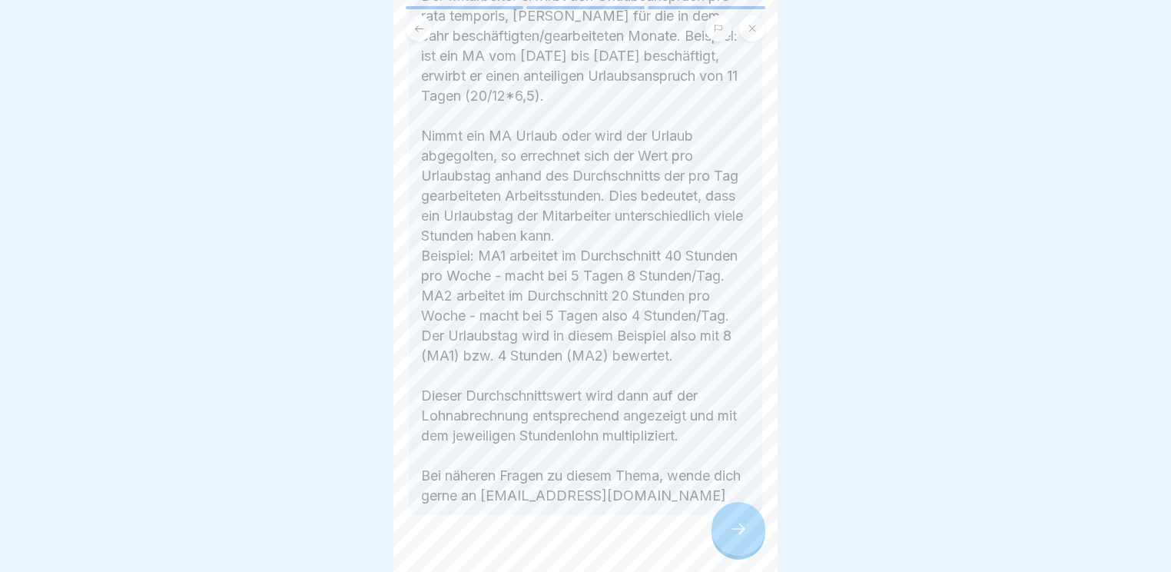
scroll to position [478, 0]
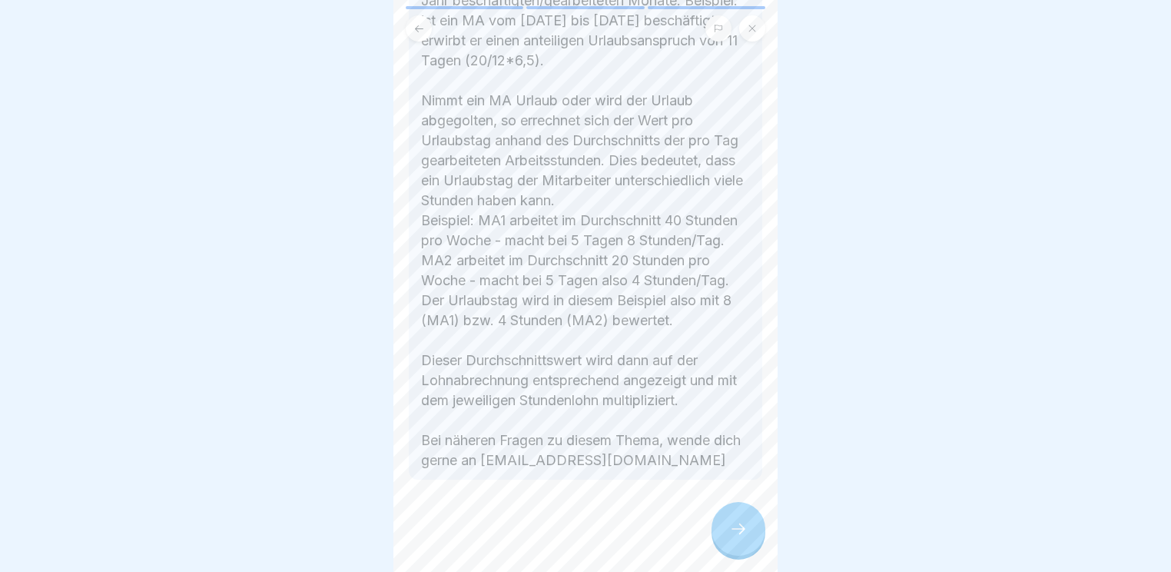
click at [749, 536] on div at bounding box center [739, 529] width 54 height 54
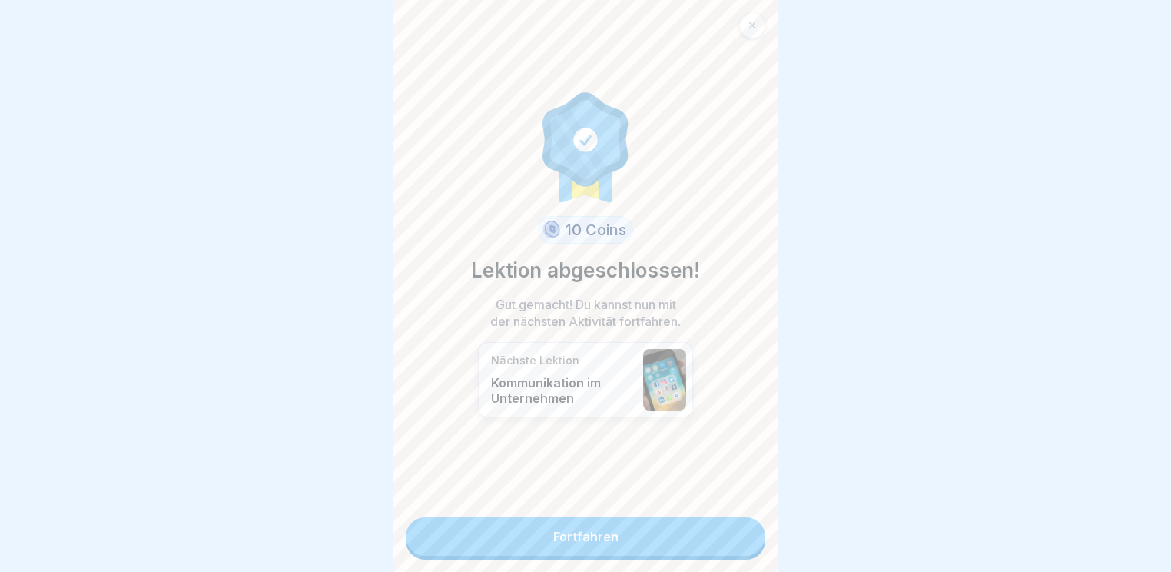
click at [689, 543] on link "Fortfahren" at bounding box center [586, 536] width 360 height 38
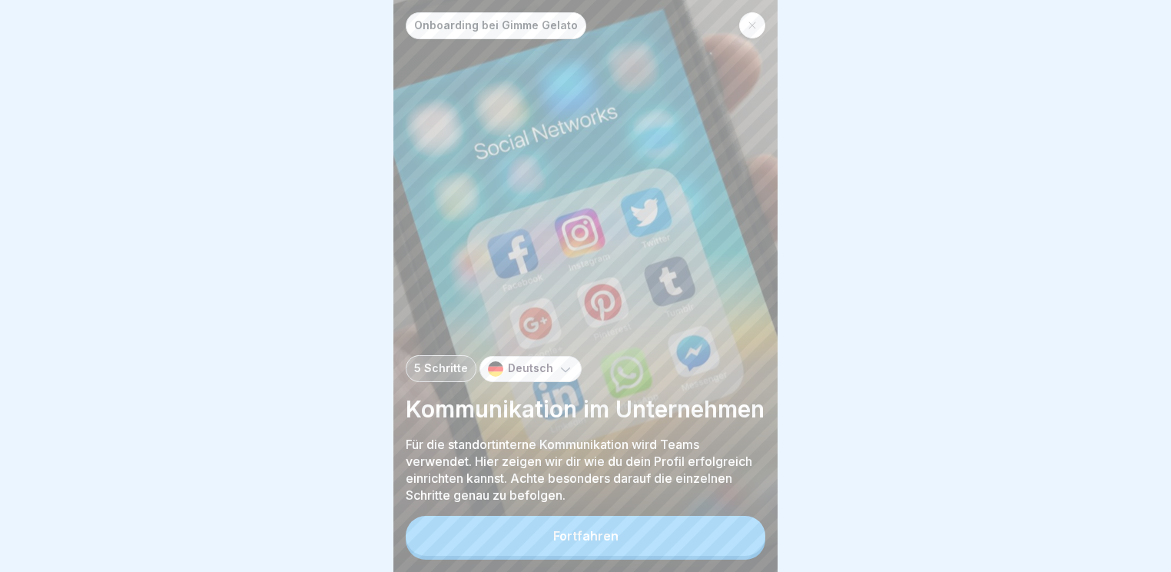
click at [658, 538] on button "Fortfahren" at bounding box center [586, 536] width 360 height 40
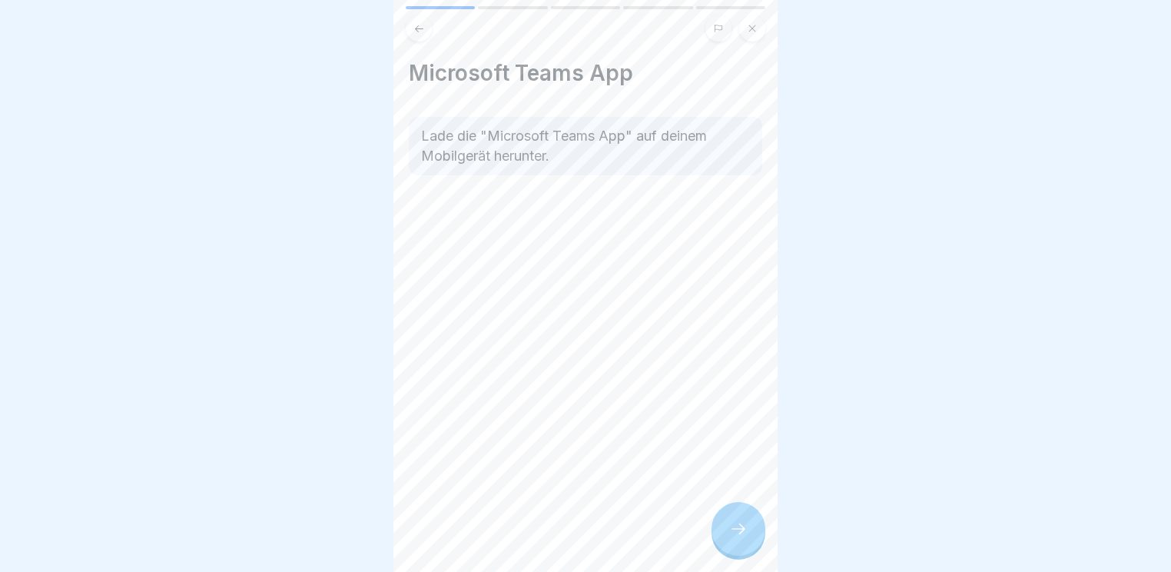
click at [738, 538] on icon at bounding box center [738, 529] width 18 height 18
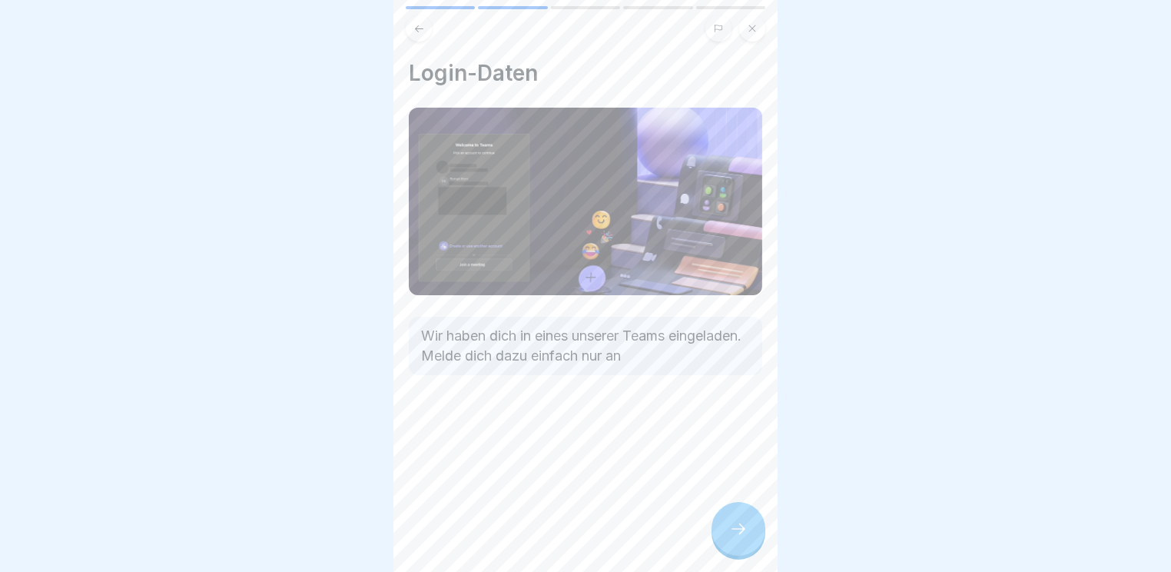
click at [734, 538] on icon at bounding box center [738, 529] width 18 height 18
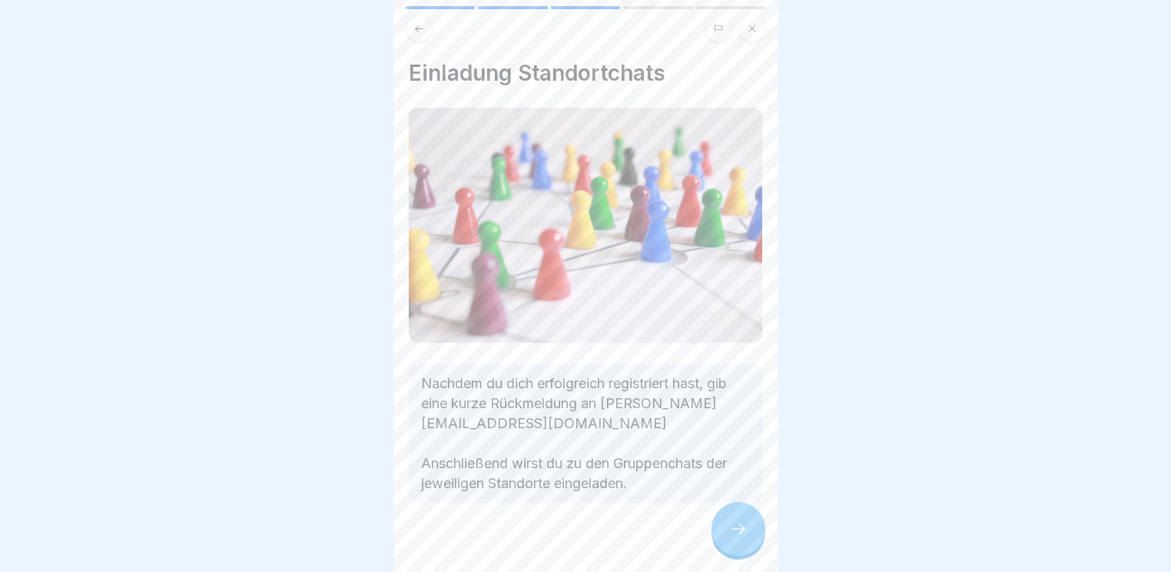
click at [734, 538] on icon at bounding box center [738, 529] width 18 height 18
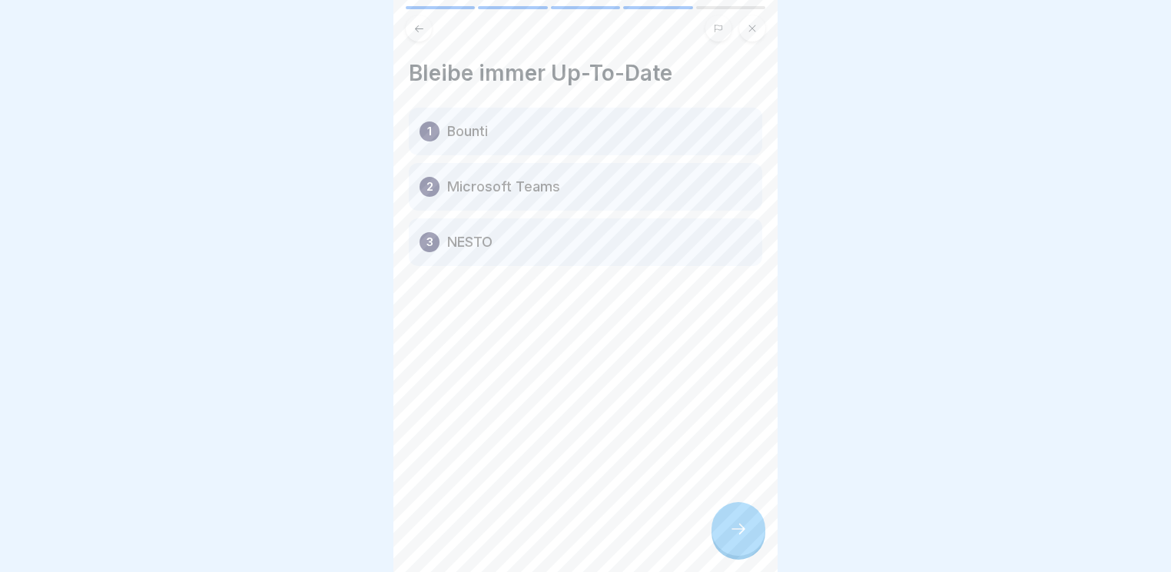
click at [500, 194] on p "Microsoft Teams" at bounding box center [503, 187] width 113 height 18
click at [738, 523] on div at bounding box center [739, 529] width 54 height 54
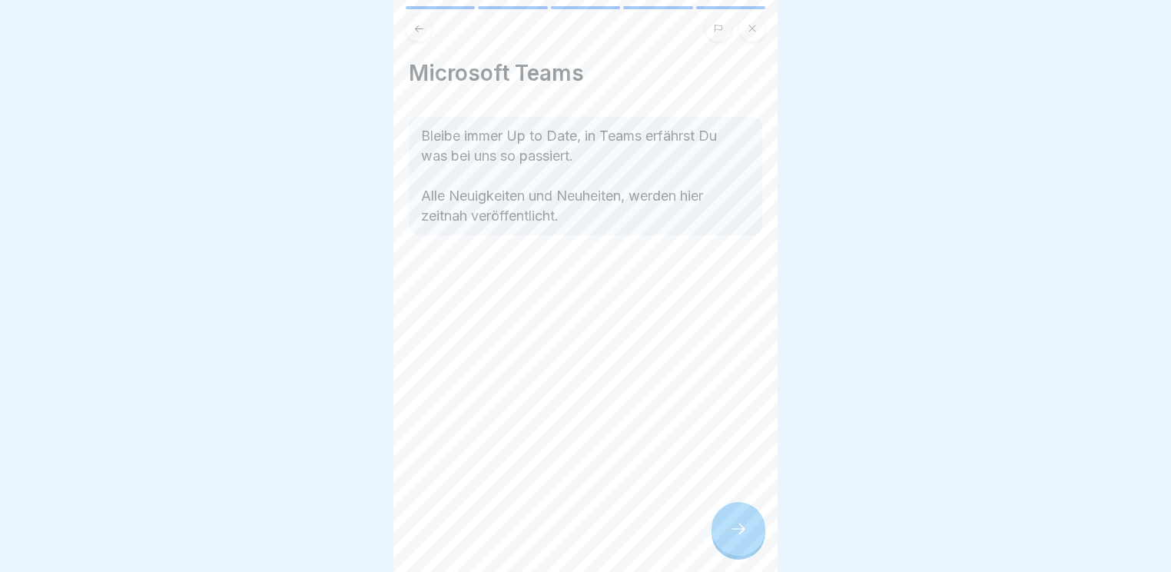
click at [750, 542] on div at bounding box center [739, 529] width 54 height 54
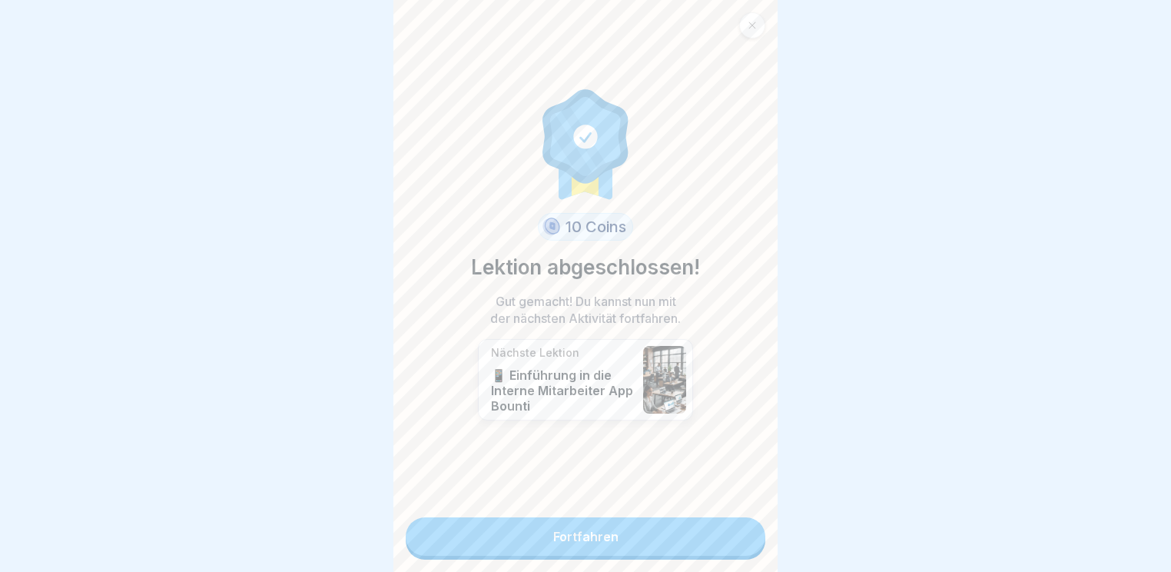
click at [731, 546] on link "Fortfahren" at bounding box center [586, 536] width 360 height 38
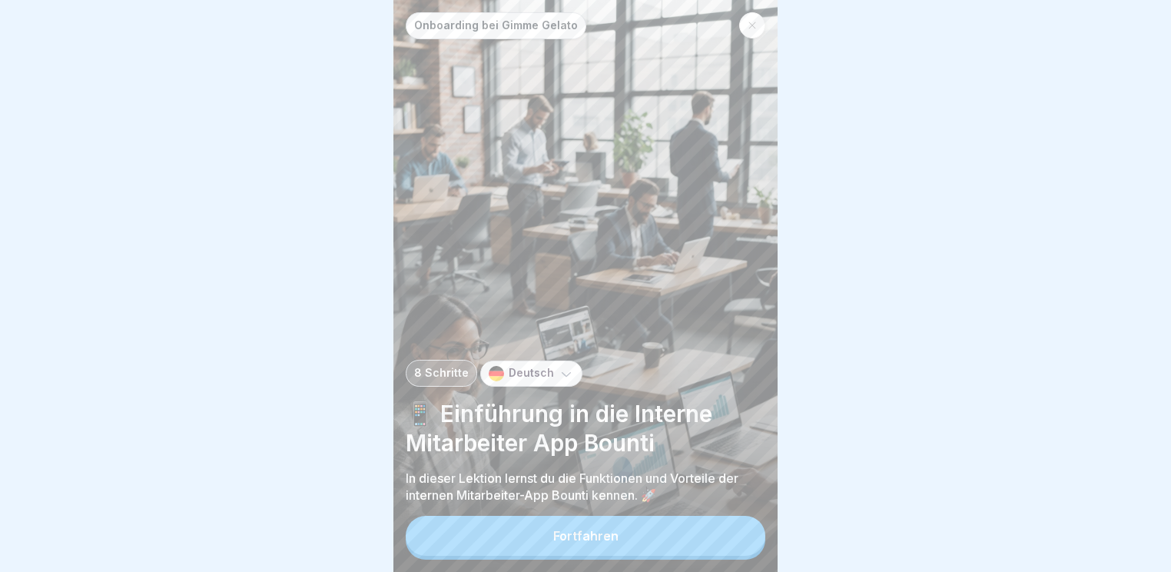
click at [731, 546] on button "Fortfahren" at bounding box center [586, 536] width 360 height 40
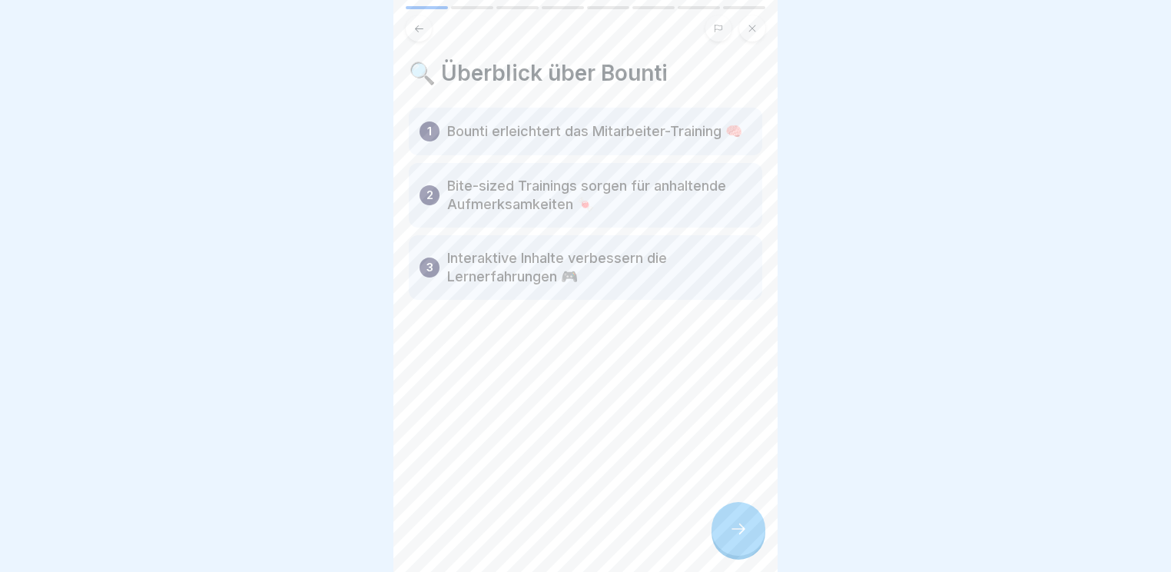
click at [591, 132] on p "Bounti erleichtert das Mitarbeiter-Training 🧠" at bounding box center [594, 131] width 295 height 18
click at [735, 519] on div at bounding box center [739, 529] width 54 height 54
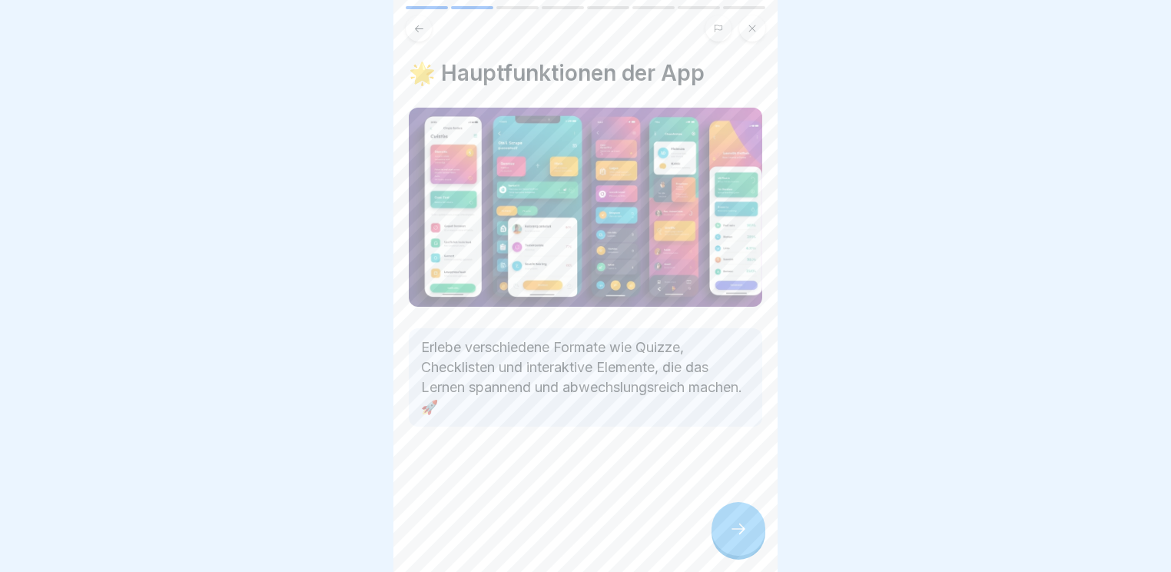
click at [732, 527] on div at bounding box center [739, 529] width 54 height 54
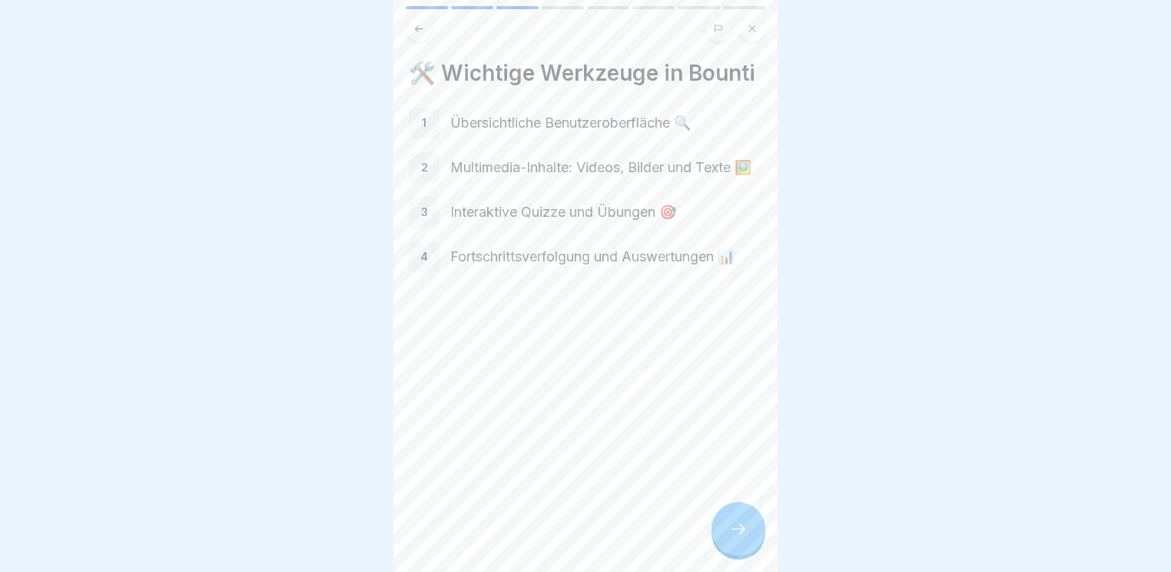
click at [748, 543] on div at bounding box center [739, 529] width 54 height 54
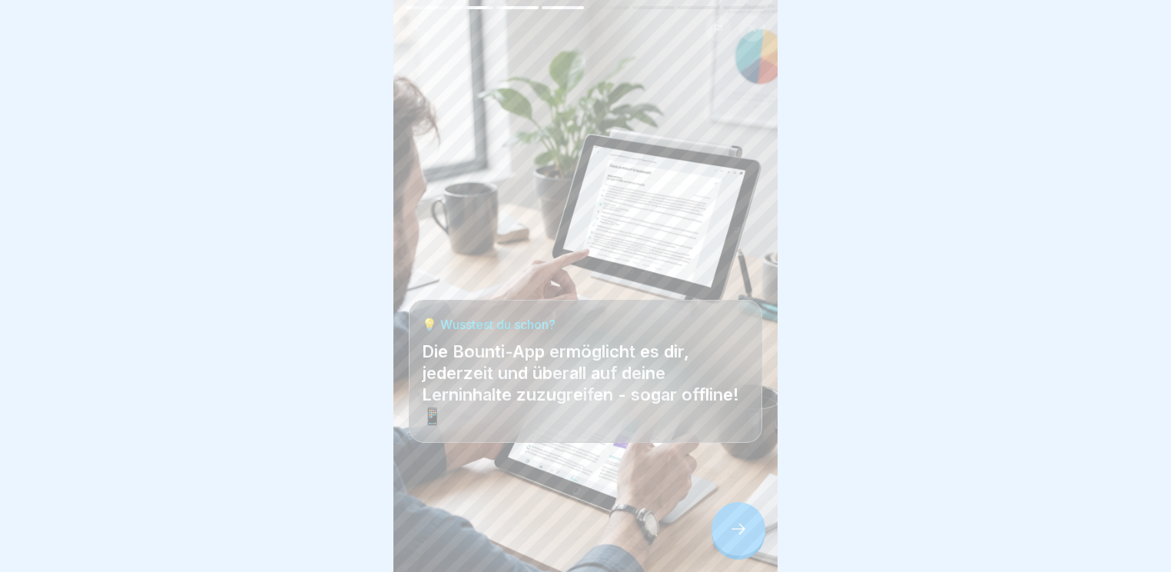
click at [744, 538] on icon at bounding box center [738, 529] width 18 height 18
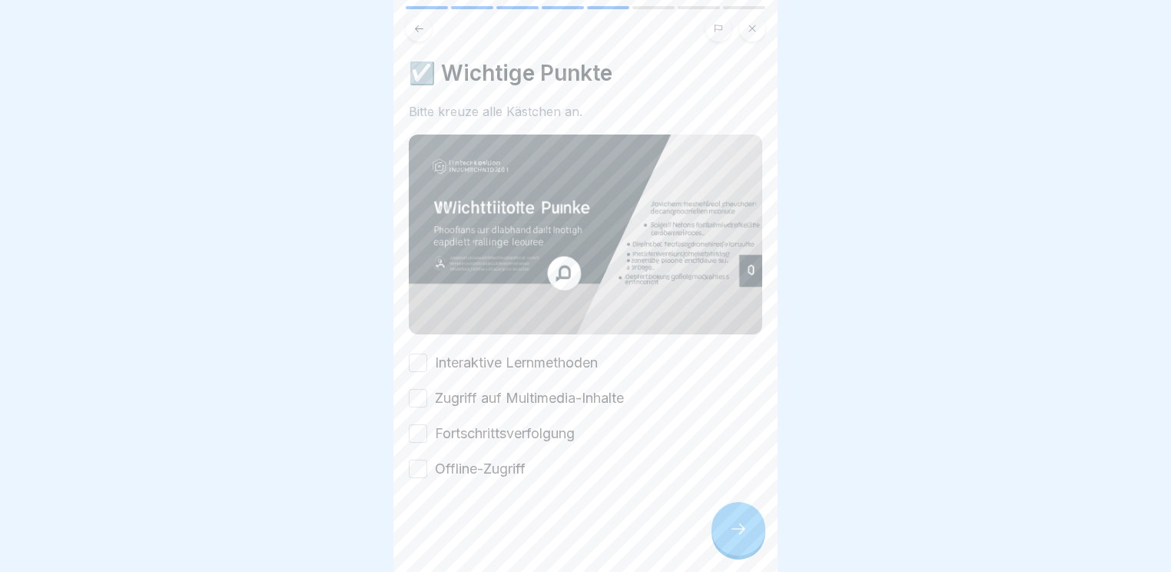
click at [557, 358] on label "Interaktive Lernmethoden" at bounding box center [516, 363] width 163 height 20
click at [427, 358] on button "Interaktive Lernmethoden" at bounding box center [418, 363] width 18 height 18
click at [558, 396] on label "Zugriff auf Multimedia-Inhalte" at bounding box center [529, 398] width 189 height 20
click at [427, 396] on button "Zugriff auf Multimedia-Inhalte" at bounding box center [418, 398] width 18 height 18
click at [531, 435] on label "Fortschrittsverfolgung" at bounding box center [505, 434] width 140 height 20
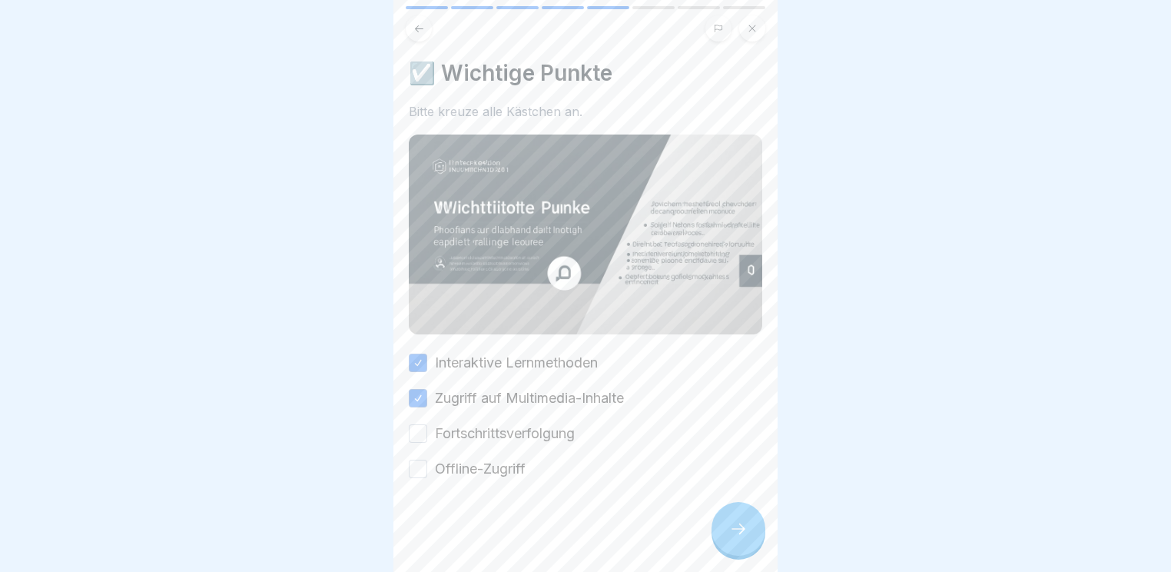
click at [427, 435] on button "Fortschrittsverfolgung" at bounding box center [418, 433] width 18 height 18
click at [526, 468] on label "Offline-Zugriff" at bounding box center [480, 469] width 91 height 20
click at [427, 468] on button "Offline-Zugriff" at bounding box center [418, 469] width 18 height 18
click at [749, 538] on div at bounding box center [739, 529] width 54 height 54
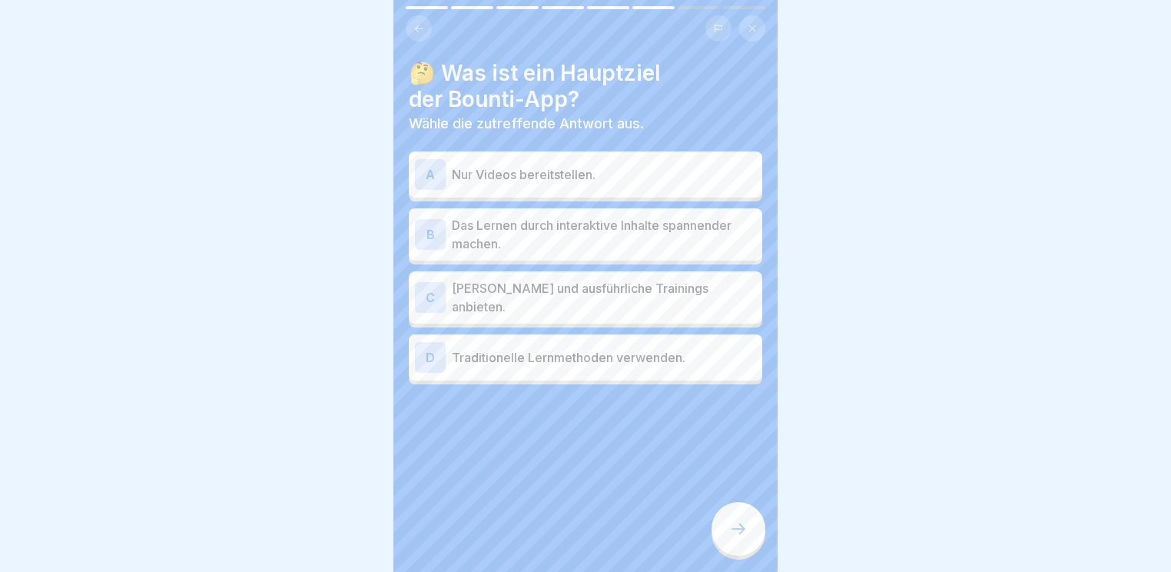
click at [543, 234] on p "Das Lernen durch interaktive Inhalte spannender machen." at bounding box center [604, 234] width 304 height 37
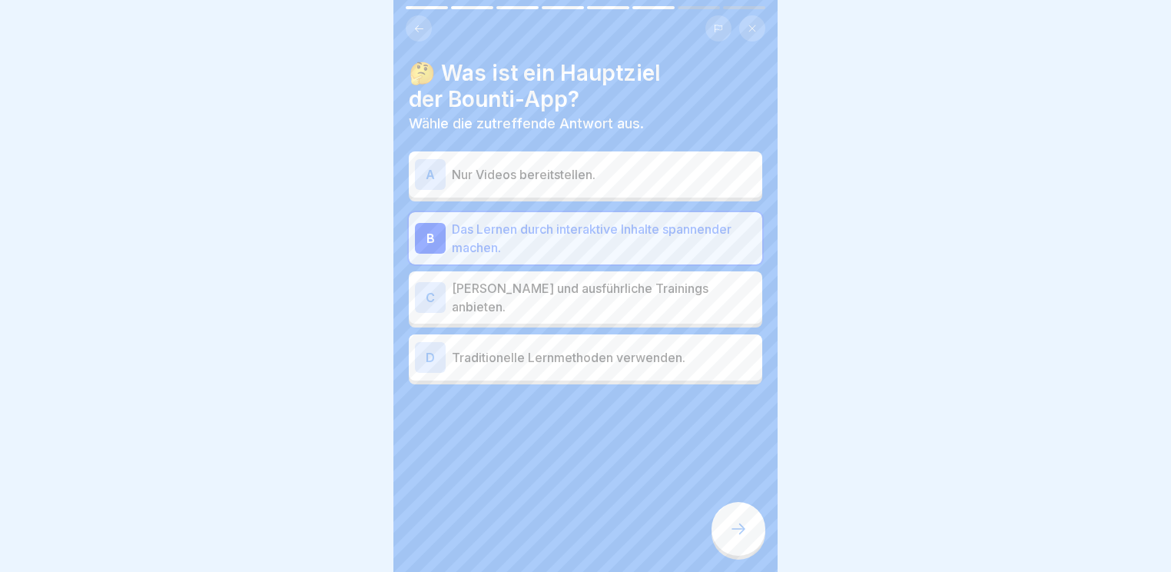
click at [709, 520] on div "🤔 Was ist ein Hauptziel der Bounti-App? Wähle die zutreffende Antwort aus. A Nu…" at bounding box center [586, 286] width 384 height 572
click at [741, 533] on icon at bounding box center [738, 529] width 18 height 18
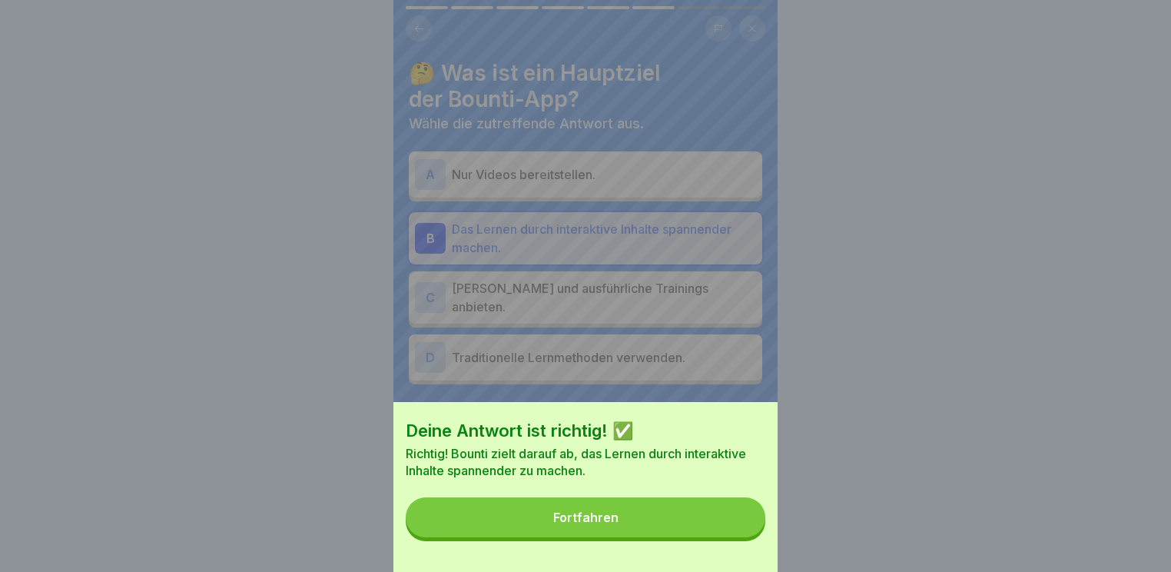
click at [636, 537] on button "Fortfahren" at bounding box center [586, 517] width 360 height 40
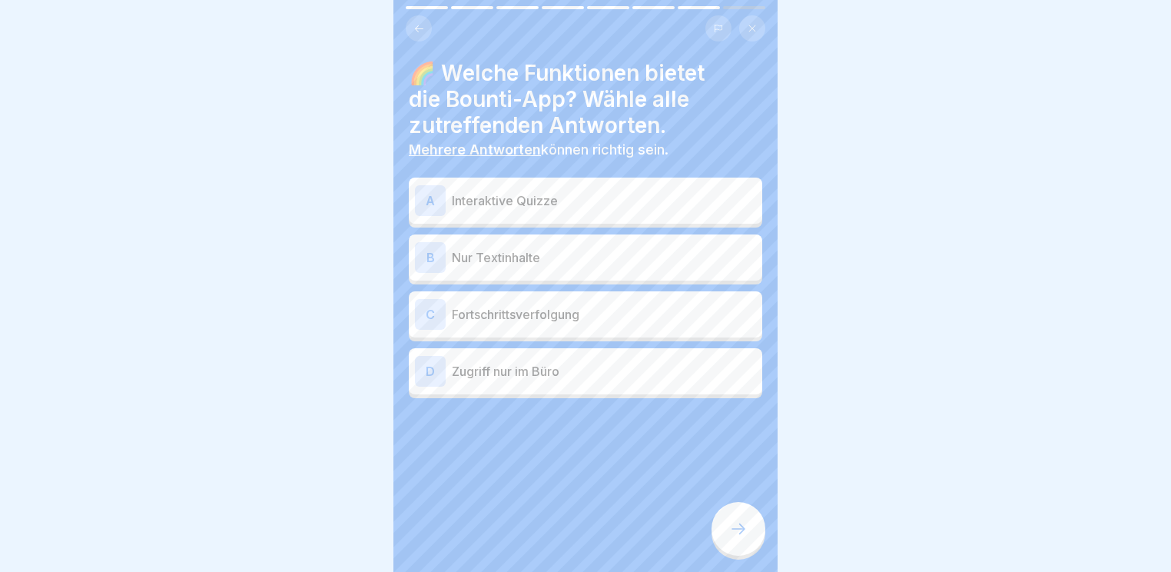
click at [572, 218] on div "A Interaktive Quizze" at bounding box center [586, 201] width 354 height 46
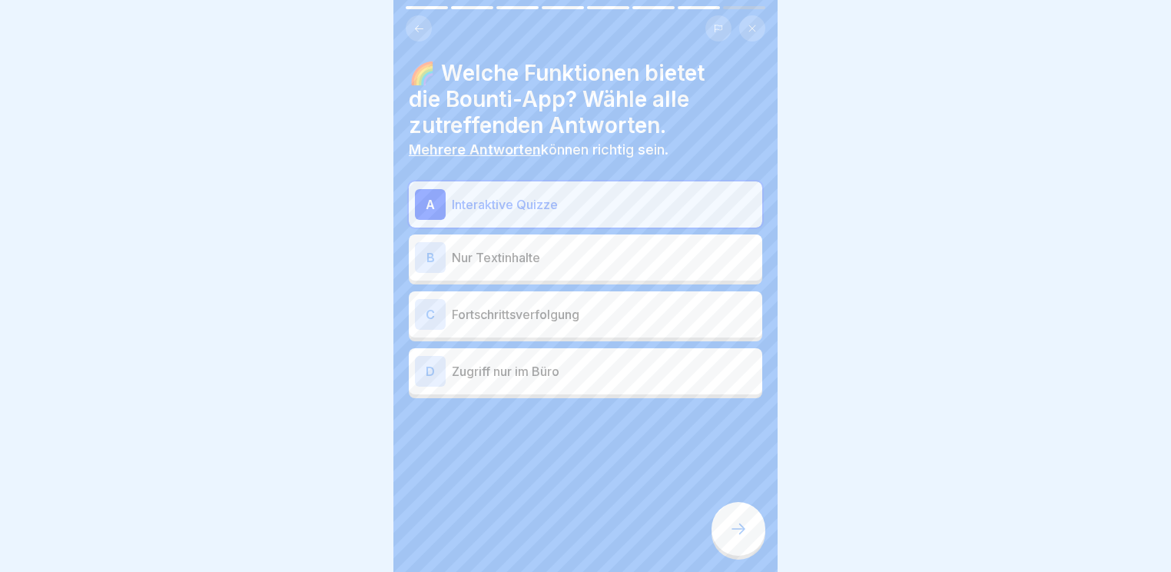
click at [575, 320] on p "Fortschrittsverfolgung" at bounding box center [604, 314] width 304 height 18
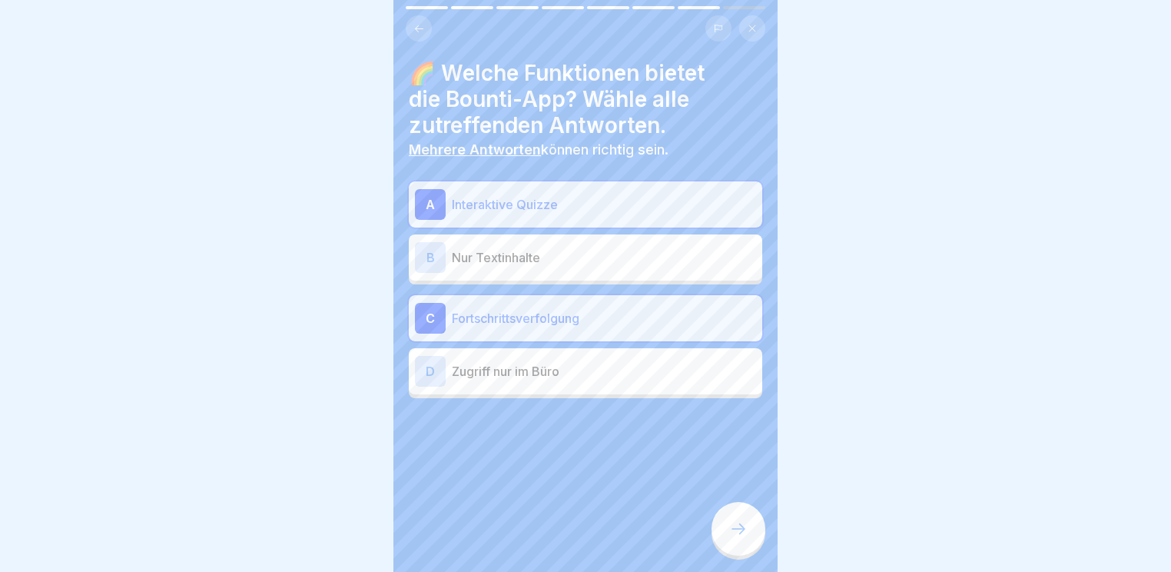
click at [739, 531] on icon at bounding box center [738, 529] width 18 height 18
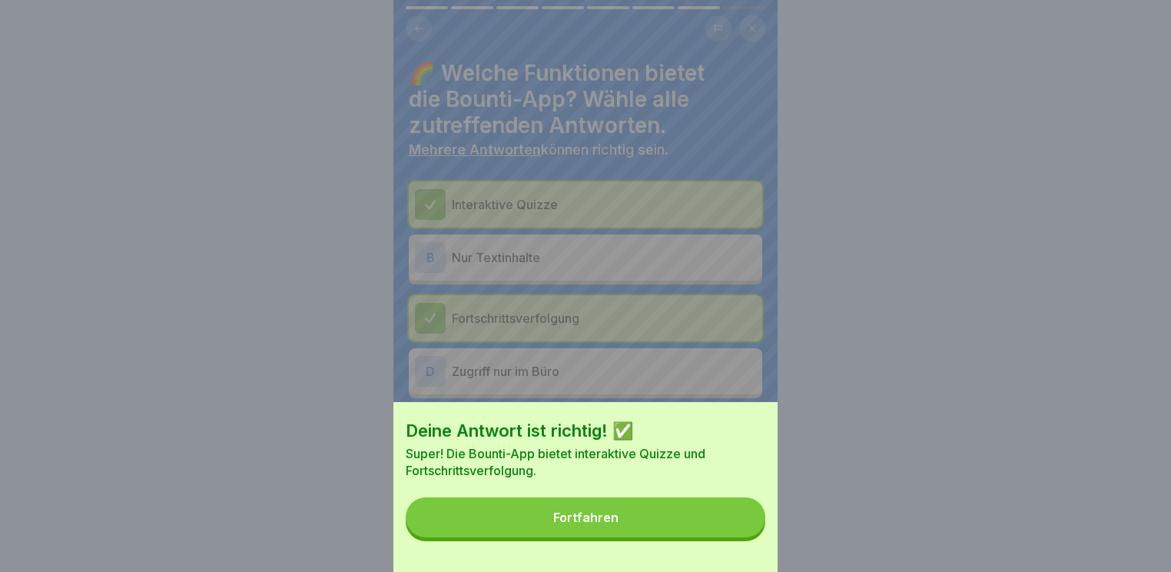
click at [741, 532] on button "Fortfahren" at bounding box center [586, 517] width 360 height 40
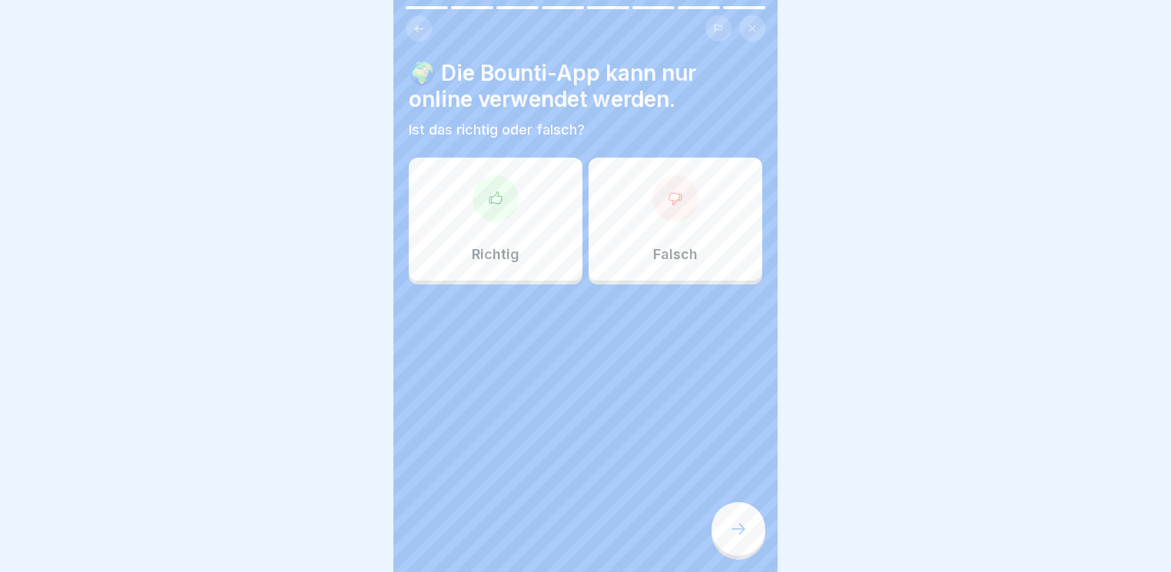
click at [637, 218] on div "Falsch" at bounding box center [676, 219] width 174 height 123
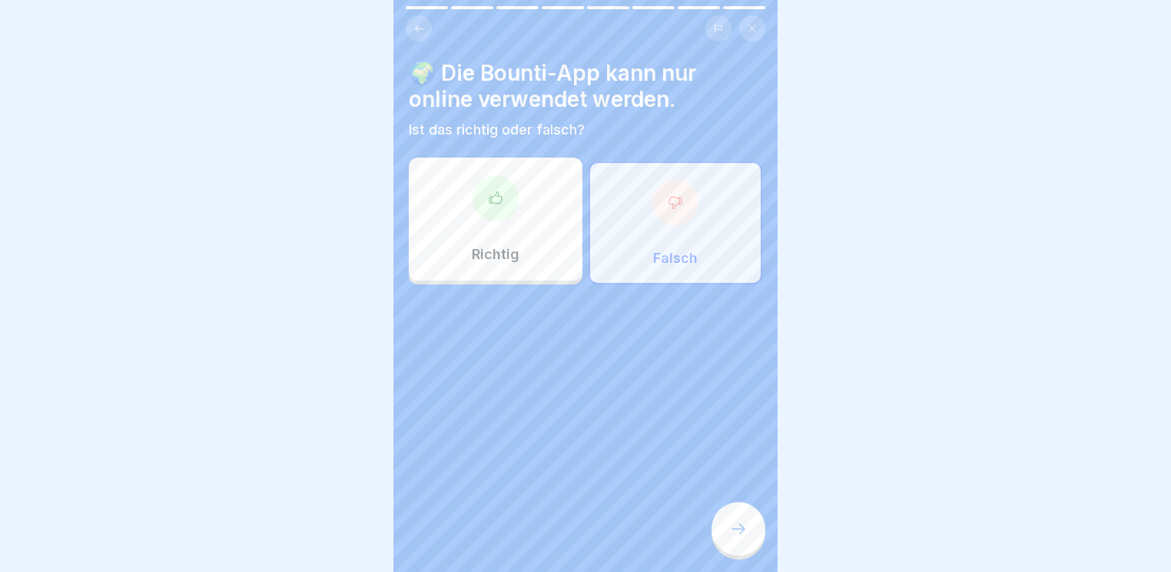
click at [749, 523] on div at bounding box center [739, 529] width 54 height 54
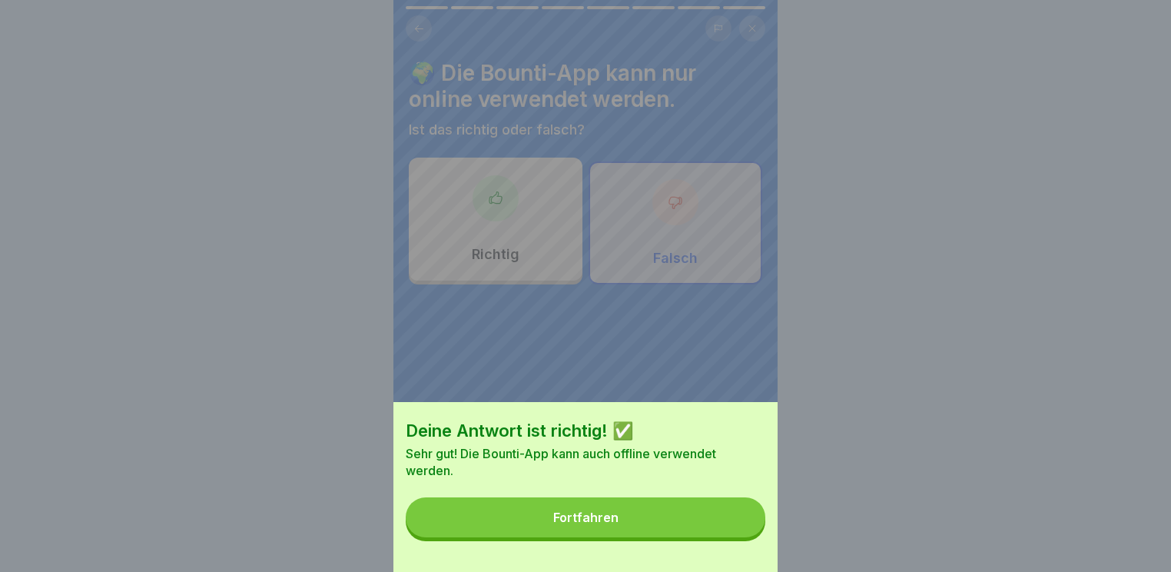
click at [633, 527] on button "Fortfahren" at bounding box center [586, 517] width 360 height 40
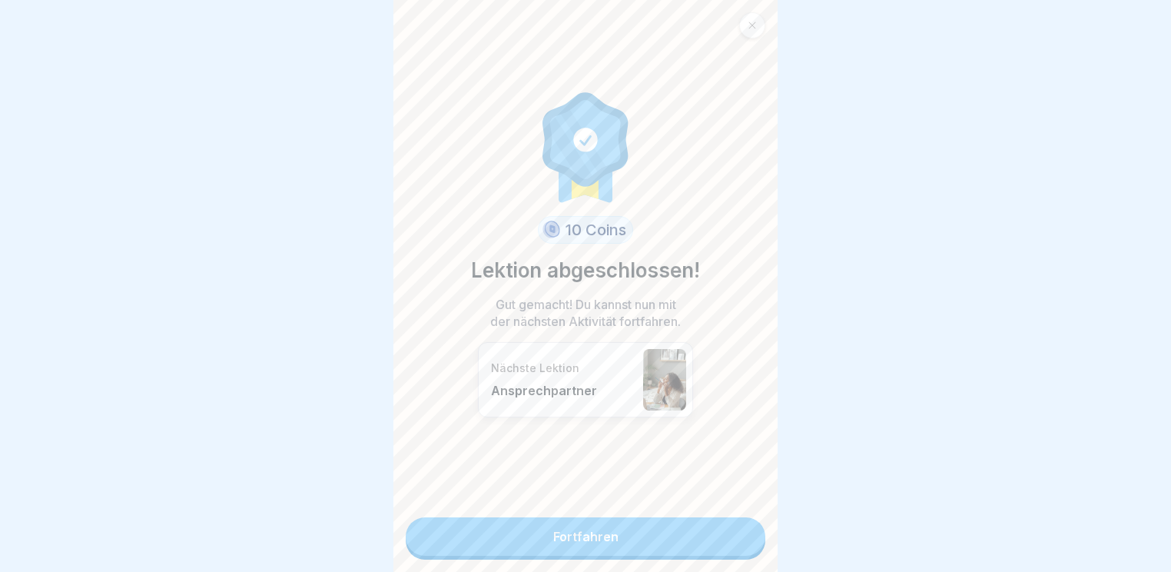
click at [653, 553] on link "Fortfahren" at bounding box center [586, 536] width 360 height 38
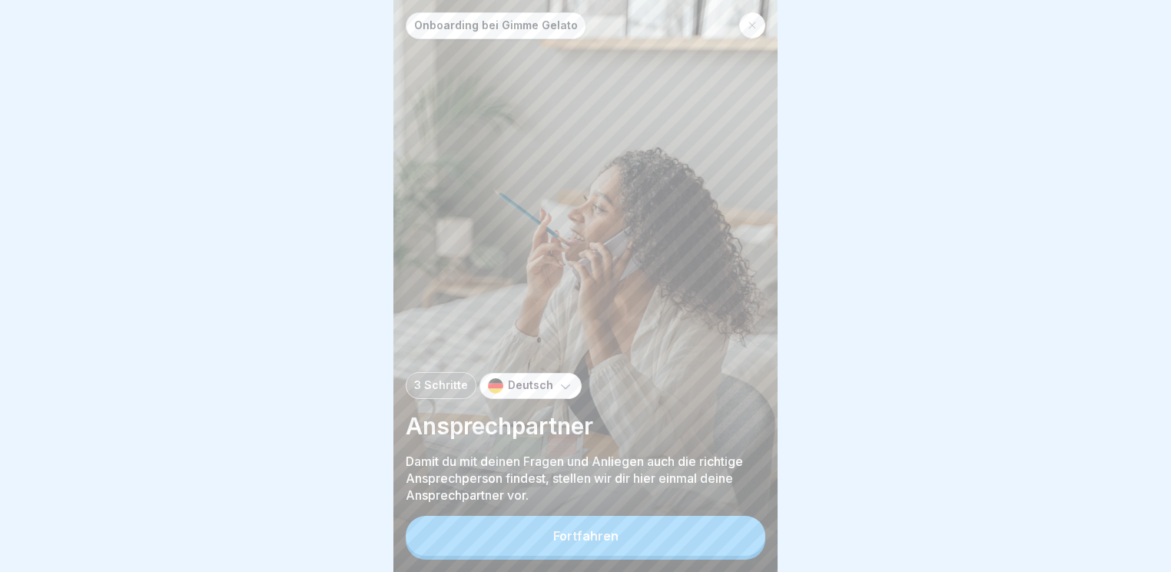
click at [654, 550] on button "Fortfahren" at bounding box center [586, 536] width 360 height 40
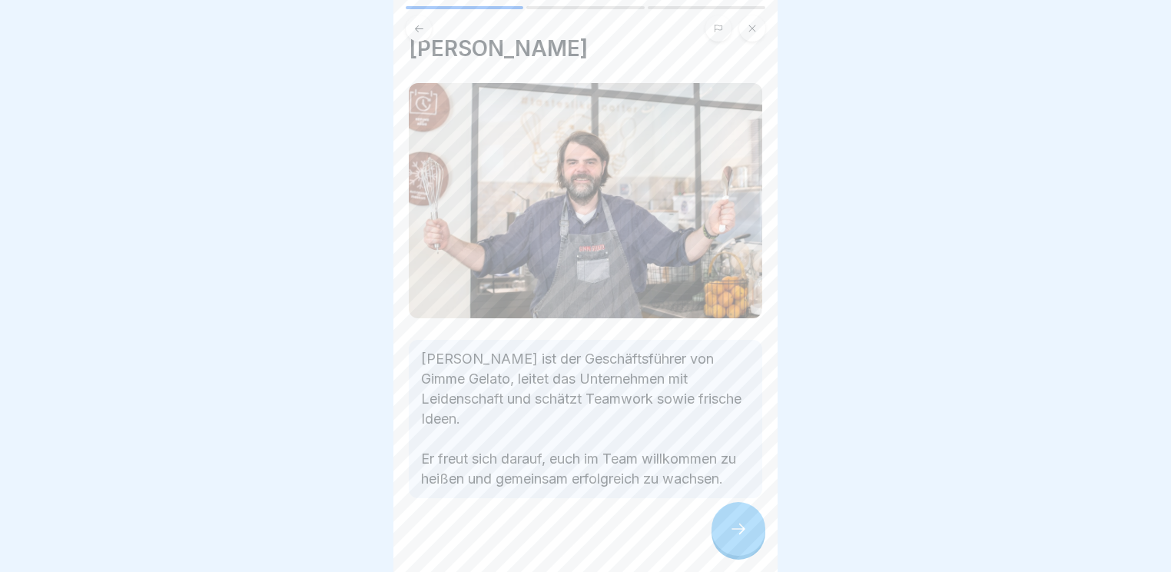
scroll to position [37, 0]
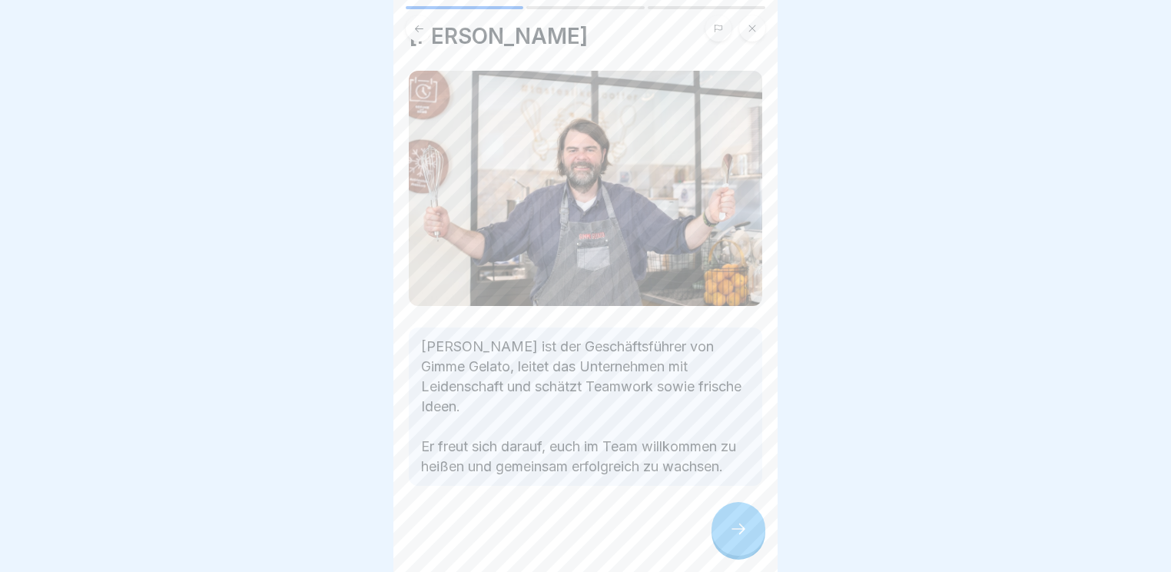
click at [733, 529] on icon at bounding box center [738, 529] width 18 height 18
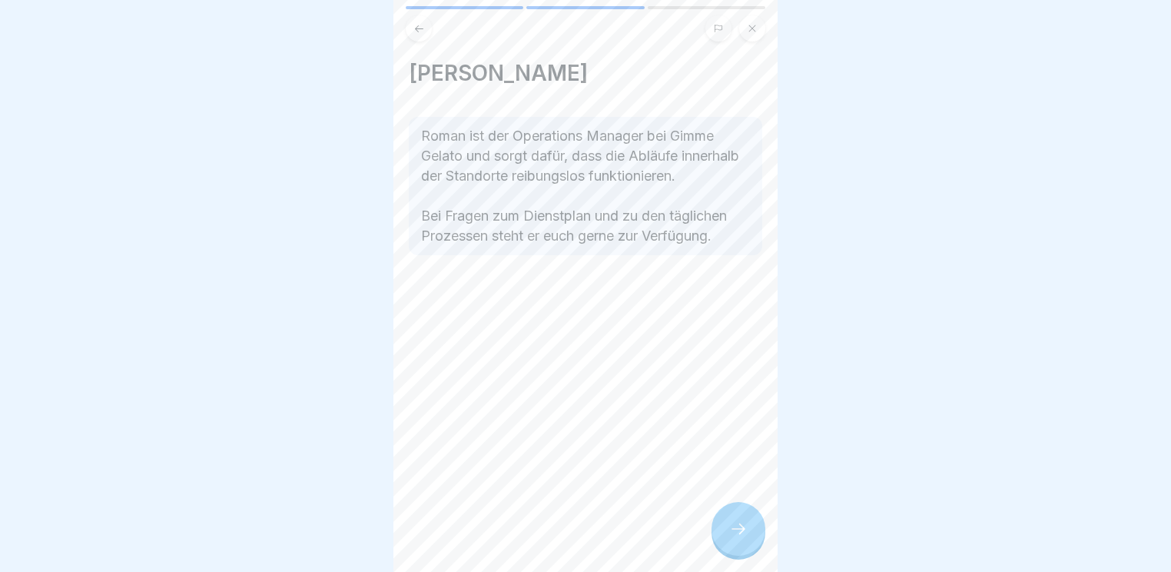
click at [733, 529] on icon at bounding box center [738, 529] width 18 height 18
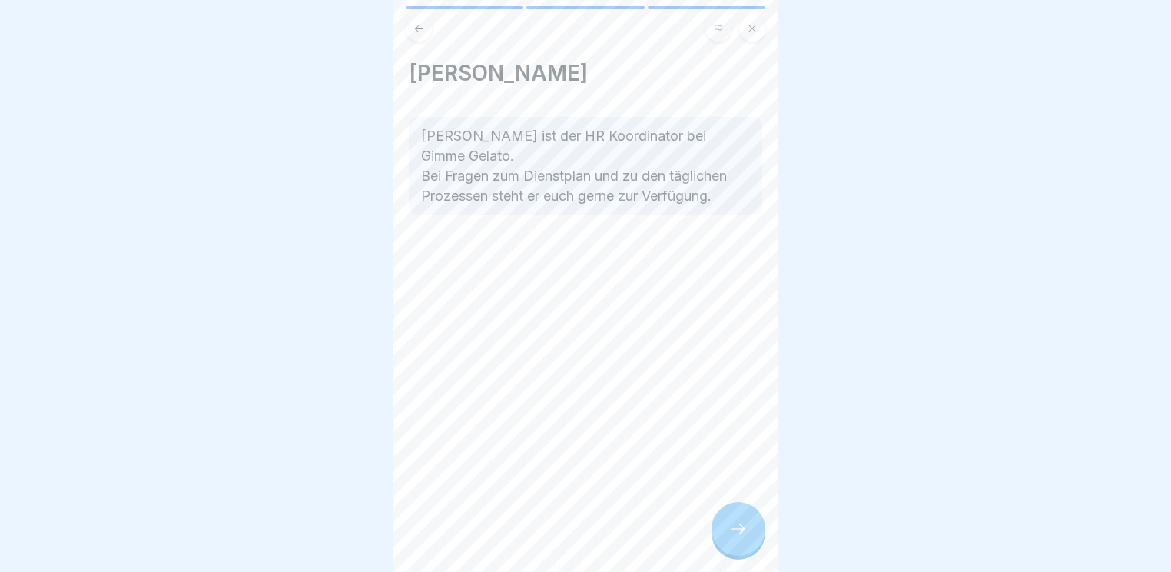
click at [733, 529] on icon at bounding box center [738, 529] width 18 height 18
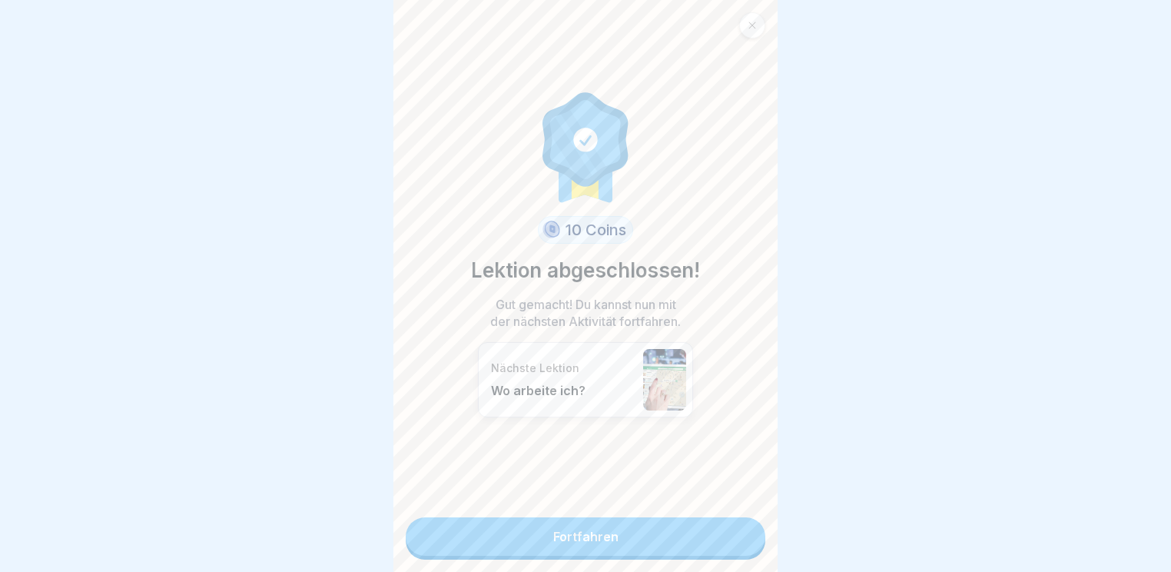
click at [679, 540] on link "Fortfahren" at bounding box center [586, 536] width 360 height 38
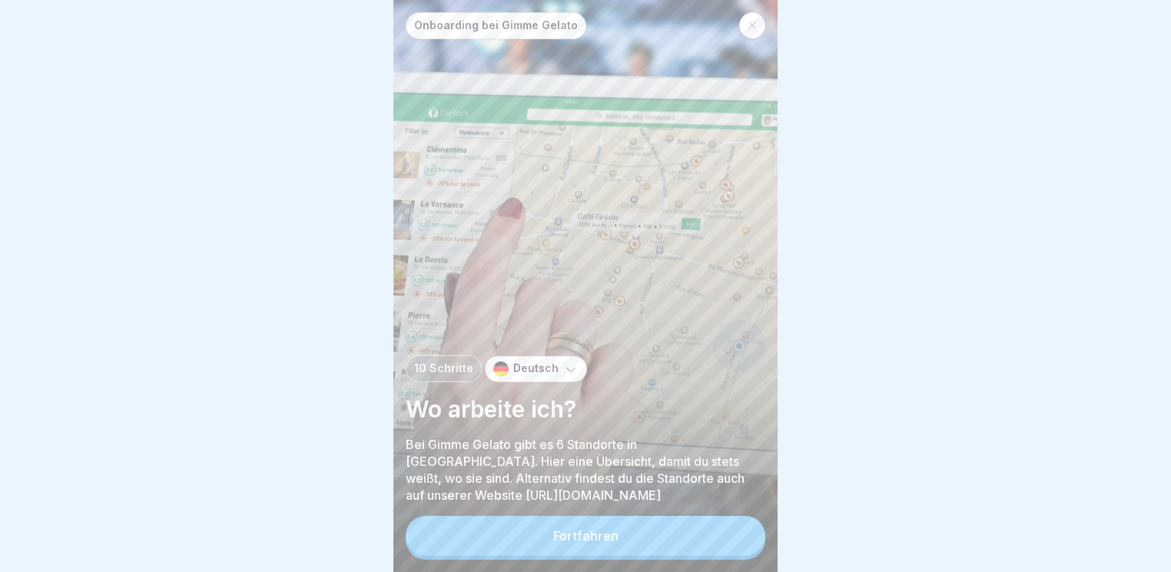
click at [624, 522] on button "Fortfahren" at bounding box center [586, 536] width 360 height 40
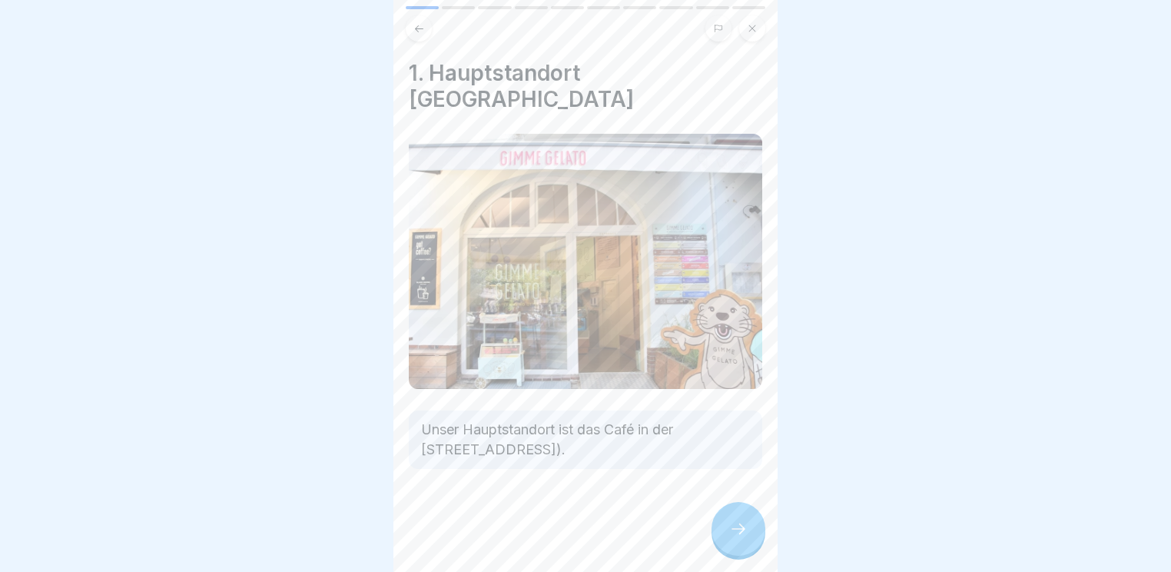
click at [740, 530] on icon at bounding box center [738, 529] width 18 height 18
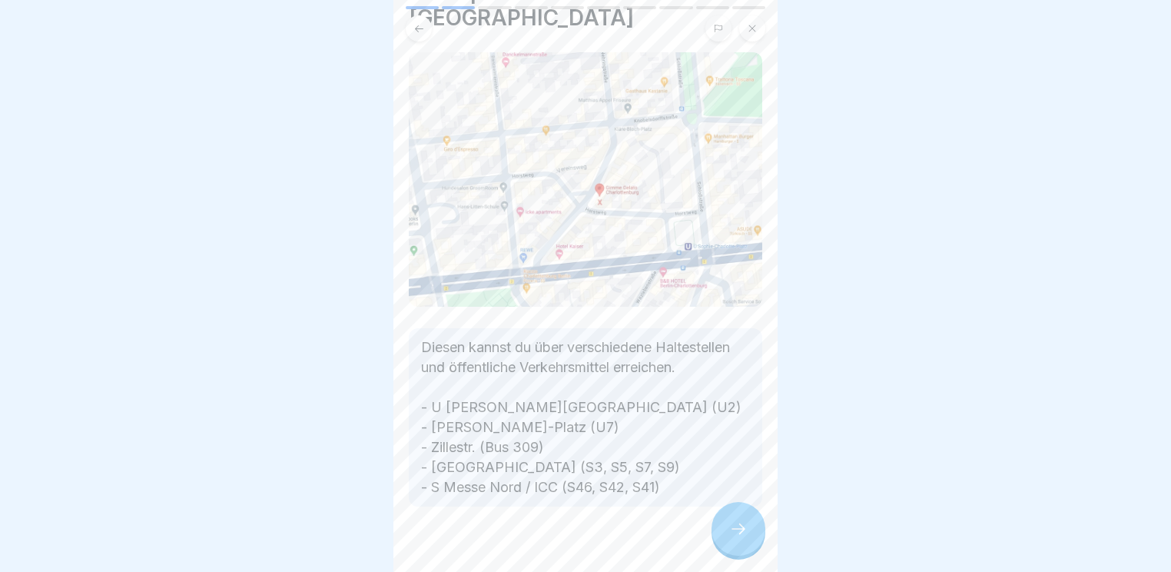
scroll to position [95, 0]
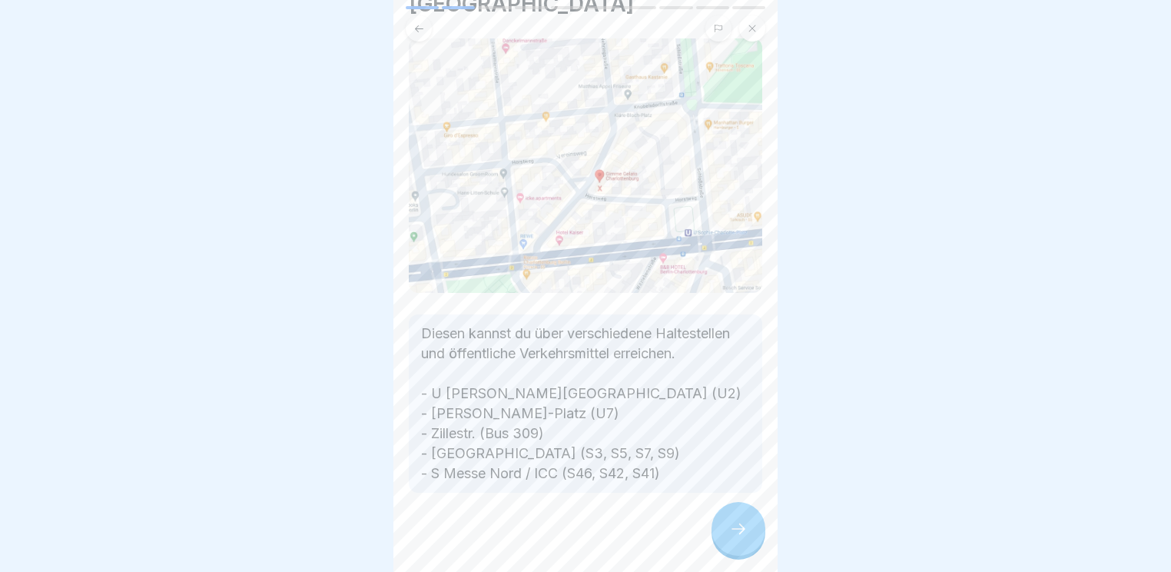
click at [733, 530] on icon at bounding box center [738, 529] width 18 height 18
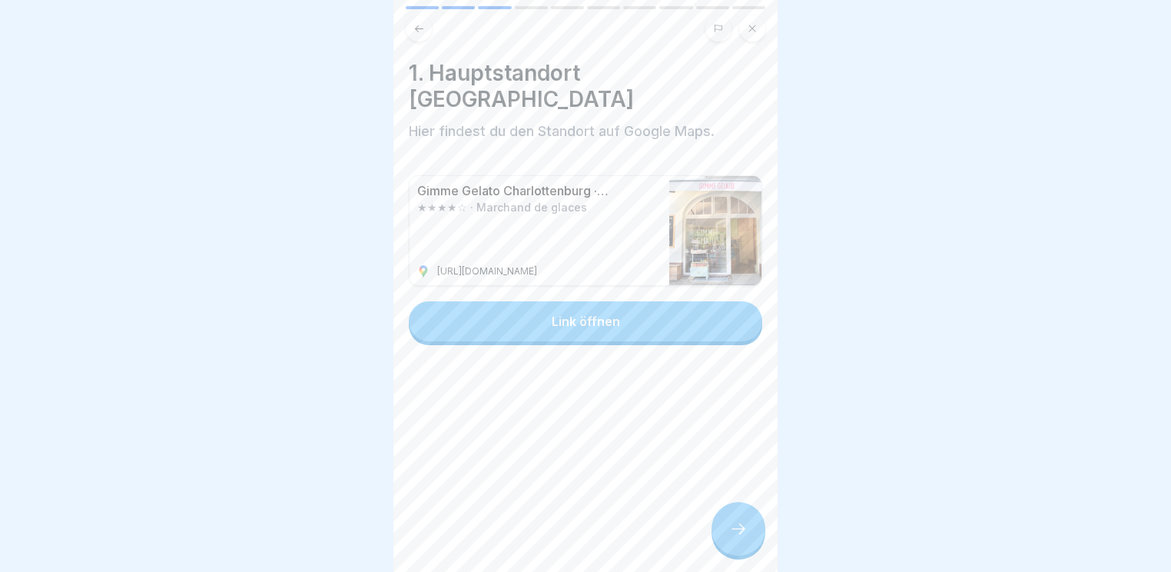
click at [735, 530] on icon at bounding box center [738, 529] width 18 height 18
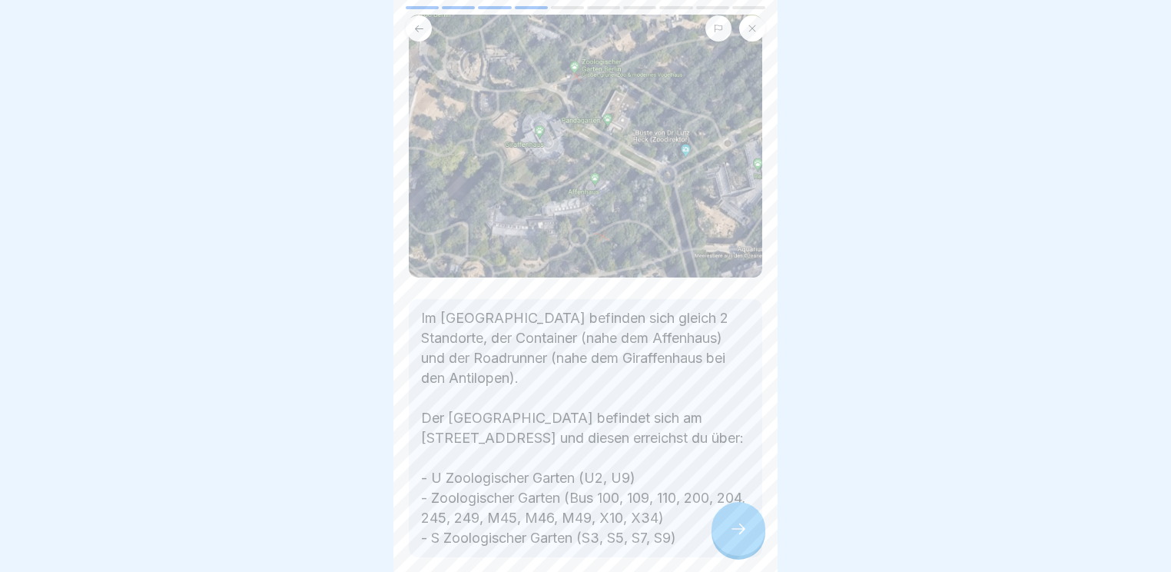
scroll to position [123, 0]
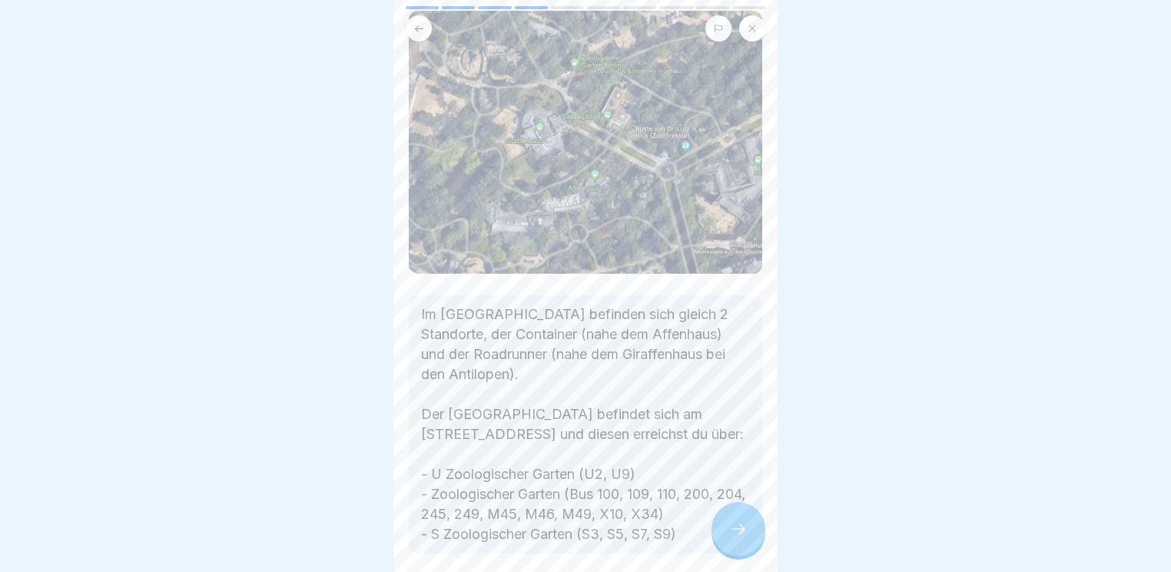
click at [744, 523] on icon at bounding box center [738, 529] width 18 height 18
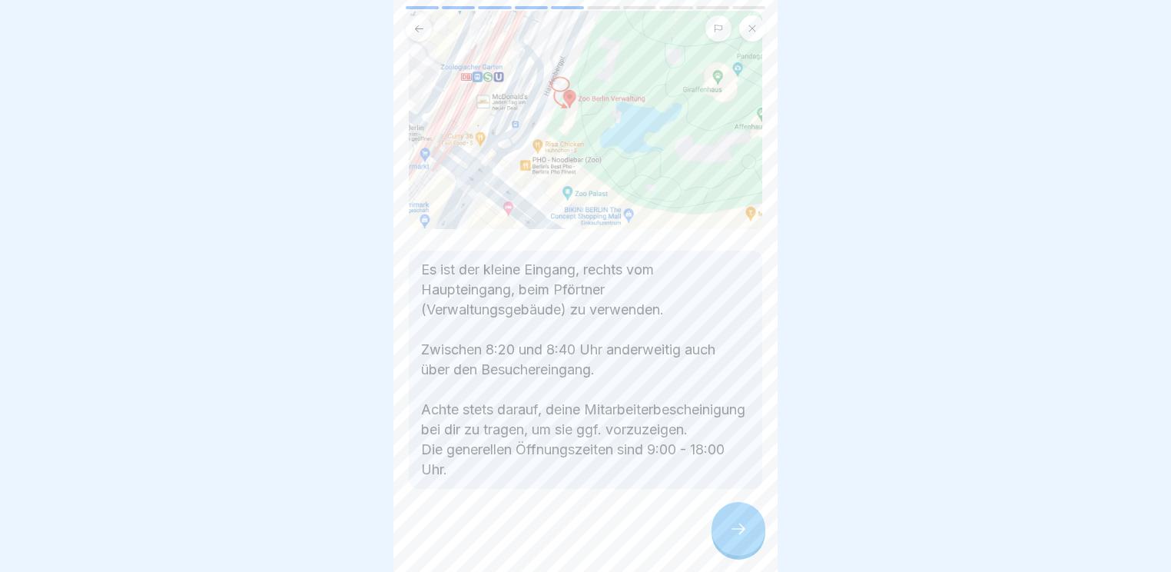
click at [728, 523] on div at bounding box center [739, 529] width 54 height 54
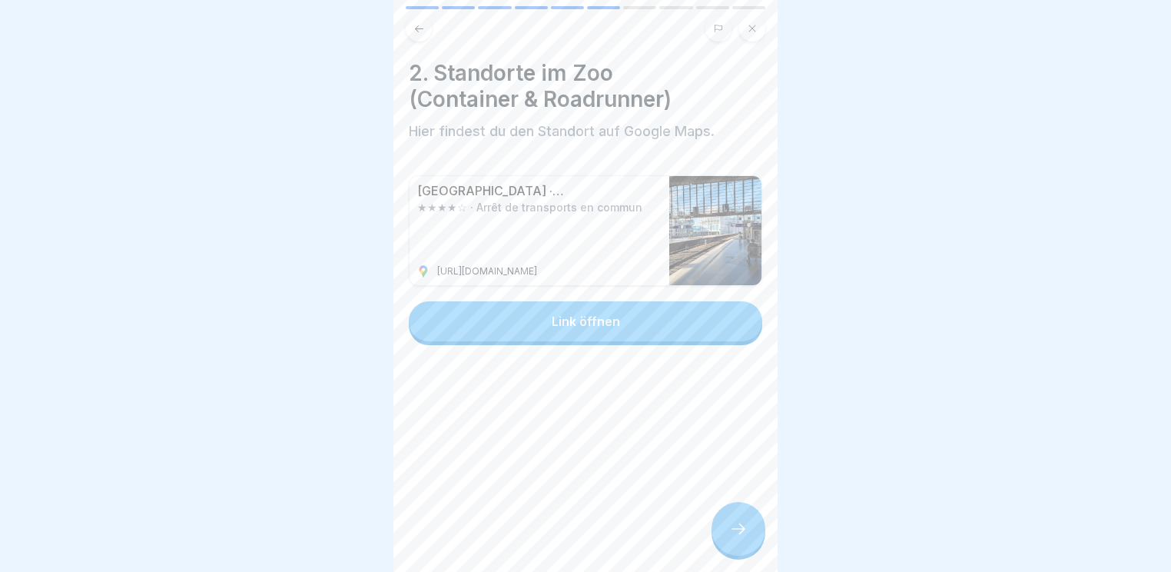
click at [728, 523] on div at bounding box center [739, 529] width 54 height 54
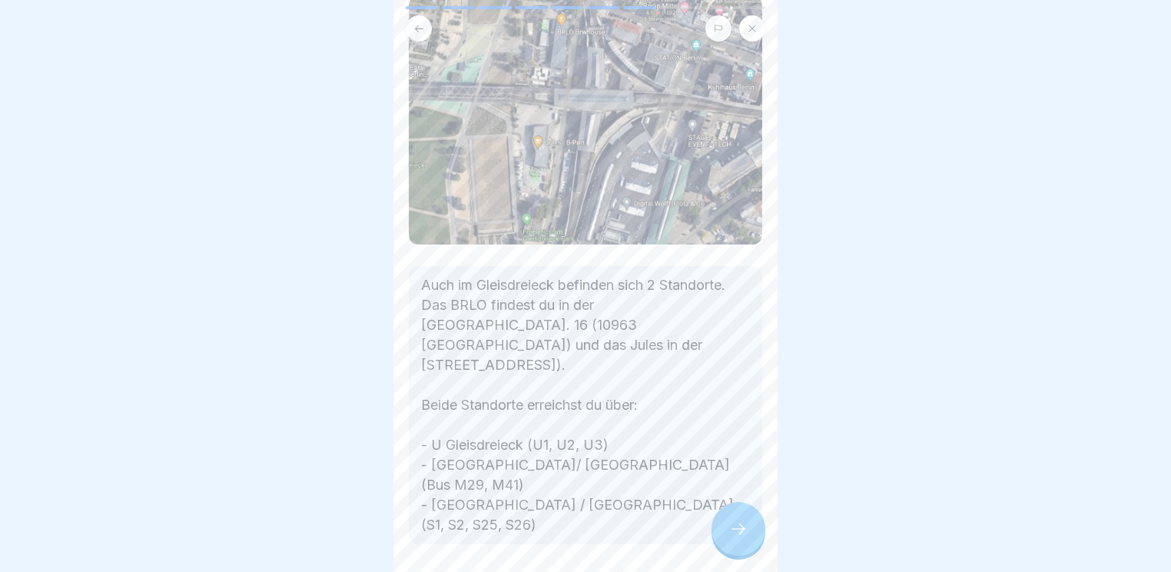
scroll to position [175, 0]
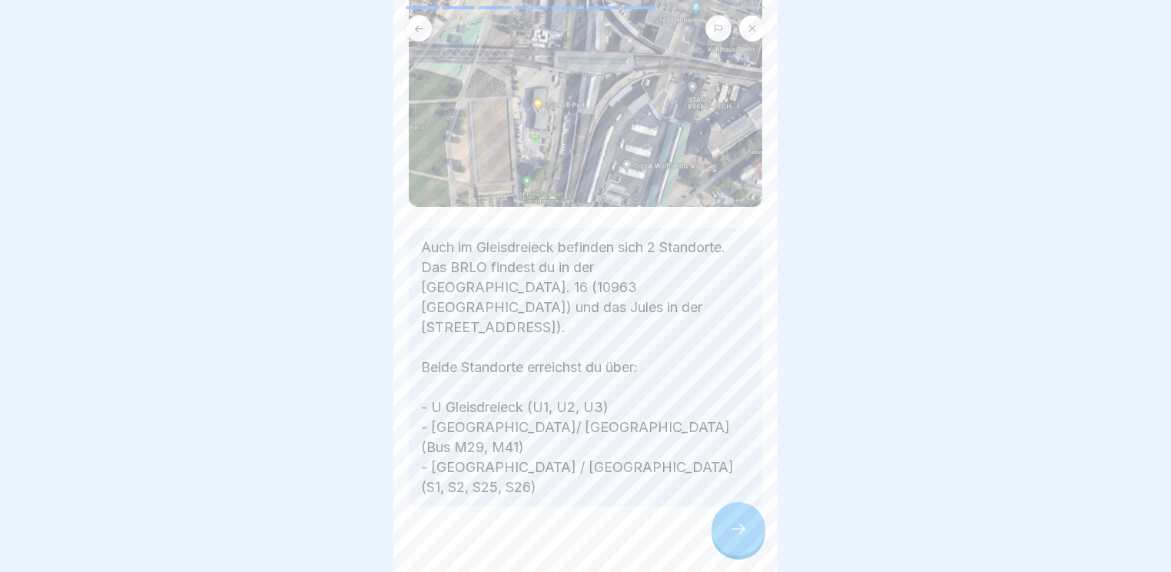
click at [732, 523] on icon at bounding box center [738, 529] width 18 height 18
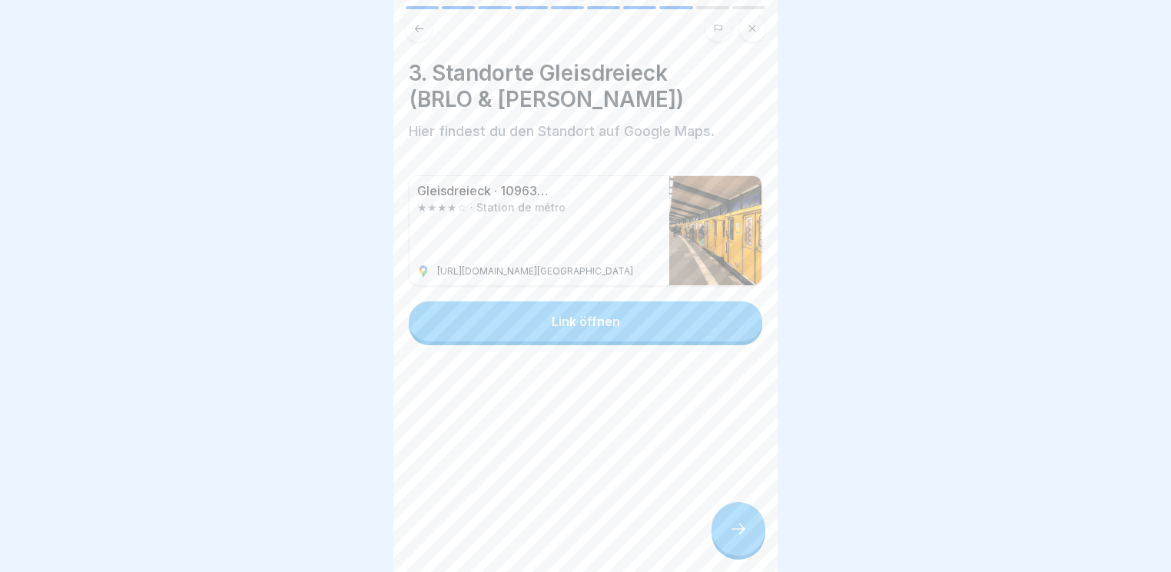
click at [732, 523] on icon at bounding box center [738, 529] width 18 height 18
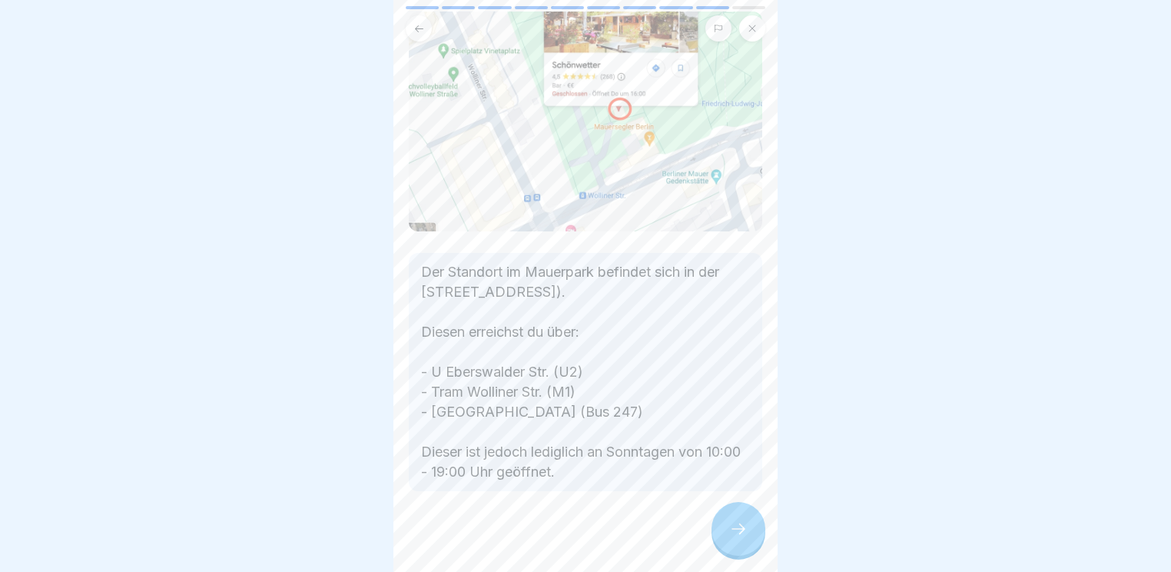
scroll to position [101, 0]
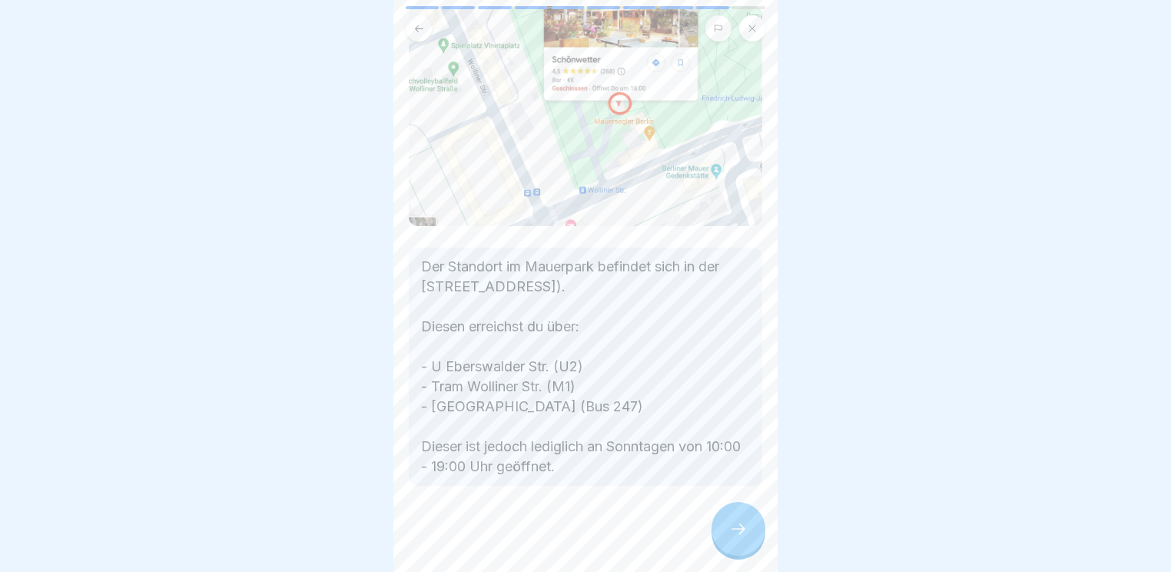
click at [726, 522] on div at bounding box center [739, 529] width 54 height 54
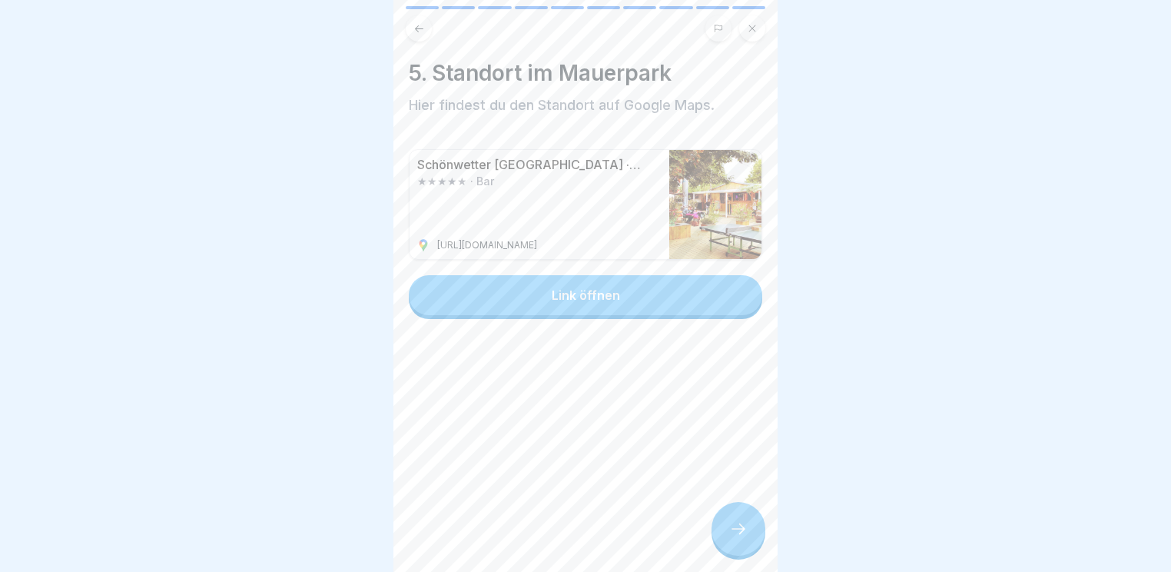
click at [726, 522] on div at bounding box center [739, 529] width 54 height 54
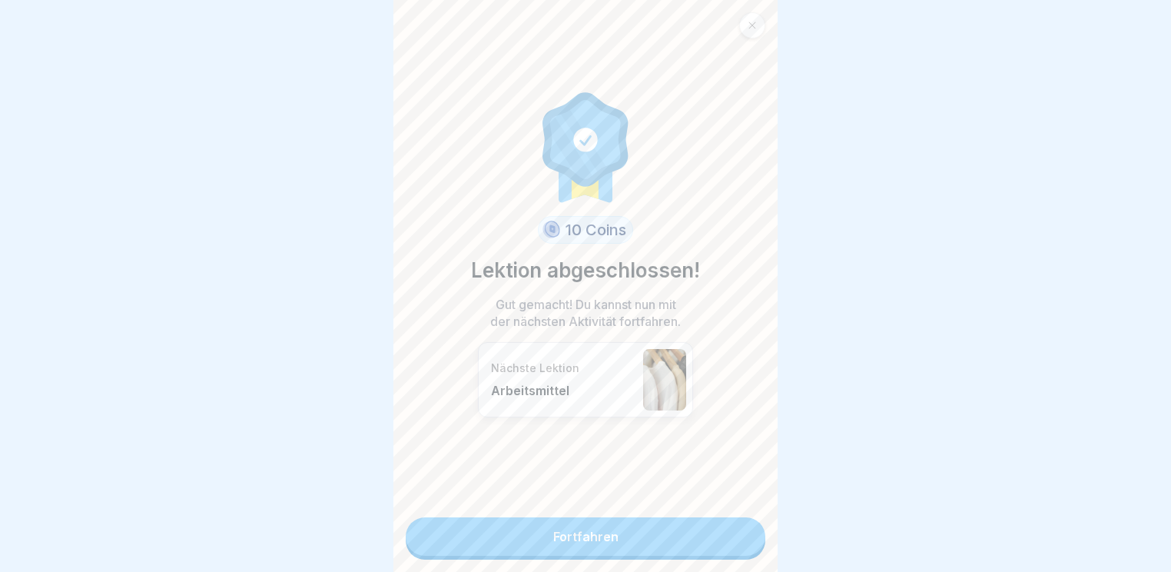
click at [688, 523] on link "Fortfahren" at bounding box center [586, 536] width 360 height 38
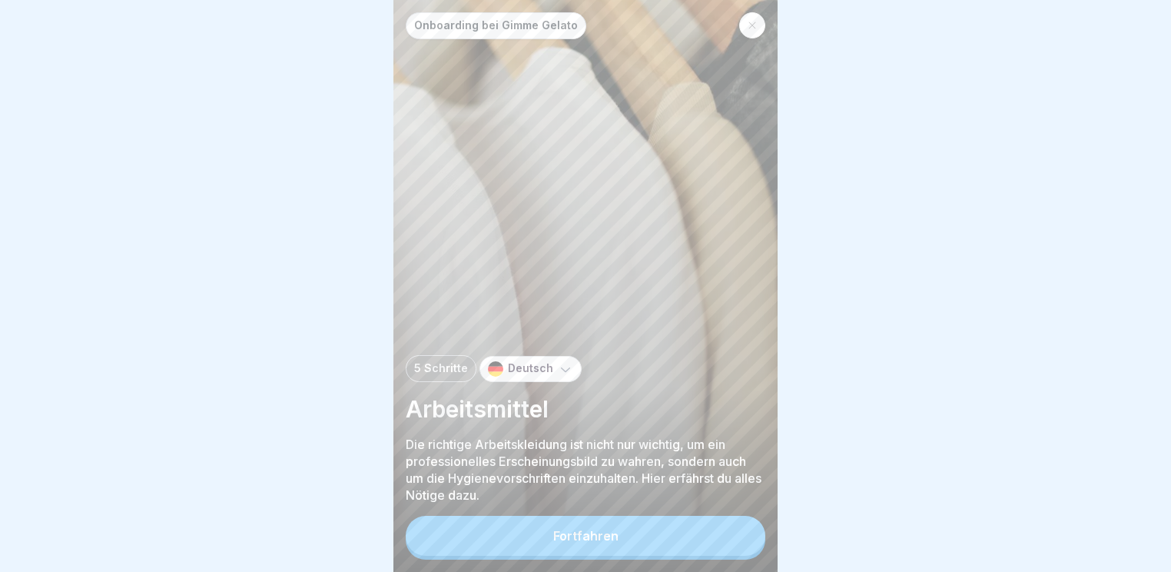
click at [688, 527] on button "Fortfahren" at bounding box center [586, 536] width 360 height 40
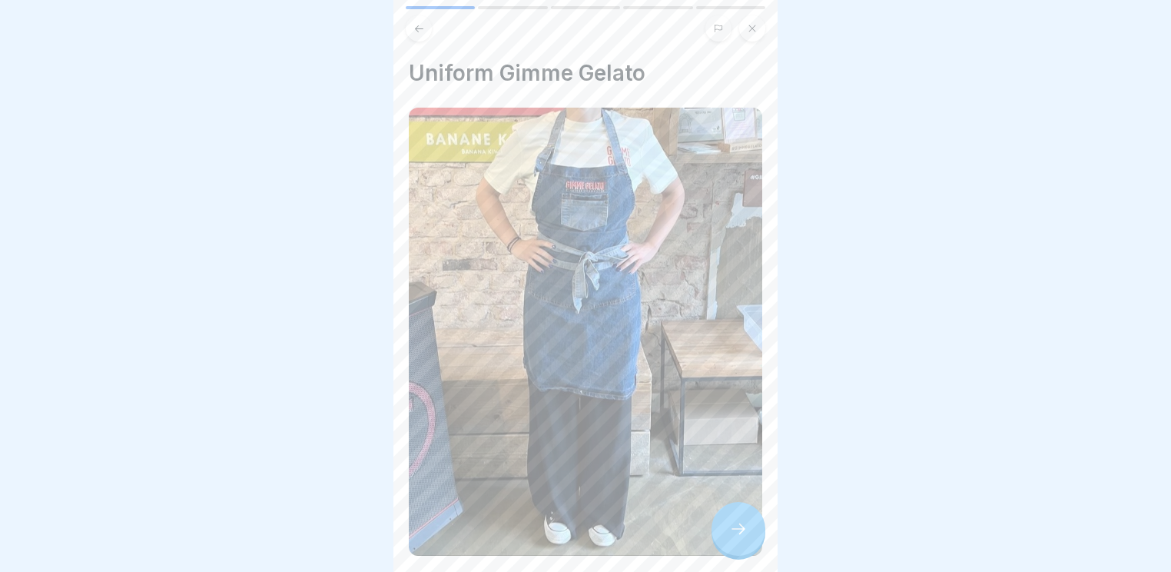
click at [664, 327] on img at bounding box center [586, 332] width 354 height 448
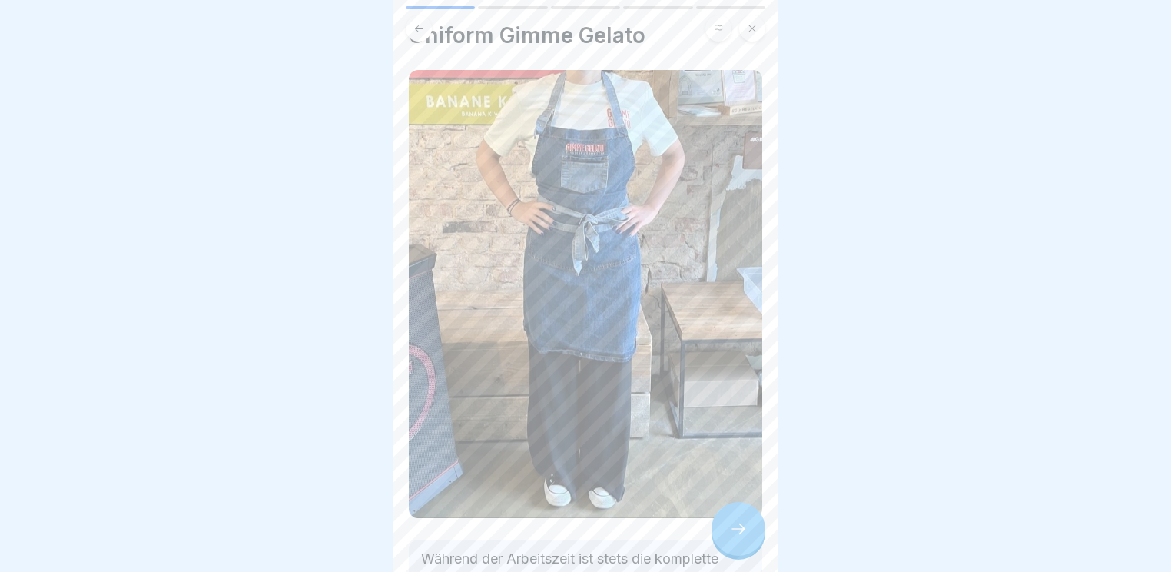
scroll to position [123, 0]
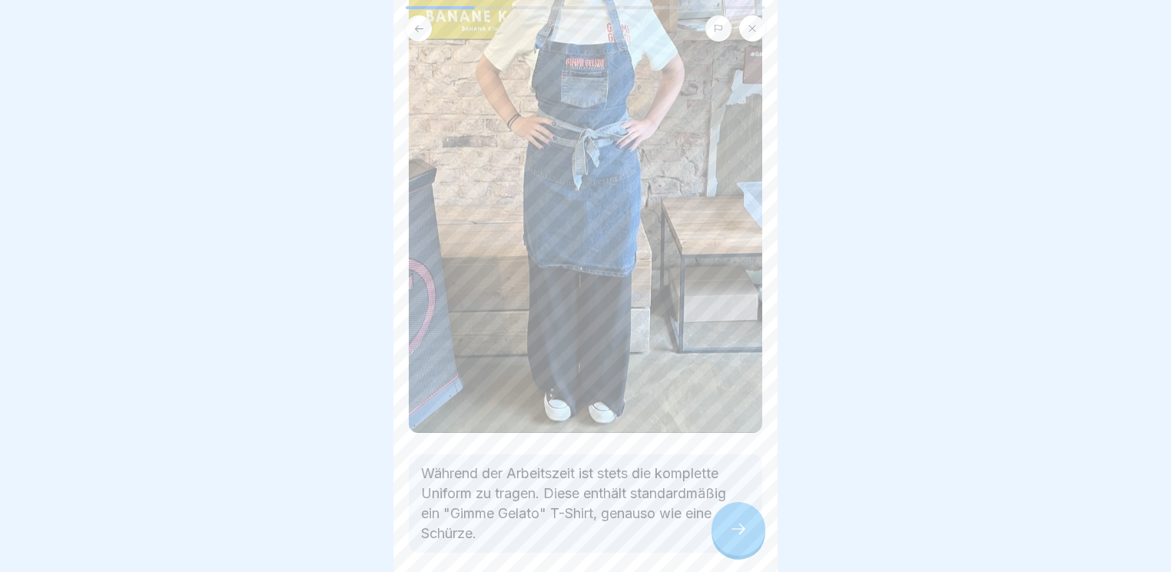
click at [731, 519] on div at bounding box center [739, 529] width 54 height 54
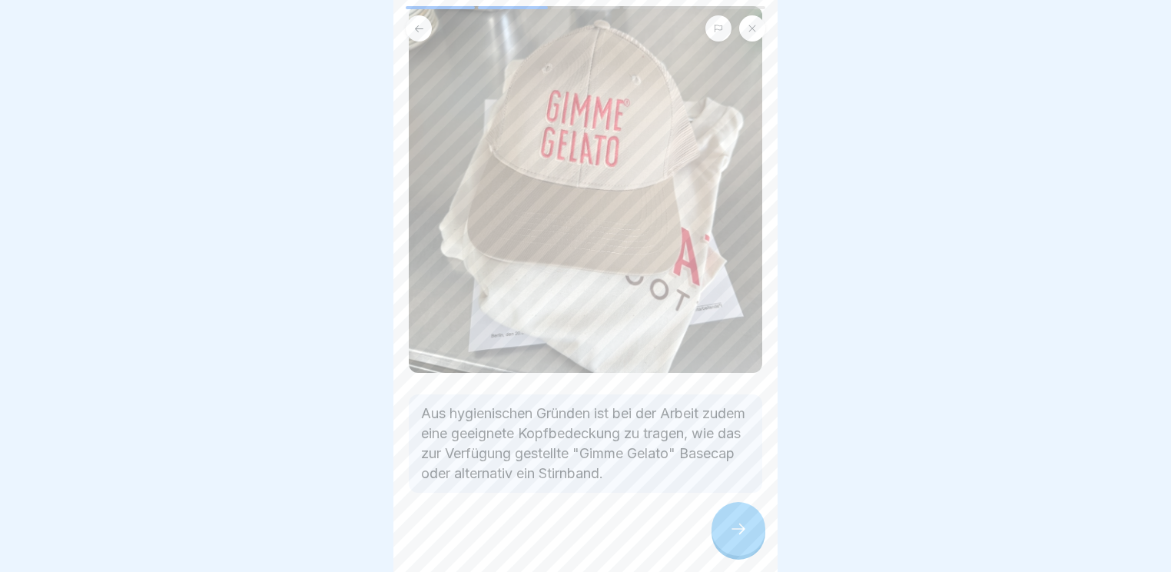
scroll to position [105, 0]
click at [689, 275] on img at bounding box center [586, 186] width 354 height 367
click at [734, 541] on div at bounding box center [739, 529] width 54 height 54
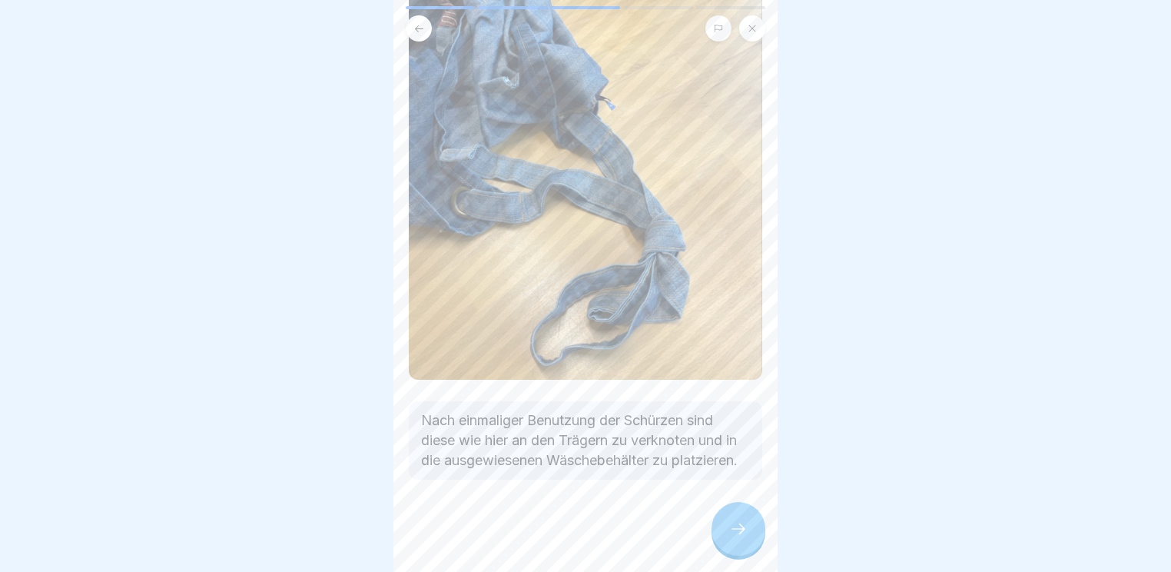
scroll to position [126, 0]
click at [740, 526] on icon at bounding box center [738, 529] width 18 height 18
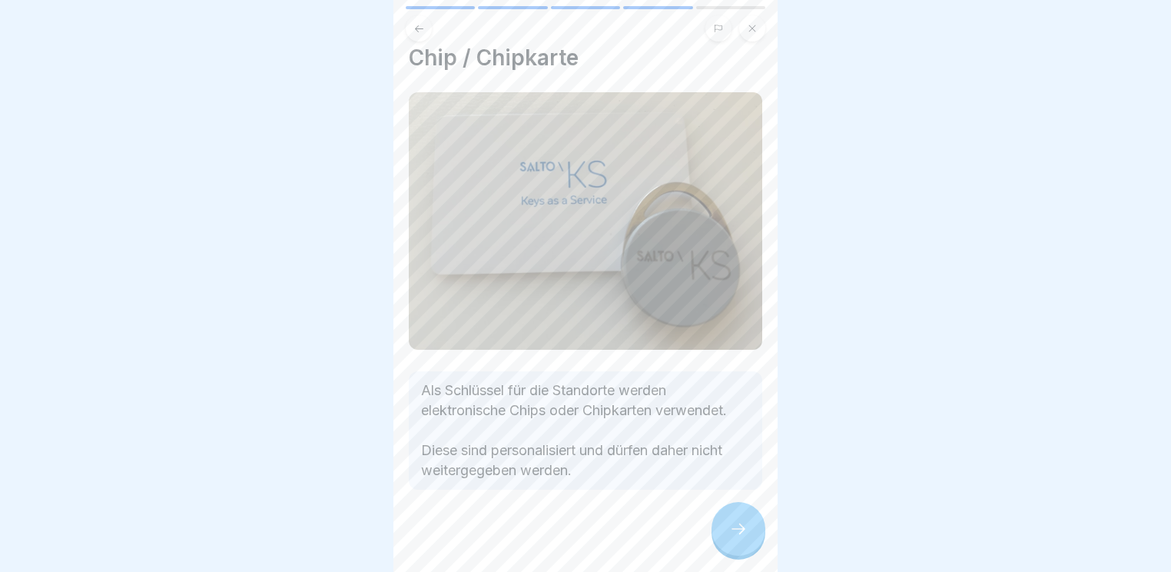
scroll to position [18, 0]
click at [743, 528] on icon at bounding box center [739, 528] width 14 height 11
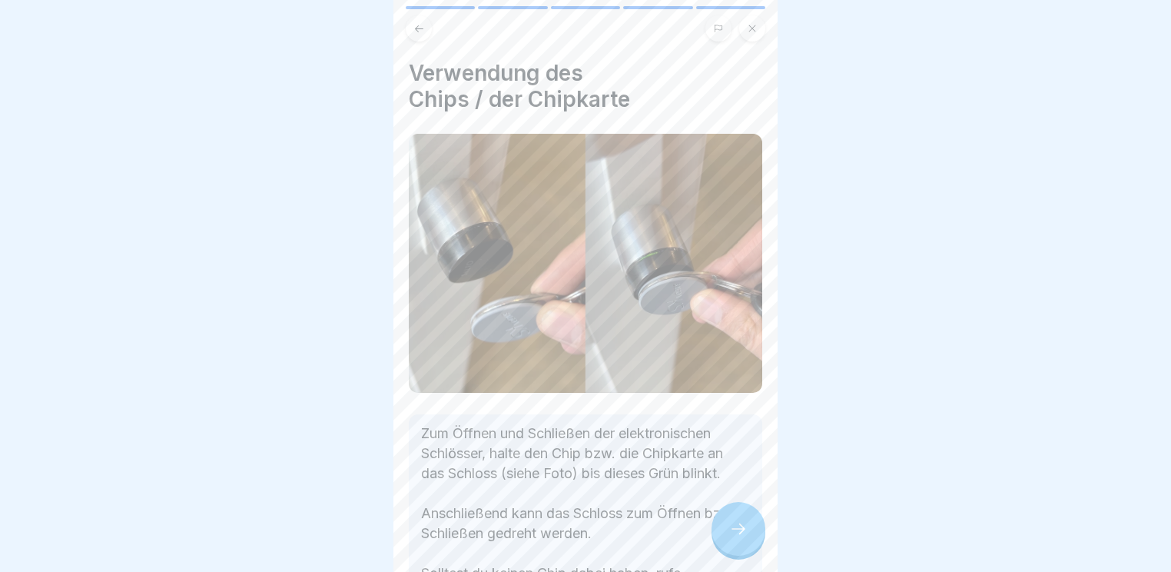
scroll to position [166, 0]
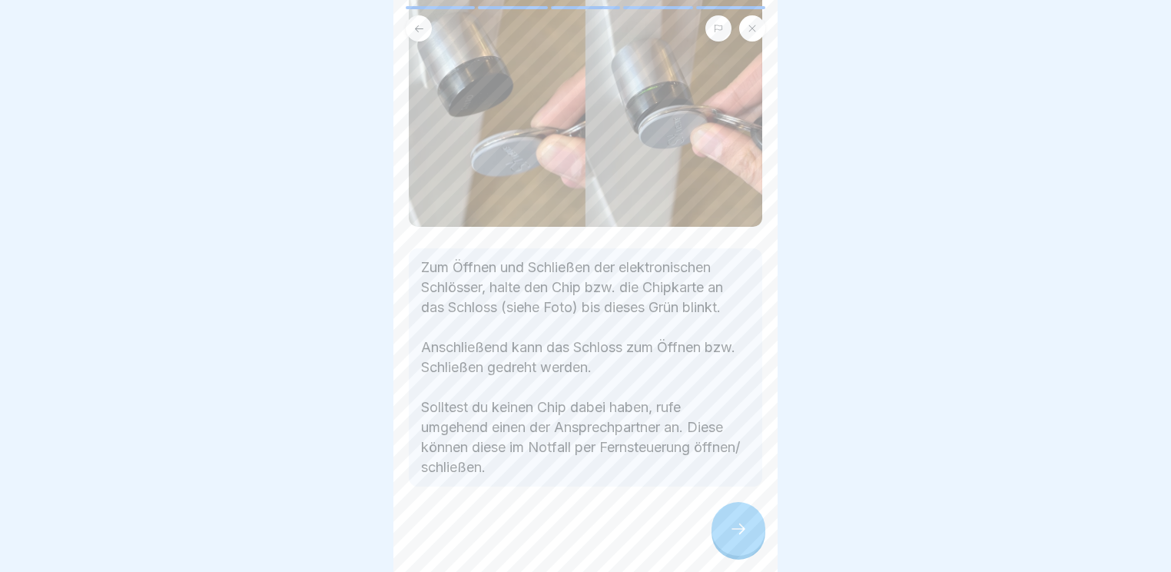
click at [738, 522] on icon at bounding box center [738, 529] width 18 height 18
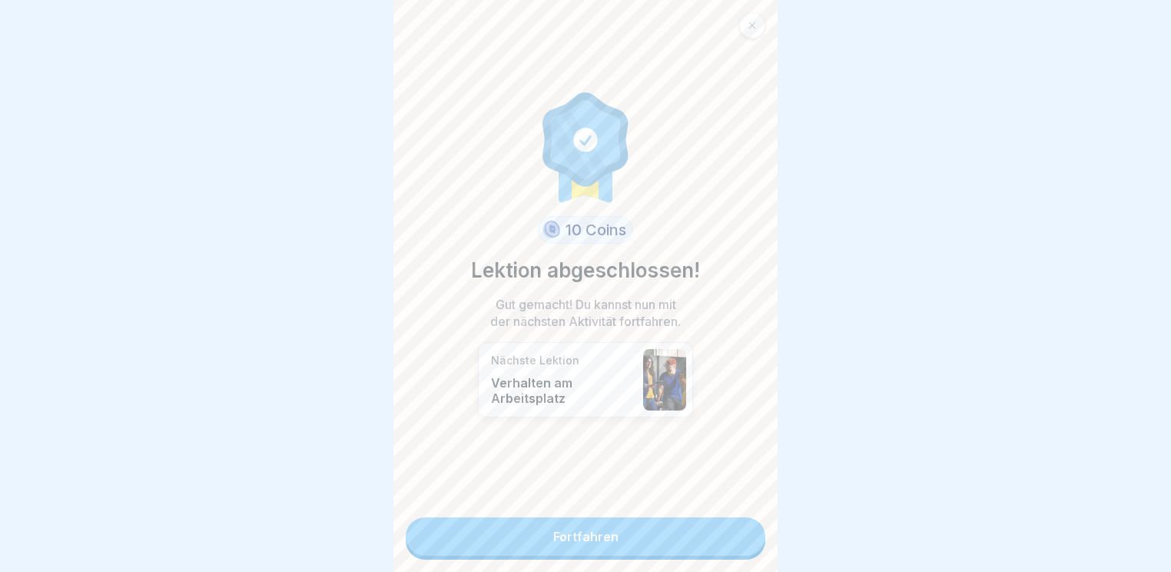
click at [650, 533] on link "Fortfahren" at bounding box center [586, 536] width 360 height 38
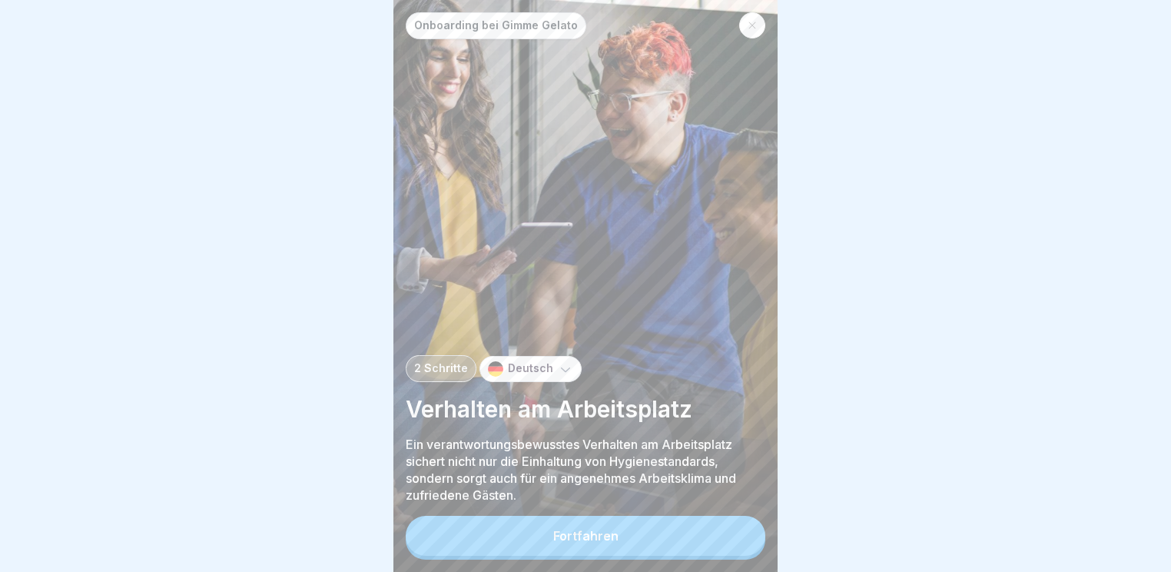
click at [680, 544] on button "Fortfahren" at bounding box center [586, 536] width 360 height 40
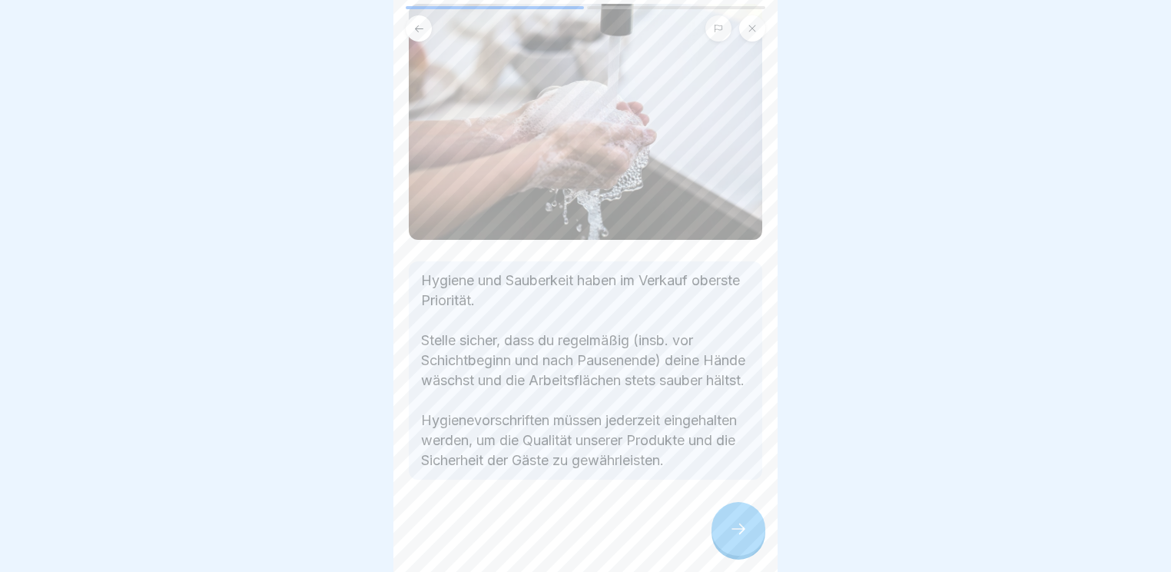
scroll to position [138, 0]
click at [735, 529] on icon at bounding box center [739, 528] width 14 height 11
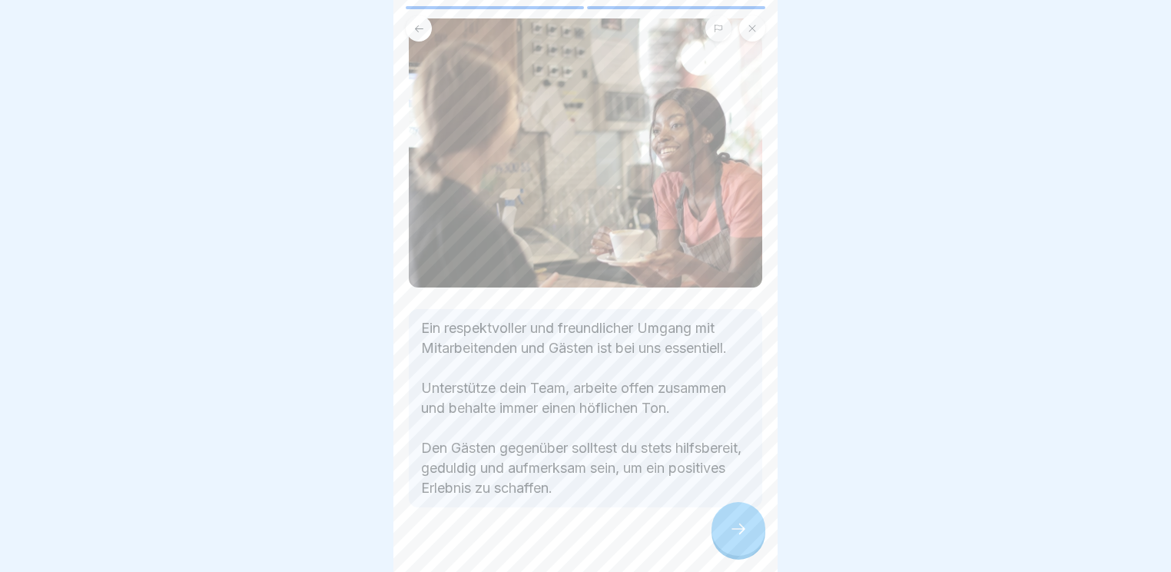
scroll to position [109, 0]
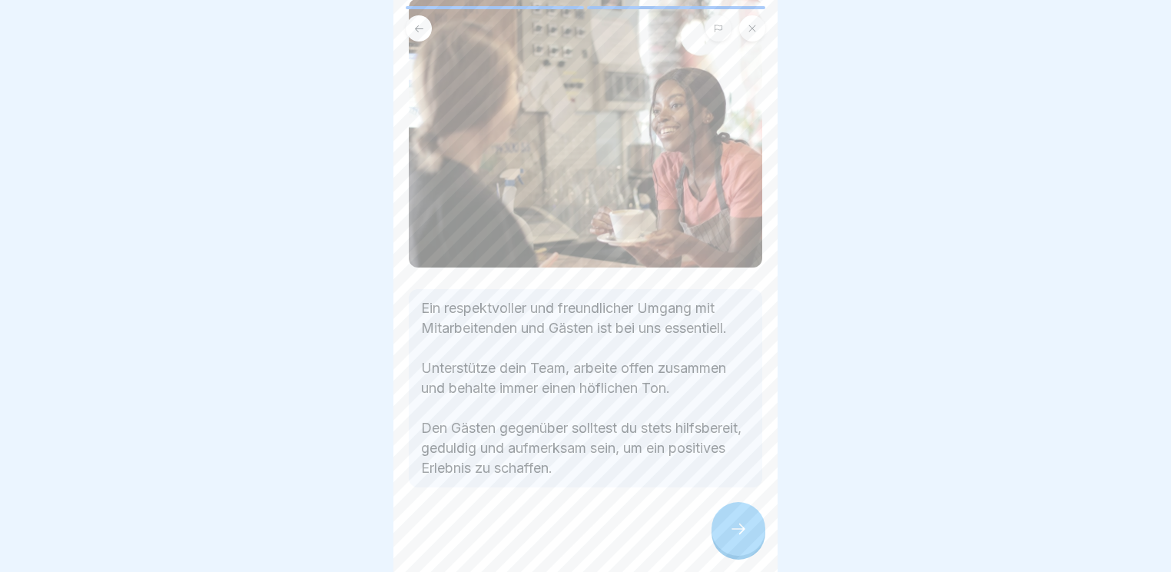
click at [735, 527] on icon at bounding box center [738, 529] width 18 height 18
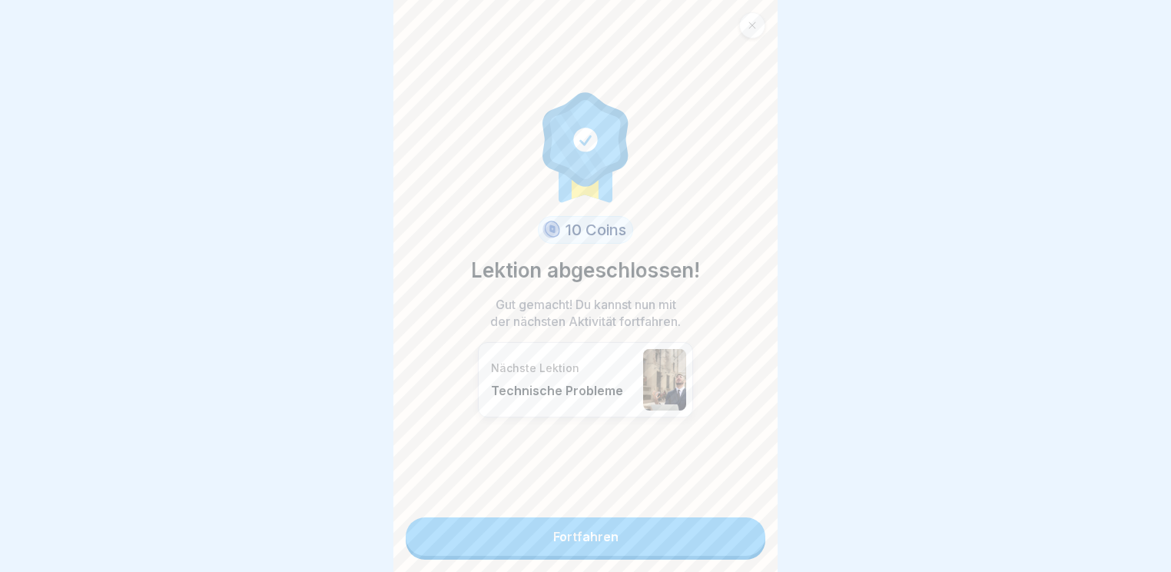
click at [669, 526] on link "Fortfahren" at bounding box center [586, 536] width 360 height 38
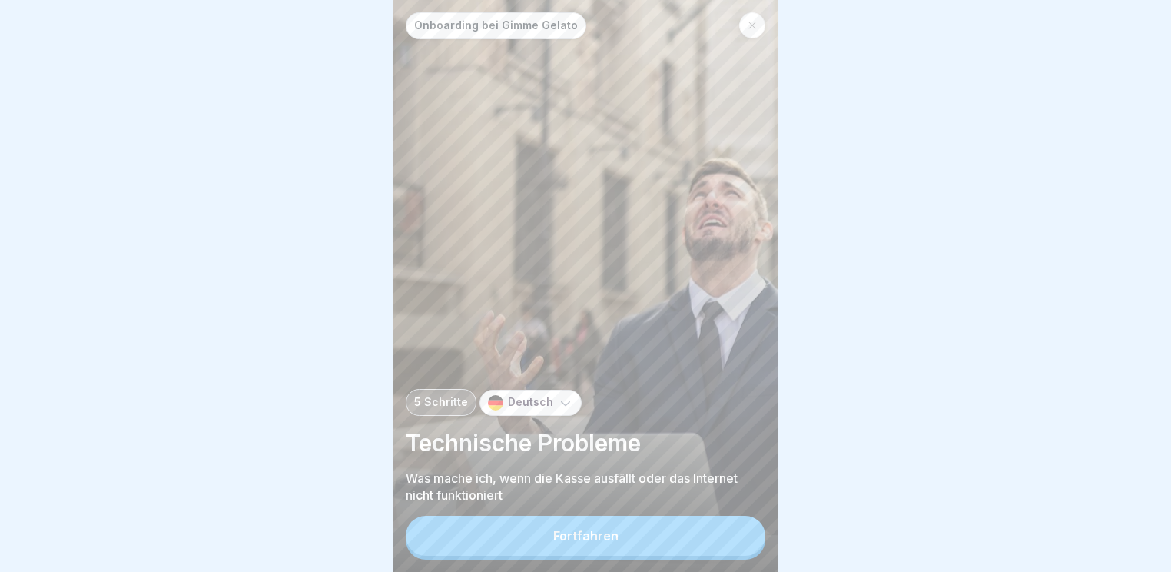
click at [616, 533] on div "Fortfahren" at bounding box center [585, 536] width 65 height 14
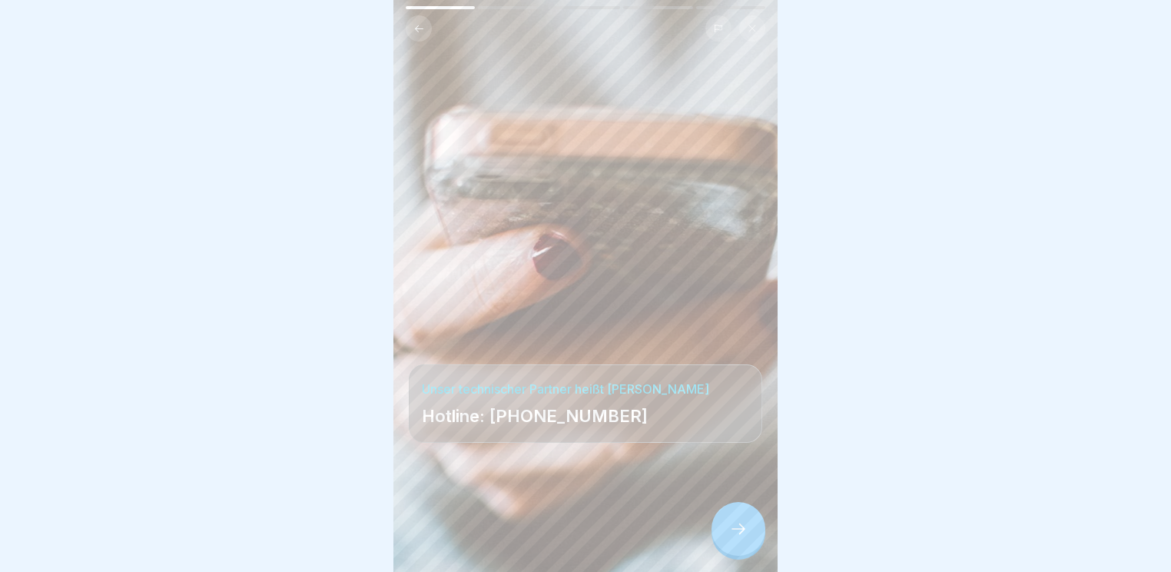
click at [746, 524] on icon at bounding box center [738, 529] width 18 height 18
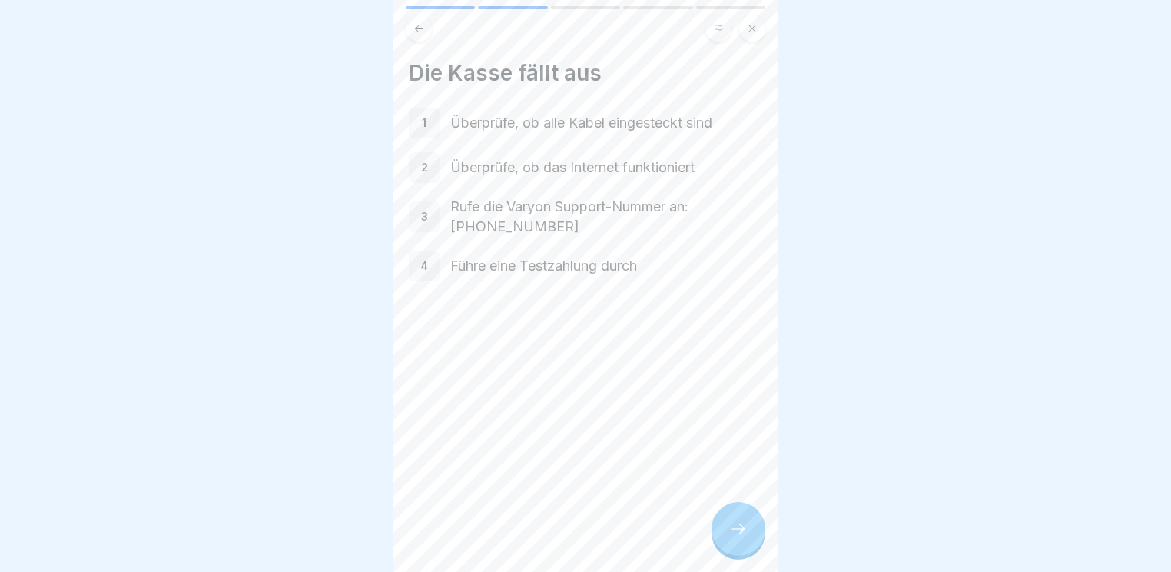
click at [706, 453] on div "Die Kasse fällt aus 1 Überprüfe, ob alle Kabel eingesteckt sind 2 Überprüfe, ob…" at bounding box center [586, 286] width 384 height 572
click at [742, 524] on icon at bounding box center [738, 529] width 18 height 18
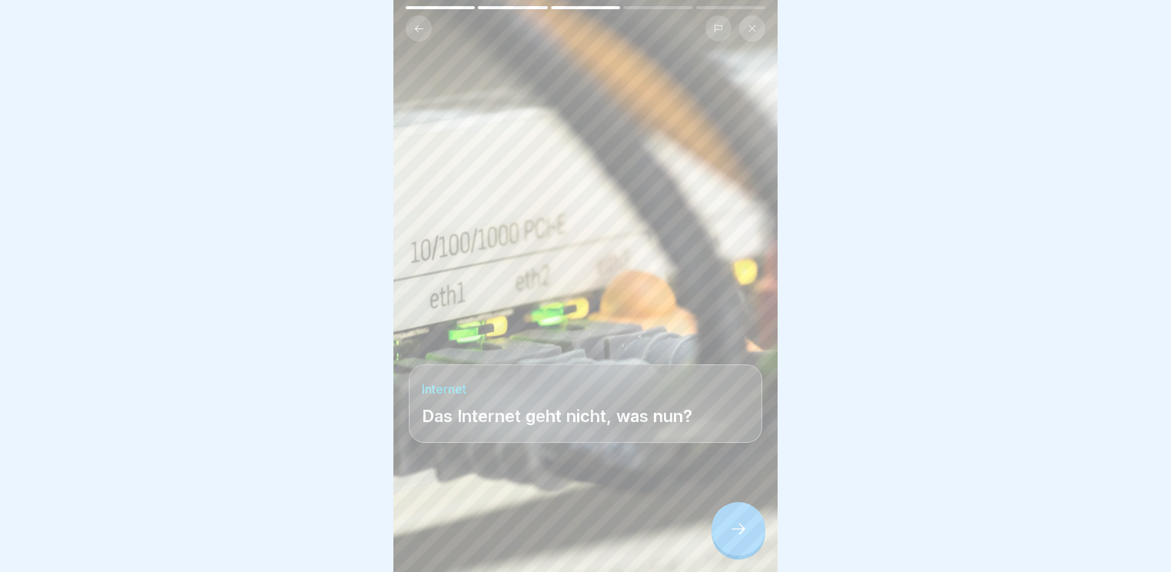
click at [742, 524] on icon at bounding box center [738, 529] width 18 height 18
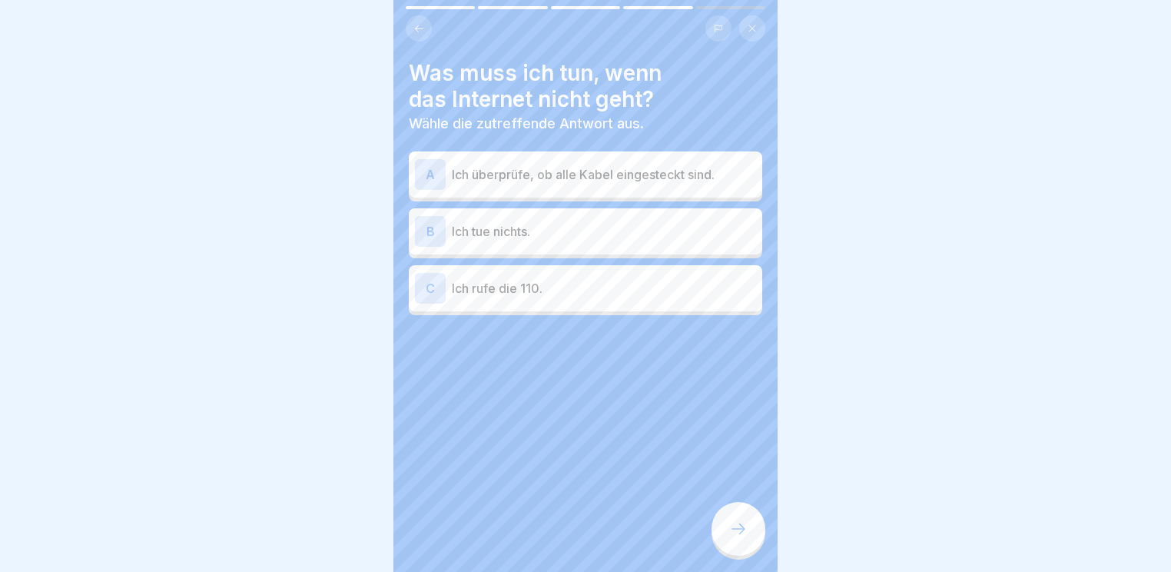
click at [651, 151] on div "A Ich überprüfe, ob alle Kabel eingesteckt sind." at bounding box center [586, 174] width 354 height 46
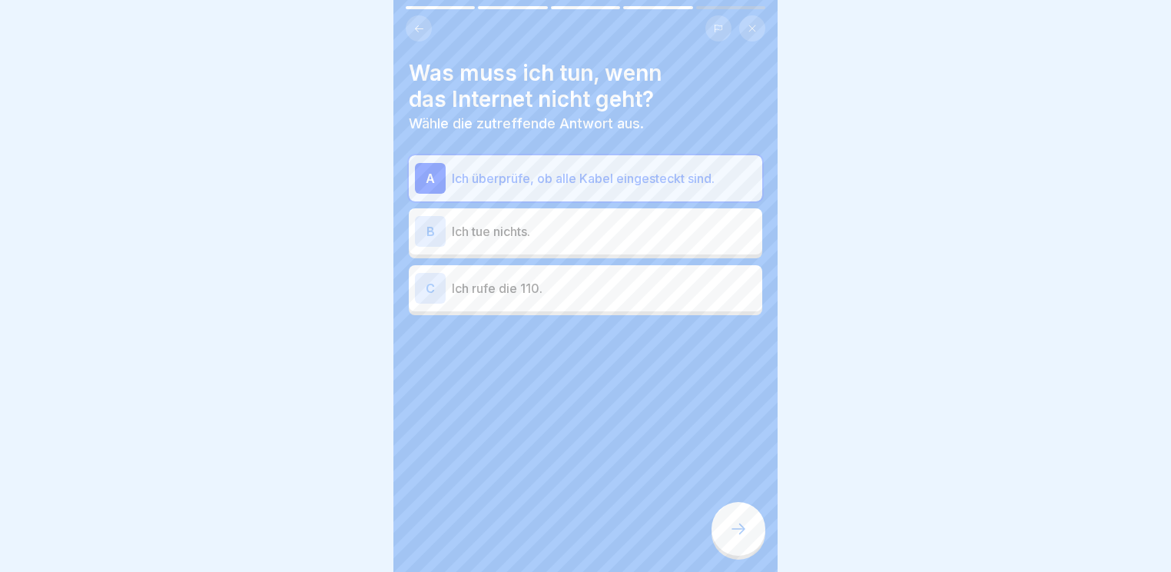
click at [752, 509] on div at bounding box center [739, 529] width 54 height 54
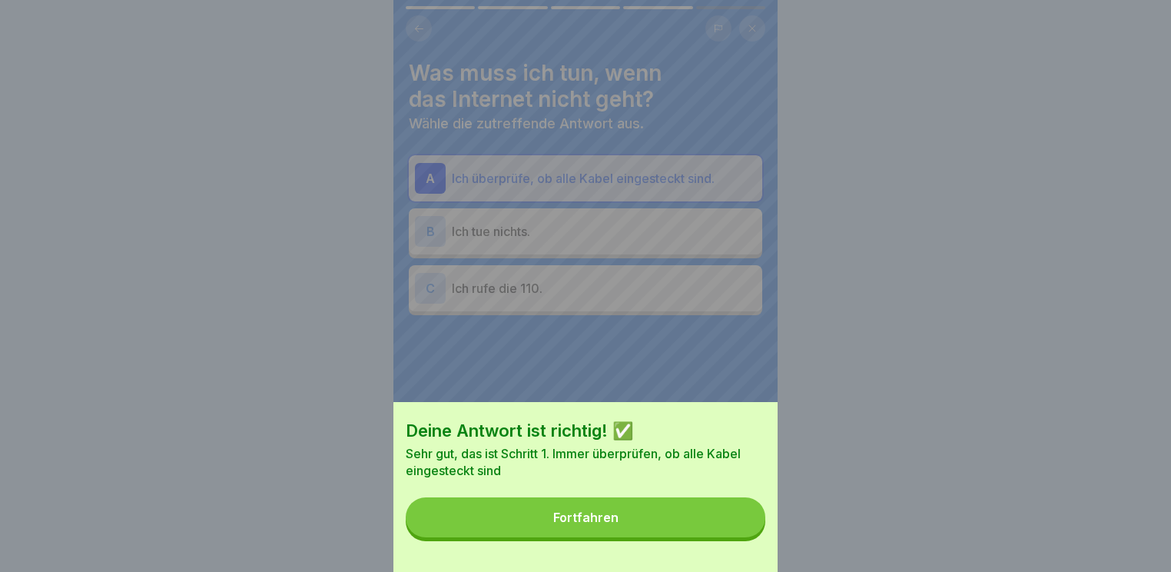
click at [609, 524] on div "Fortfahren" at bounding box center [585, 517] width 65 height 14
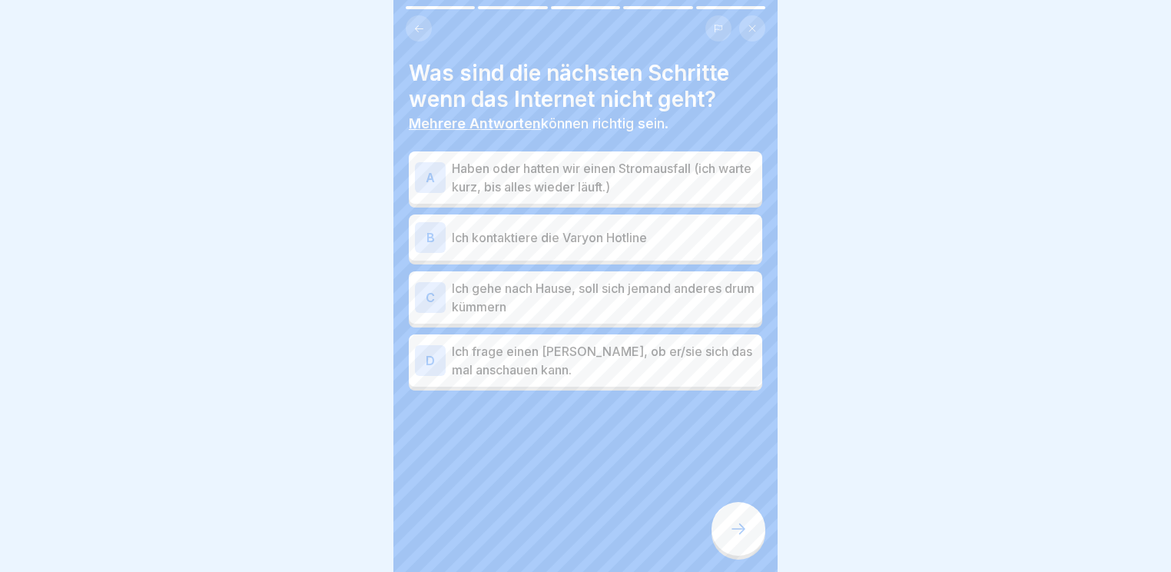
click at [687, 174] on p "Haben oder hatten wir einen Stromausfall (ich warte kurz, bis alles wieder läuf…" at bounding box center [604, 177] width 304 height 37
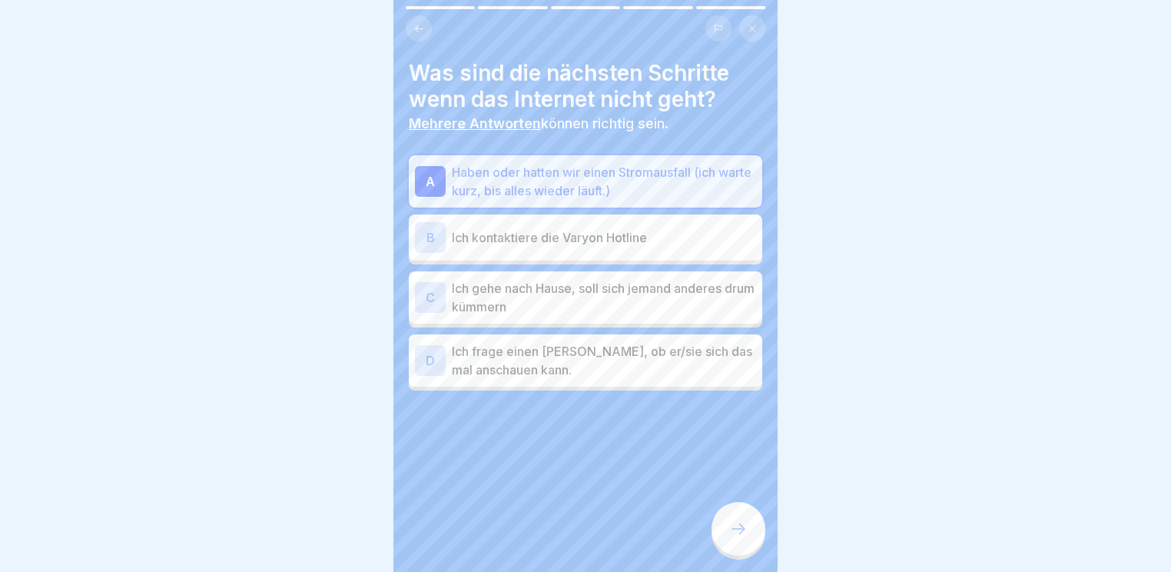
click at [680, 240] on div "B Ich kontaktiere die Varyon Hotline" at bounding box center [585, 237] width 341 height 31
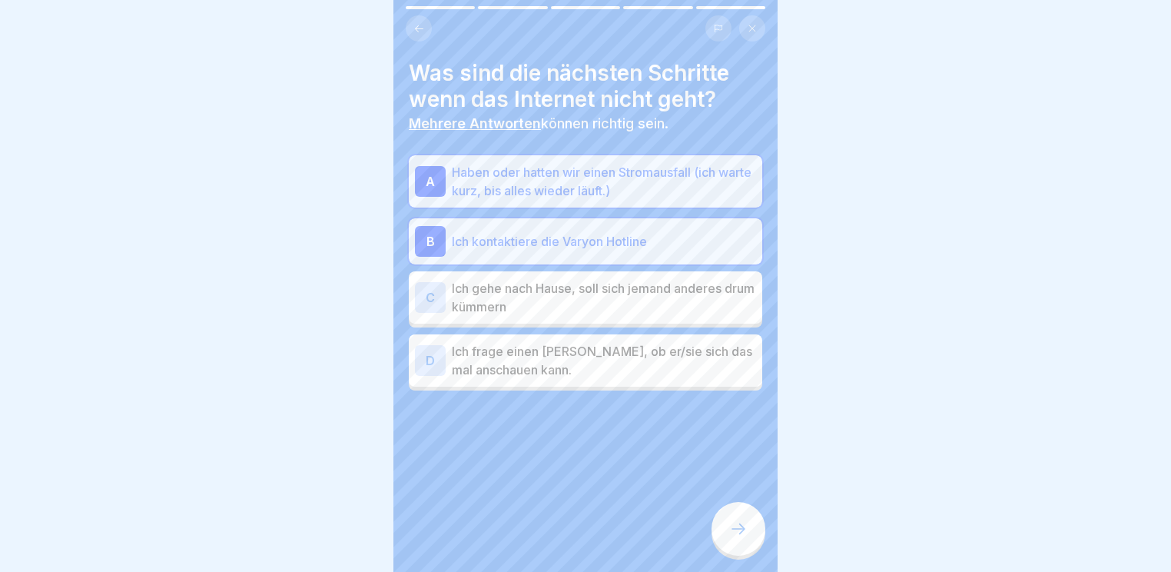
click at [731, 531] on icon at bounding box center [738, 529] width 18 height 18
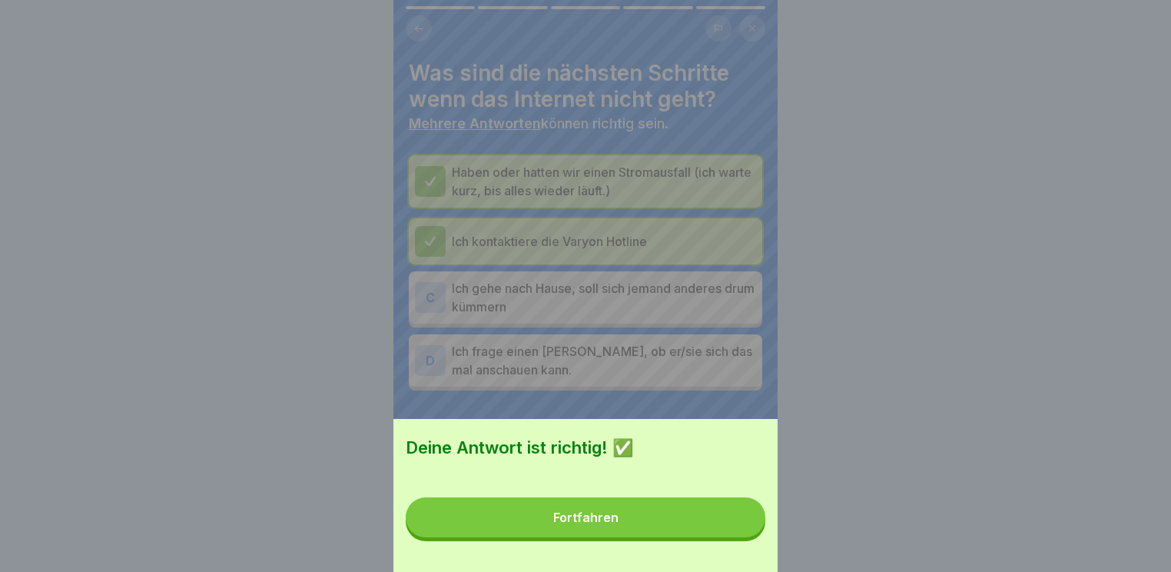
click at [730, 531] on button "Fortfahren" at bounding box center [586, 517] width 360 height 40
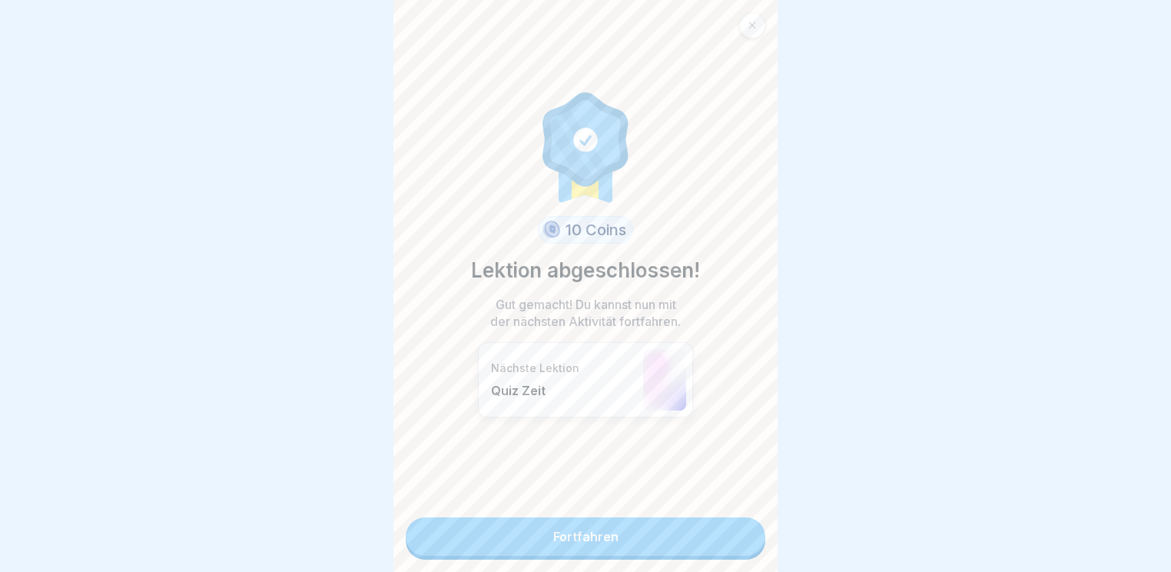
click at [730, 531] on link "Fortfahren" at bounding box center [586, 536] width 360 height 38
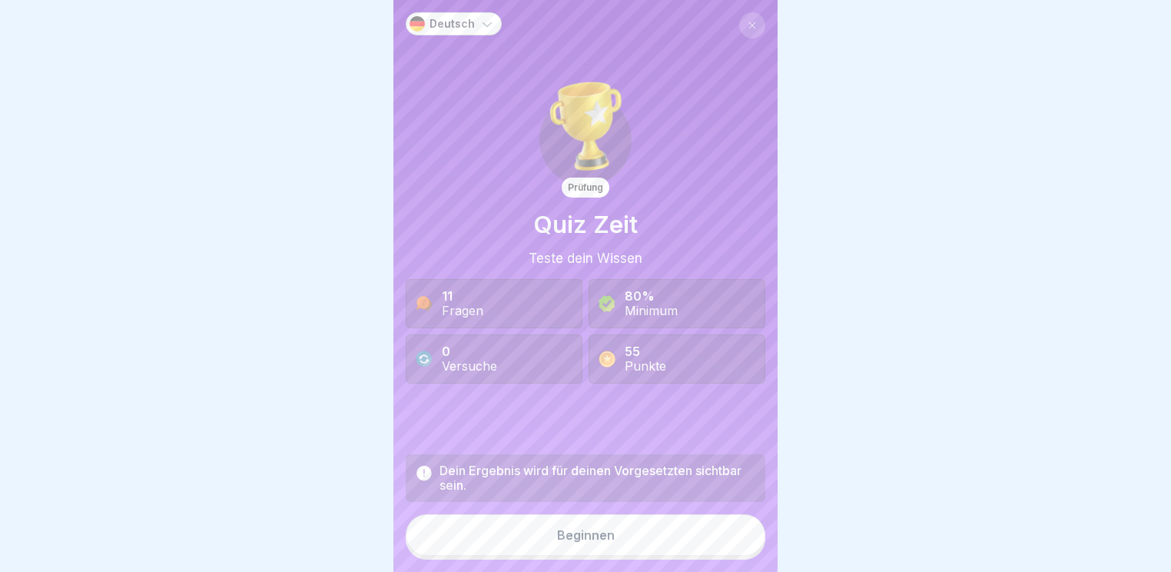
click at [653, 531] on button "Beginnen" at bounding box center [586, 535] width 360 height 42
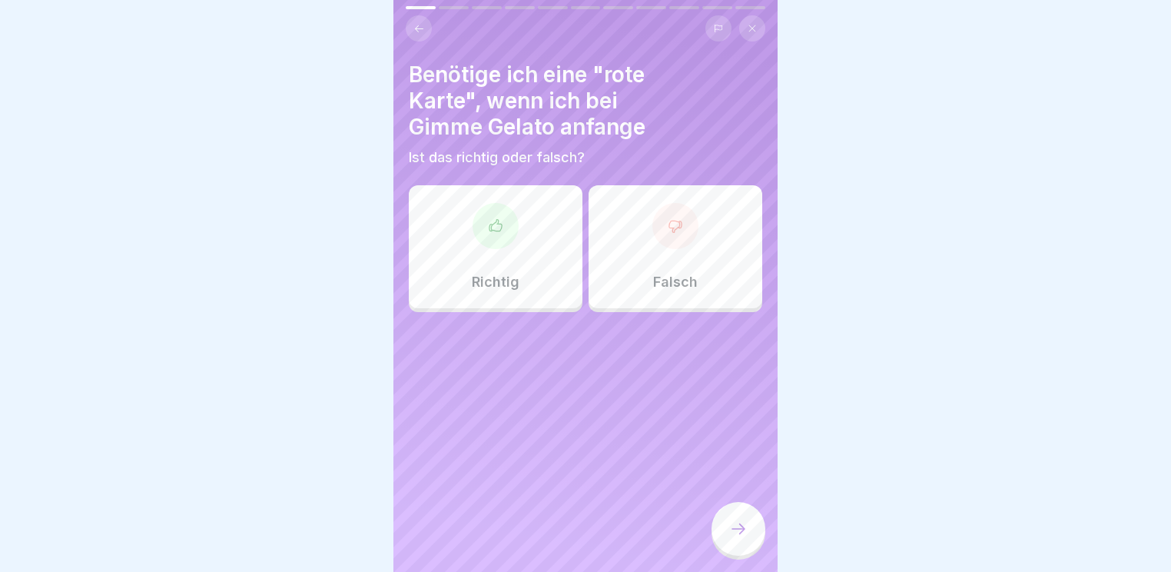
click at [540, 264] on div "Richtig" at bounding box center [496, 246] width 174 height 123
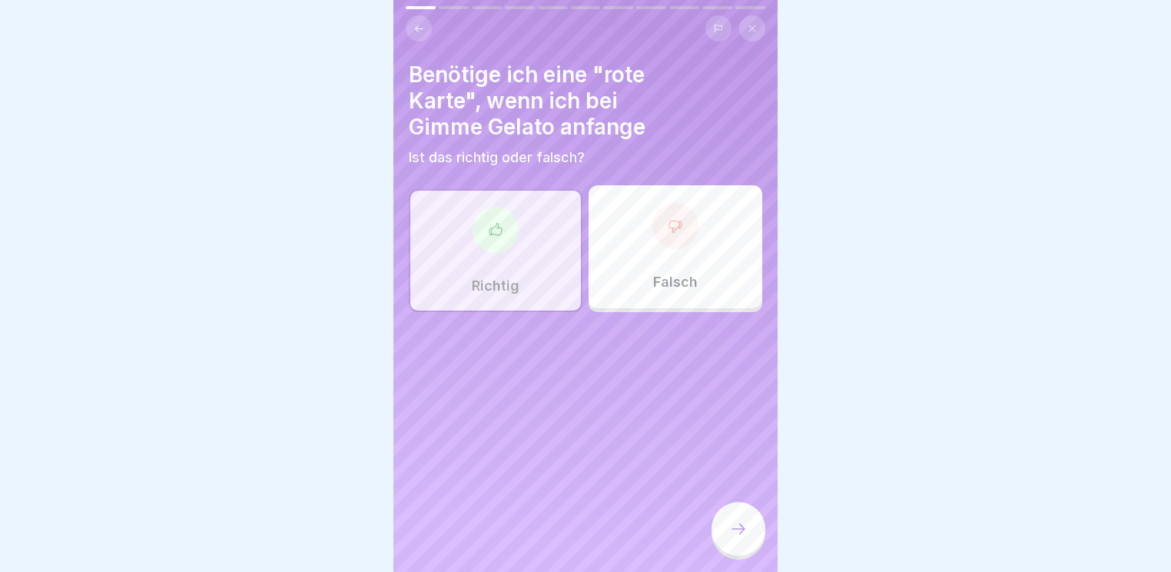
click at [746, 538] on div at bounding box center [739, 529] width 54 height 54
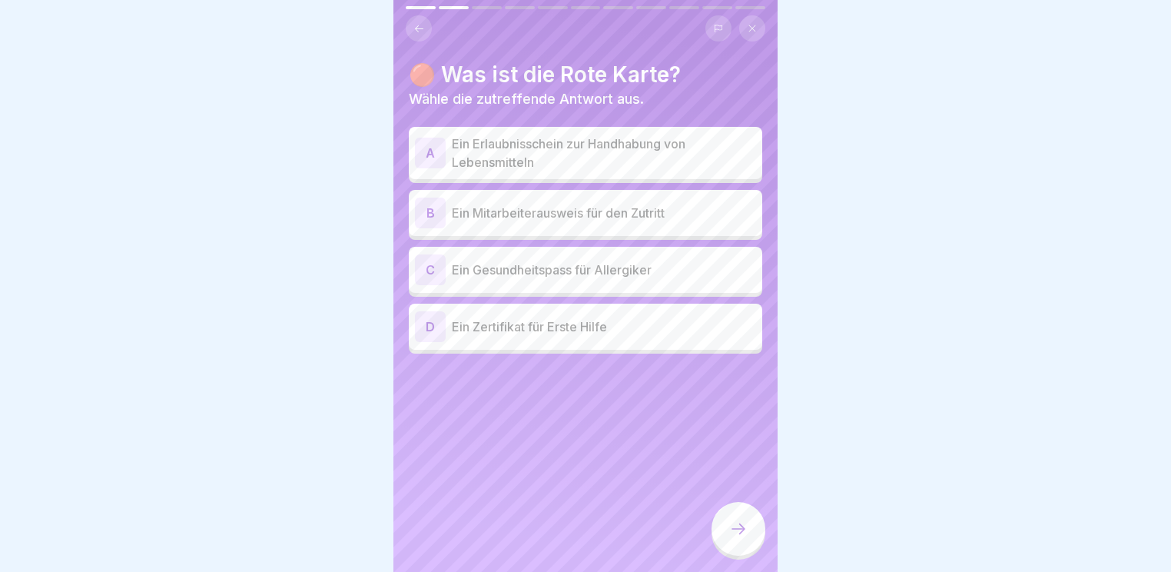
click at [611, 154] on p "Ein Erlaubnisschein zur Handhabung von Lebensmitteln" at bounding box center [604, 153] width 304 height 37
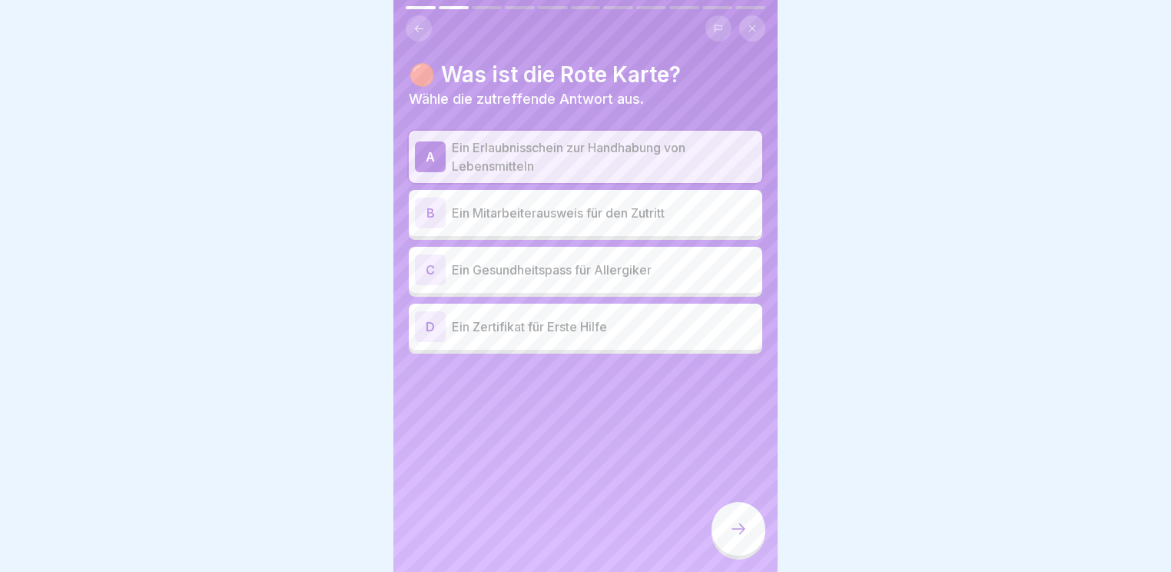
click at [723, 526] on div at bounding box center [739, 529] width 54 height 54
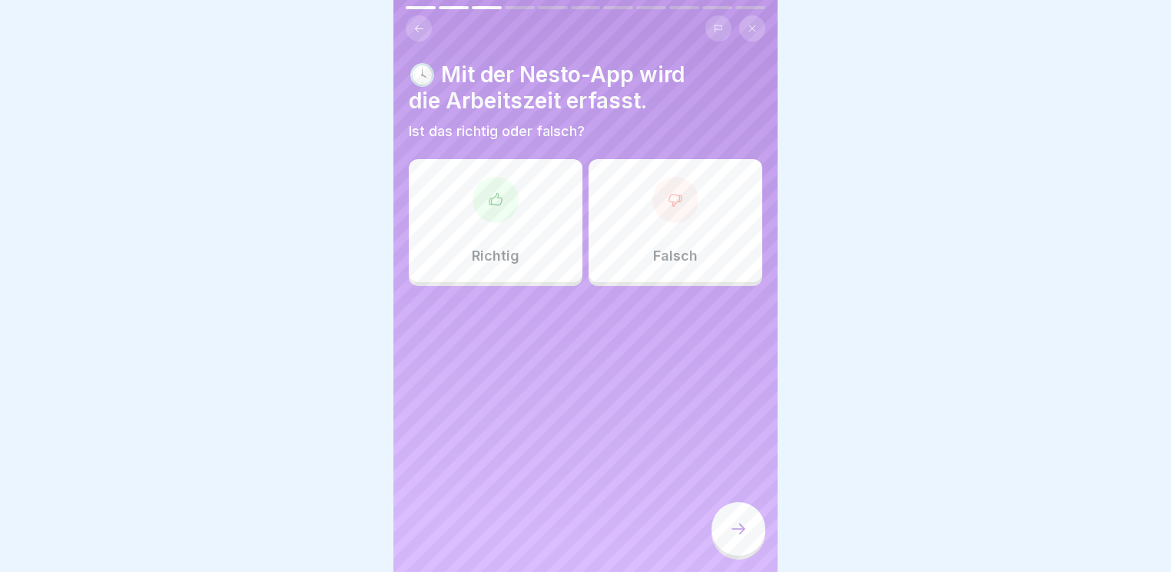
click at [547, 231] on div "Richtig" at bounding box center [496, 220] width 174 height 123
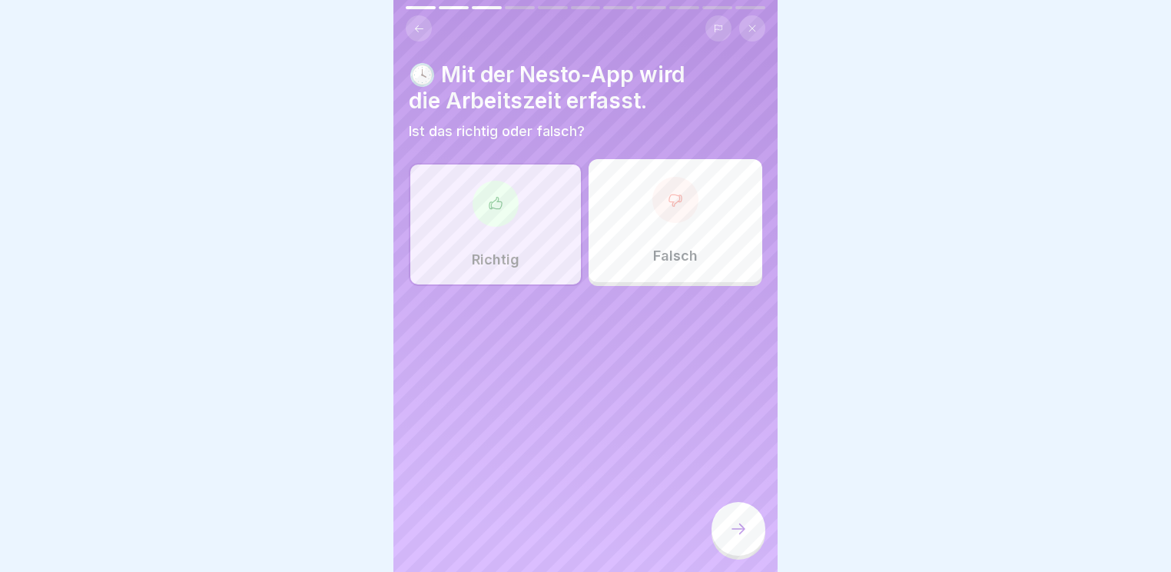
click at [726, 522] on div at bounding box center [739, 529] width 54 height 54
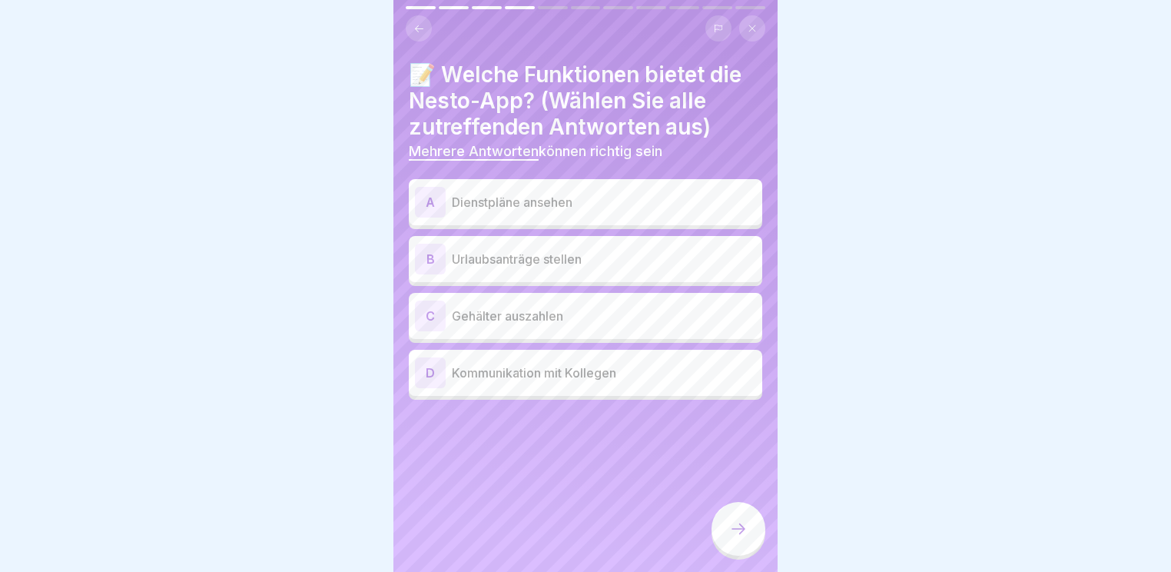
click at [587, 193] on p "Dienstpläne ansehen" at bounding box center [604, 202] width 304 height 18
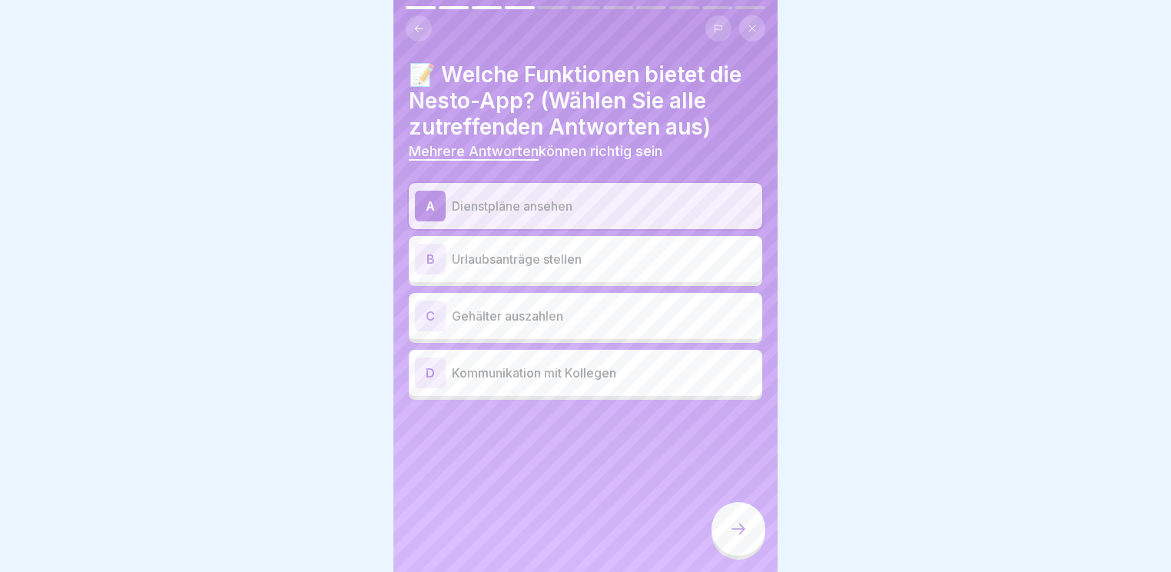
click at [598, 251] on p "Urlaubsanträge stellen" at bounding box center [604, 259] width 304 height 18
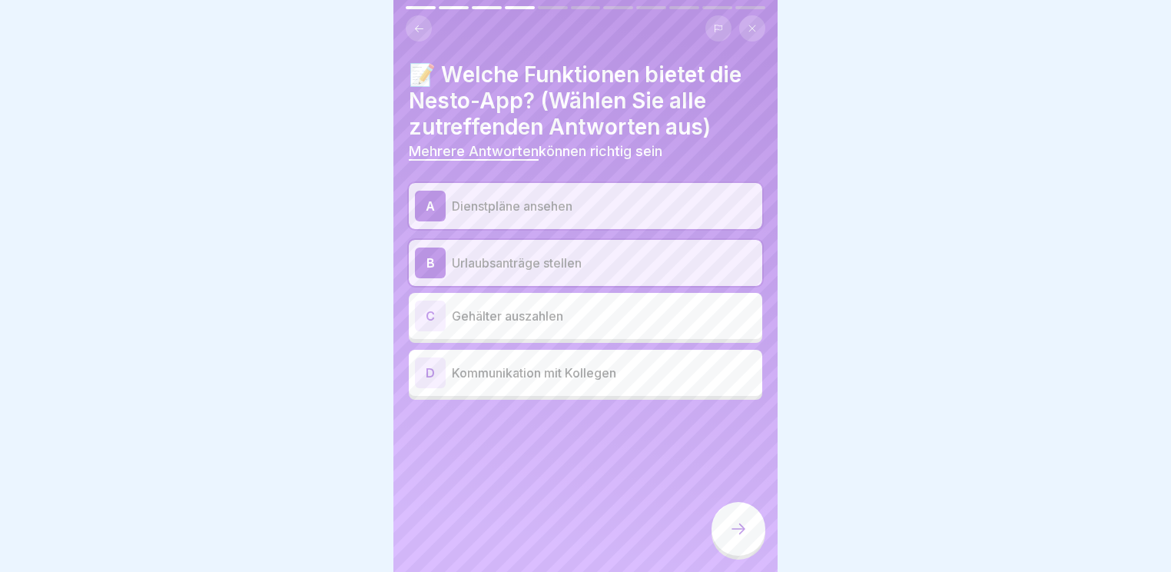
click at [661, 371] on p "Kommunikation mit Kollegen" at bounding box center [604, 373] width 304 height 18
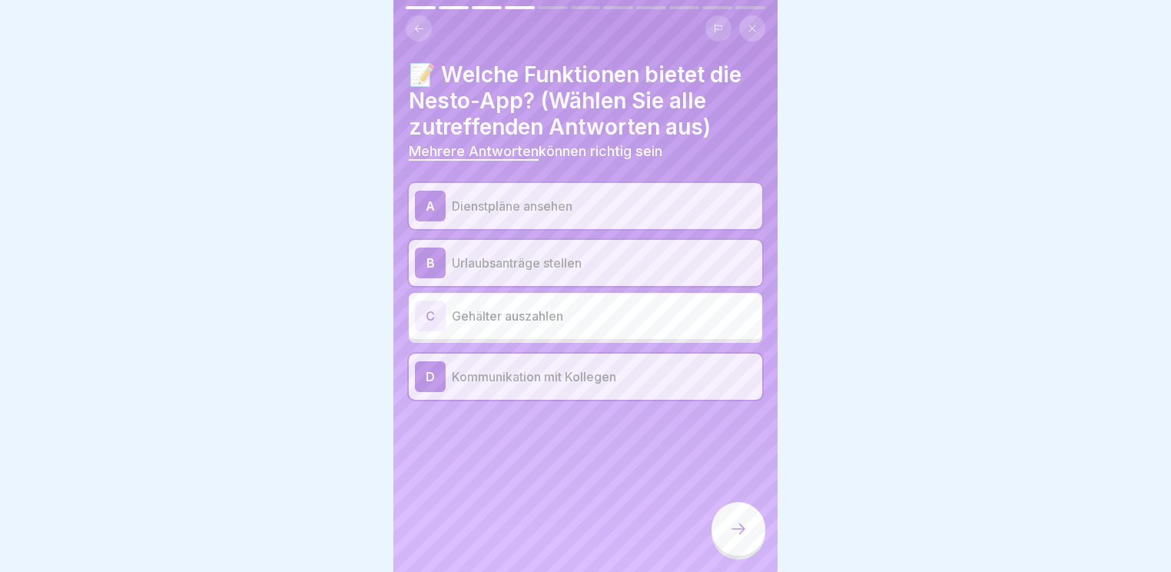
click at [649, 370] on p "Kommunikation mit Kollegen" at bounding box center [604, 376] width 304 height 18
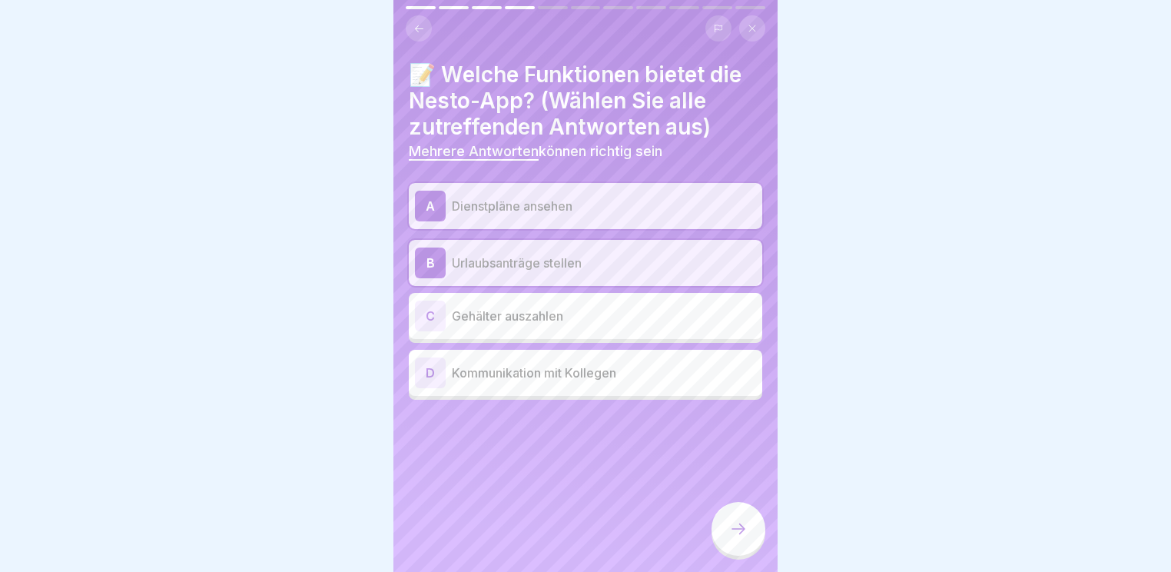
click at [729, 512] on div at bounding box center [739, 529] width 54 height 54
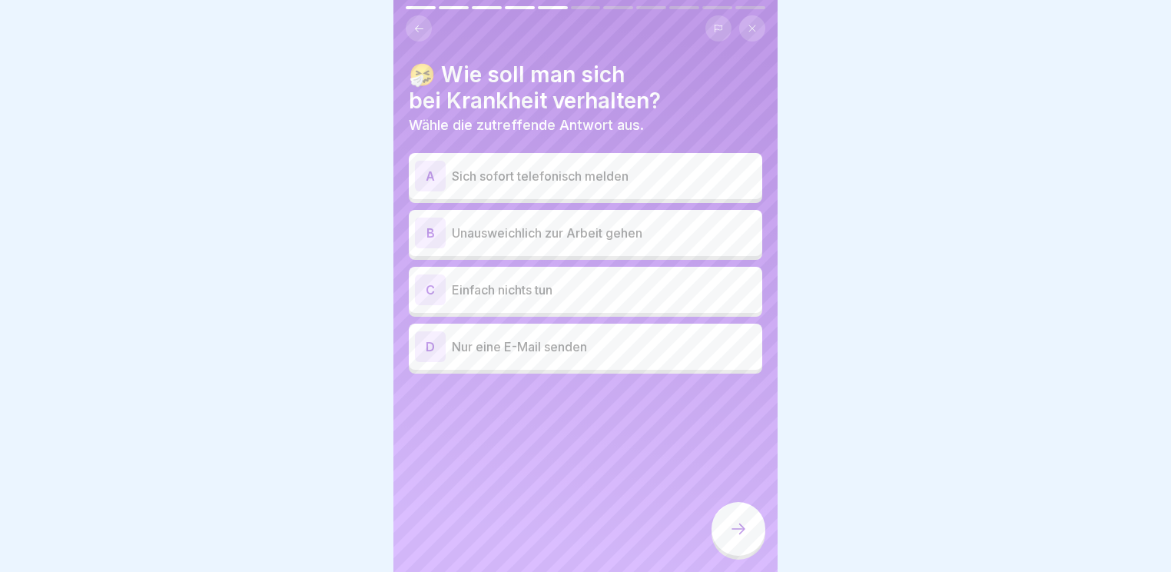
click at [640, 174] on p "Sich sofort telefonisch melden" at bounding box center [604, 176] width 304 height 18
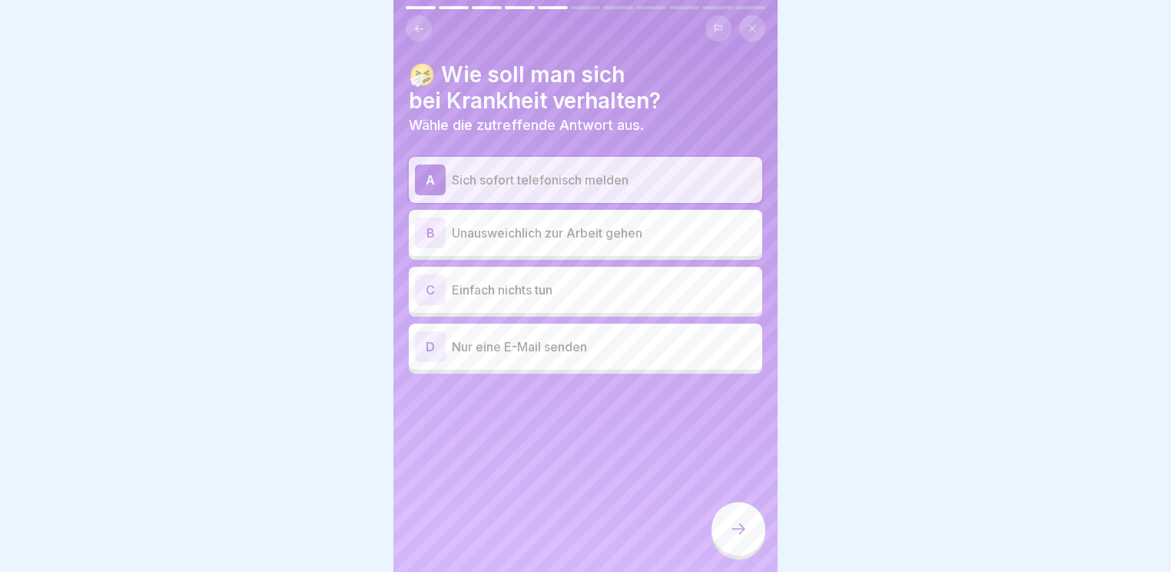
click at [744, 548] on div at bounding box center [739, 529] width 54 height 54
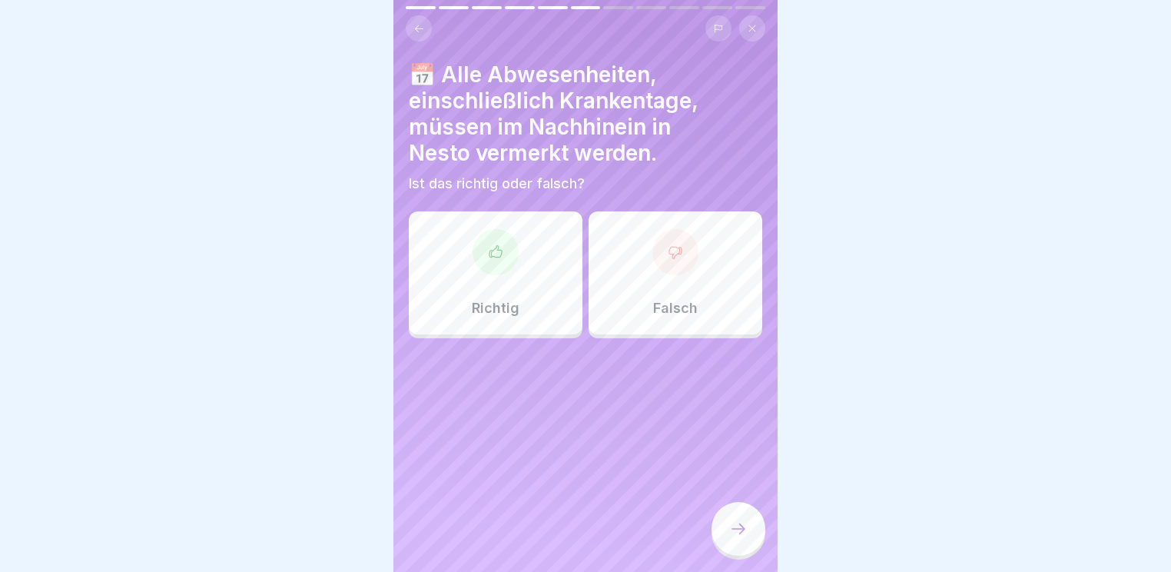
click at [501, 268] on div "Richtig" at bounding box center [496, 272] width 174 height 123
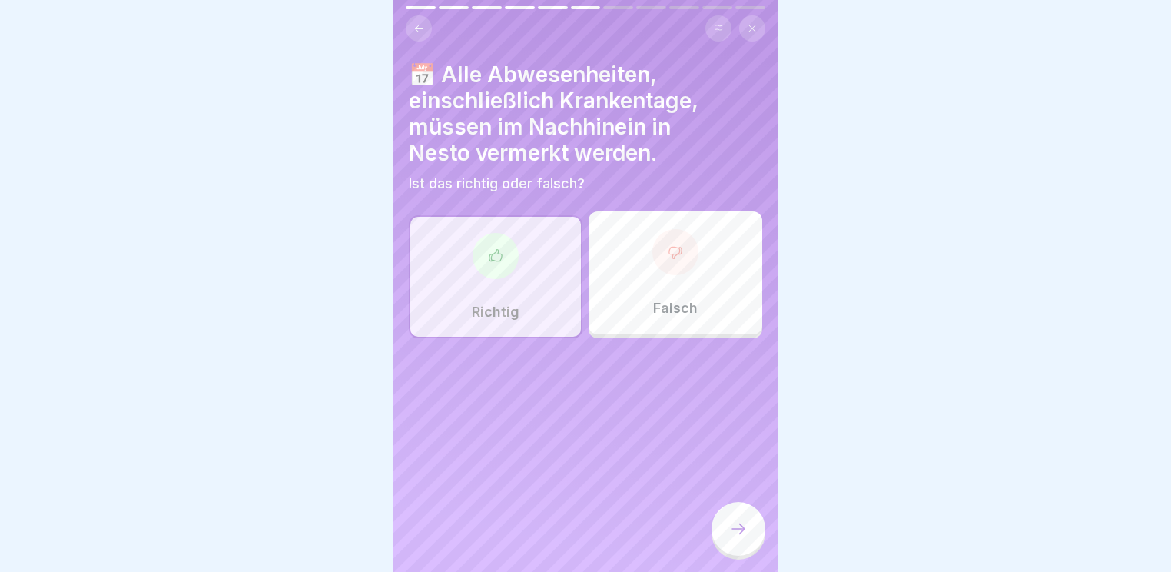
click at [743, 528] on icon at bounding box center [739, 528] width 14 height 11
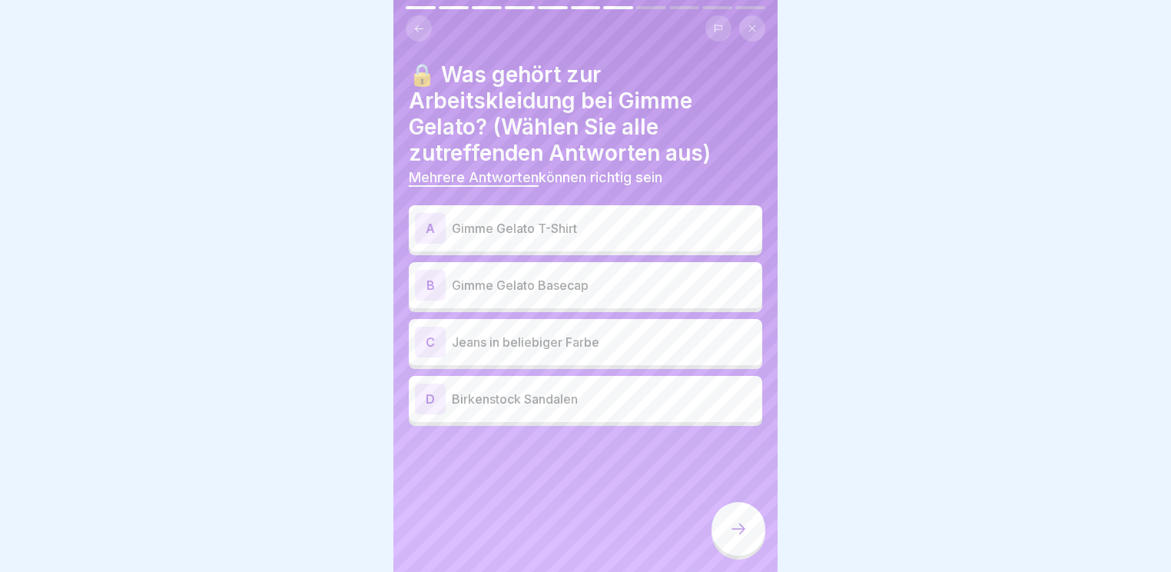
click at [626, 231] on div "A Gimme Gelato T-Shirt" at bounding box center [585, 228] width 341 height 31
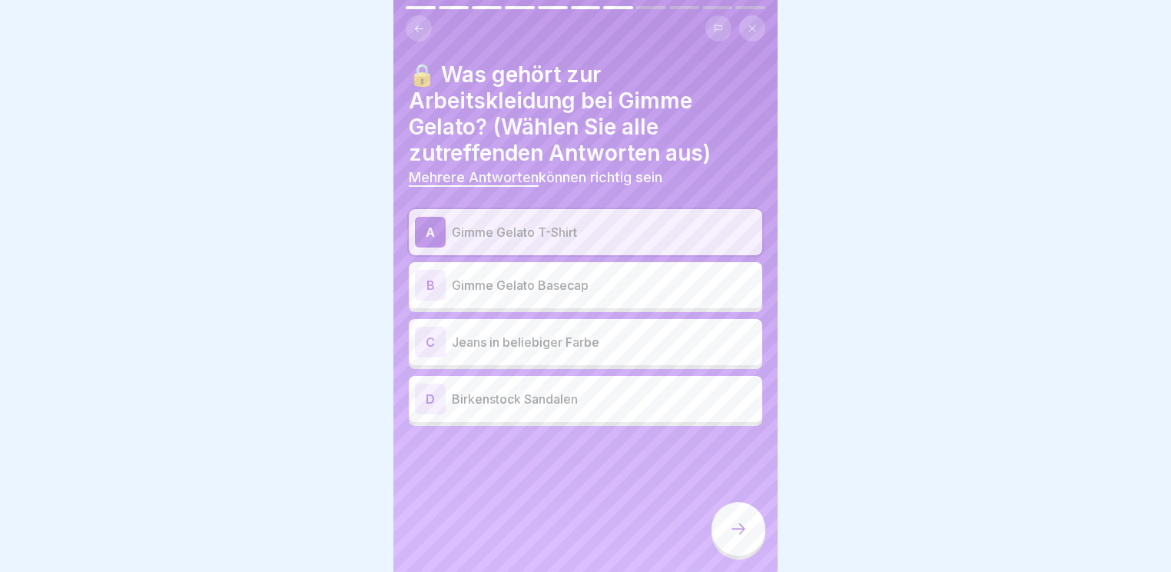
click at [636, 278] on p "Gimme Gelato Basecap" at bounding box center [604, 285] width 304 height 18
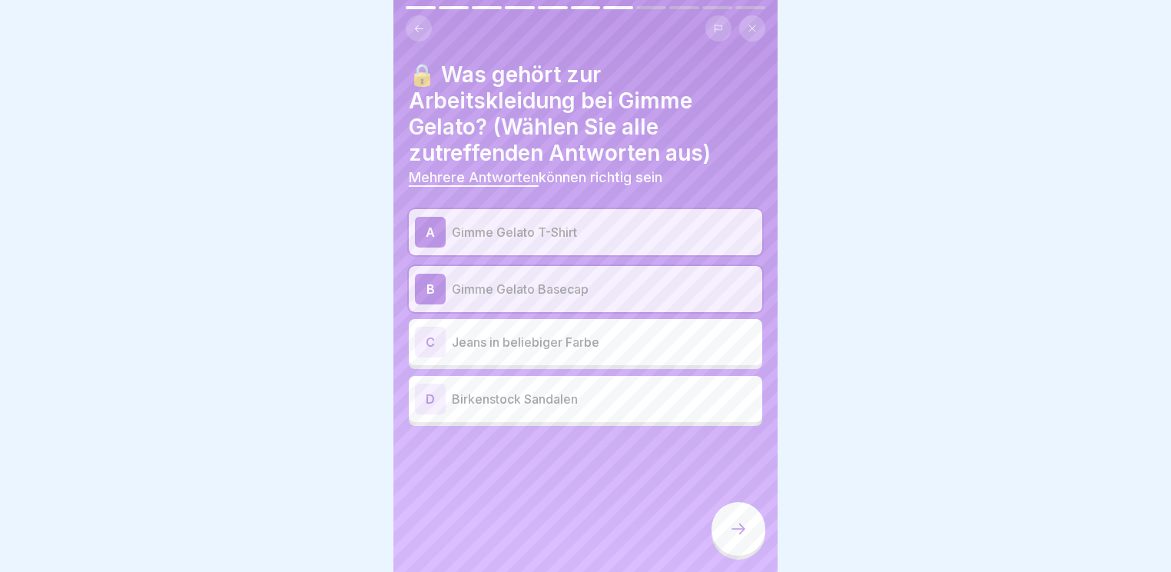
click at [624, 344] on div "C Jeans in beliebiger Farbe" at bounding box center [585, 342] width 341 height 31
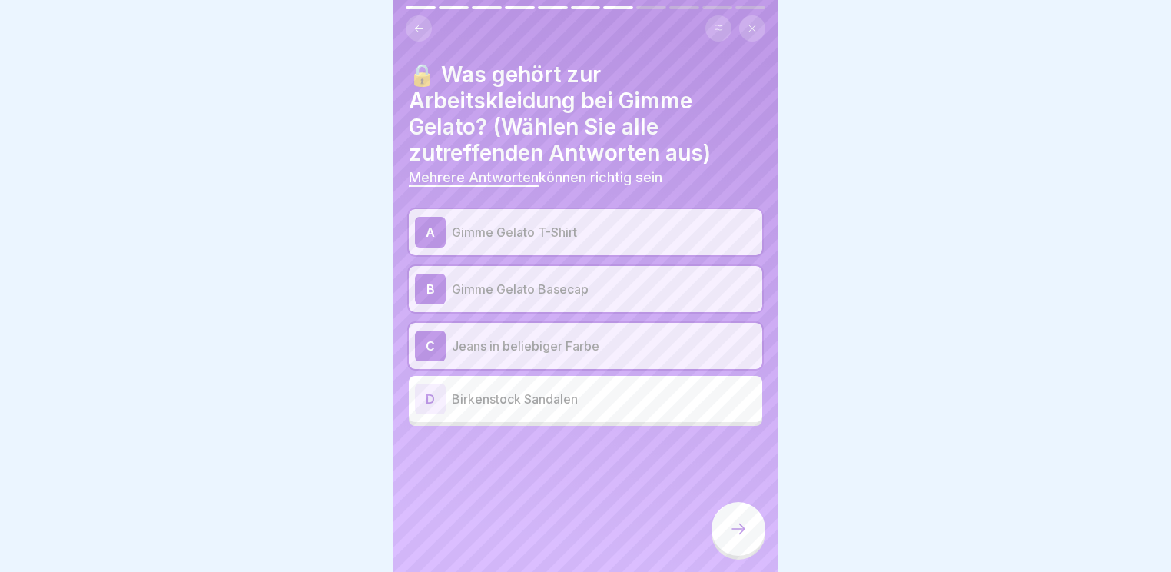
click at [738, 501] on div "🔒 Was gehört zur Arbeitskleidung bei Gimme Gelato? (Wählen Sie alle zutreffende…" at bounding box center [586, 286] width 384 height 572
click at [738, 520] on icon at bounding box center [738, 529] width 18 height 18
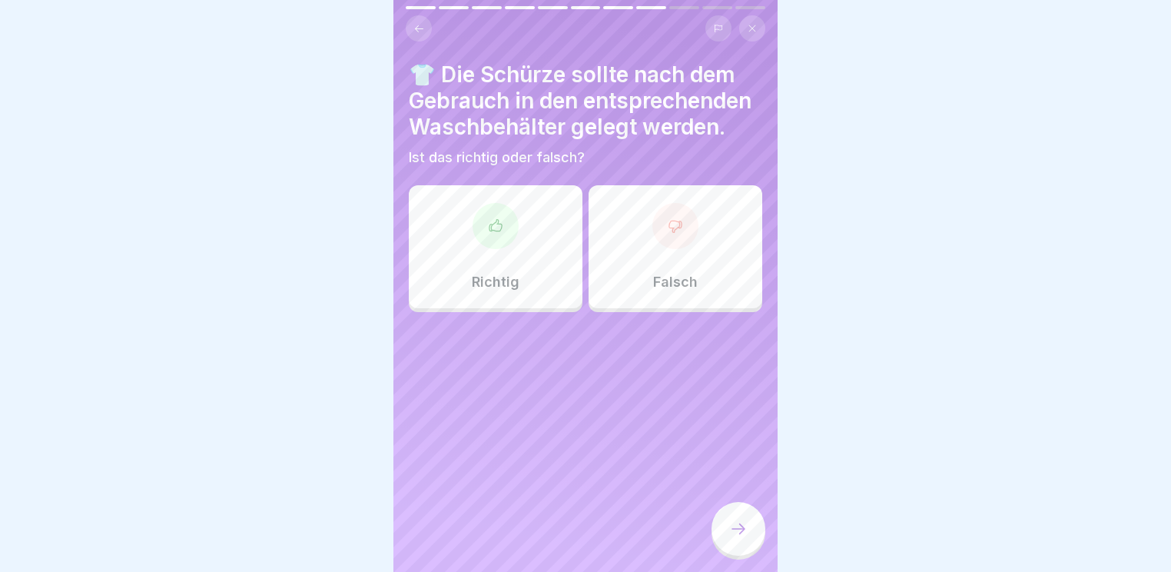
click at [462, 258] on div "Richtig" at bounding box center [496, 246] width 174 height 123
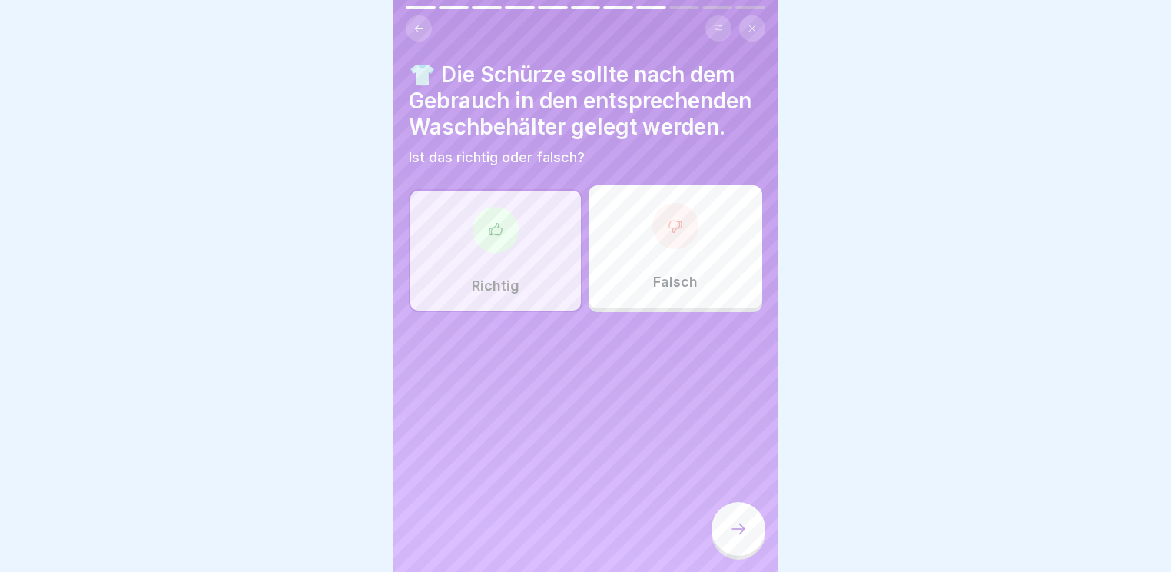
click at [713, 513] on div at bounding box center [739, 531] width 54 height 58
click at [723, 532] on div at bounding box center [739, 529] width 54 height 54
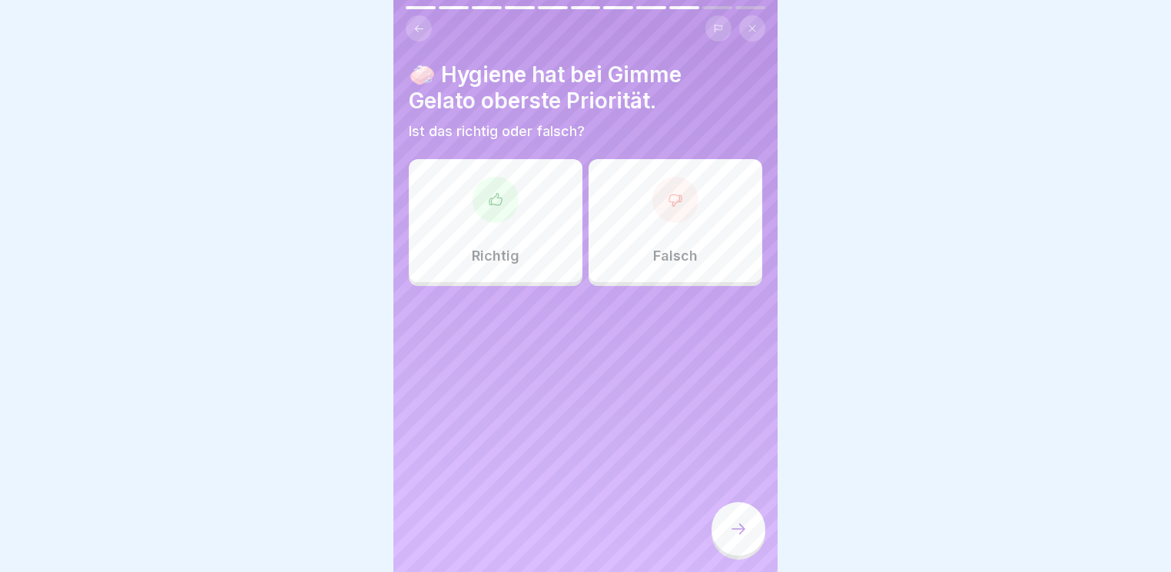
click at [512, 208] on div "Richtig" at bounding box center [496, 220] width 174 height 123
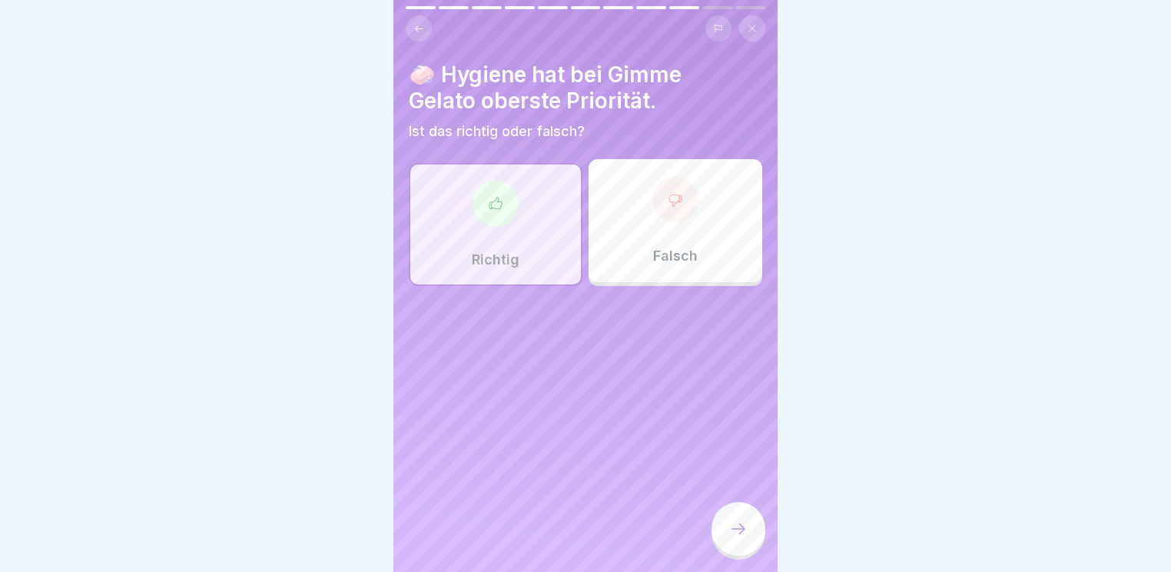
click at [741, 519] on div at bounding box center [739, 529] width 54 height 54
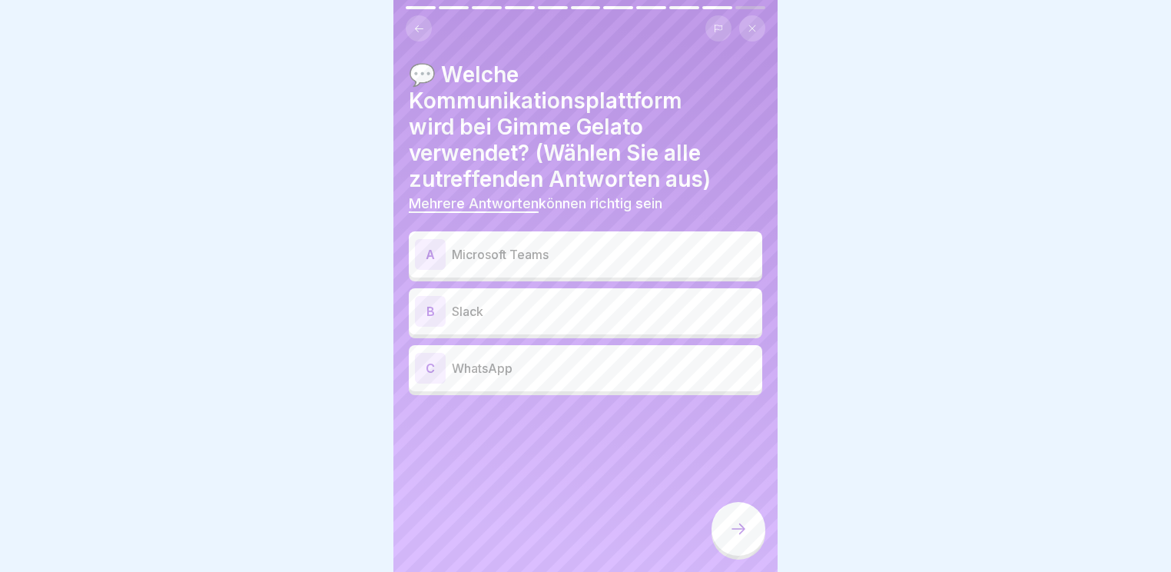
click at [629, 254] on div "A Microsoft Teams" at bounding box center [585, 254] width 341 height 31
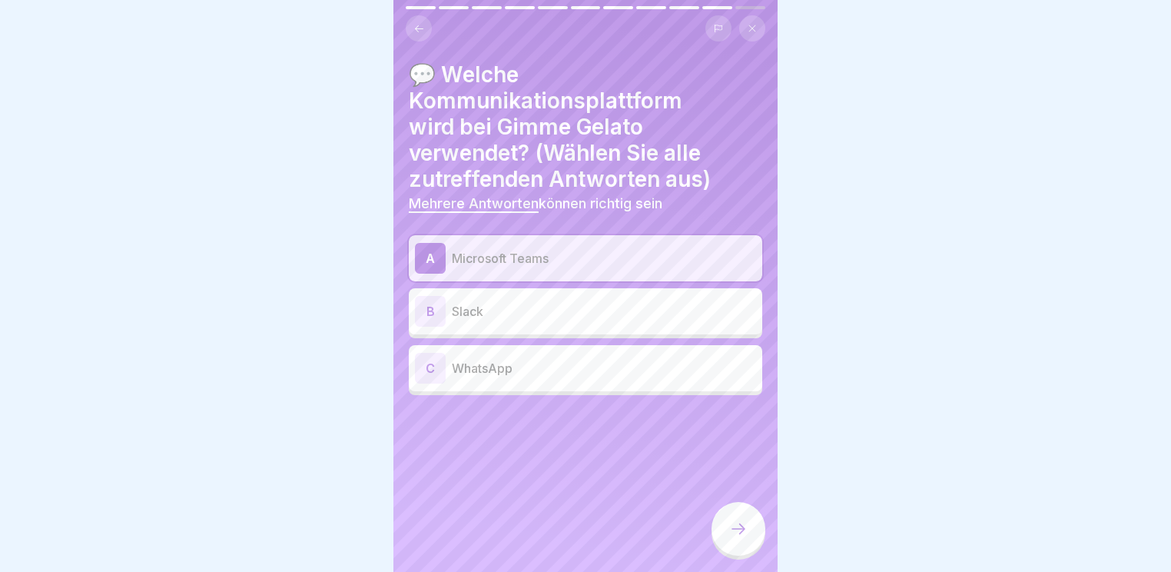
click at [719, 513] on div at bounding box center [739, 529] width 54 height 54
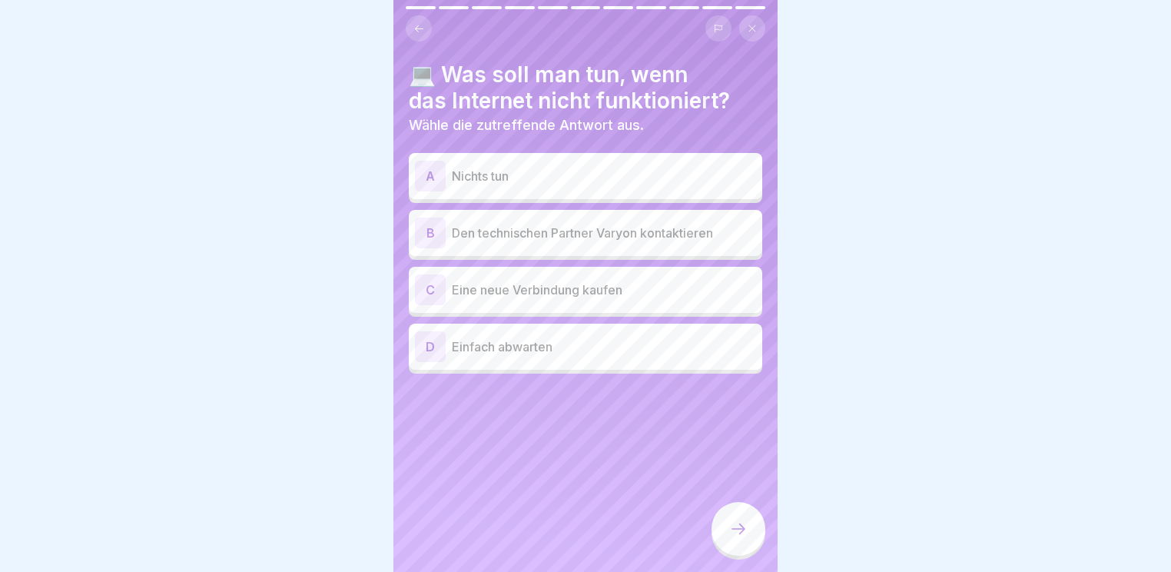
click at [612, 224] on p "Den technischen Partner Varyon kontaktieren" at bounding box center [604, 233] width 304 height 18
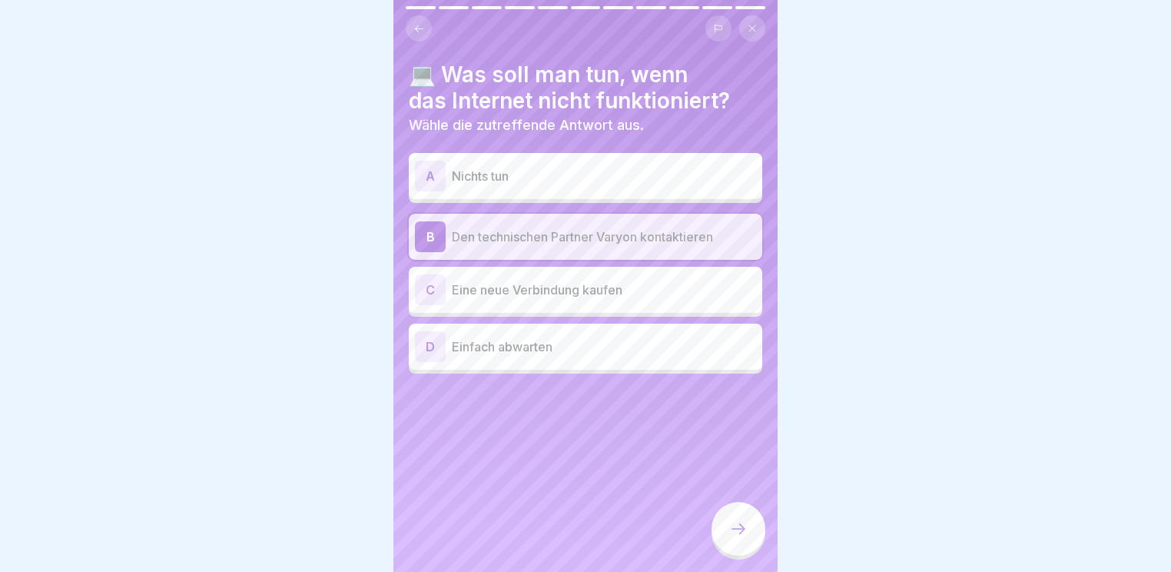
click at [728, 509] on div at bounding box center [739, 529] width 54 height 54
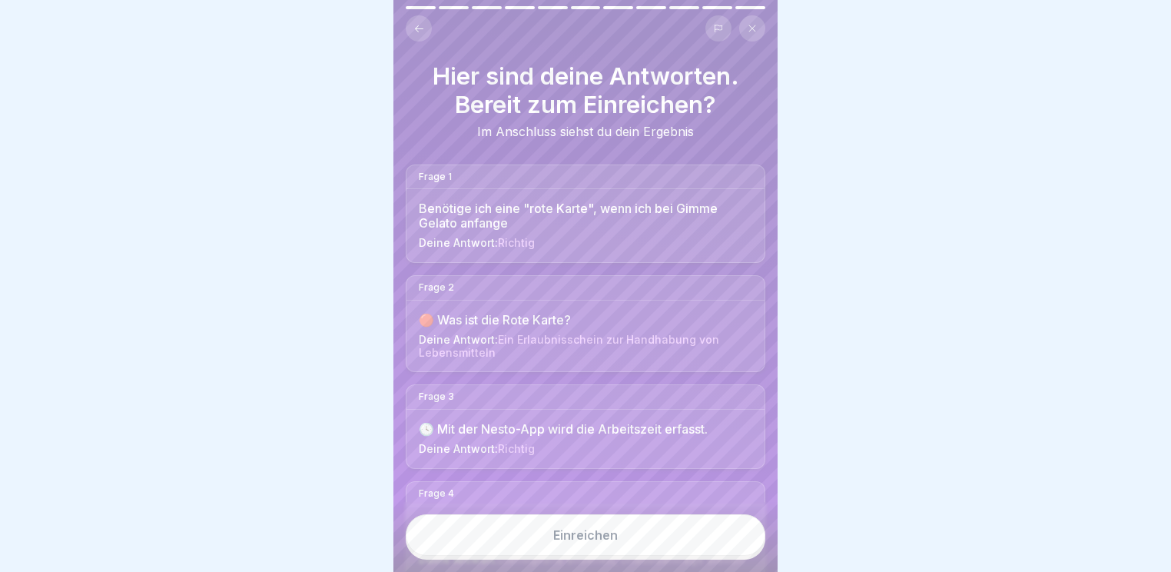
click at [563, 522] on button "Einreichen" at bounding box center [586, 535] width 360 height 42
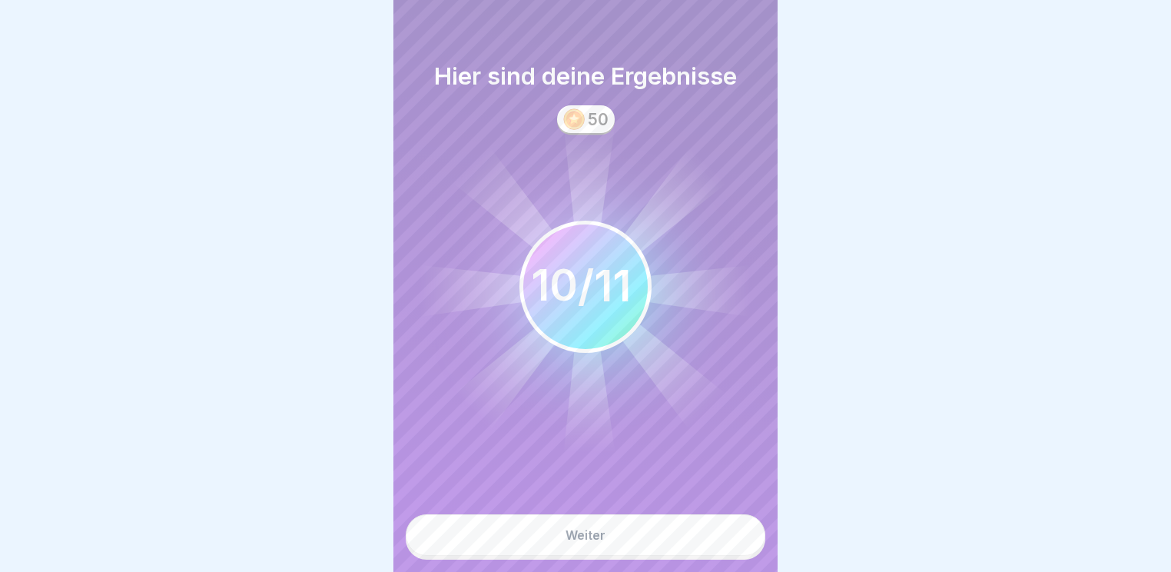
click at [589, 549] on button "Weiter" at bounding box center [586, 535] width 360 height 42
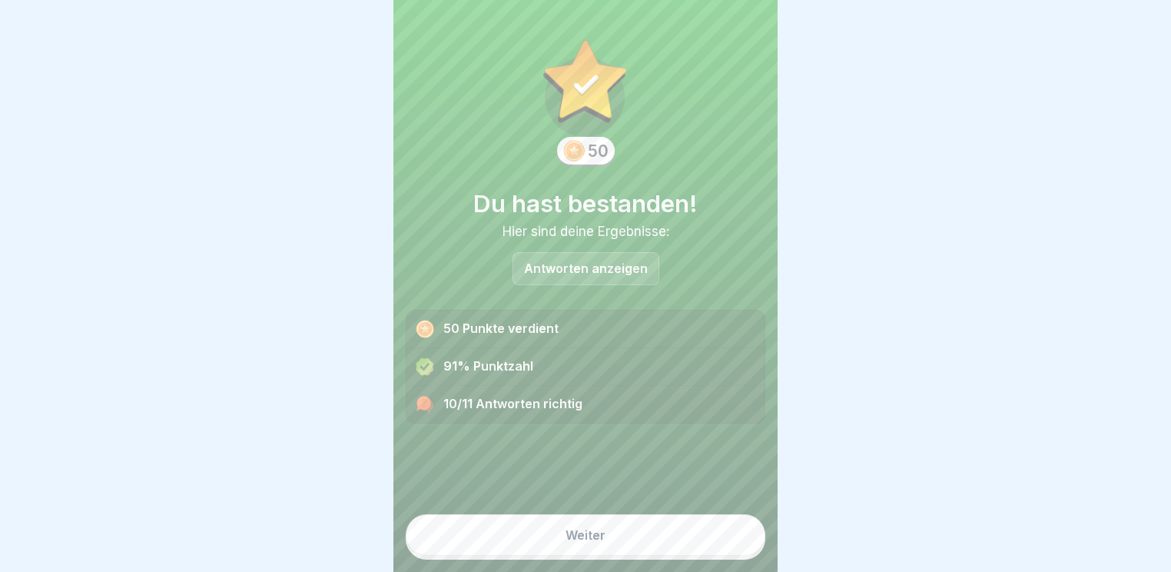
click at [589, 266] on div "Antworten anzeigen" at bounding box center [586, 268] width 147 height 33
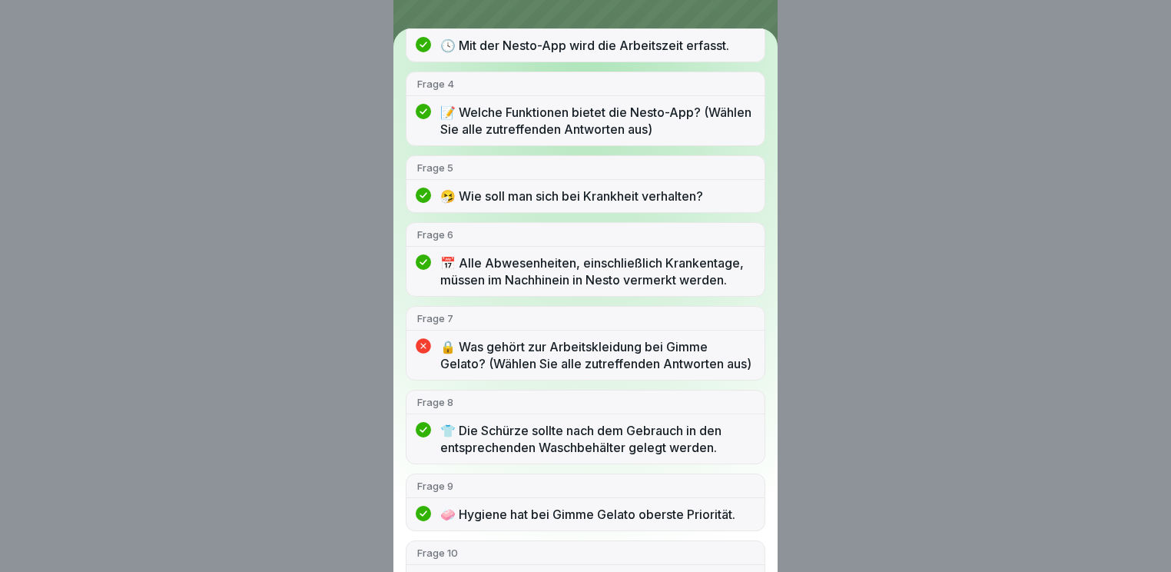
scroll to position [369, 0]
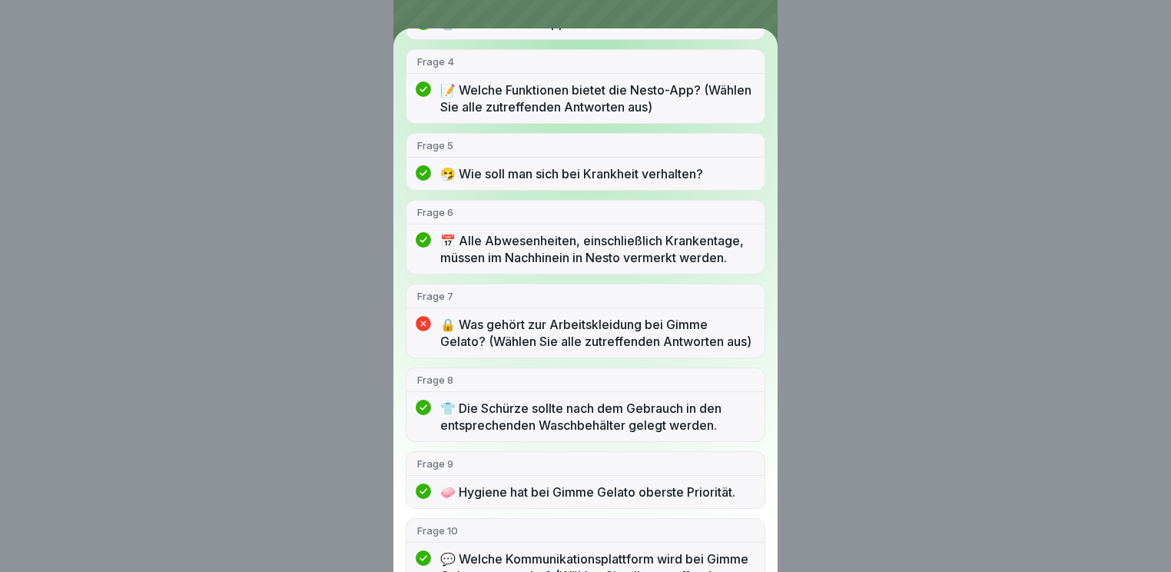
click at [553, 350] on p "🔒 Was gehört zur Arbeitskleidung bei Gimme Gelato? (Wählen Sie alle zutreffende…" at bounding box center [597, 333] width 314 height 34
click at [851, 275] on div "Du hast bestanden! 10/11 Antworten richtig Frage 1 Benötige ich eine "rote Kart…" at bounding box center [585, 286] width 1171 height 572
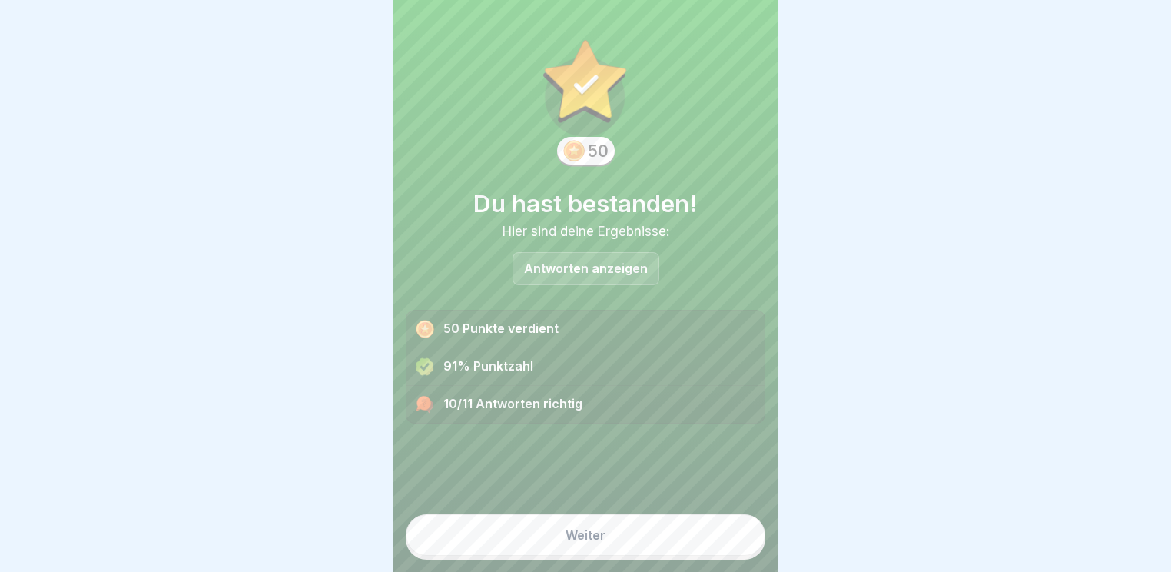
click at [607, 531] on button "Weiter" at bounding box center [586, 535] width 360 height 42
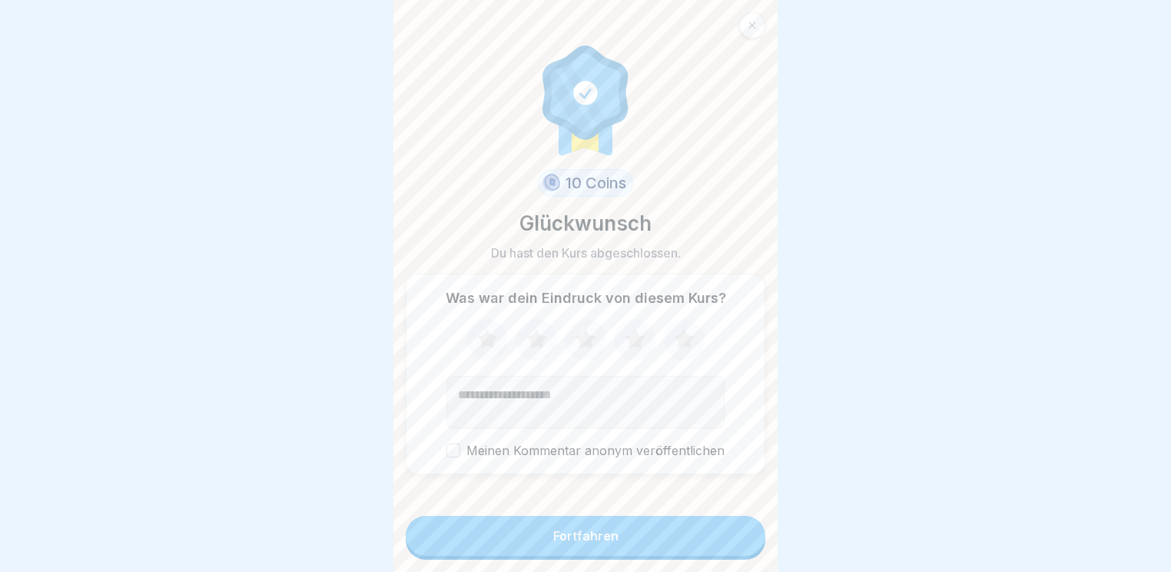
click at [675, 339] on icon at bounding box center [684, 338] width 20 height 19
click at [578, 547] on button "Fortfahren" at bounding box center [586, 536] width 360 height 40
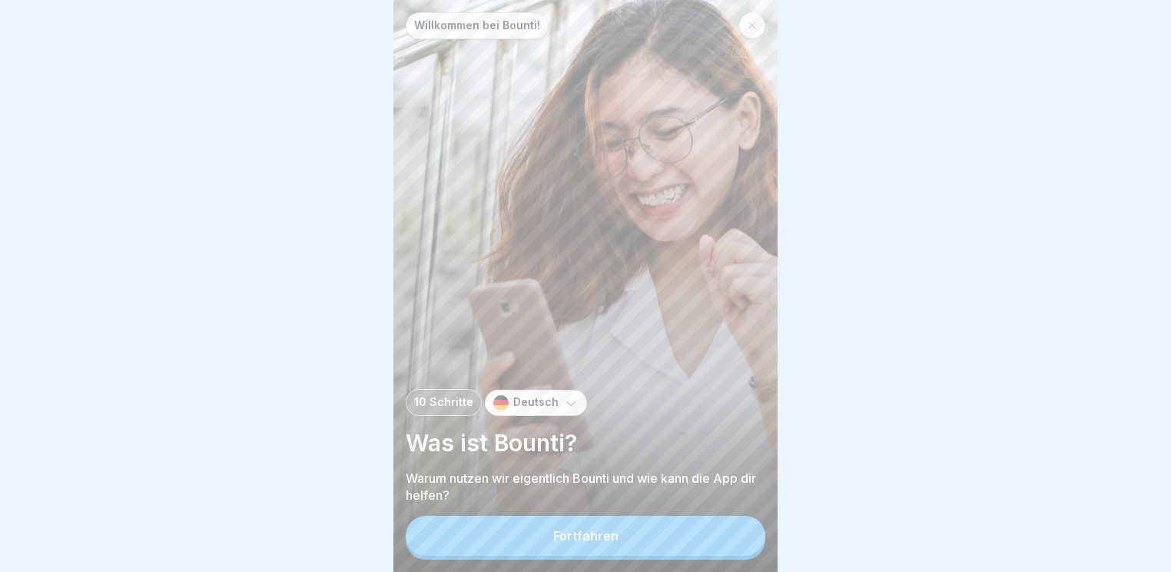
click at [486, 520] on button "Fortfahren" at bounding box center [586, 536] width 360 height 40
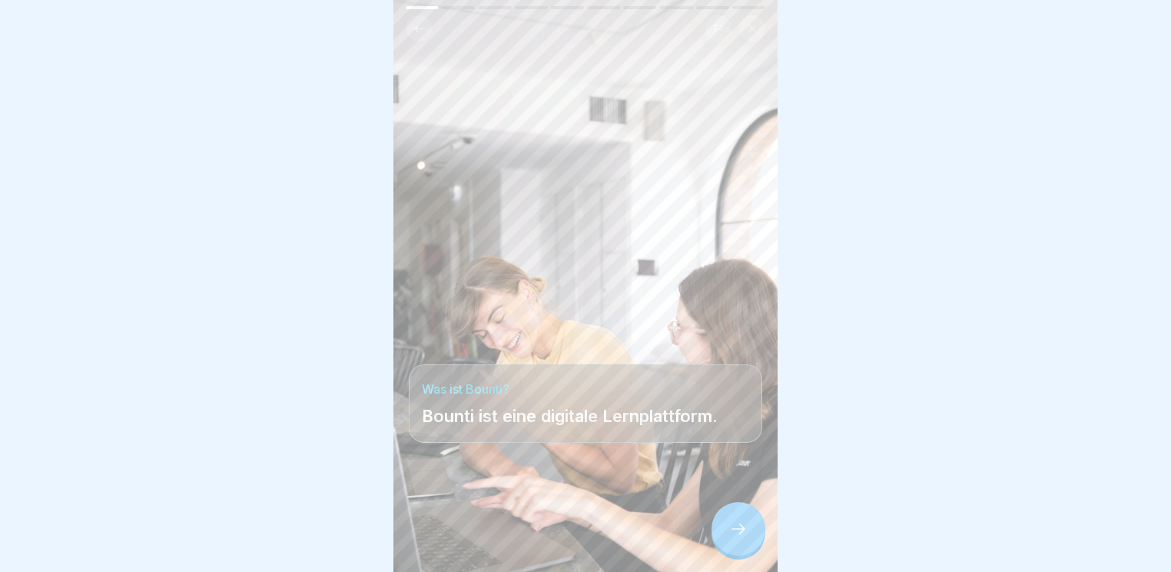
click at [758, 535] on div at bounding box center [739, 529] width 54 height 54
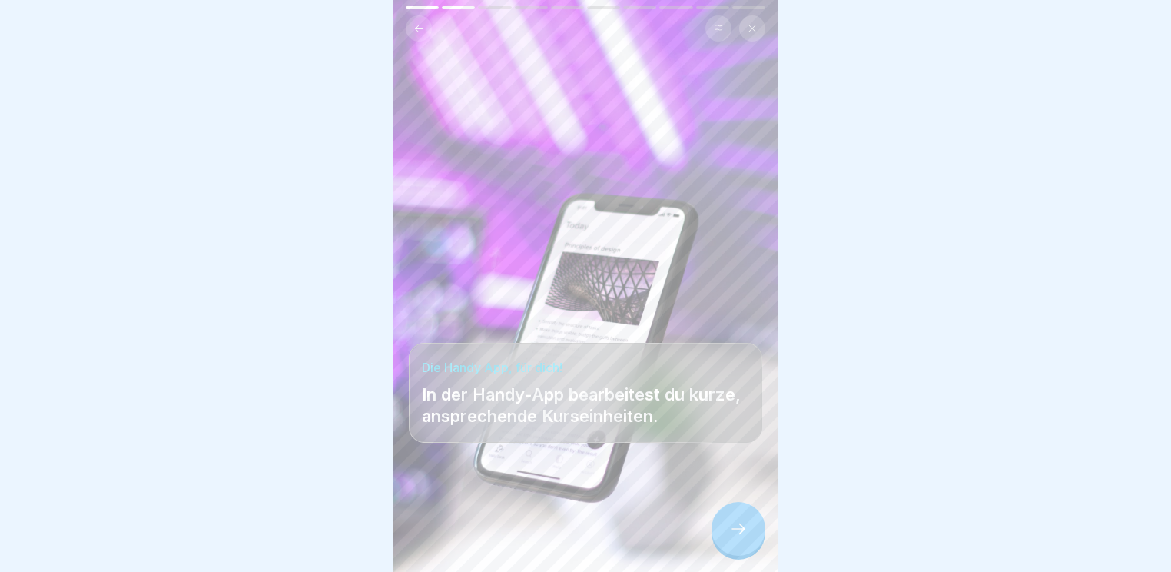
click at [758, 535] on div at bounding box center [739, 529] width 54 height 54
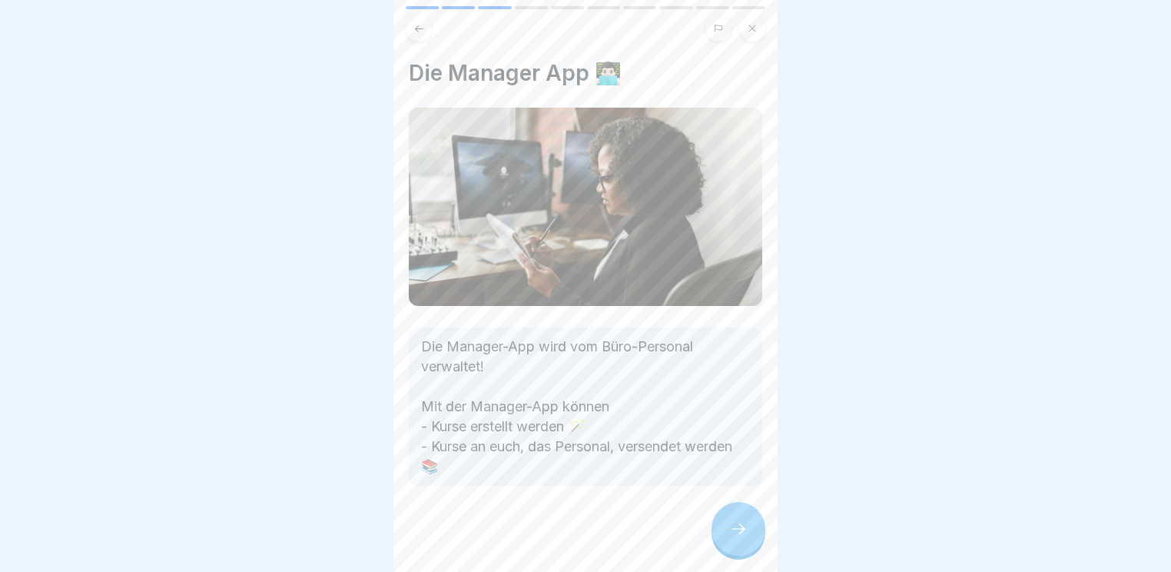
click at [739, 533] on icon at bounding box center [738, 529] width 18 height 18
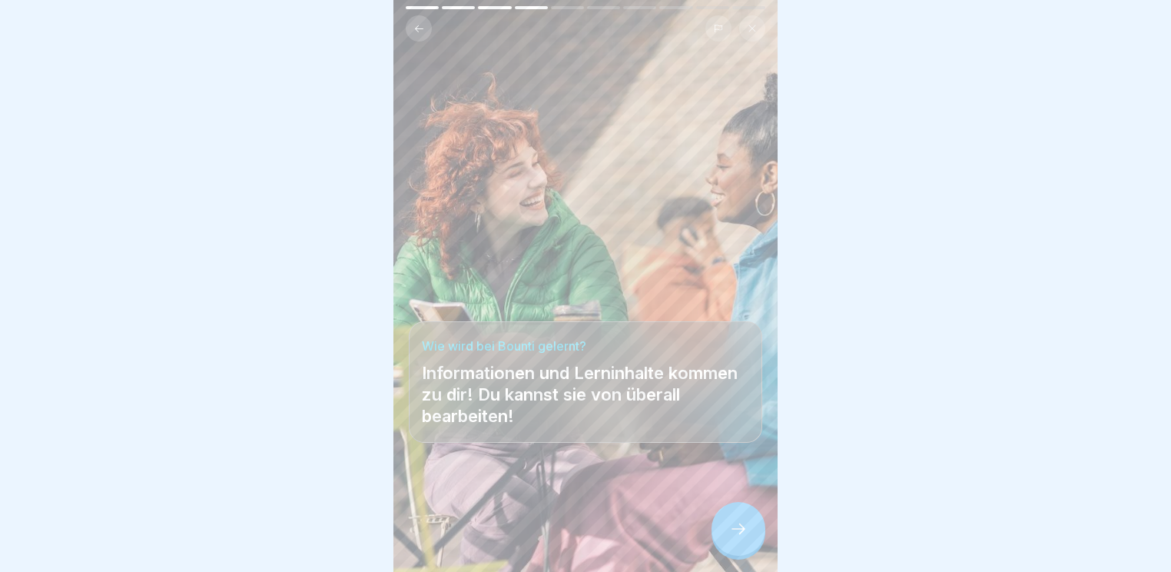
click at [739, 533] on icon at bounding box center [738, 529] width 18 height 18
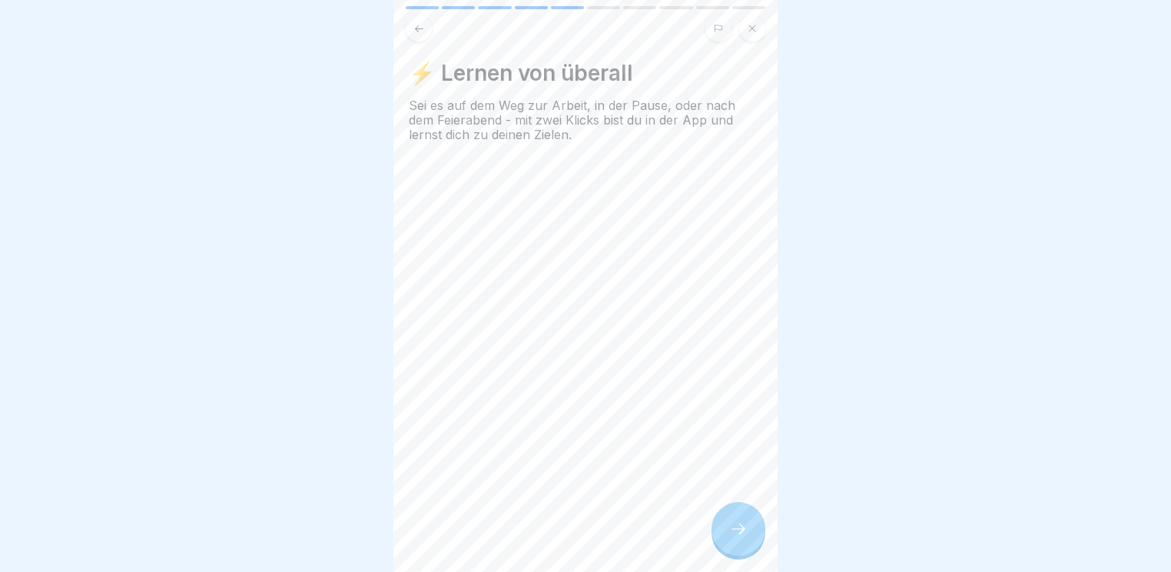
click at [739, 533] on icon at bounding box center [738, 529] width 18 height 18
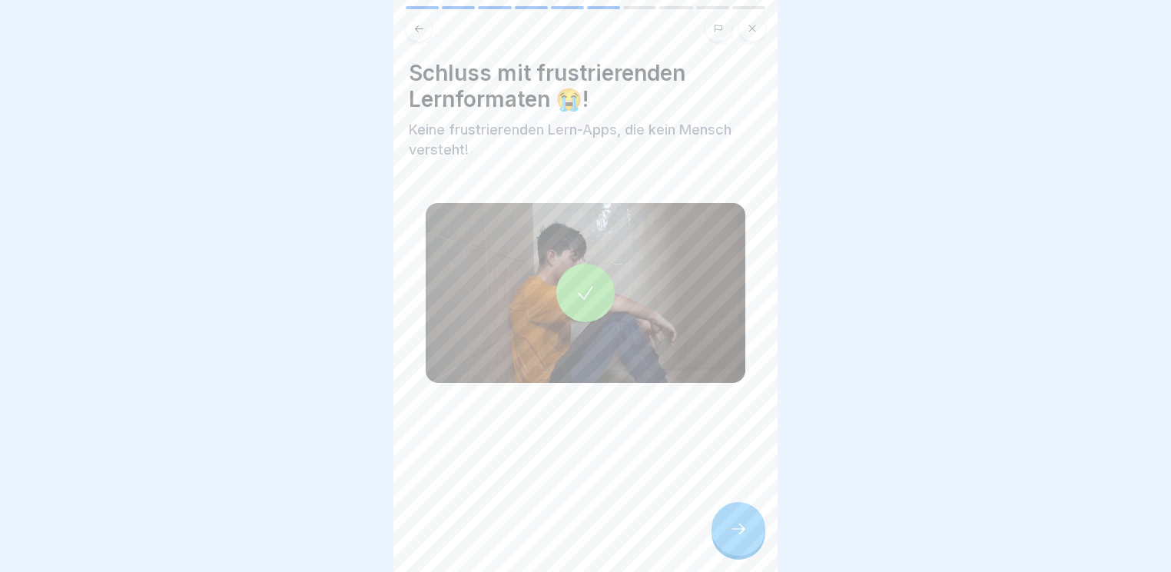
click at [739, 533] on icon at bounding box center [738, 529] width 18 height 18
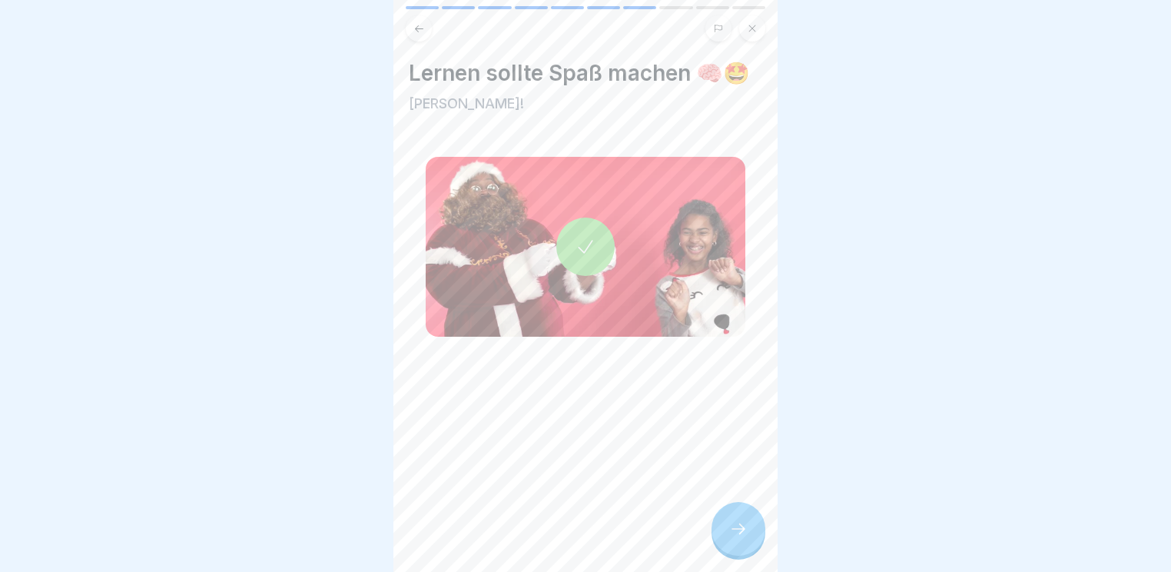
click at [579, 257] on icon at bounding box center [586, 247] width 22 height 22
click at [729, 526] on div at bounding box center [739, 529] width 54 height 54
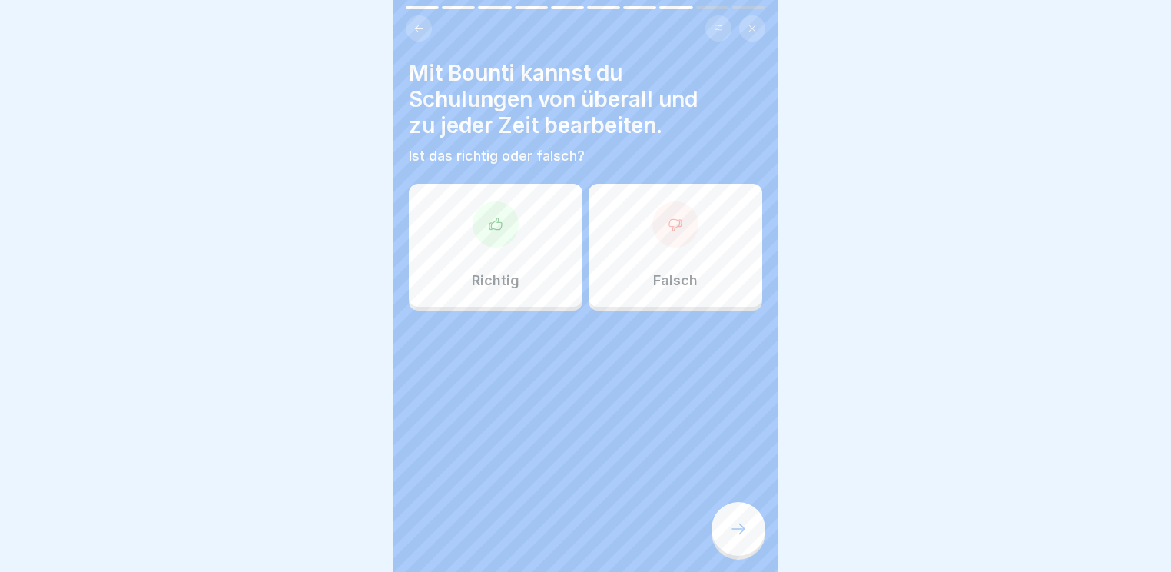
click at [477, 184] on div "Richtig" at bounding box center [496, 245] width 174 height 123
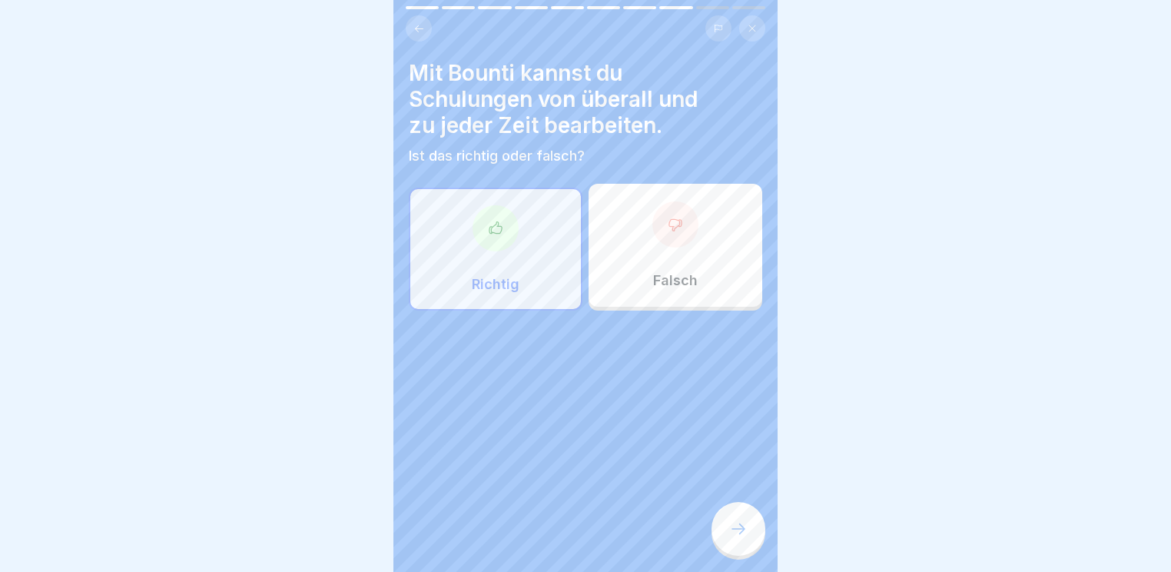
click at [734, 529] on icon at bounding box center [739, 528] width 14 height 11
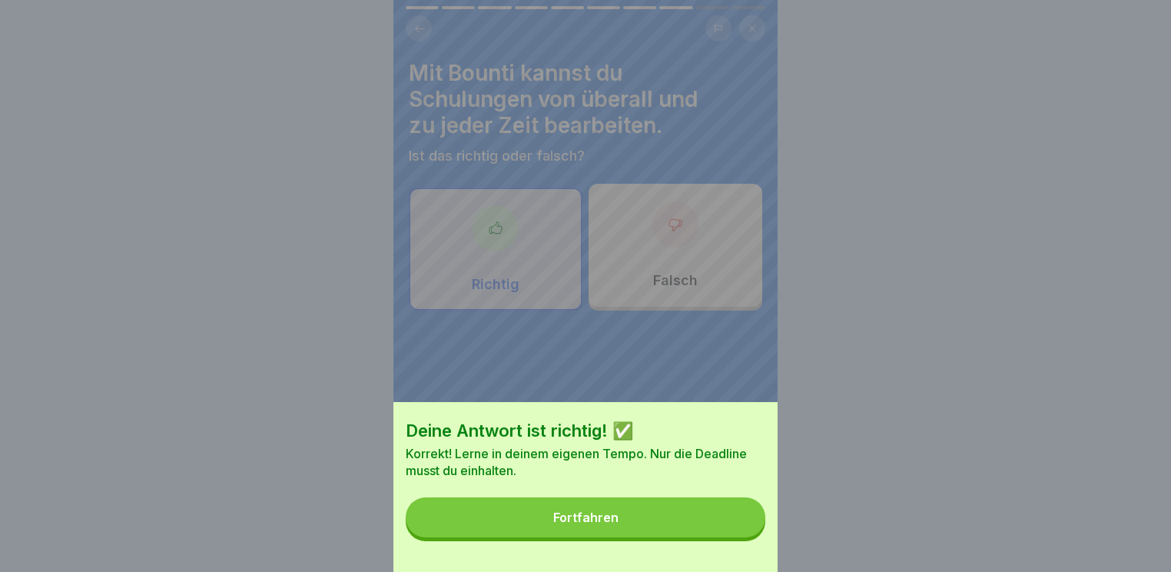
click at [700, 532] on button "Fortfahren" at bounding box center [586, 517] width 360 height 40
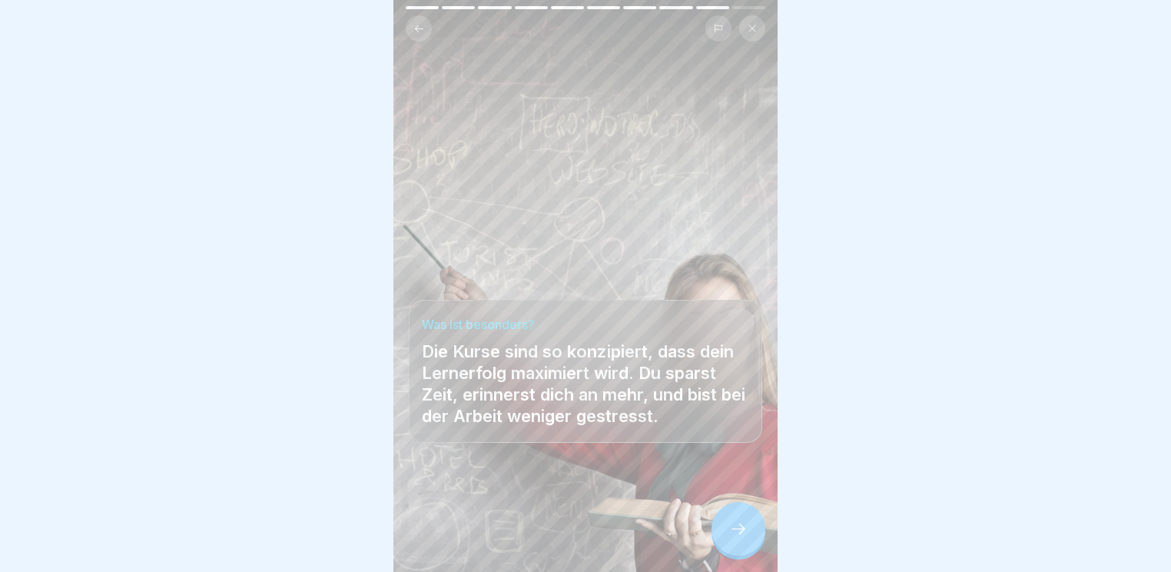
click at [758, 28] on button at bounding box center [752, 28] width 26 height 26
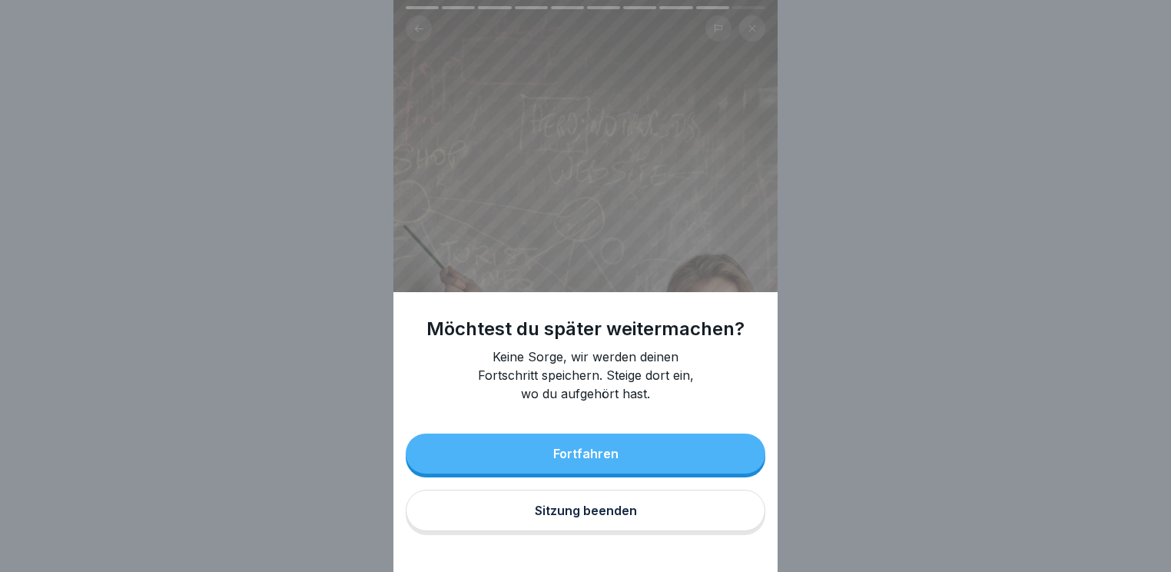
click at [555, 517] on div "Sitzung beenden" at bounding box center [586, 510] width 102 height 14
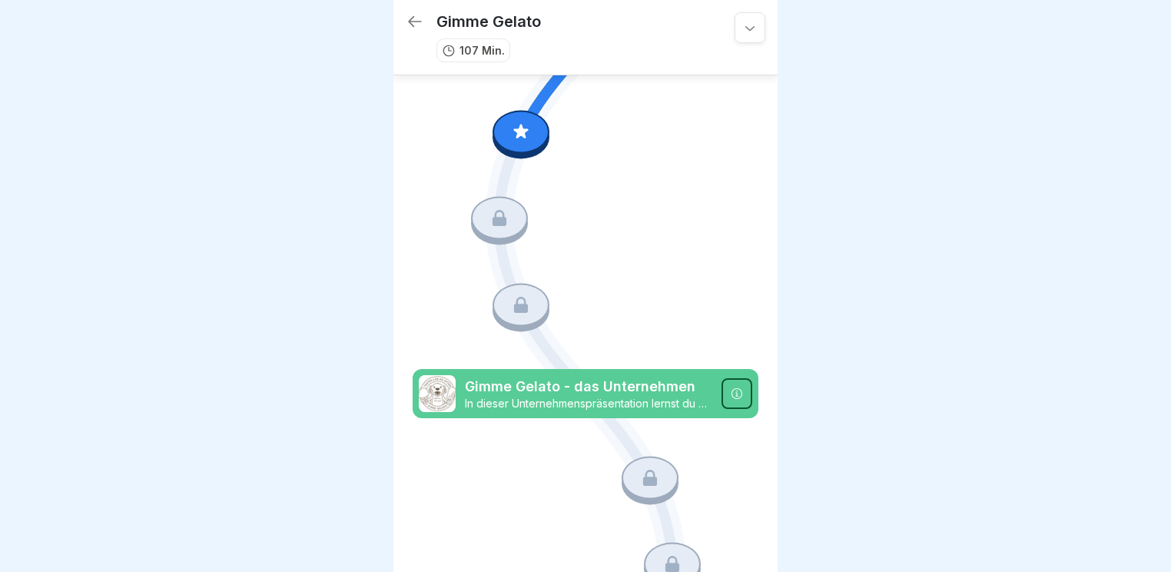
scroll to position [1089, 0]
click at [569, 396] on p "In dieser Unternehmenspräsentation lernst du alles Wichtige über Gimme Gelato." at bounding box center [589, 403] width 248 height 14
click at [705, 368] on div "Gimme Gelato - das Unternehmen In dieser Unternehmenspräsentation lernst du all…" at bounding box center [586, 392] width 346 height 49
click at [732, 387] on icon at bounding box center [737, 392] width 11 height 11
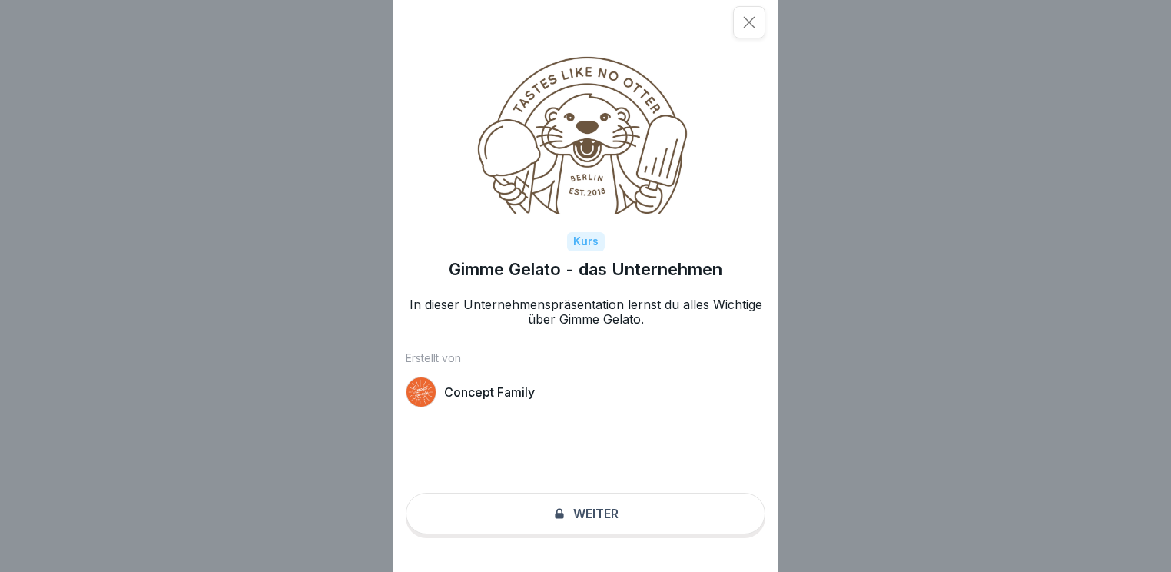
click at [626, 513] on div "Kurs Gimme Gelato - das Unternehmen In dieser Unternehmenspräsentation lernst d…" at bounding box center [586, 286] width 384 height 572
click at [586, 523] on div "Kurs Gimme Gelato - das Unternehmen In dieser Unternehmenspräsentation lernst d…" at bounding box center [586, 286] width 384 height 572
click at [593, 427] on div "Kurs Gimme Gelato - das Unternehmen In dieser Unternehmenspräsentation lernst d…" at bounding box center [586, 286] width 384 height 572
click at [757, 18] on icon at bounding box center [749, 22] width 15 height 15
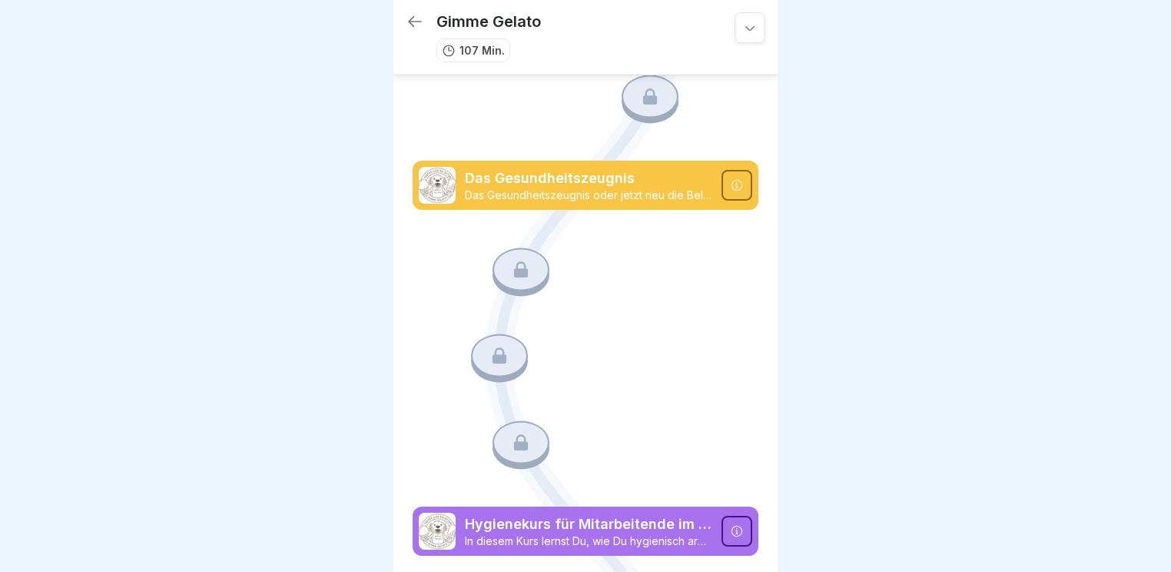
scroll to position [1397, 0]
